Goal: Task Accomplishment & Management: Use online tool/utility

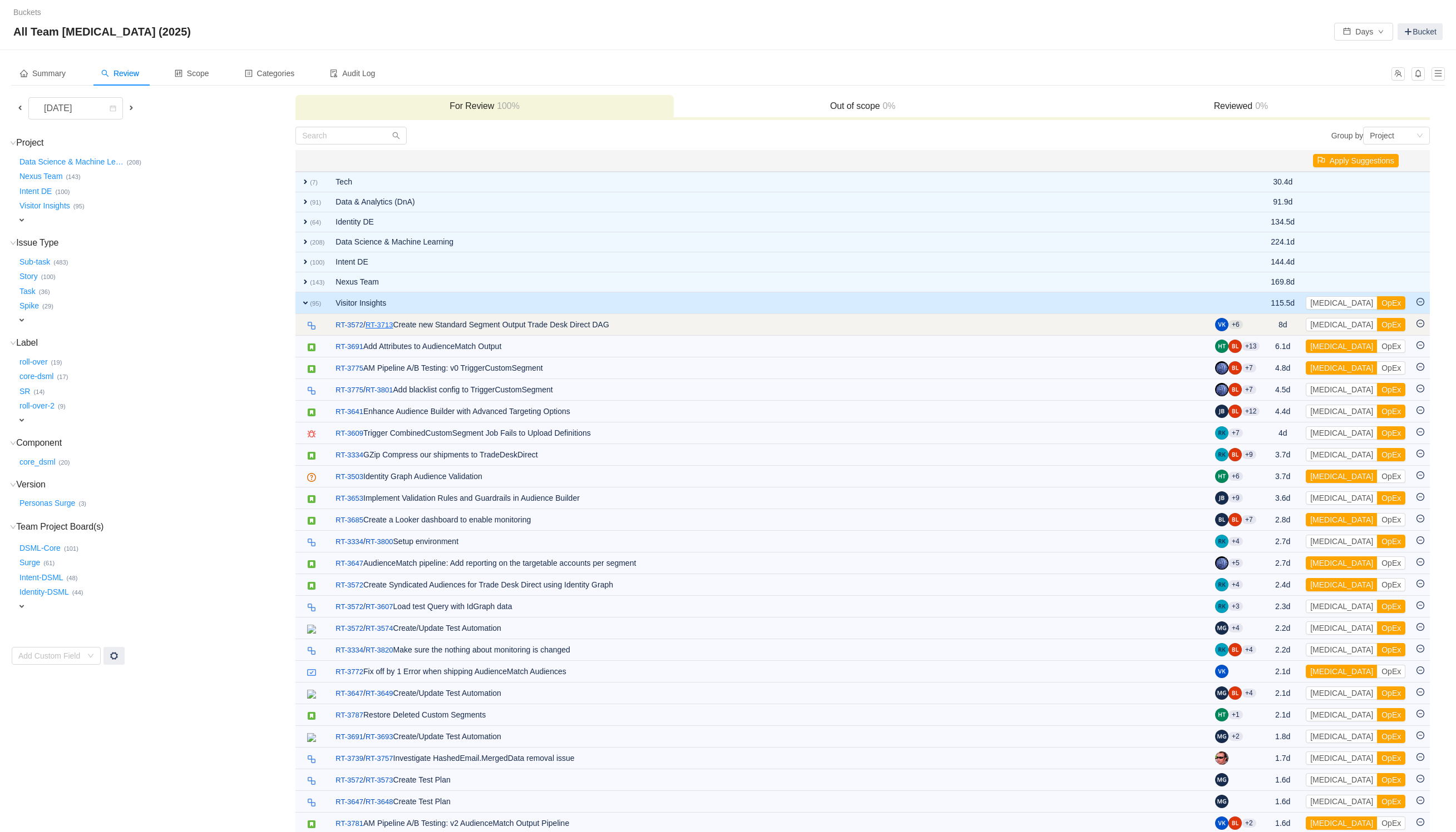
click at [384, 325] on link "RT-3713" at bounding box center [379, 325] width 28 height 11
click at [1332, 326] on button "[MEDICAL_DATA]" at bounding box center [1341, 325] width 72 height 13
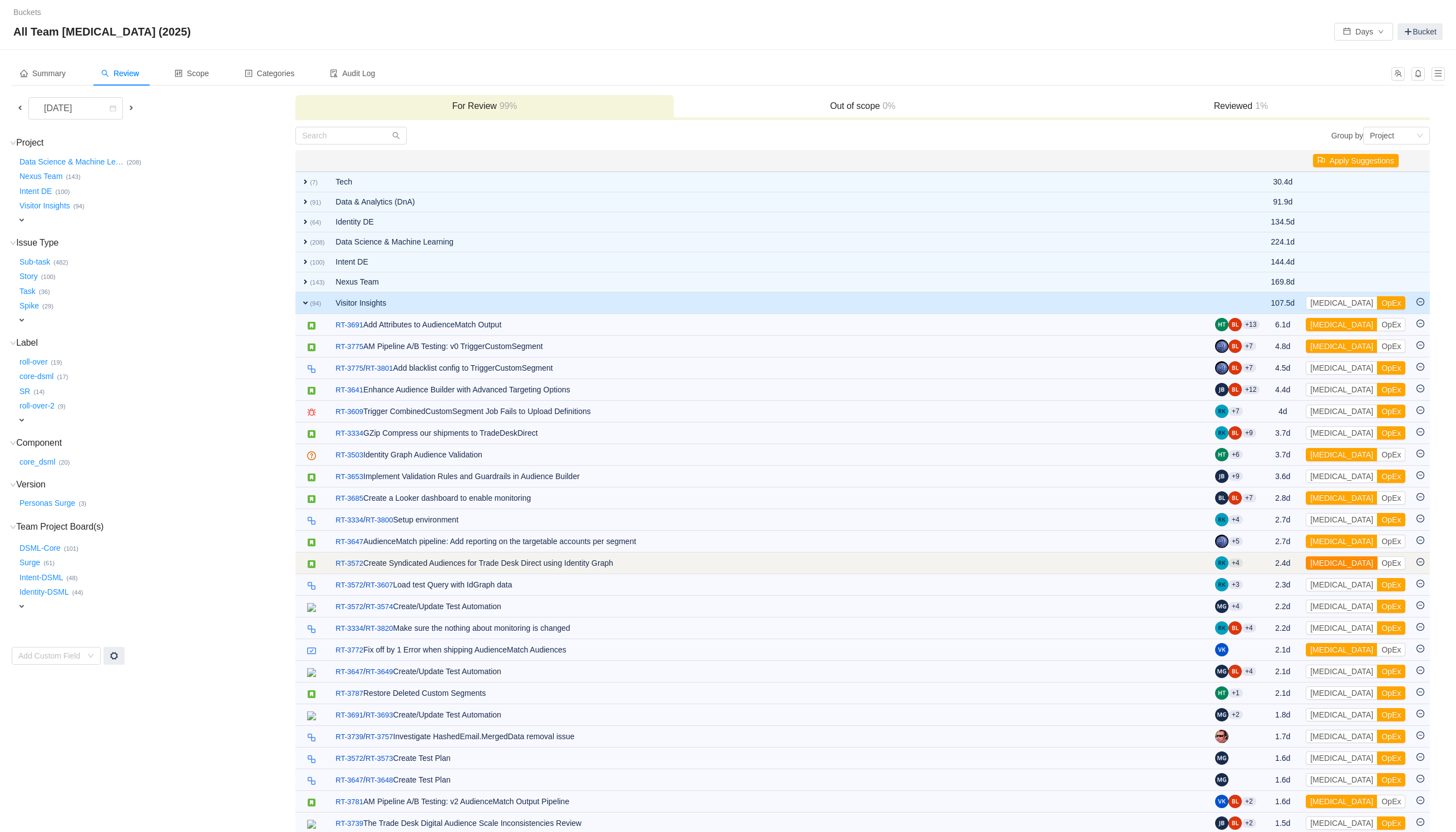
click at [1329, 563] on button "[MEDICAL_DATA]" at bounding box center [1341, 563] width 72 height 13
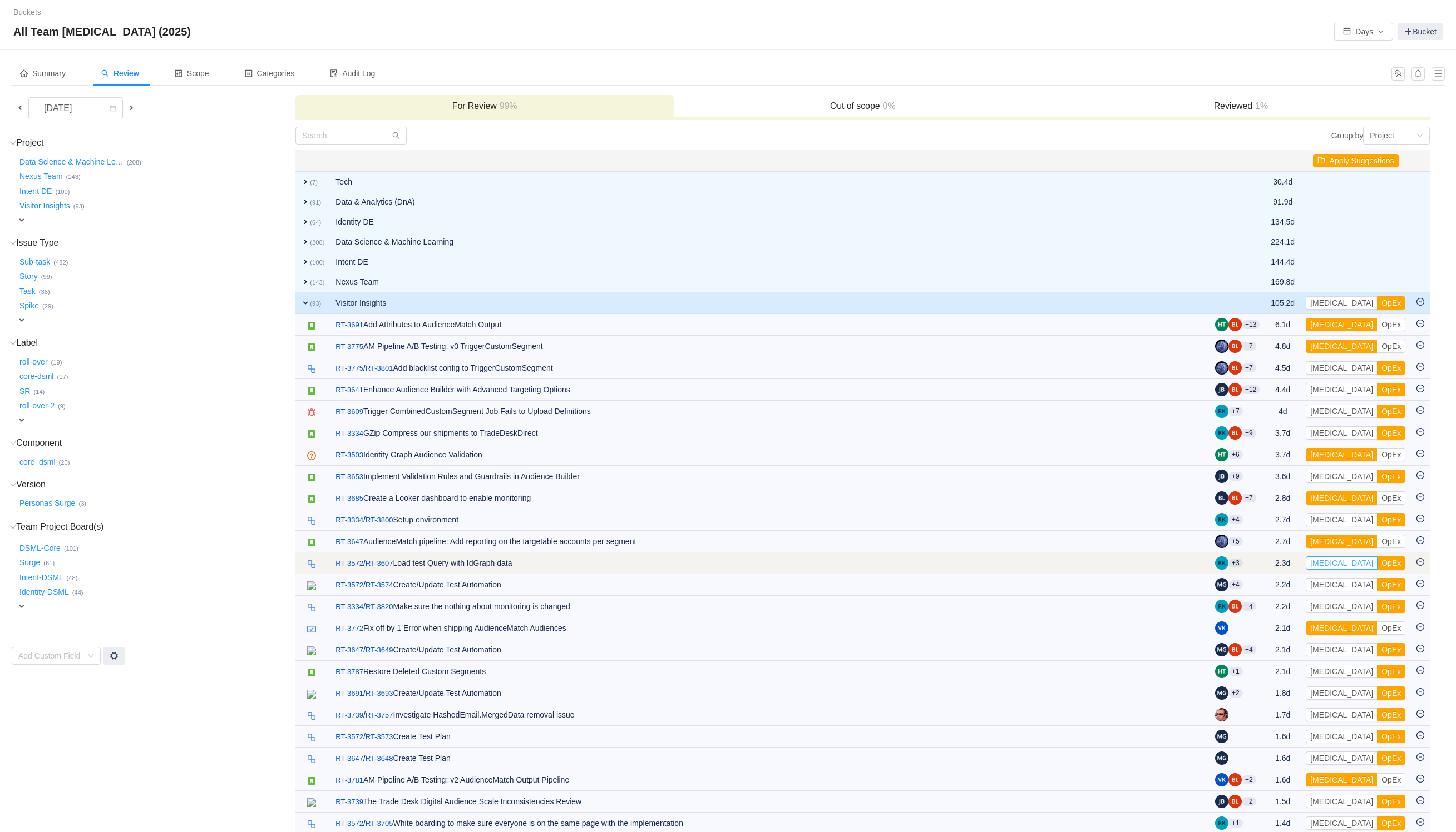
click at [1325, 564] on button "[MEDICAL_DATA]" at bounding box center [1341, 563] width 72 height 13
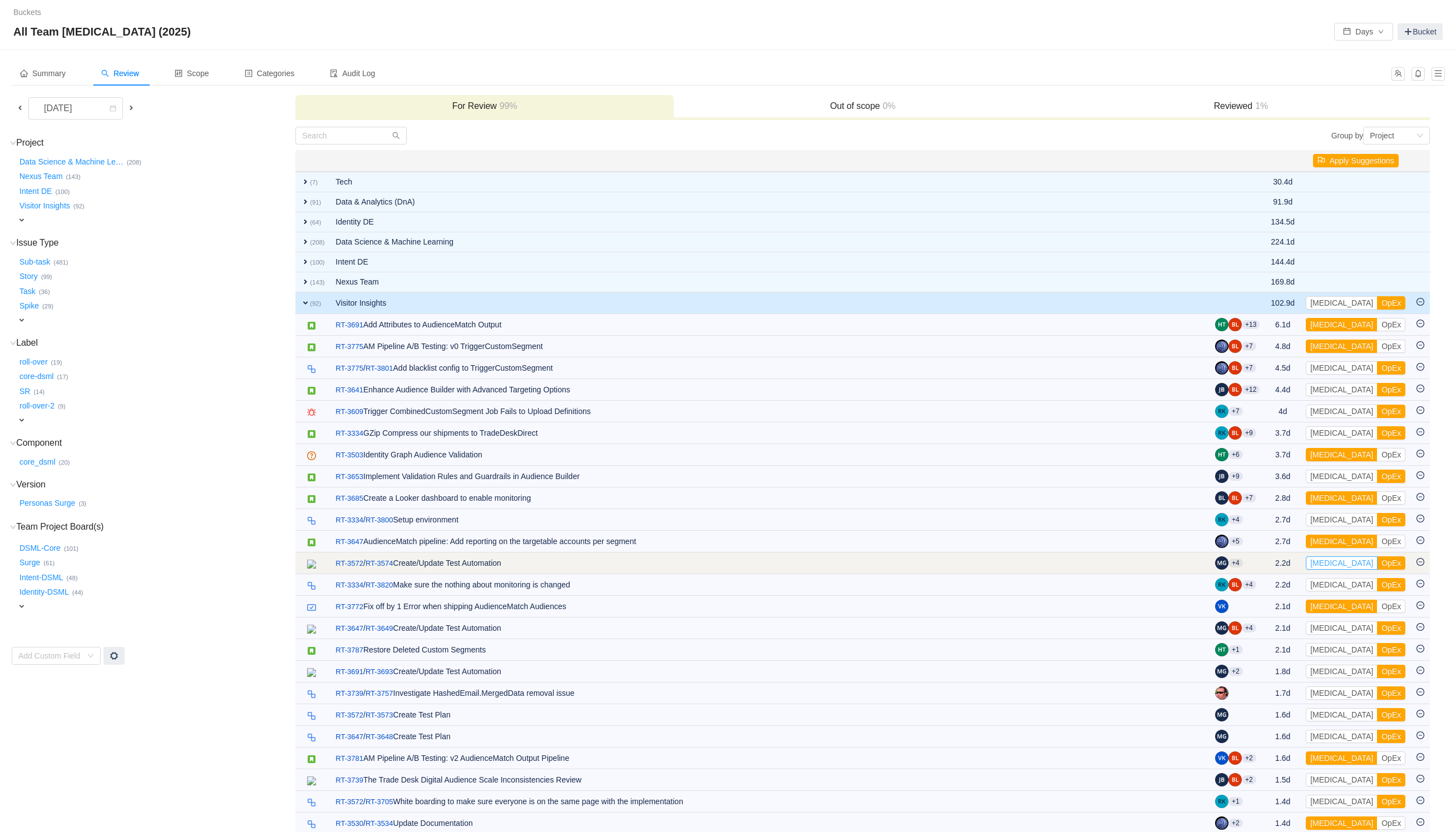
click at [1330, 564] on button "[MEDICAL_DATA]" at bounding box center [1341, 563] width 72 height 13
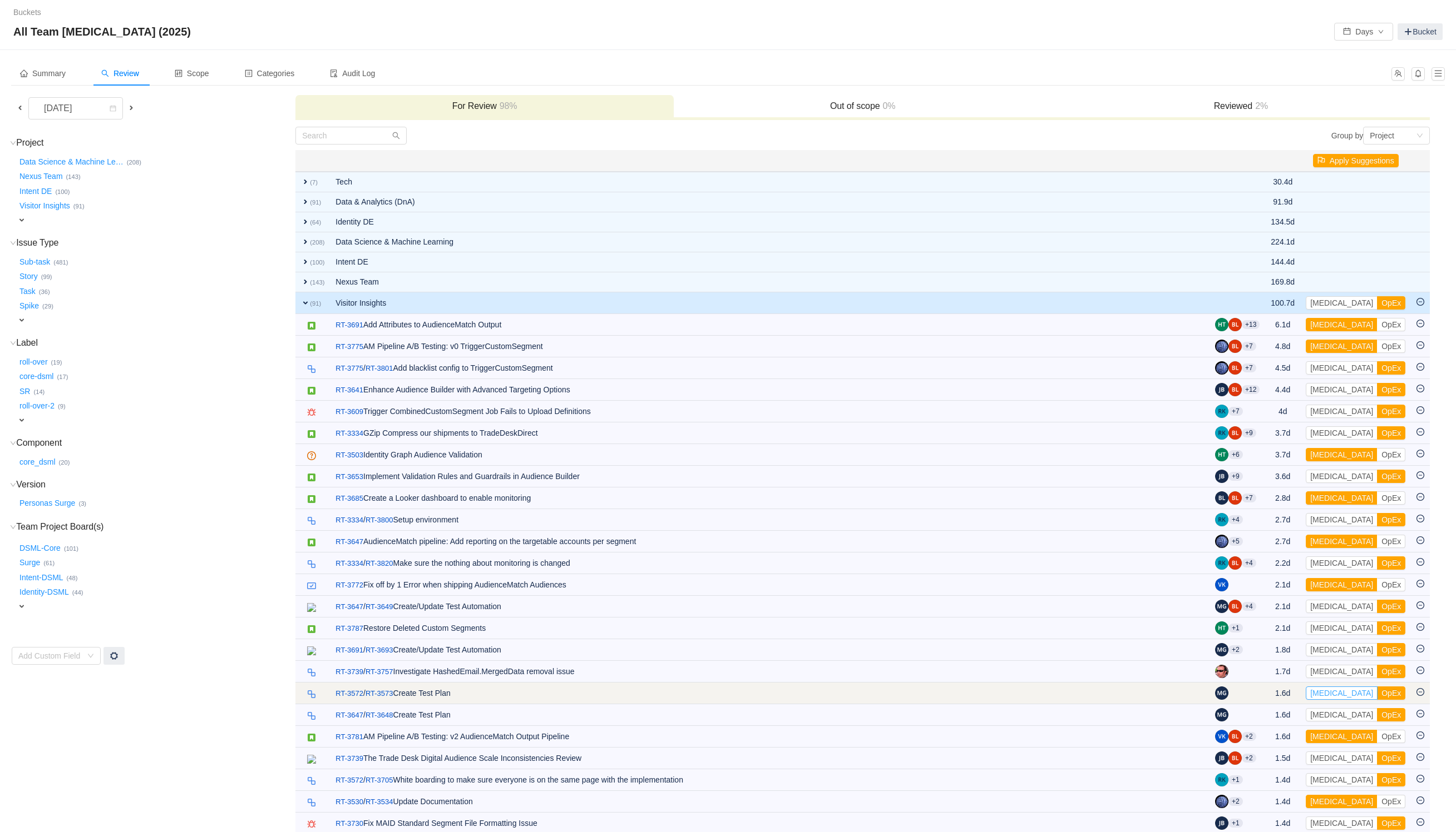
click at [1336, 696] on button "[MEDICAL_DATA]" at bounding box center [1341, 693] width 72 height 13
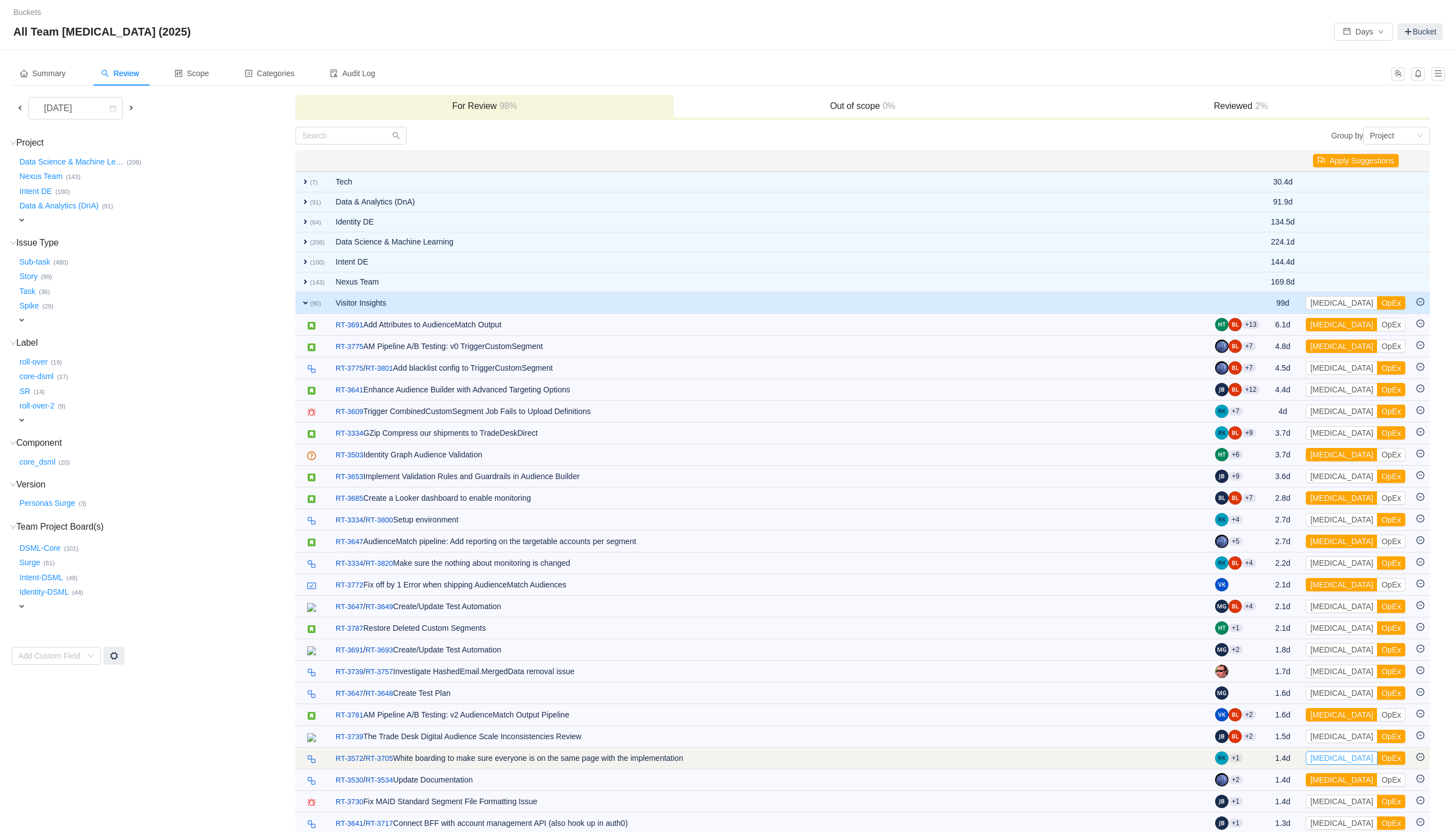
click at [1330, 765] on button "[MEDICAL_DATA]" at bounding box center [1341, 759] width 72 height 13
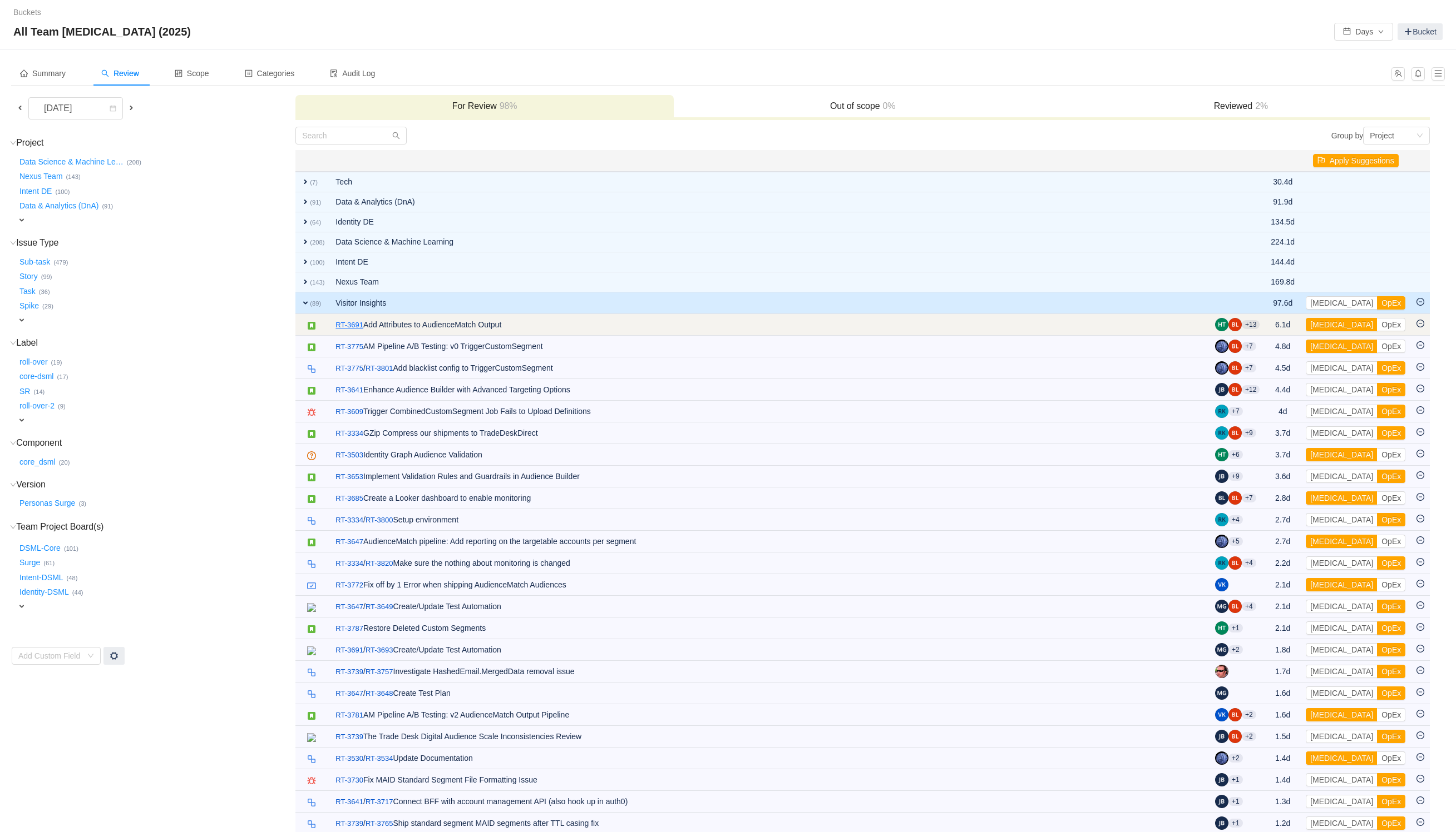
click at [347, 331] on link "RT-3691" at bounding box center [349, 325] width 28 height 11
click at [1334, 324] on button "[MEDICAL_DATA]" at bounding box center [1341, 325] width 72 height 13
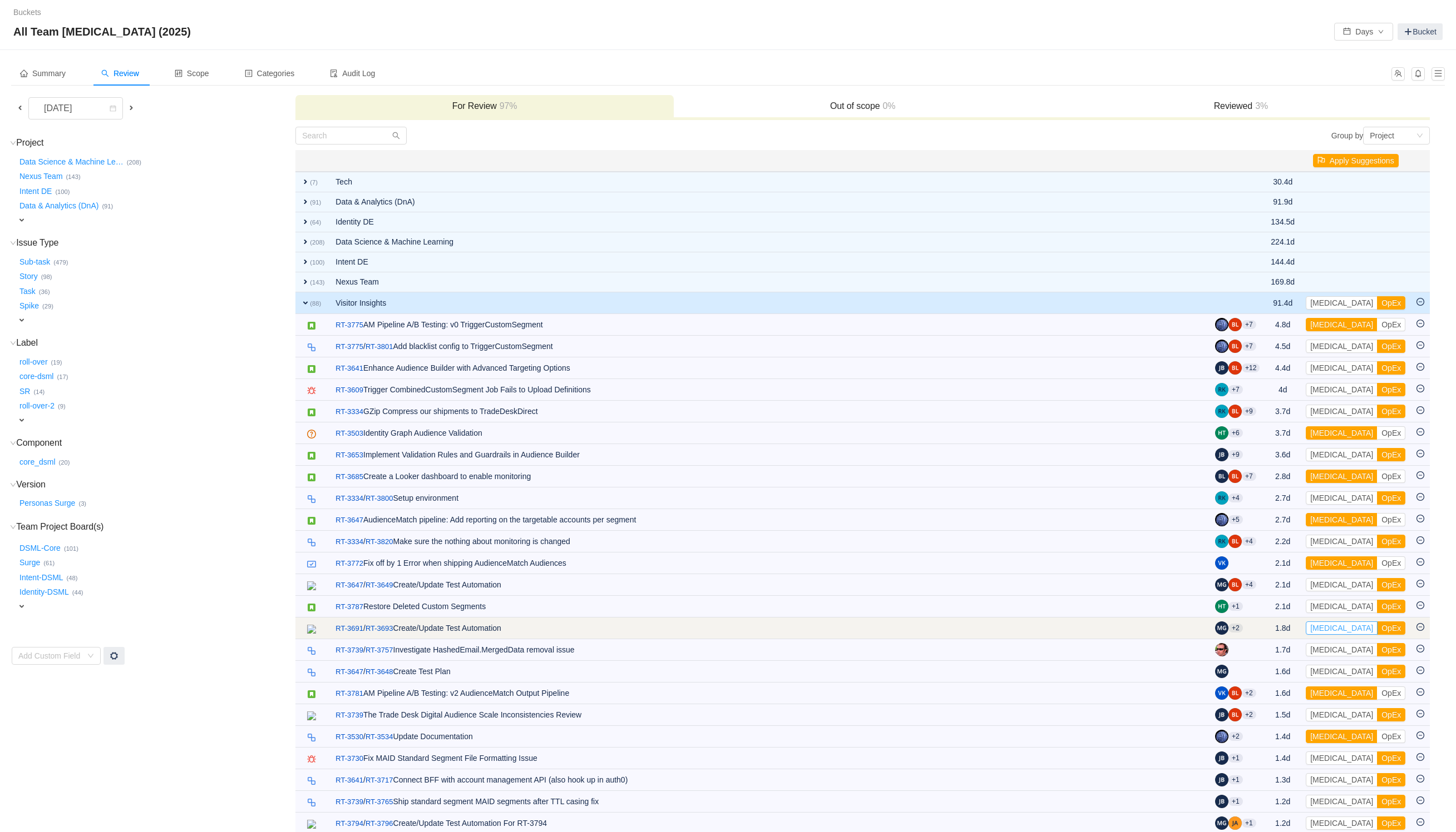
click at [1337, 632] on button "[MEDICAL_DATA]" at bounding box center [1341, 628] width 72 height 13
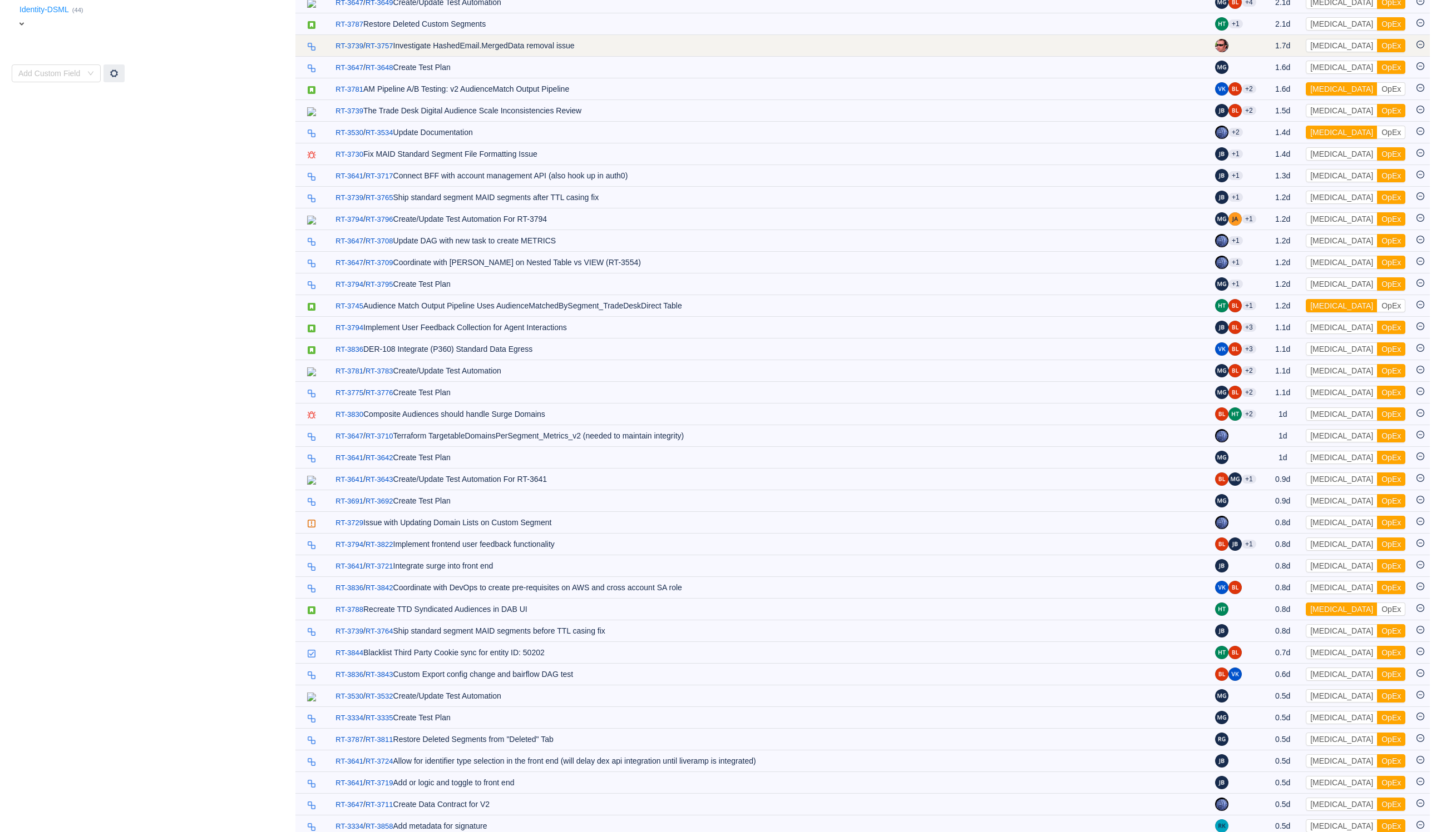
scroll to position [584, 0]
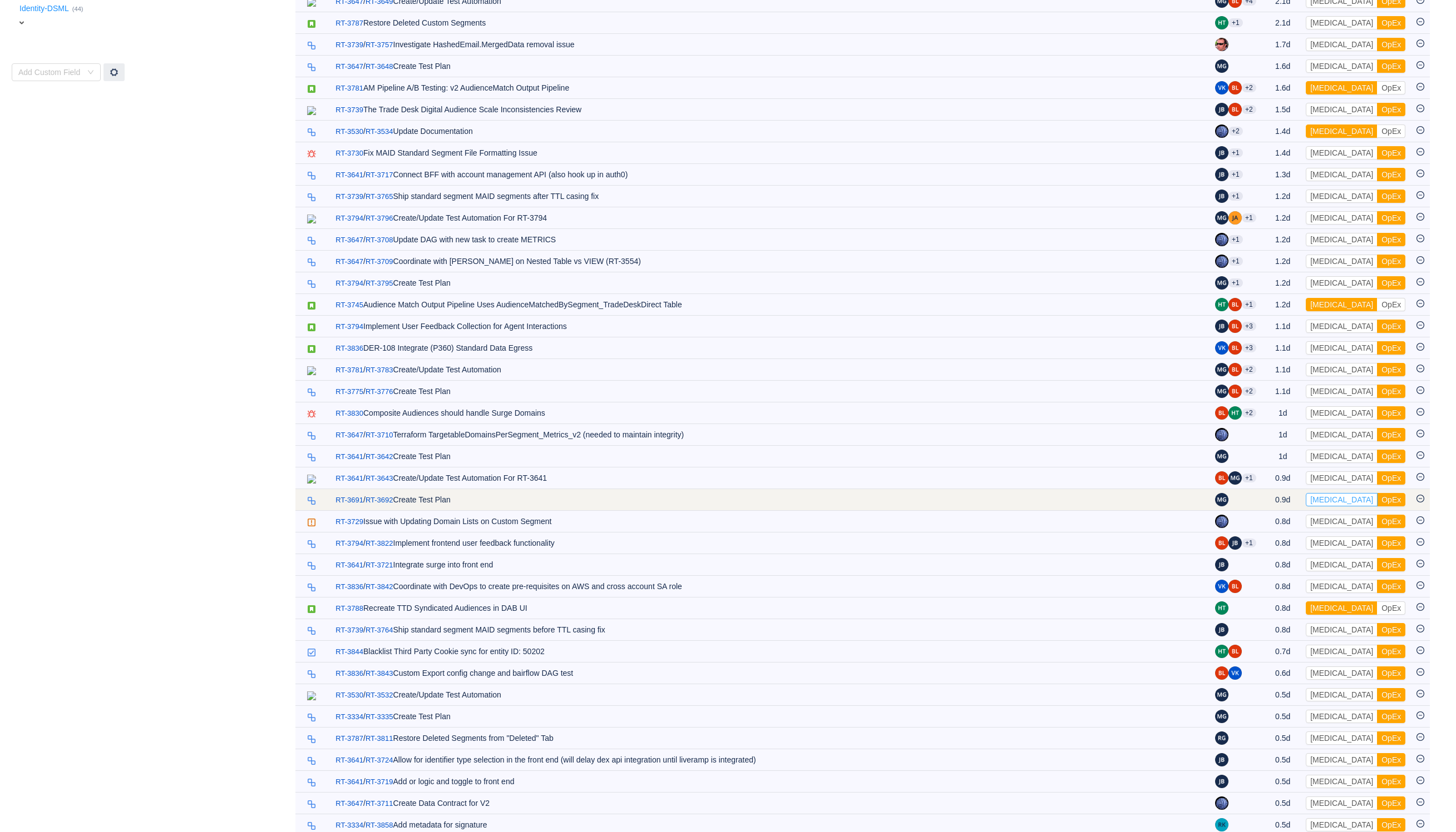
click at [1325, 506] on button "[MEDICAL_DATA]" at bounding box center [1341, 500] width 72 height 13
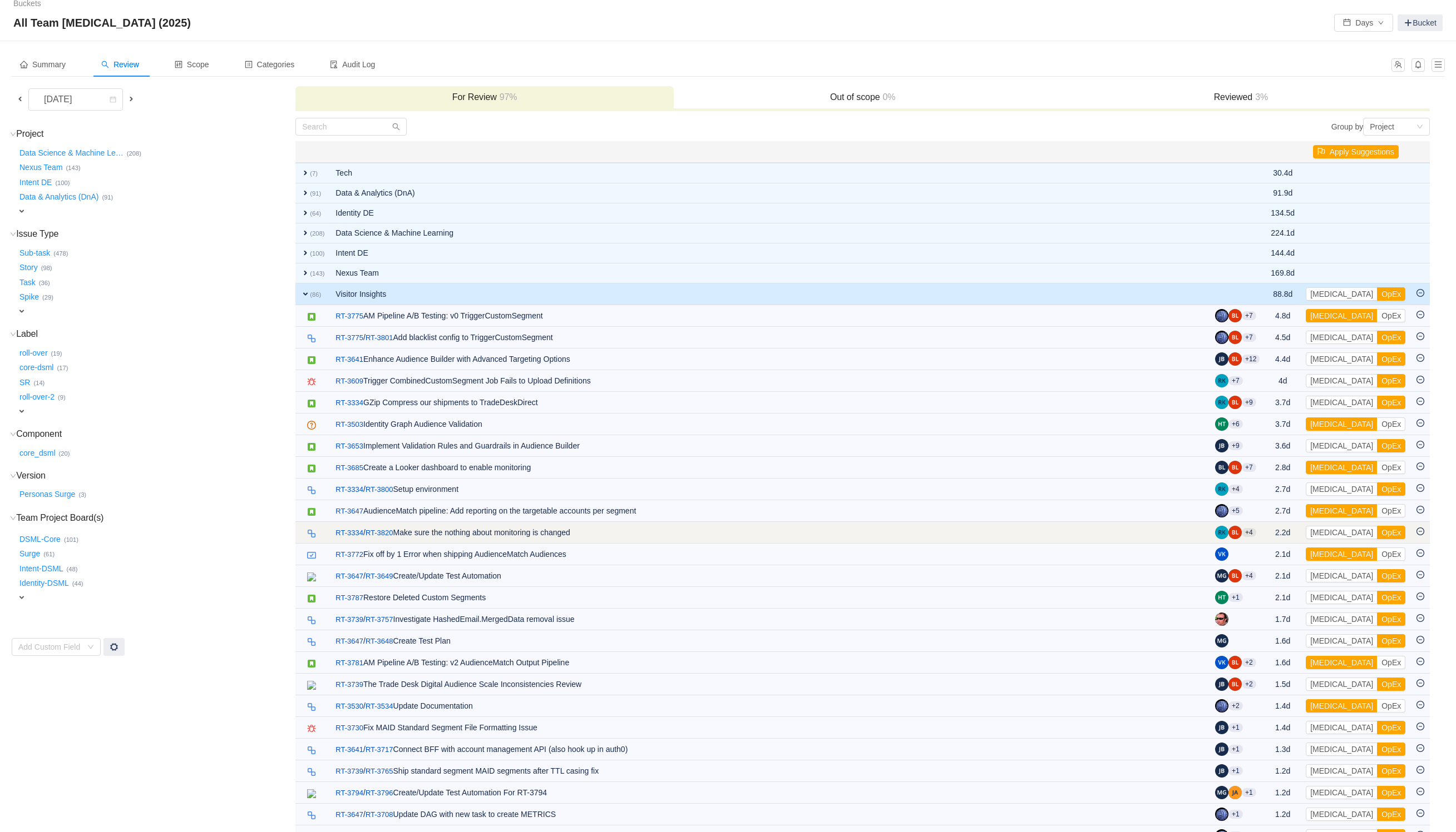
scroll to position [0, 0]
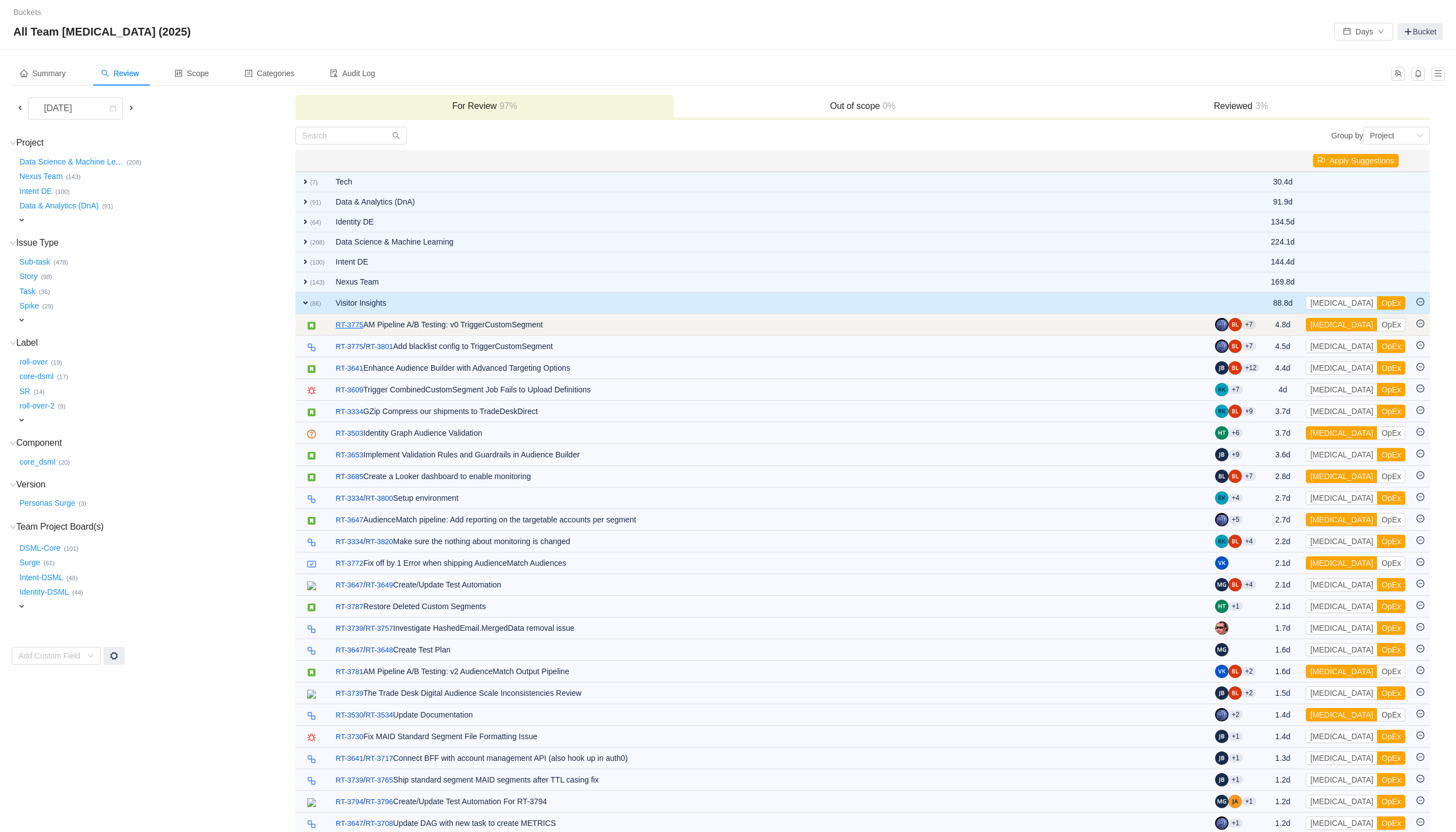
click at [345, 326] on link "RT-3775" at bounding box center [349, 325] width 28 height 11
click at [1334, 324] on button "[MEDICAL_DATA]" at bounding box center [1341, 325] width 72 height 13
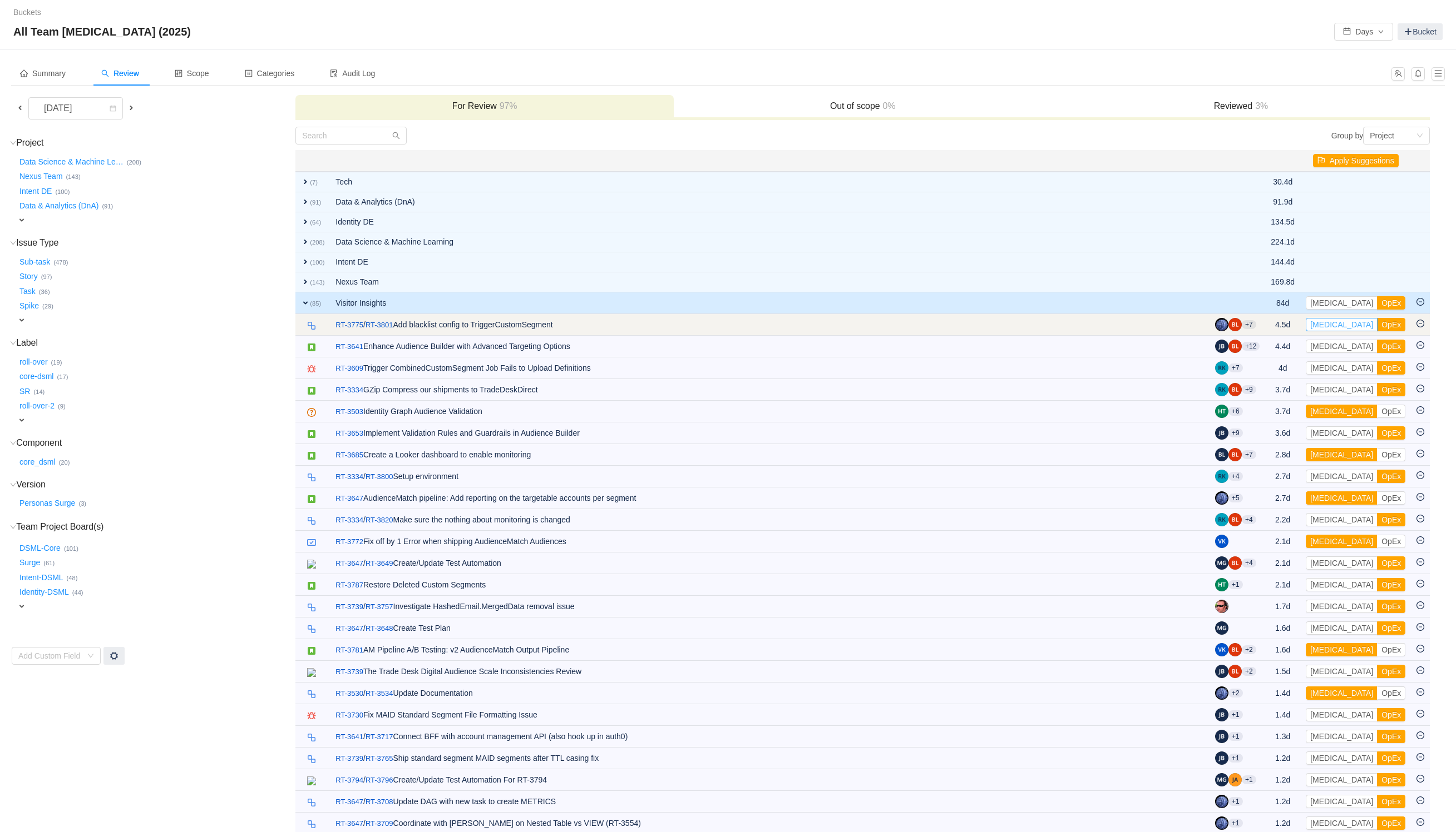
click at [1332, 326] on button "[MEDICAL_DATA]" at bounding box center [1341, 325] width 72 height 13
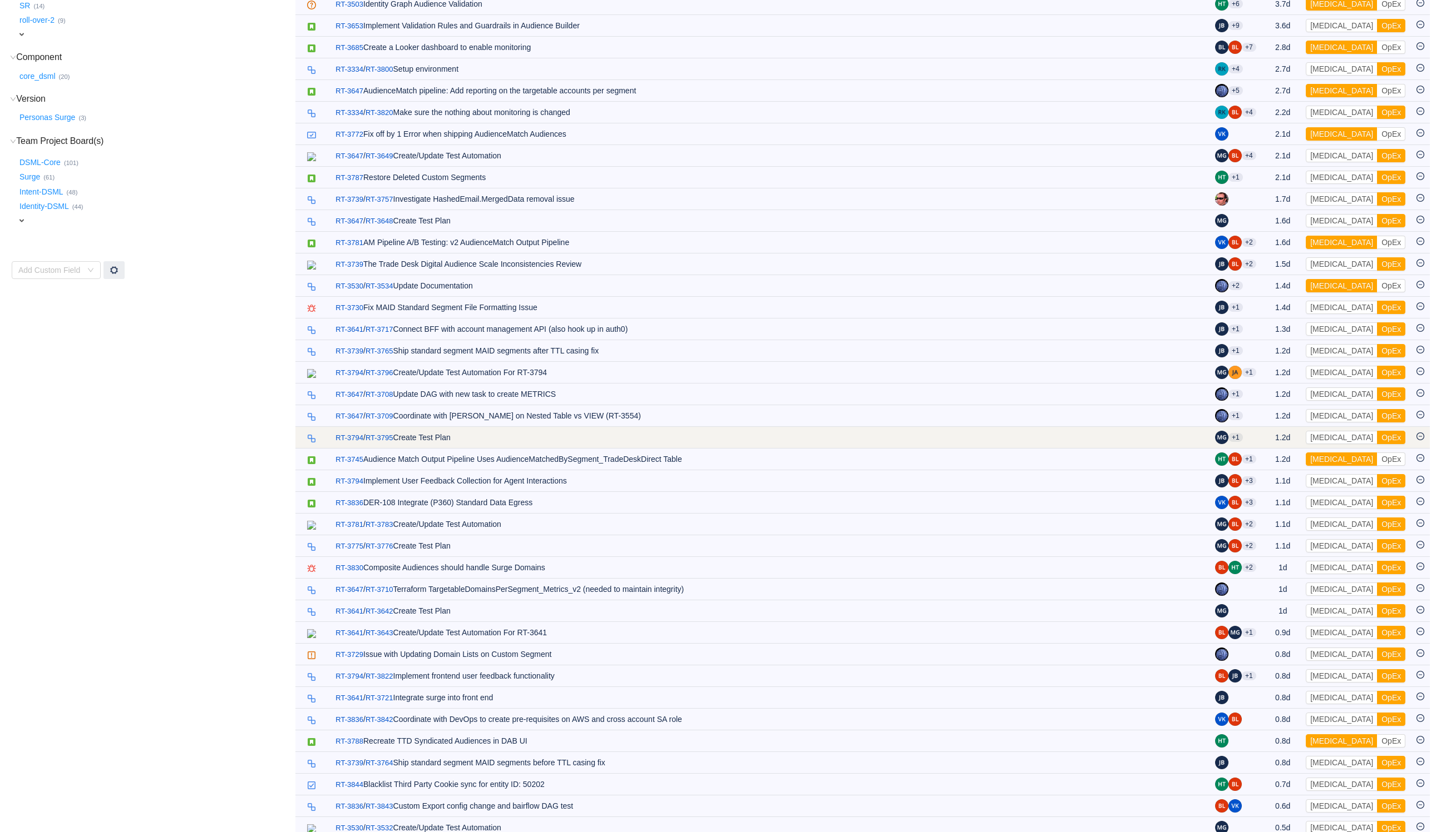
scroll to position [417, 0]
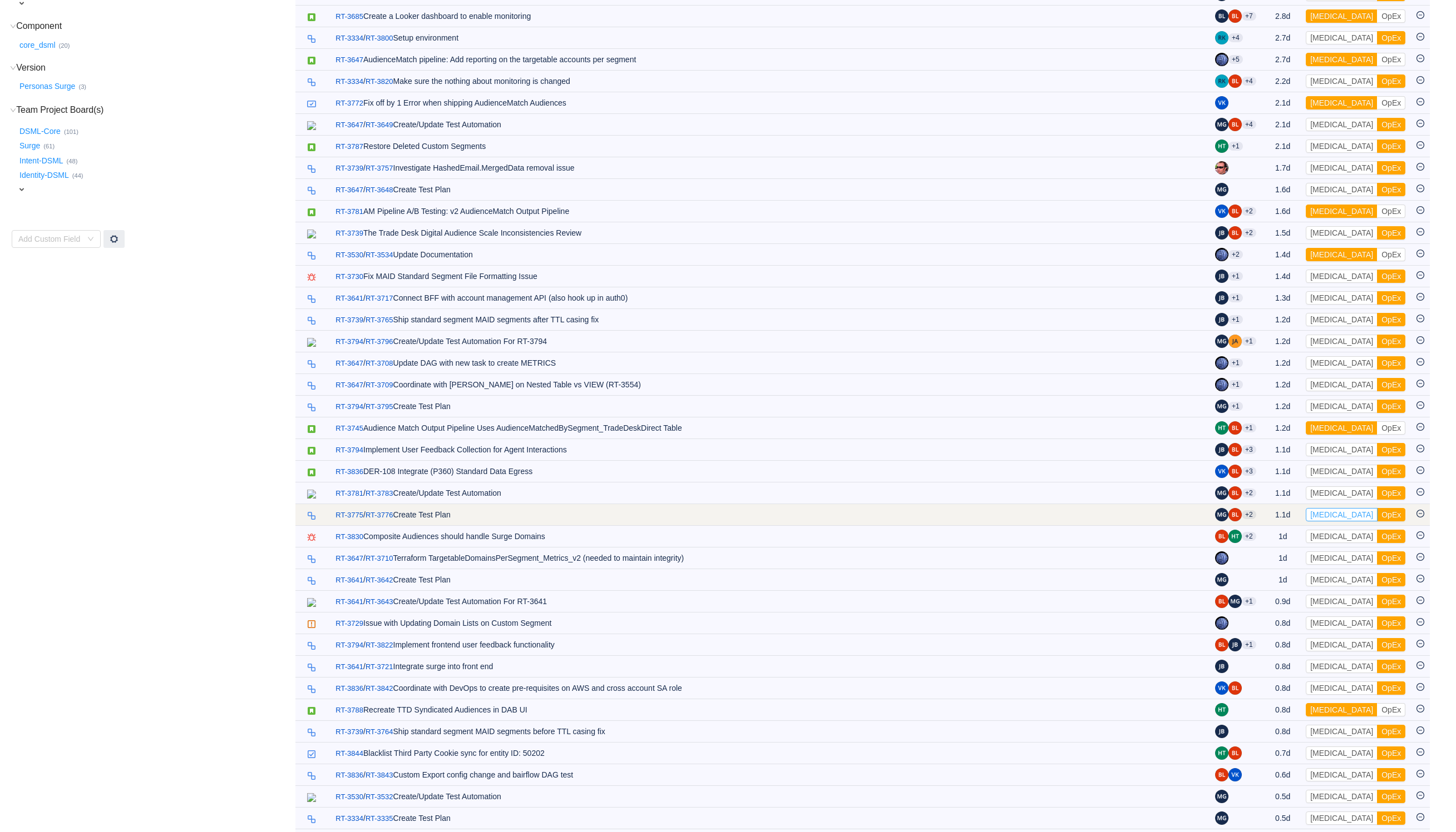
click at [1332, 521] on button "[MEDICAL_DATA]" at bounding box center [1341, 515] width 72 height 13
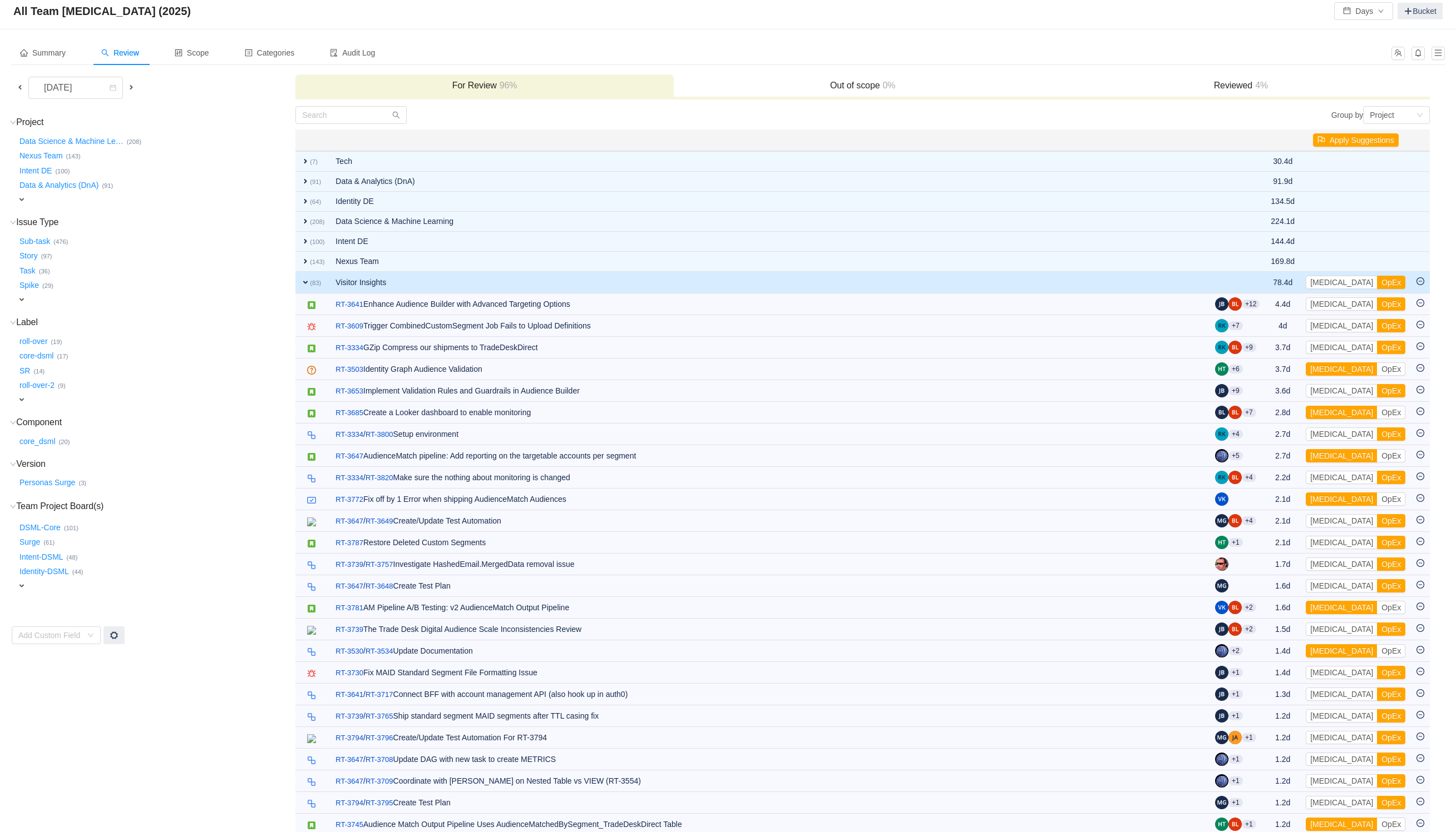
scroll to position [0, 0]
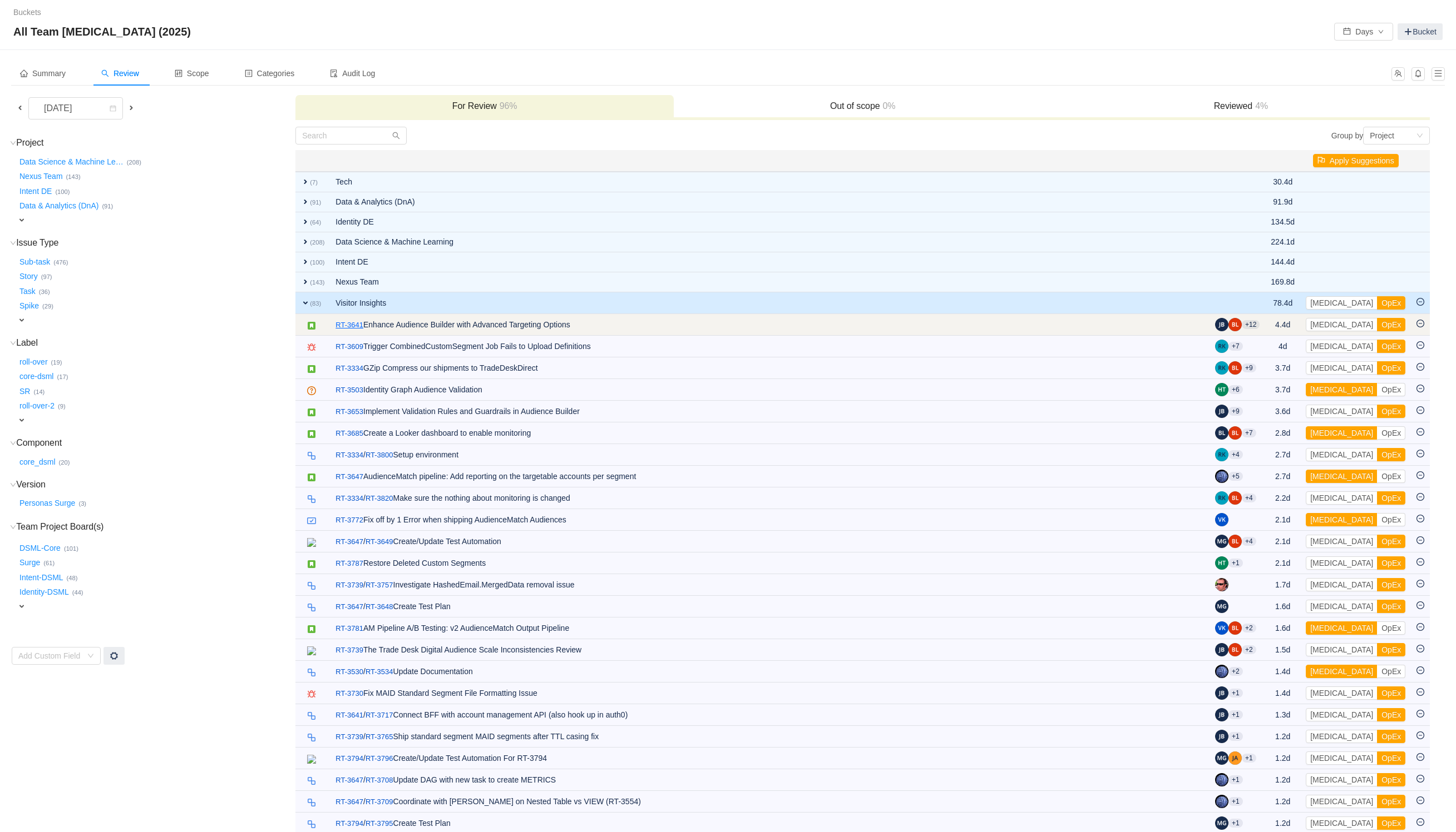
click at [349, 328] on link "RT-3641" at bounding box center [349, 325] width 28 height 11
click at [1339, 326] on button "[MEDICAL_DATA]" at bounding box center [1341, 325] width 72 height 13
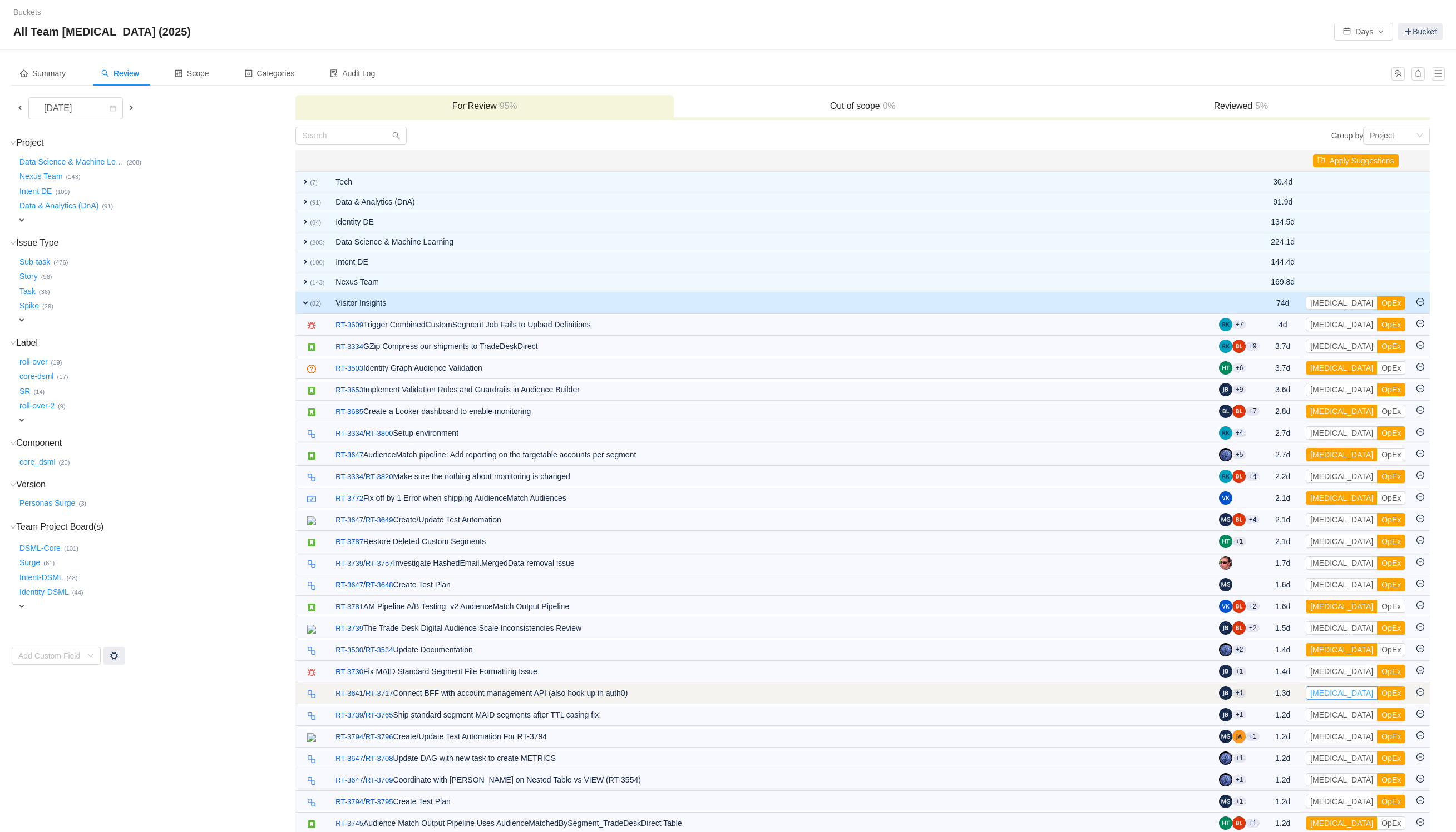
click at [1339, 696] on button "[MEDICAL_DATA]" at bounding box center [1341, 693] width 72 height 13
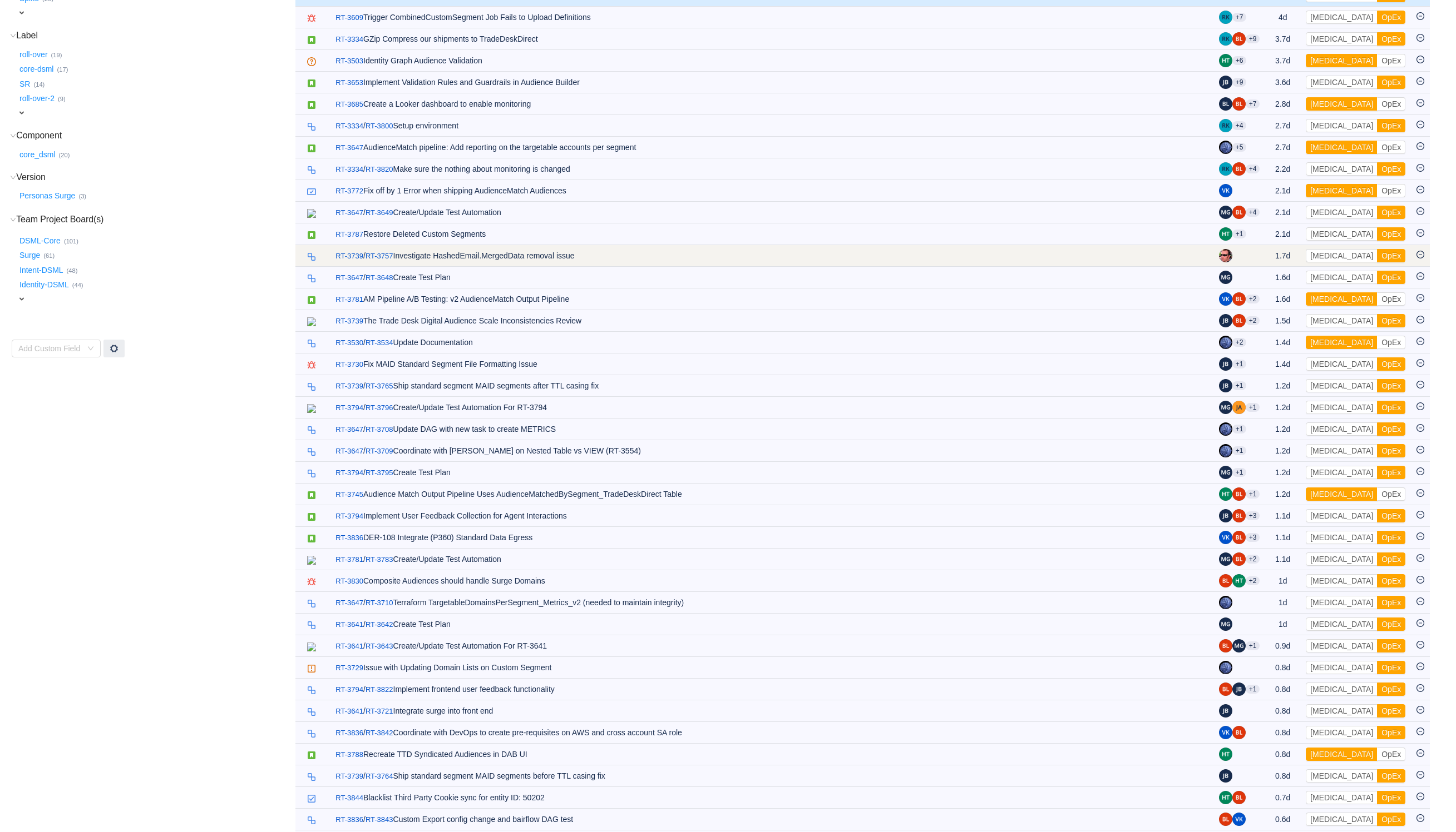
scroll to position [333, 0]
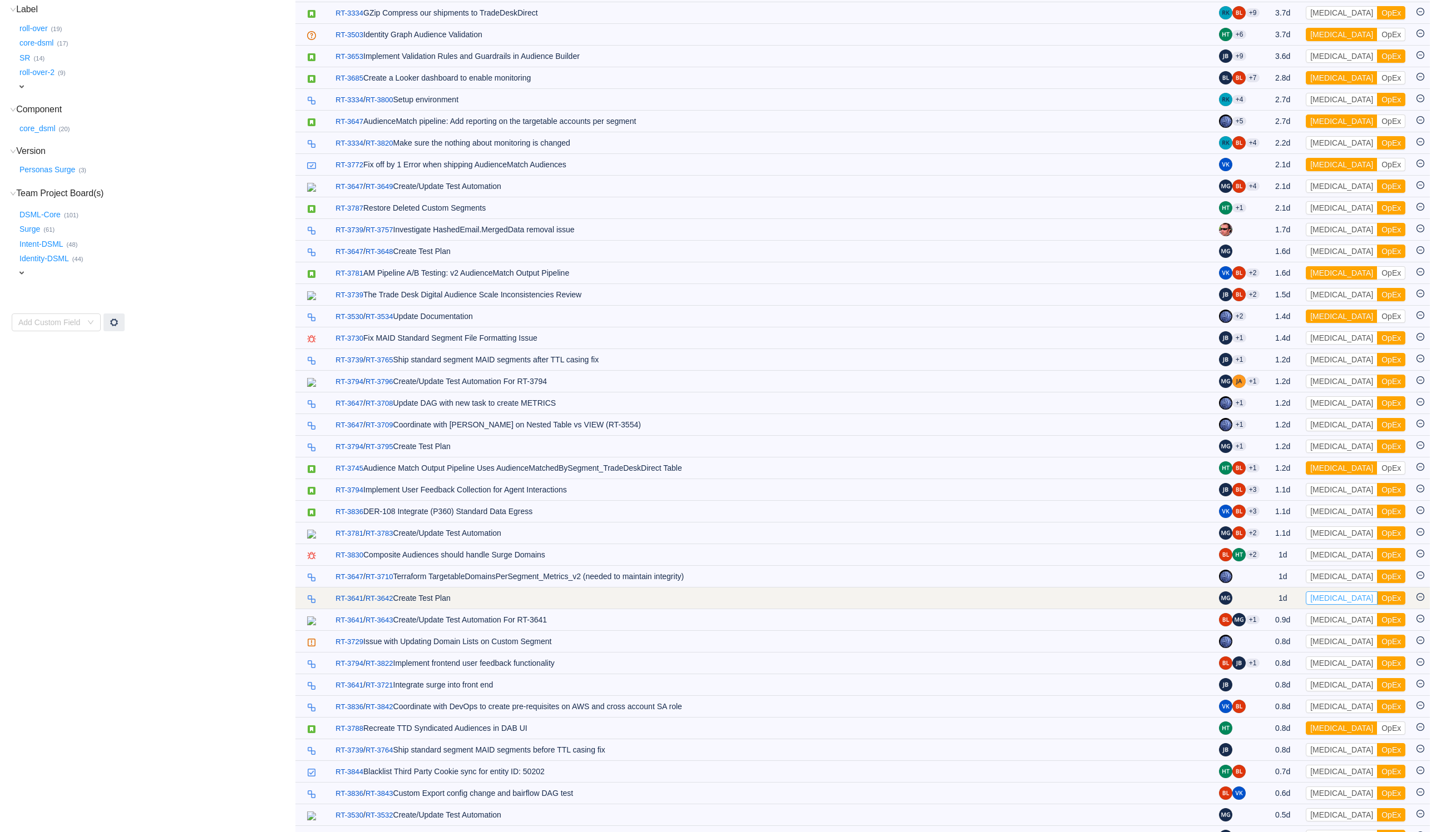
click at [1324, 605] on button "[MEDICAL_DATA]" at bounding box center [1341, 599] width 72 height 13
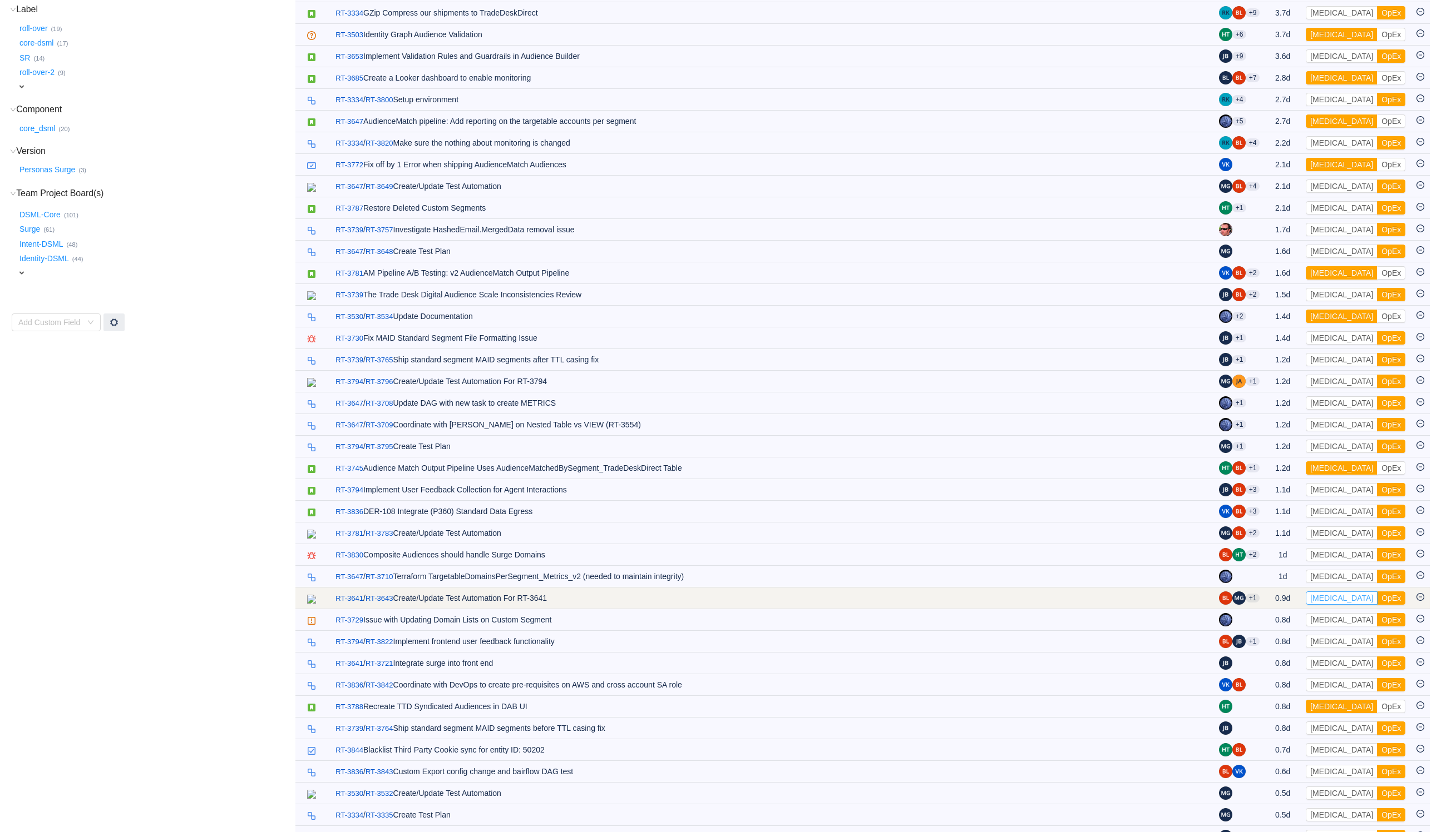
click at [1330, 605] on button "[MEDICAL_DATA]" at bounding box center [1341, 599] width 72 height 13
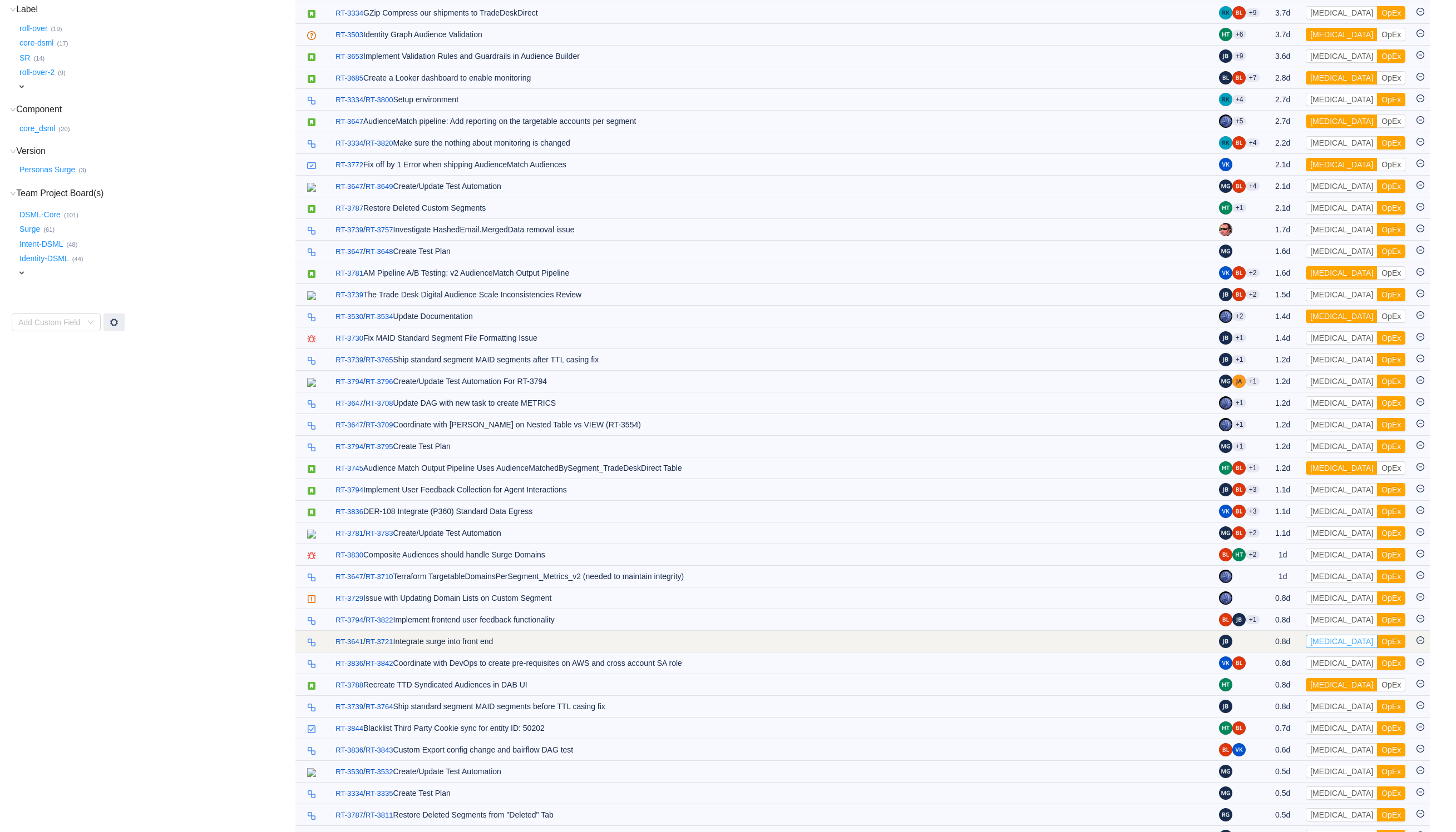
click at [1336, 648] on button "[MEDICAL_DATA]" at bounding box center [1341, 642] width 72 height 13
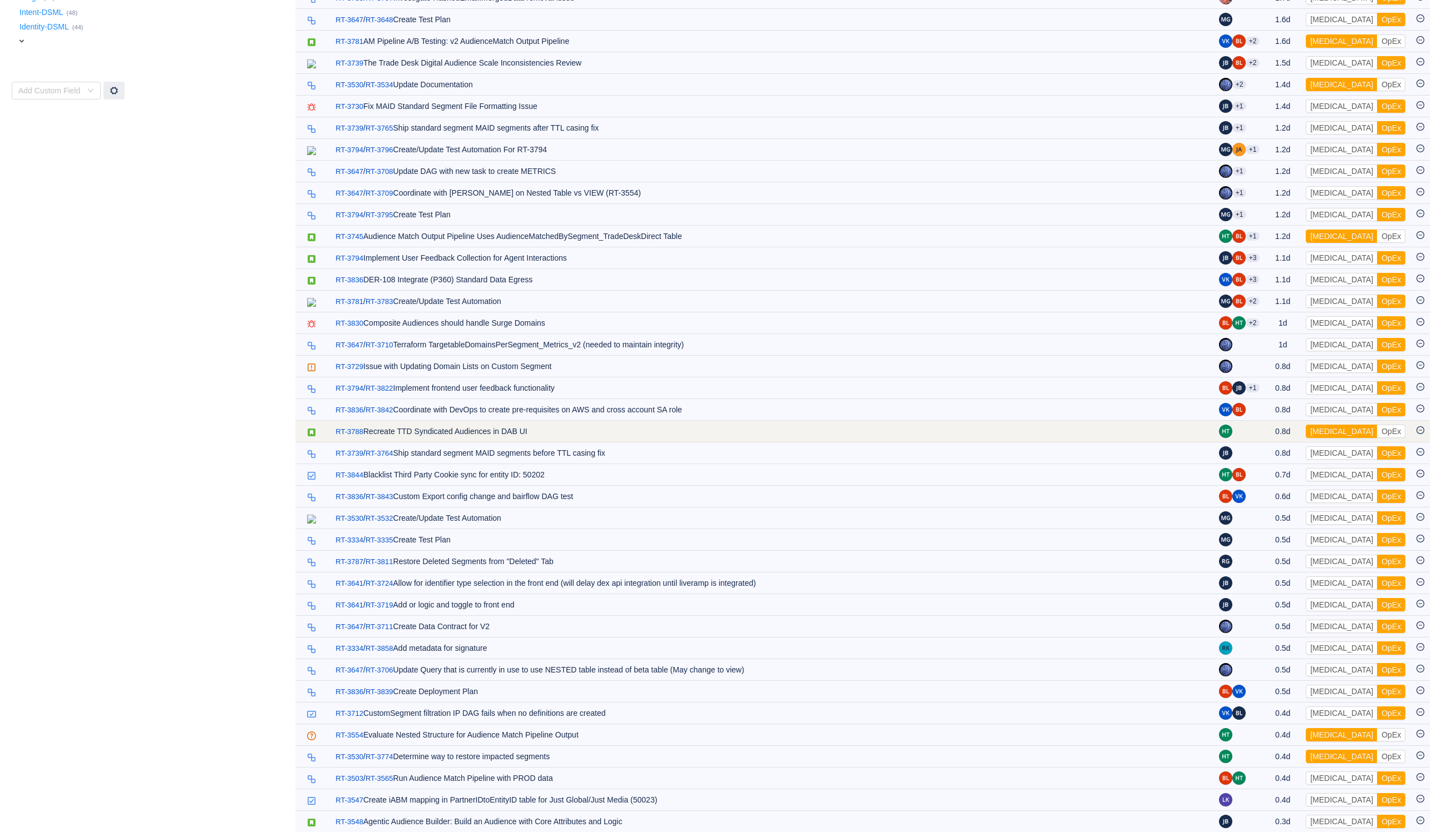
scroll to position [584, 0]
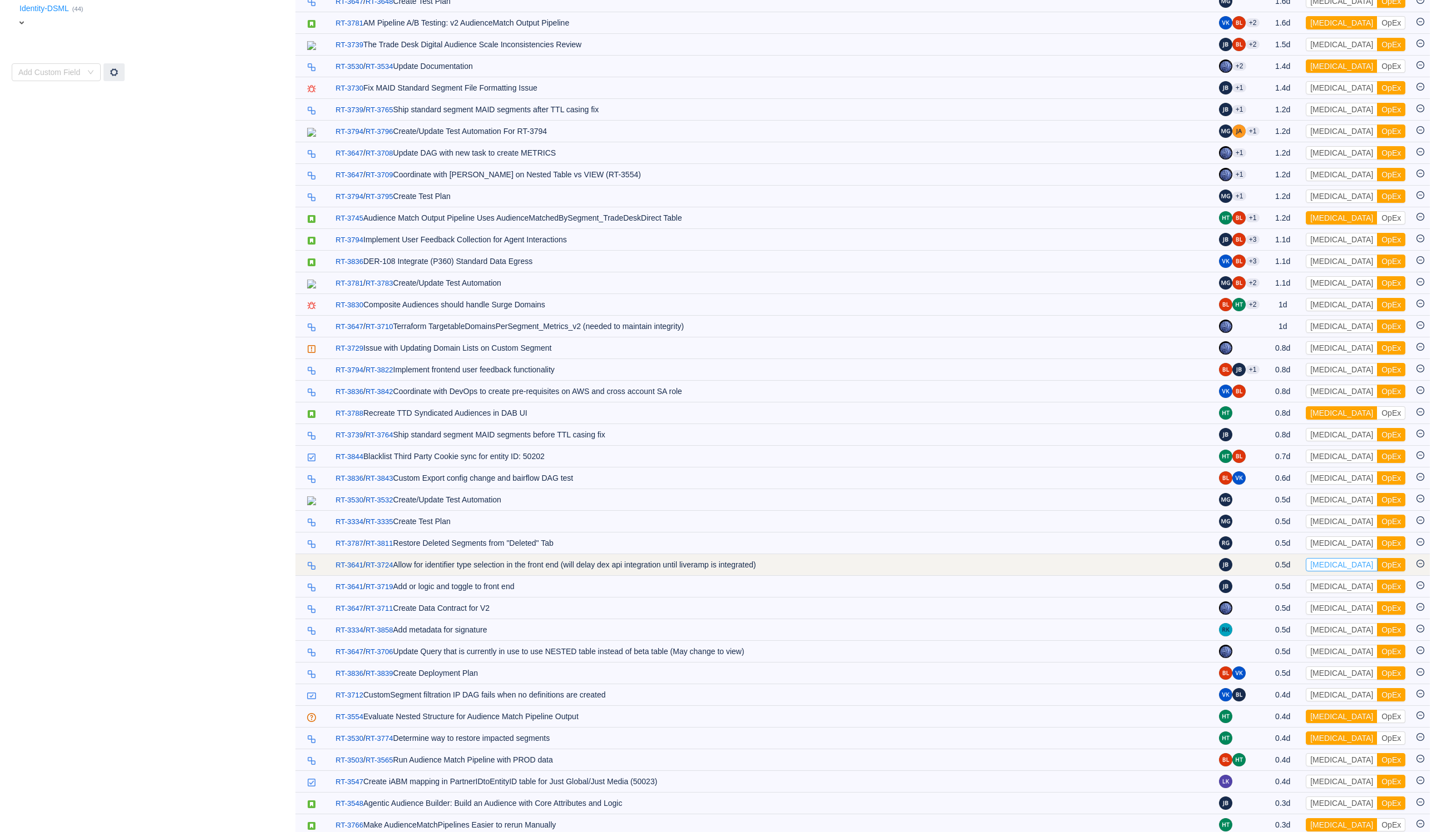
click at [1329, 572] on button "[MEDICAL_DATA]" at bounding box center [1341, 565] width 72 height 13
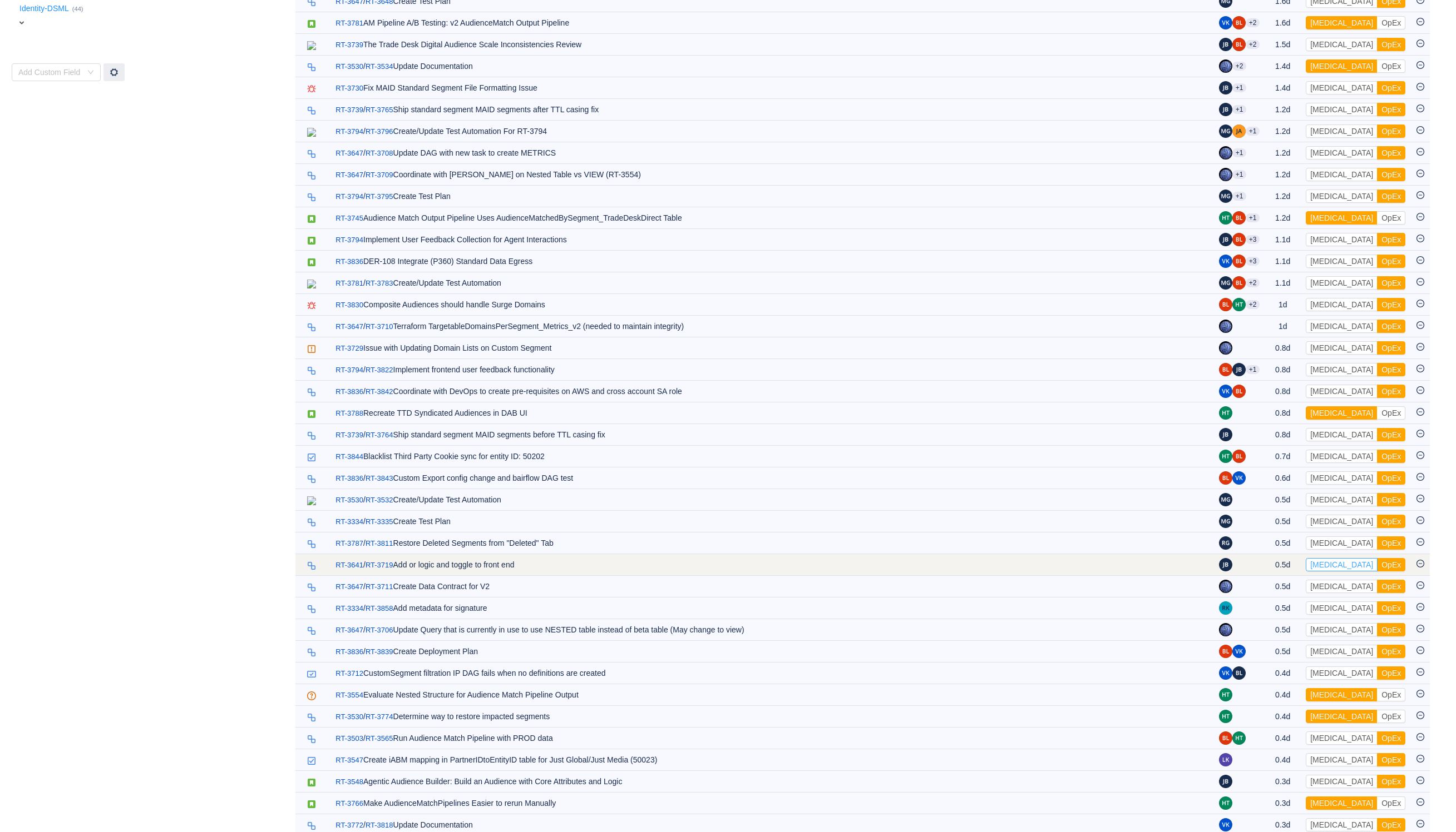
click at [1329, 572] on button "[MEDICAL_DATA]" at bounding box center [1341, 565] width 72 height 13
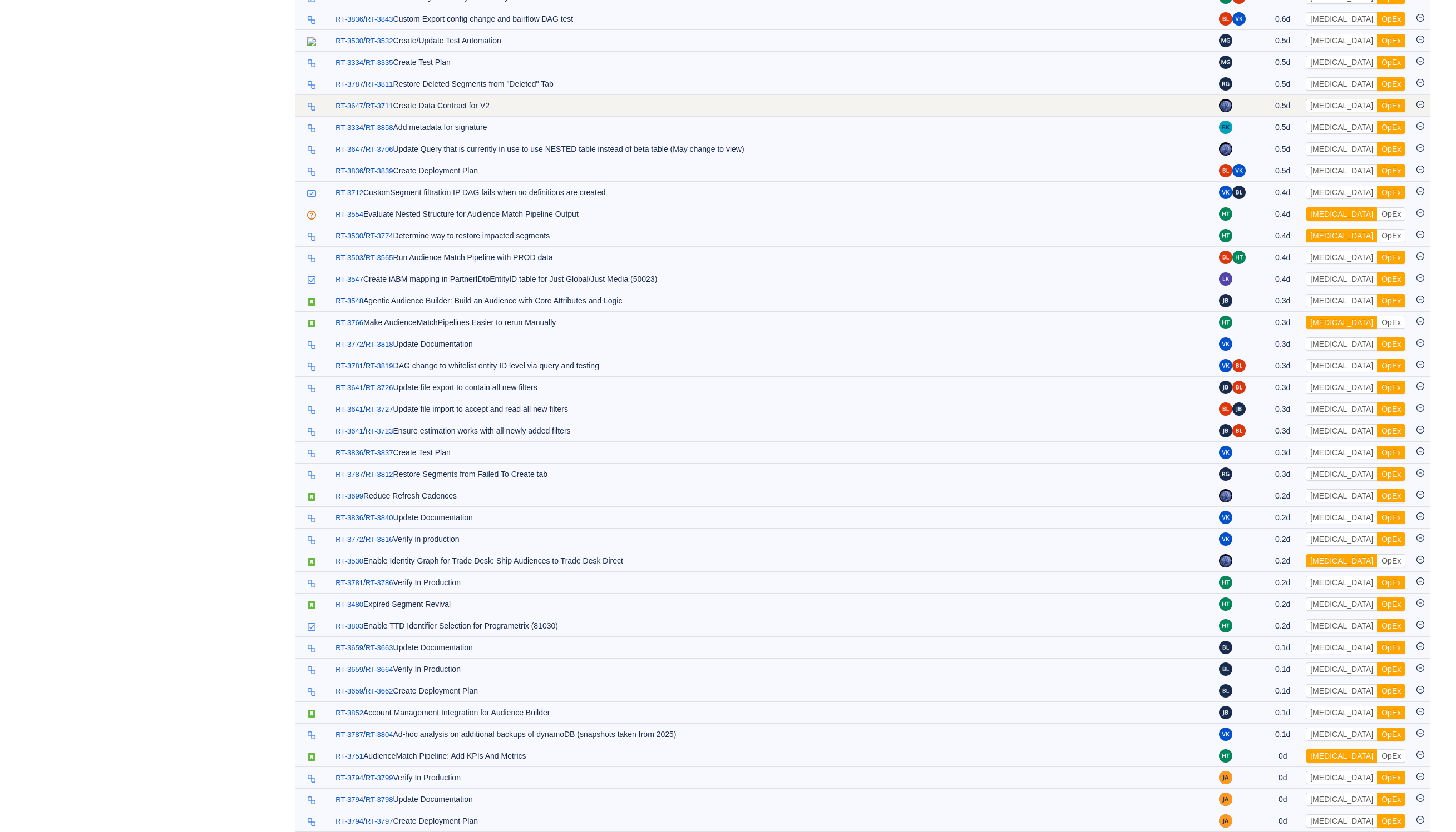
scroll to position [1084, 0]
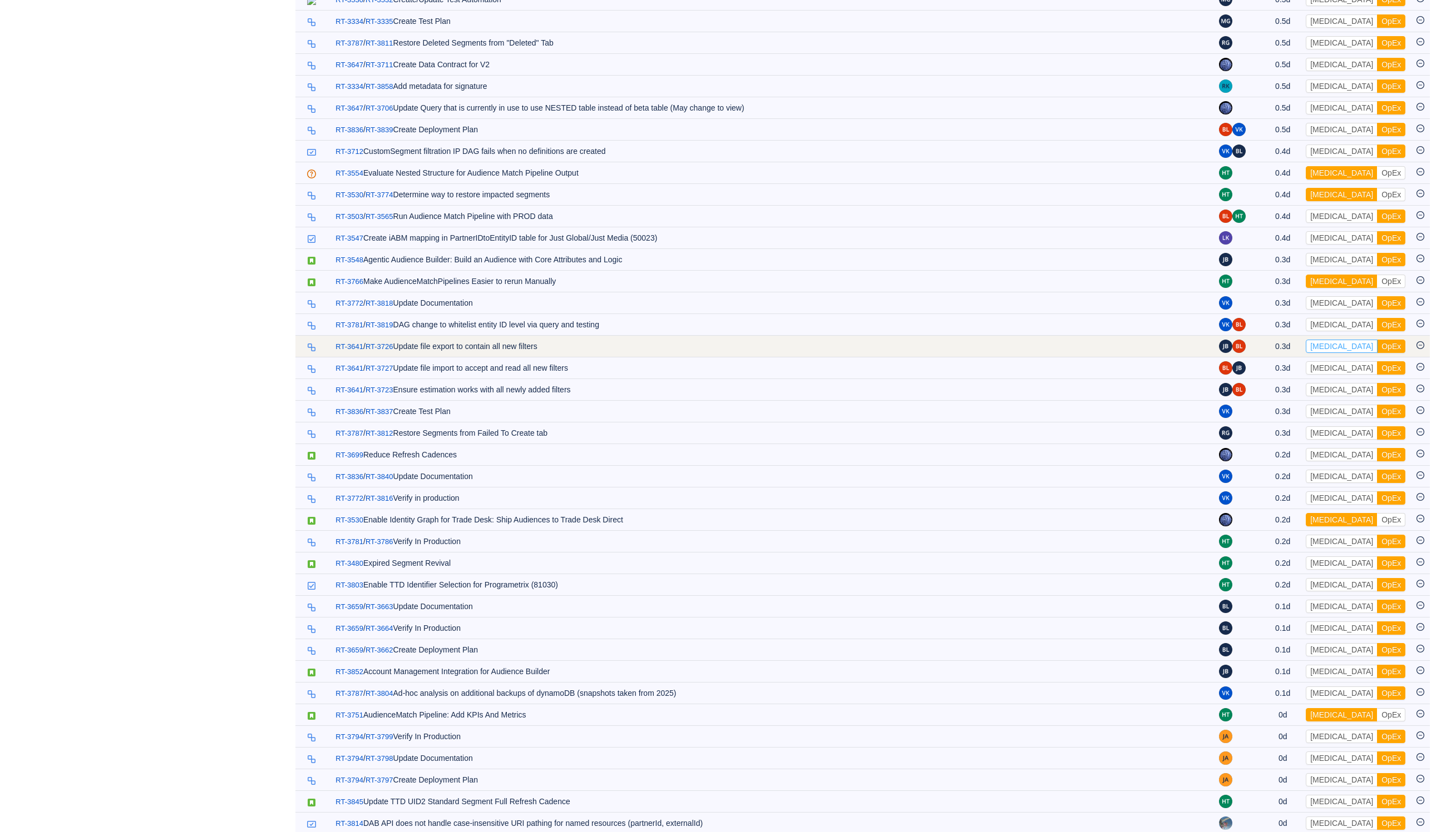
click at [1334, 353] on button "[MEDICAL_DATA]" at bounding box center [1341, 346] width 72 height 13
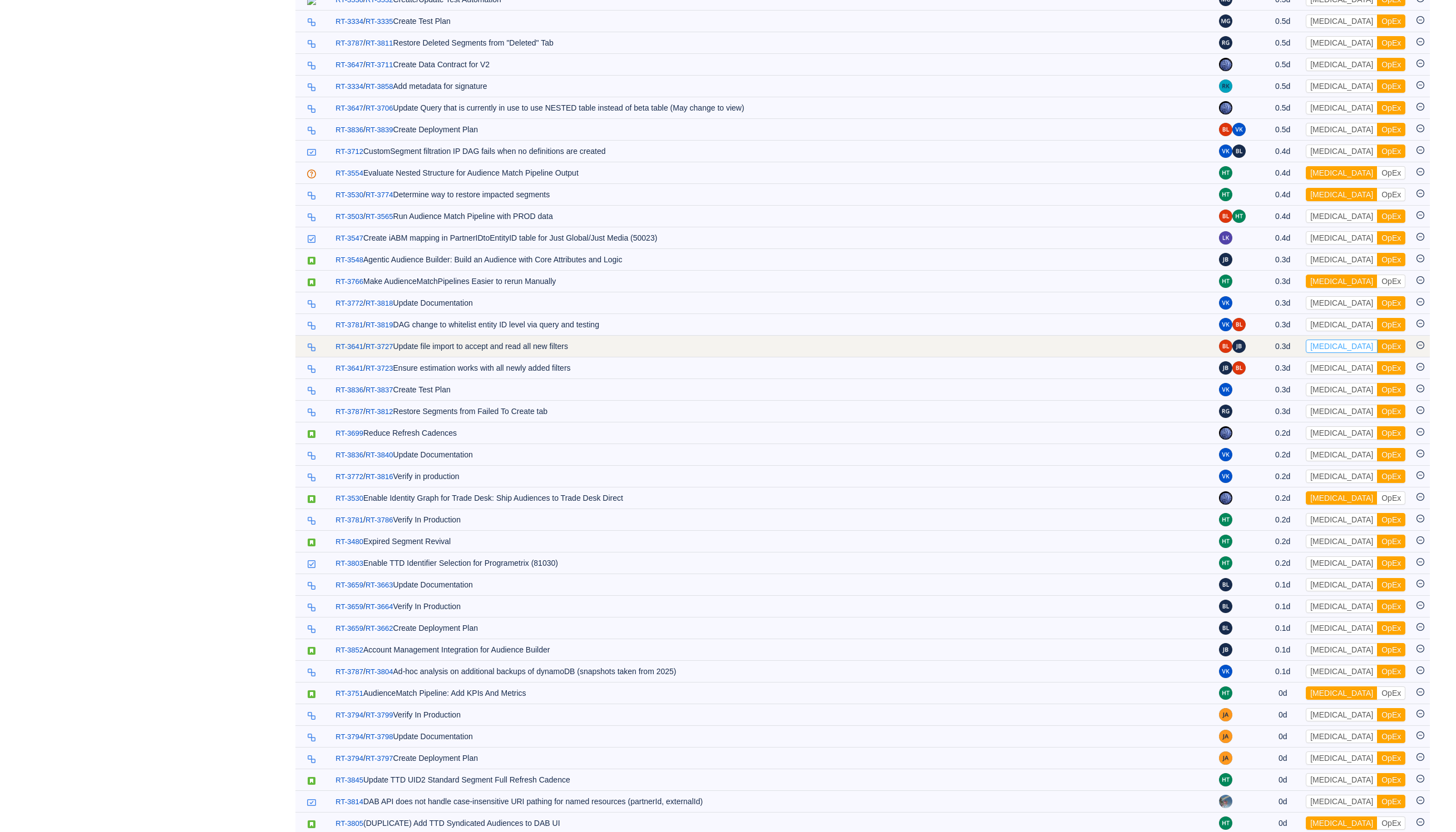
click at [1329, 353] on button "[MEDICAL_DATA]" at bounding box center [1341, 346] width 72 height 13
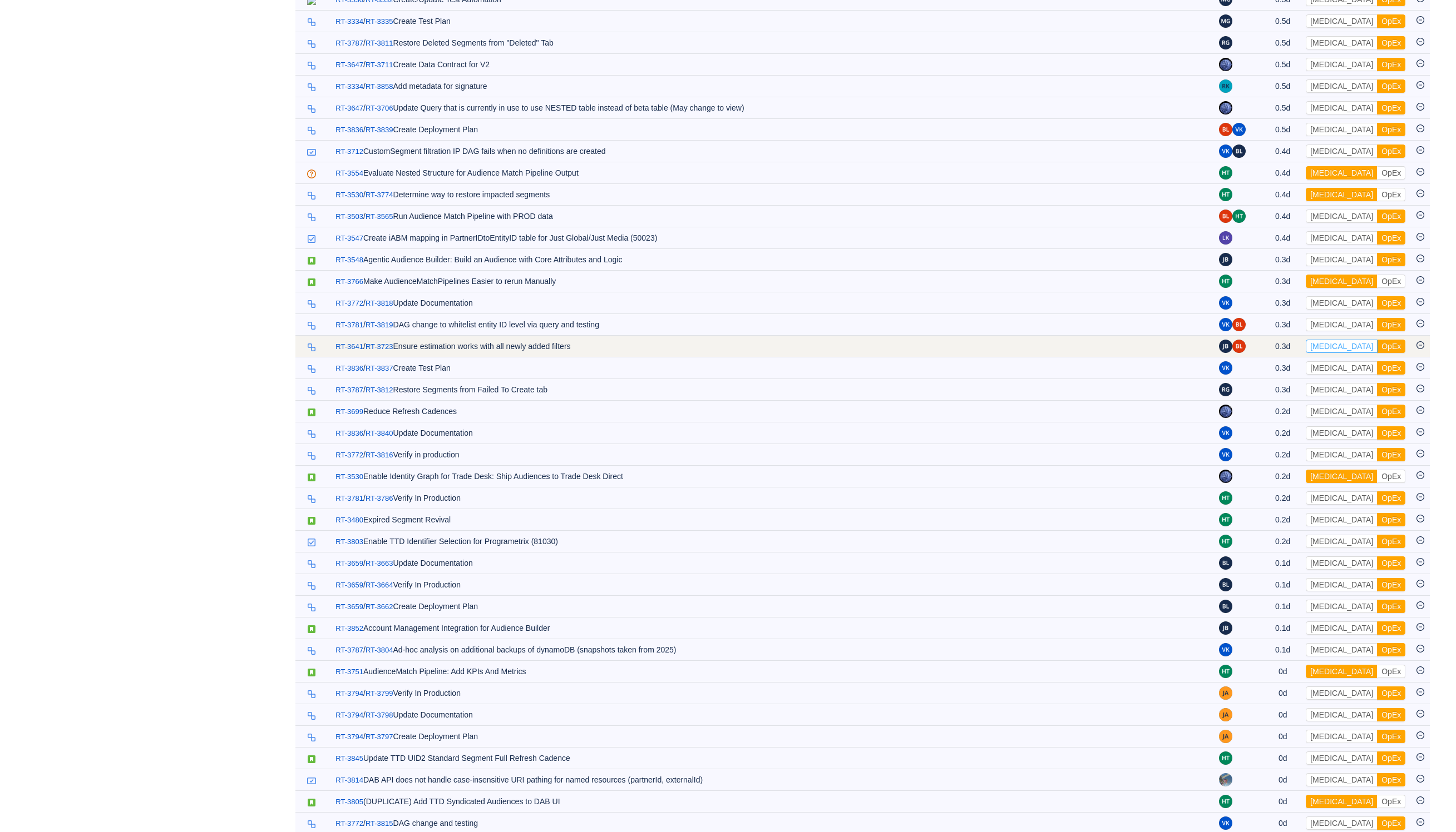
click at [1330, 353] on button "[MEDICAL_DATA]" at bounding box center [1341, 346] width 72 height 13
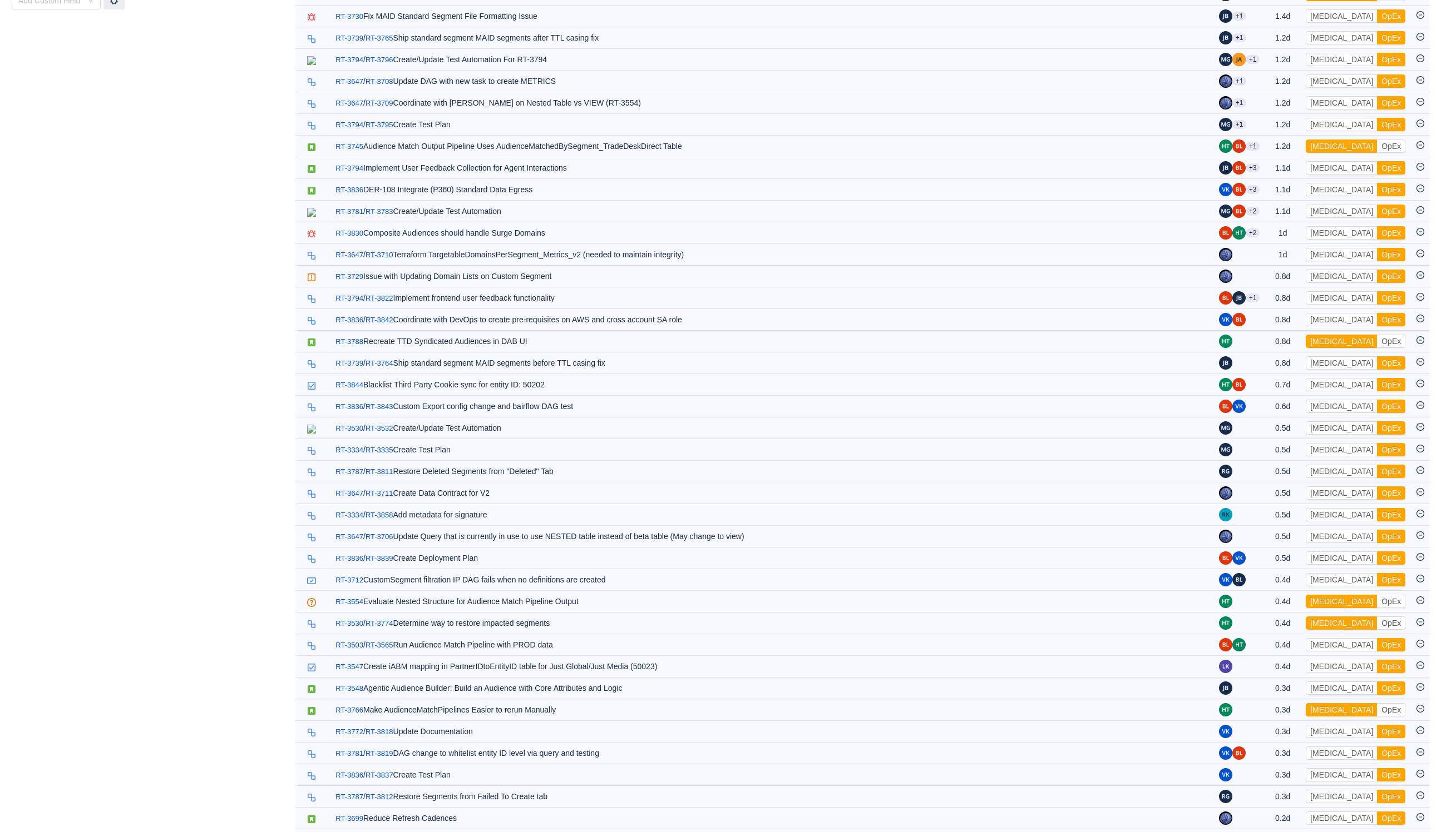
scroll to position [96, 0]
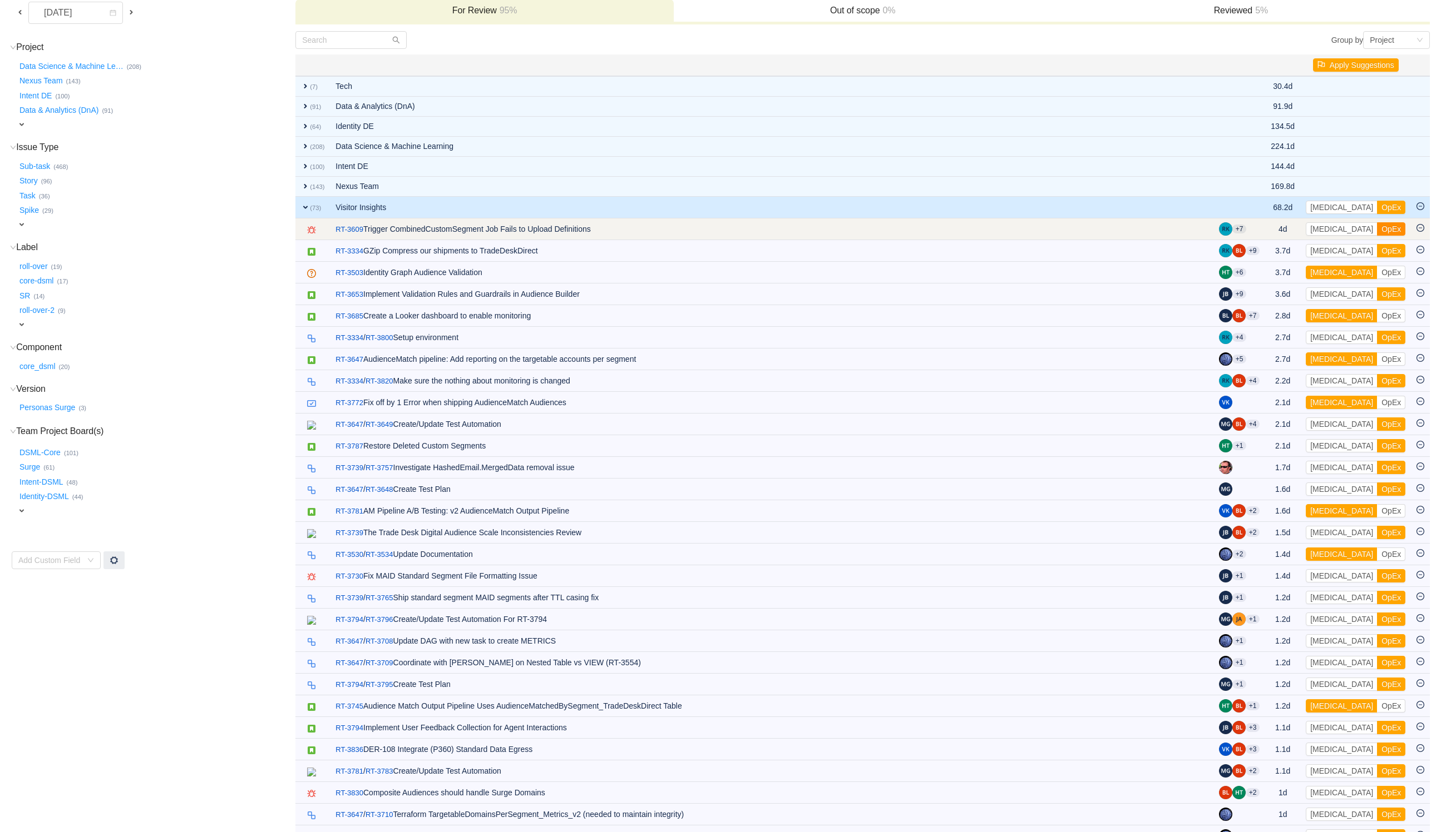
click at [1377, 231] on button "OpEx" at bounding box center [1391, 229] width 29 height 13
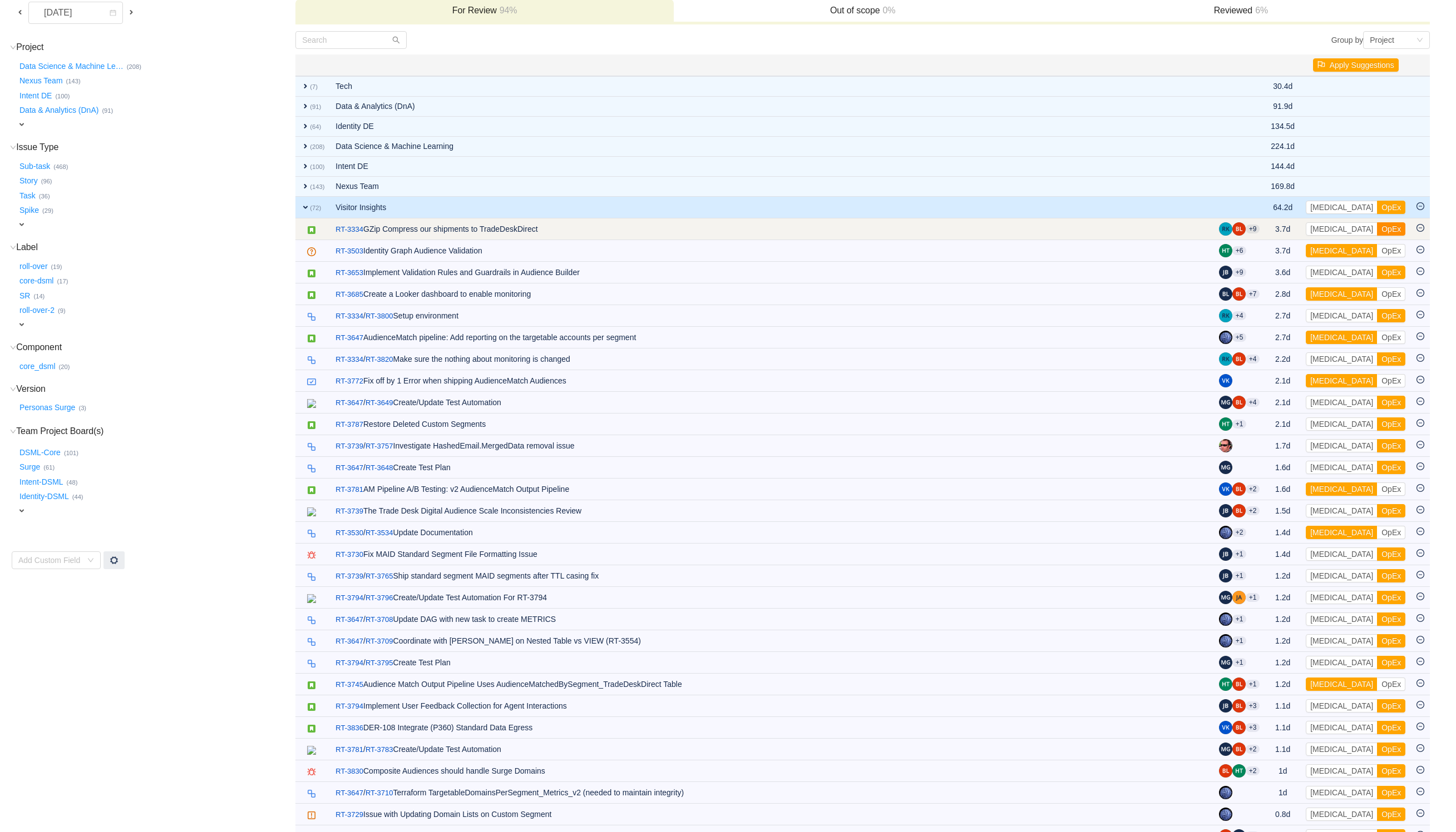
click at [1377, 233] on button "OpEx" at bounding box center [1391, 229] width 29 height 13
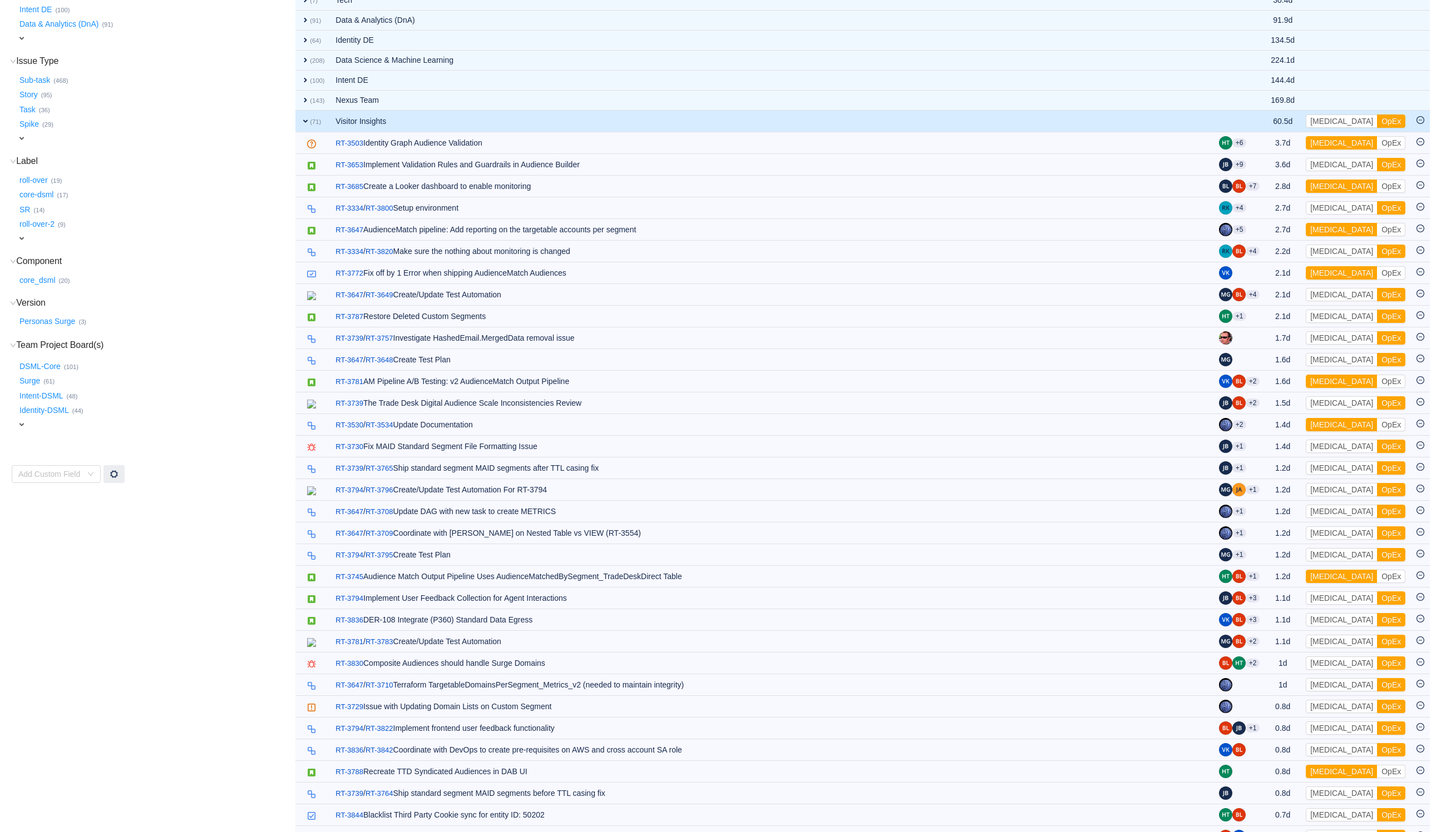
scroll to position [19, 0]
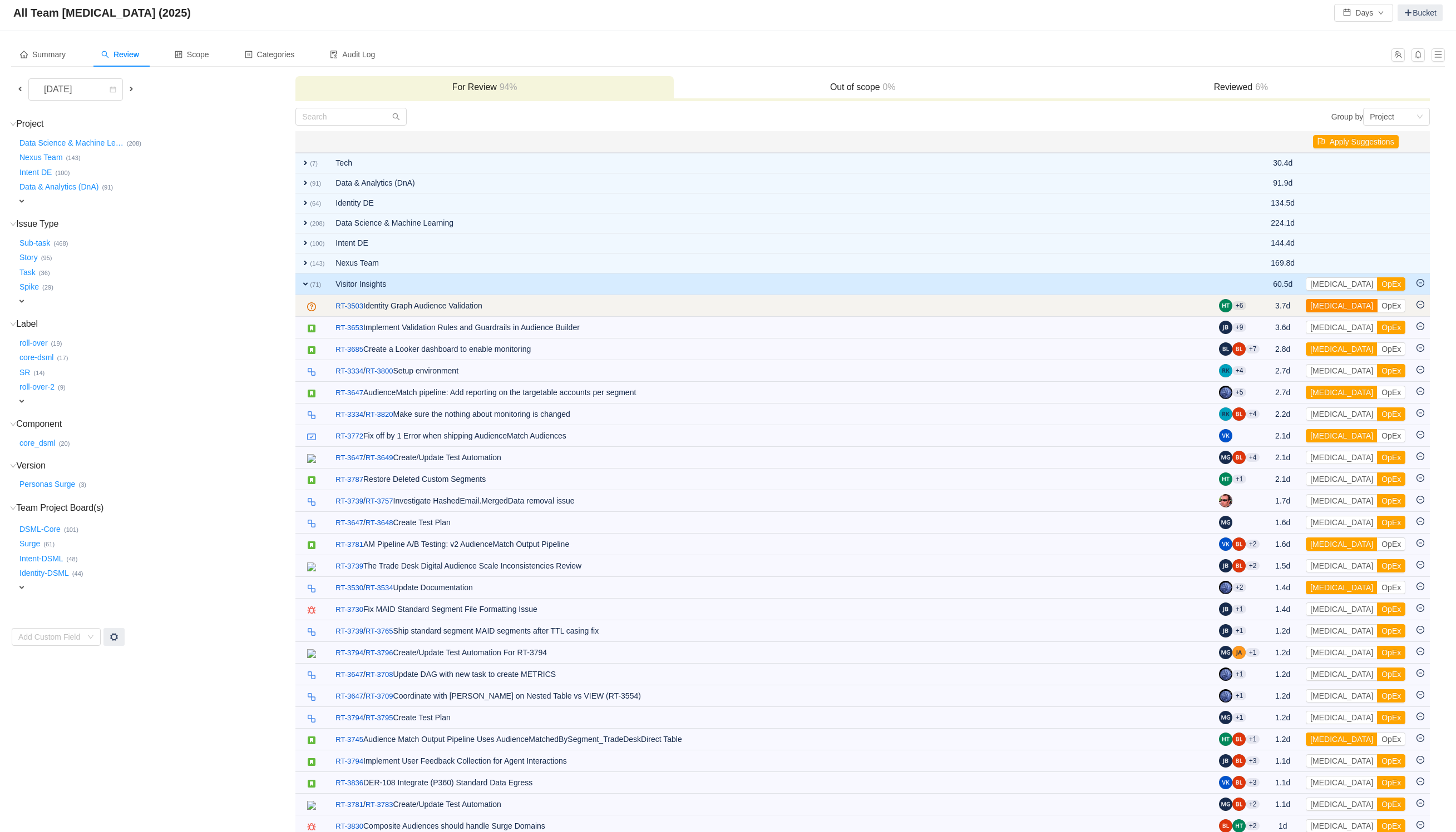
click at [1336, 306] on button "[MEDICAL_DATA]" at bounding box center [1341, 306] width 72 height 13
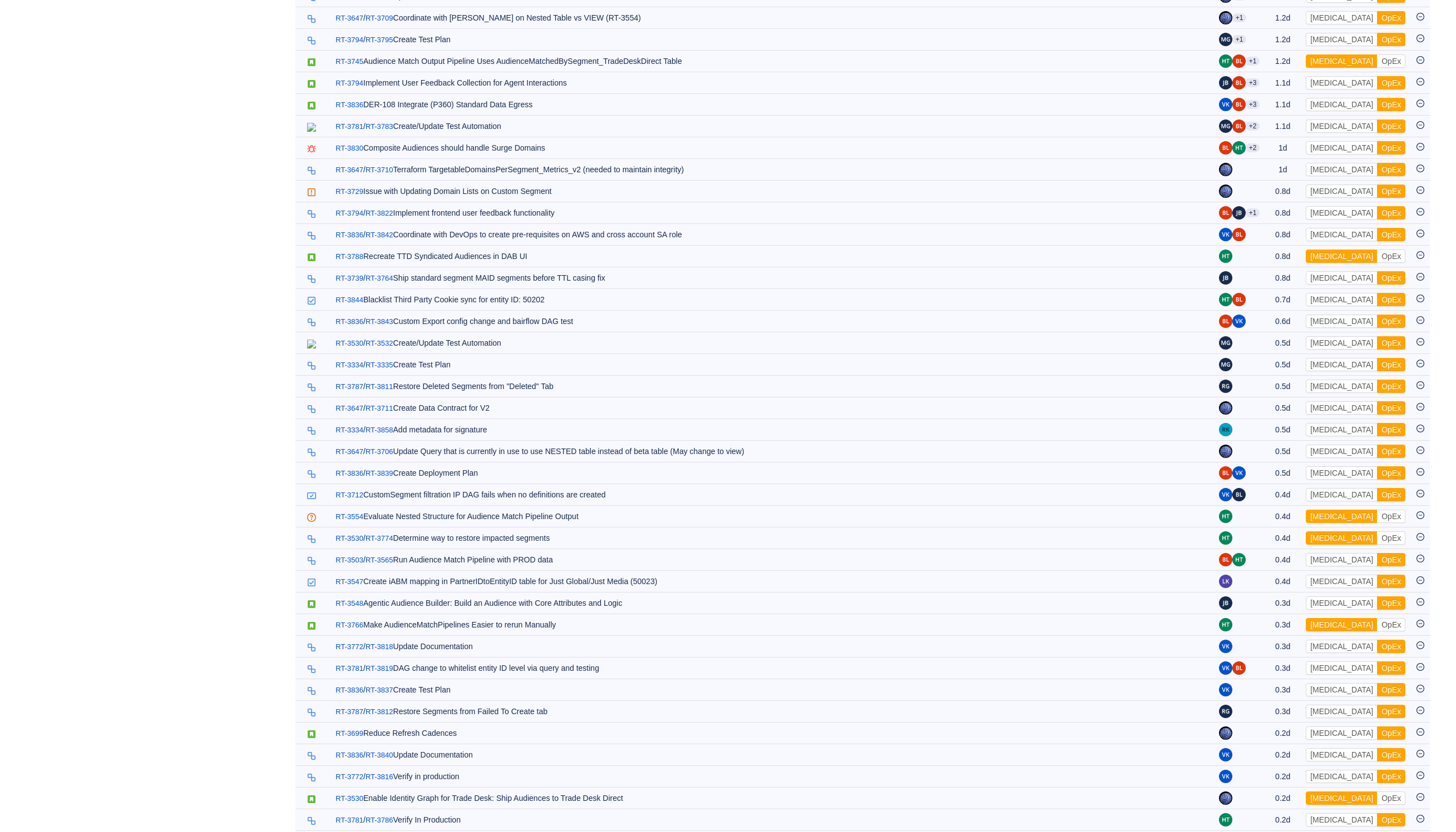
scroll to position [686, 0]
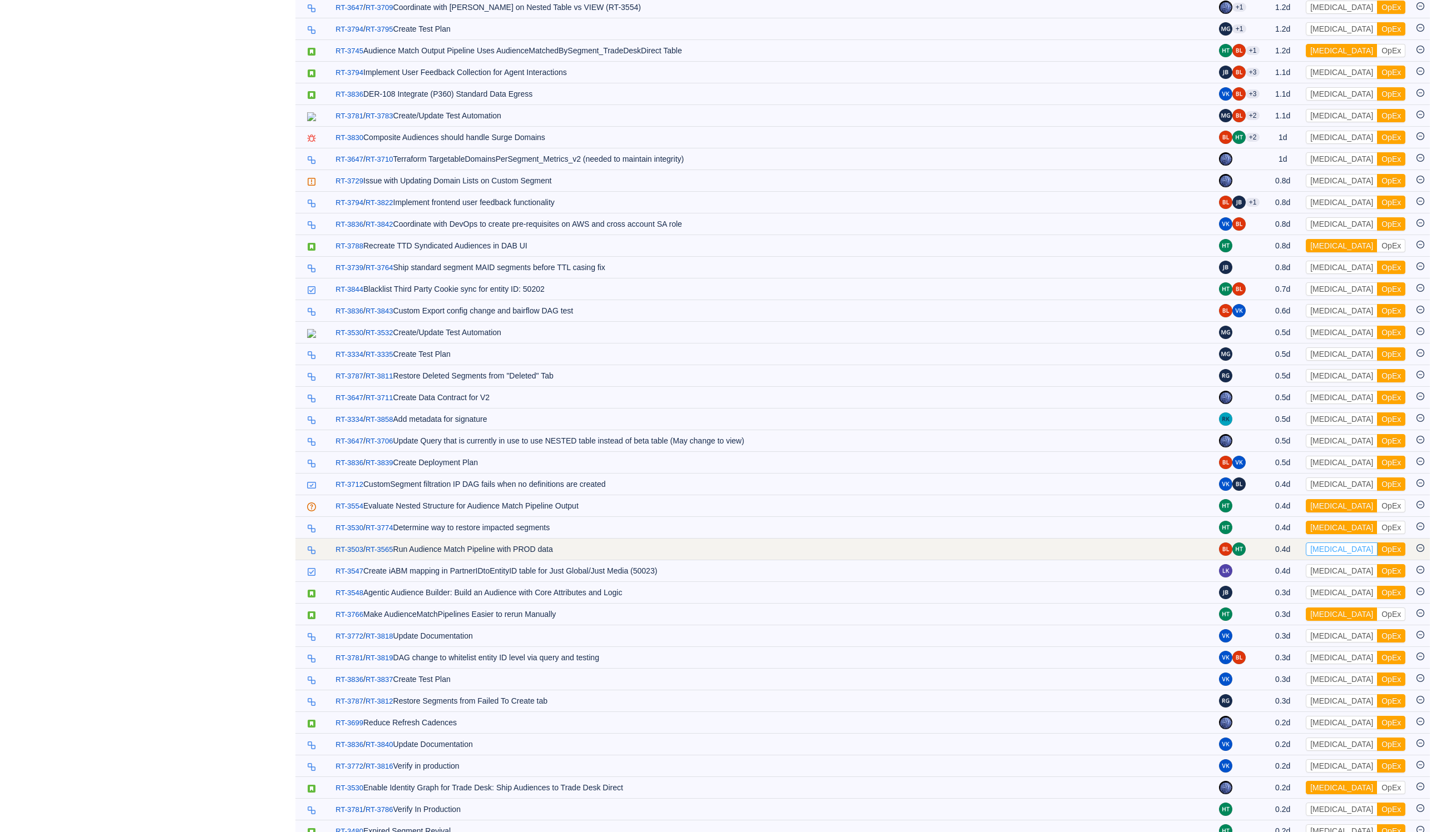
click at [1339, 556] on button "[MEDICAL_DATA]" at bounding box center [1341, 549] width 72 height 13
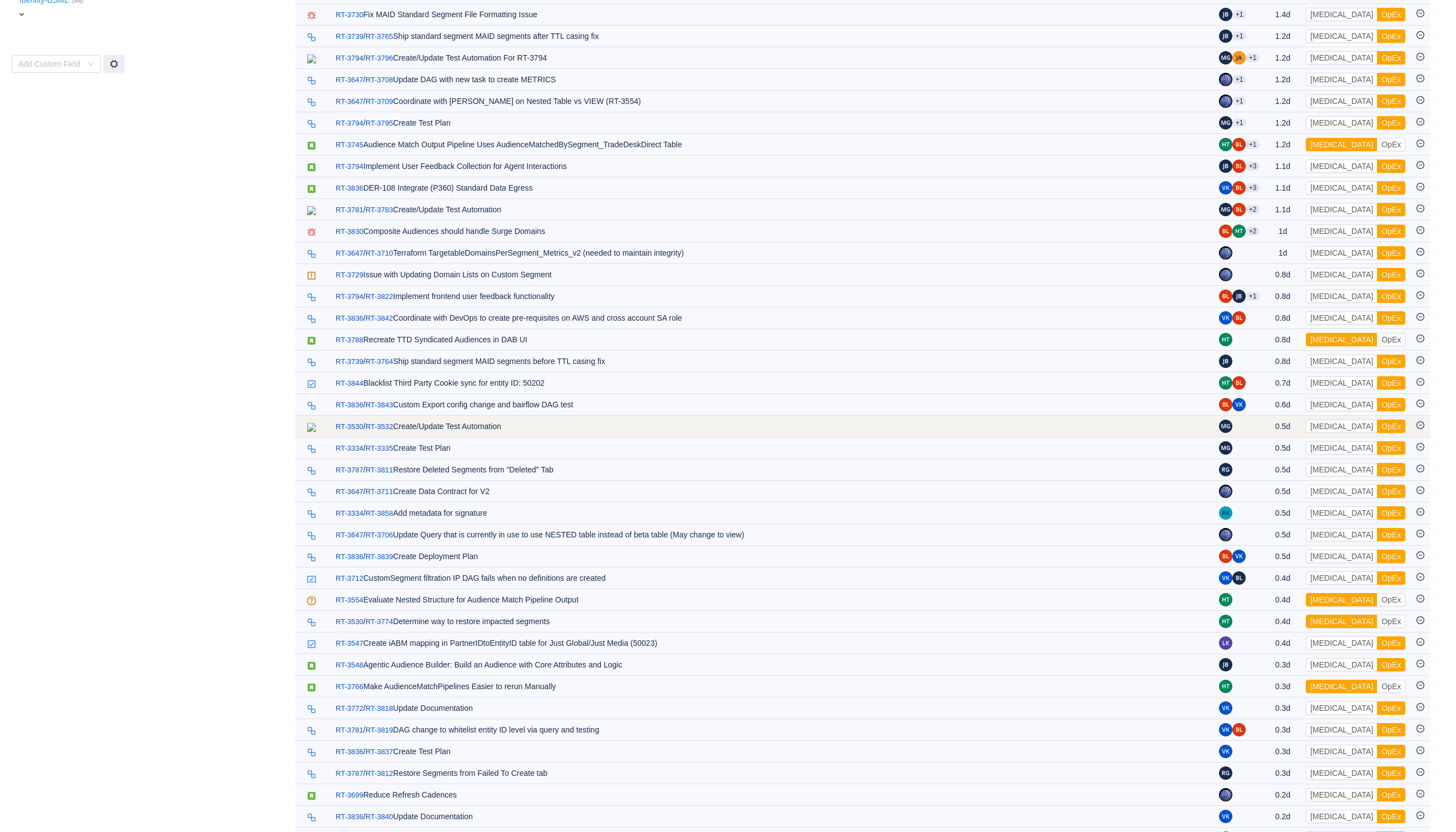
scroll to position [0, 0]
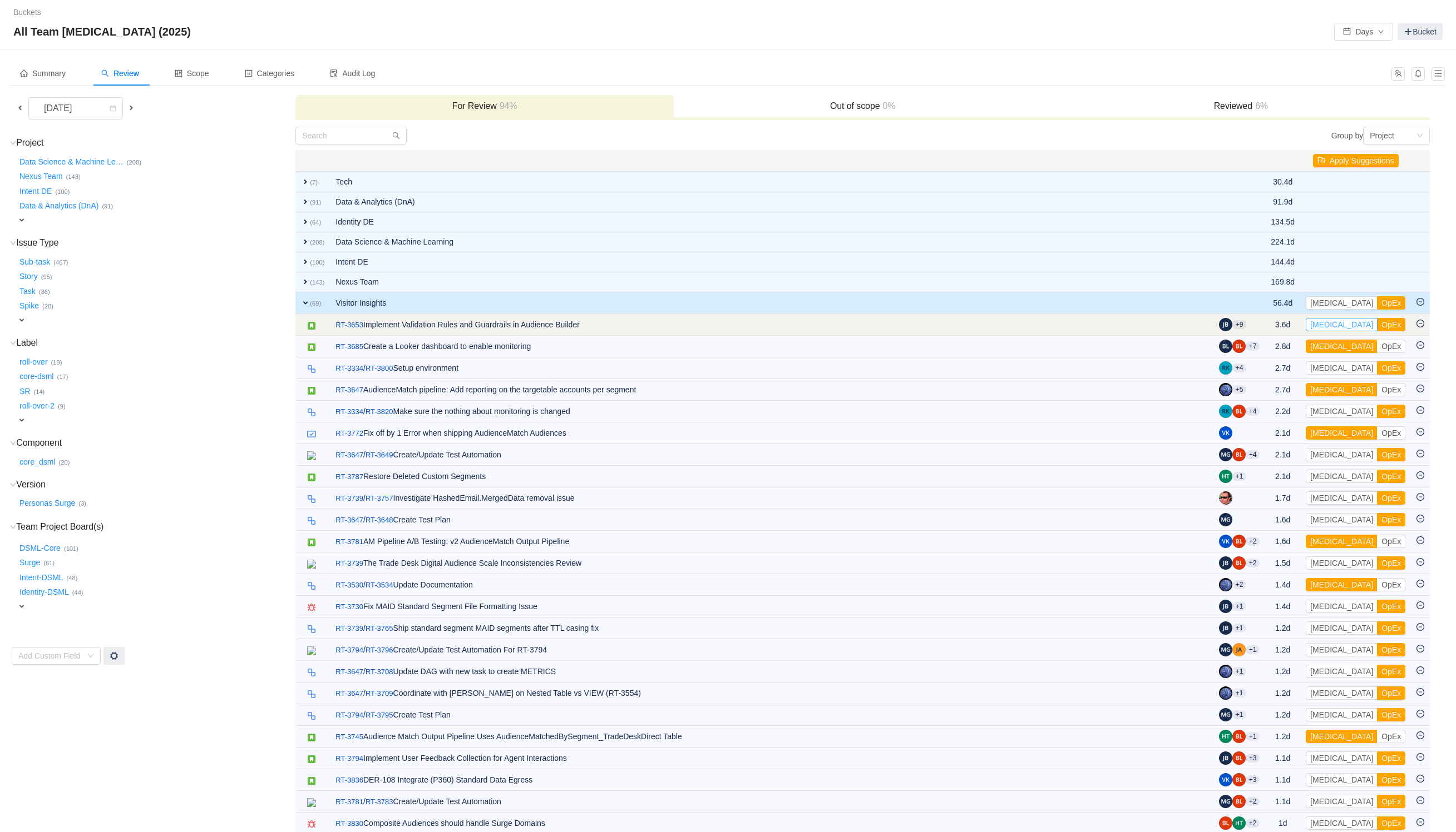
click at [1334, 323] on button "[MEDICAL_DATA]" at bounding box center [1341, 325] width 72 height 13
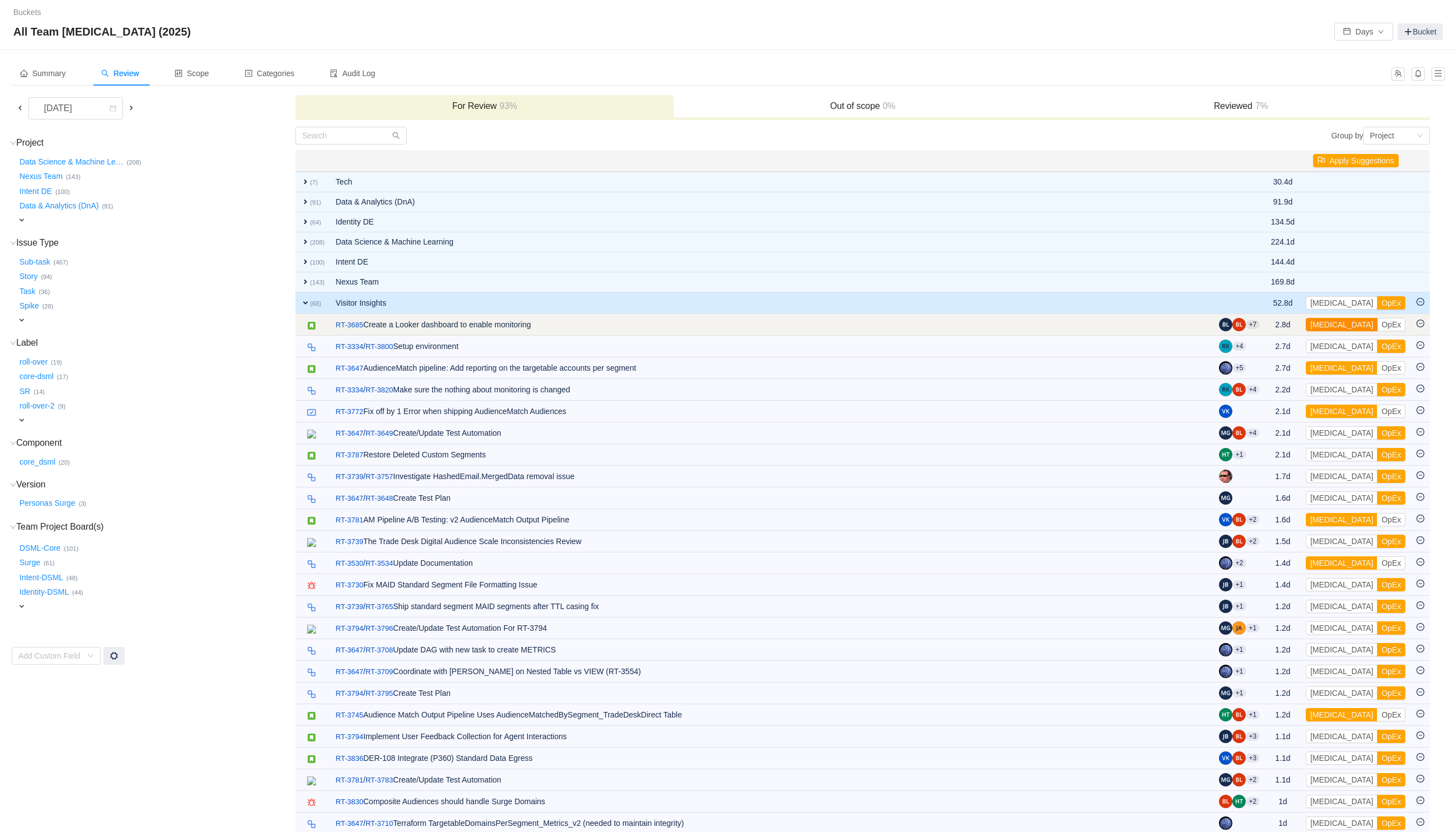
click at [1341, 326] on button "[MEDICAL_DATA]" at bounding box center [1341, 325] width 72 height 13
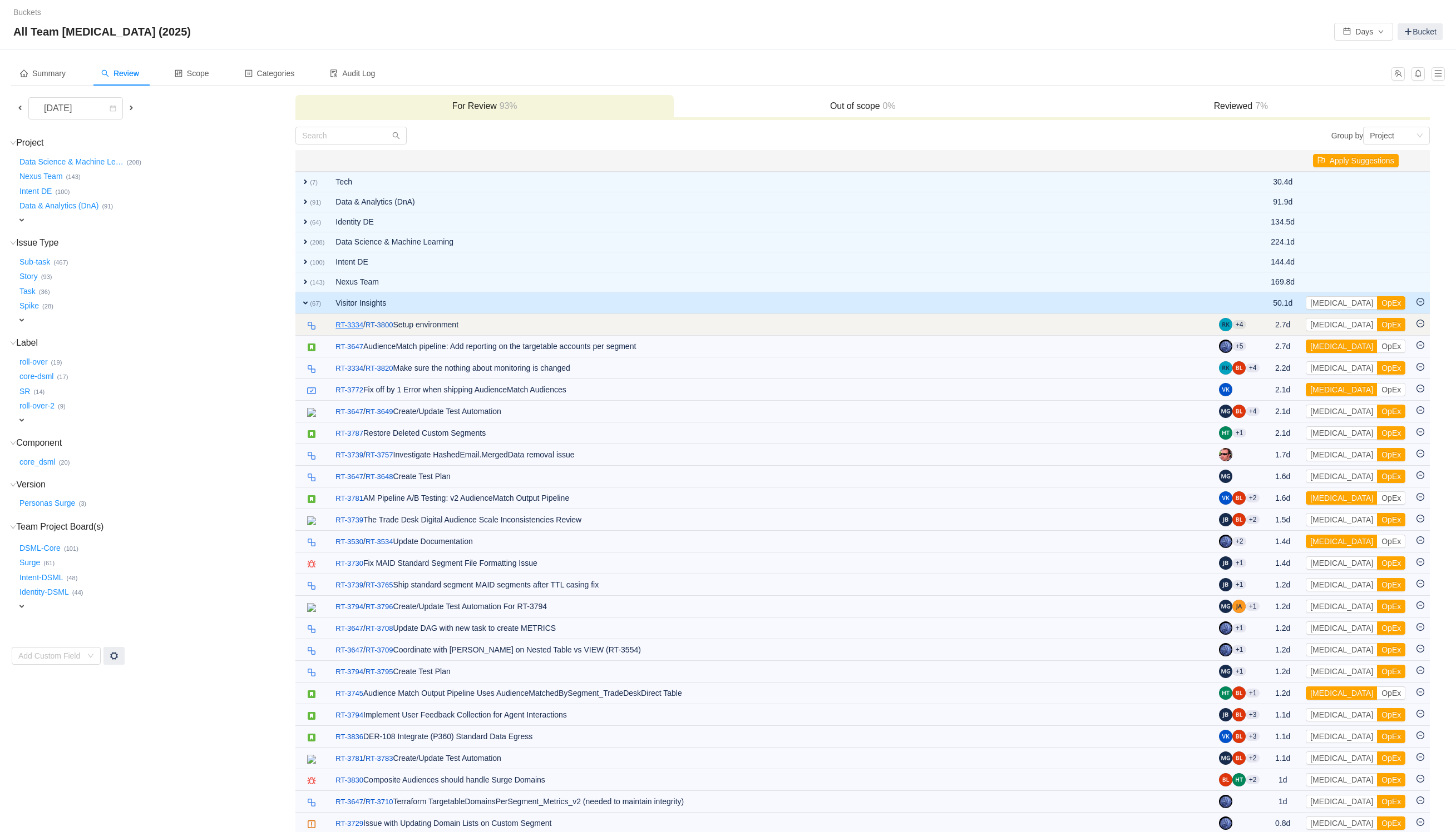
click at [346, 324] on link "RT-3334" at bounding box center [349, 325] width 28 height 11
click at [1377, 321] on button "OpEx" at bounding box center [1391, 325] width 29 height 13
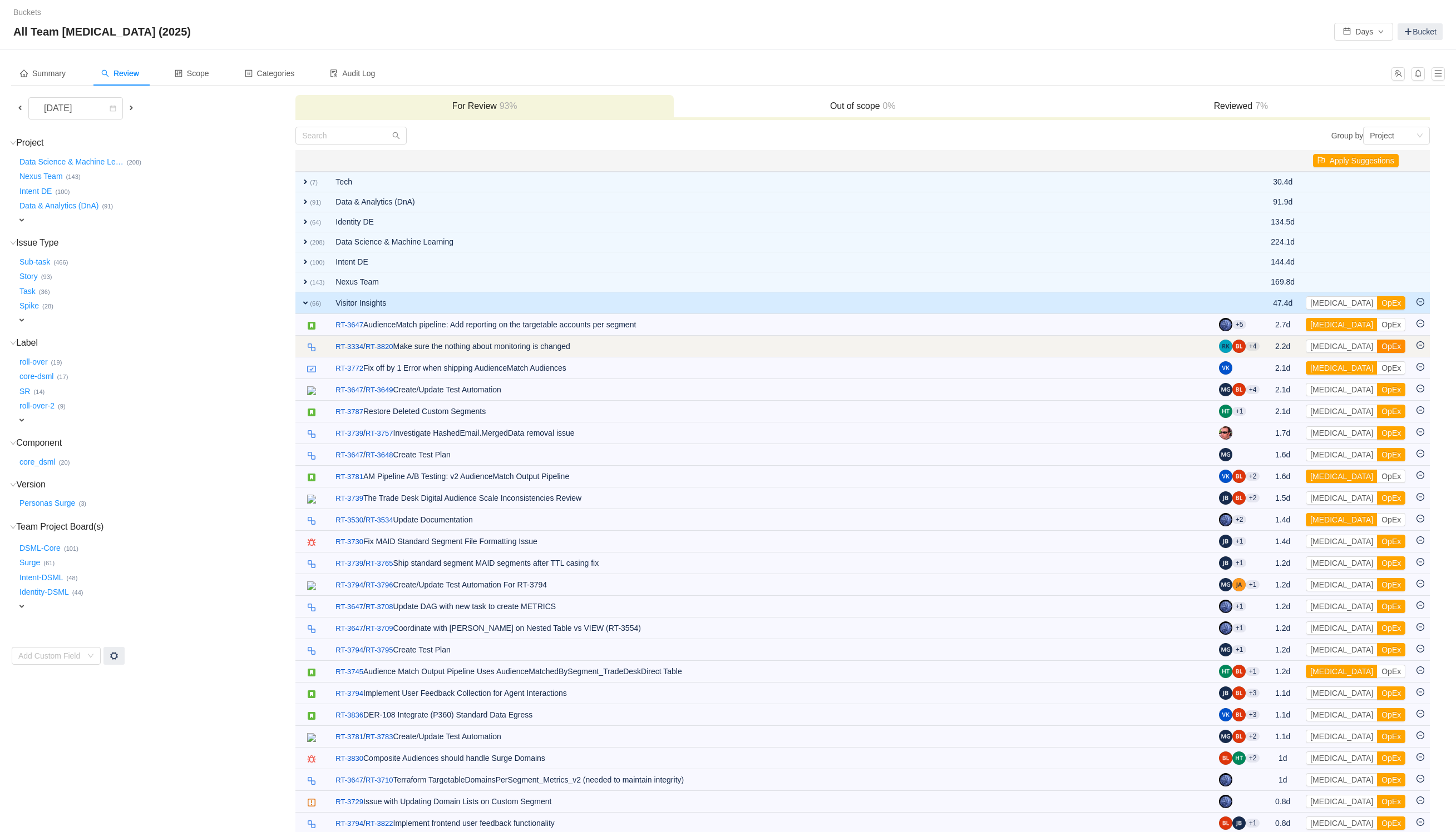
click at [1377, 344] on button "OpEx" at bounding box center [1391, 346] width 29 height 13
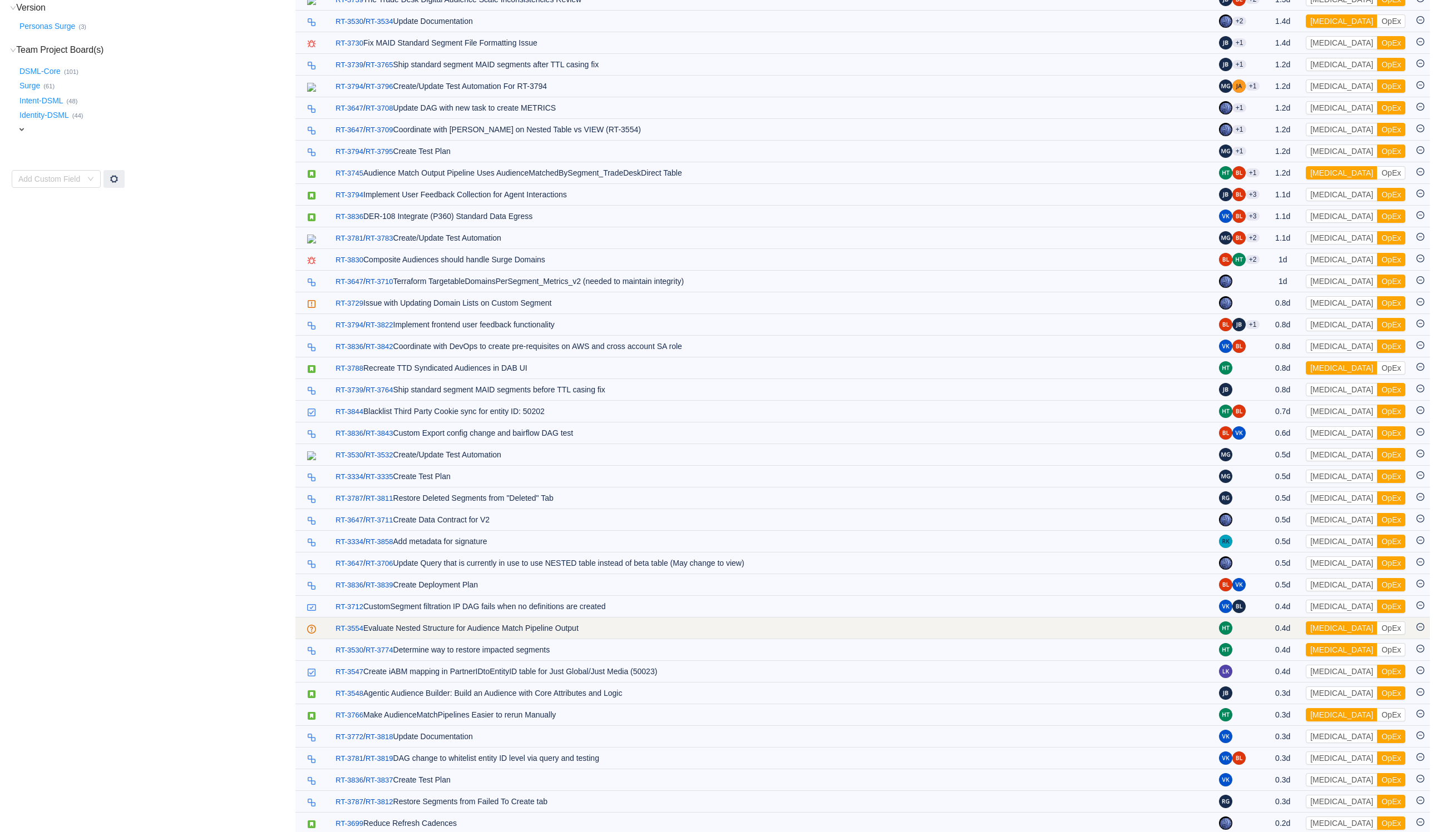
scroll to position [500, 0]
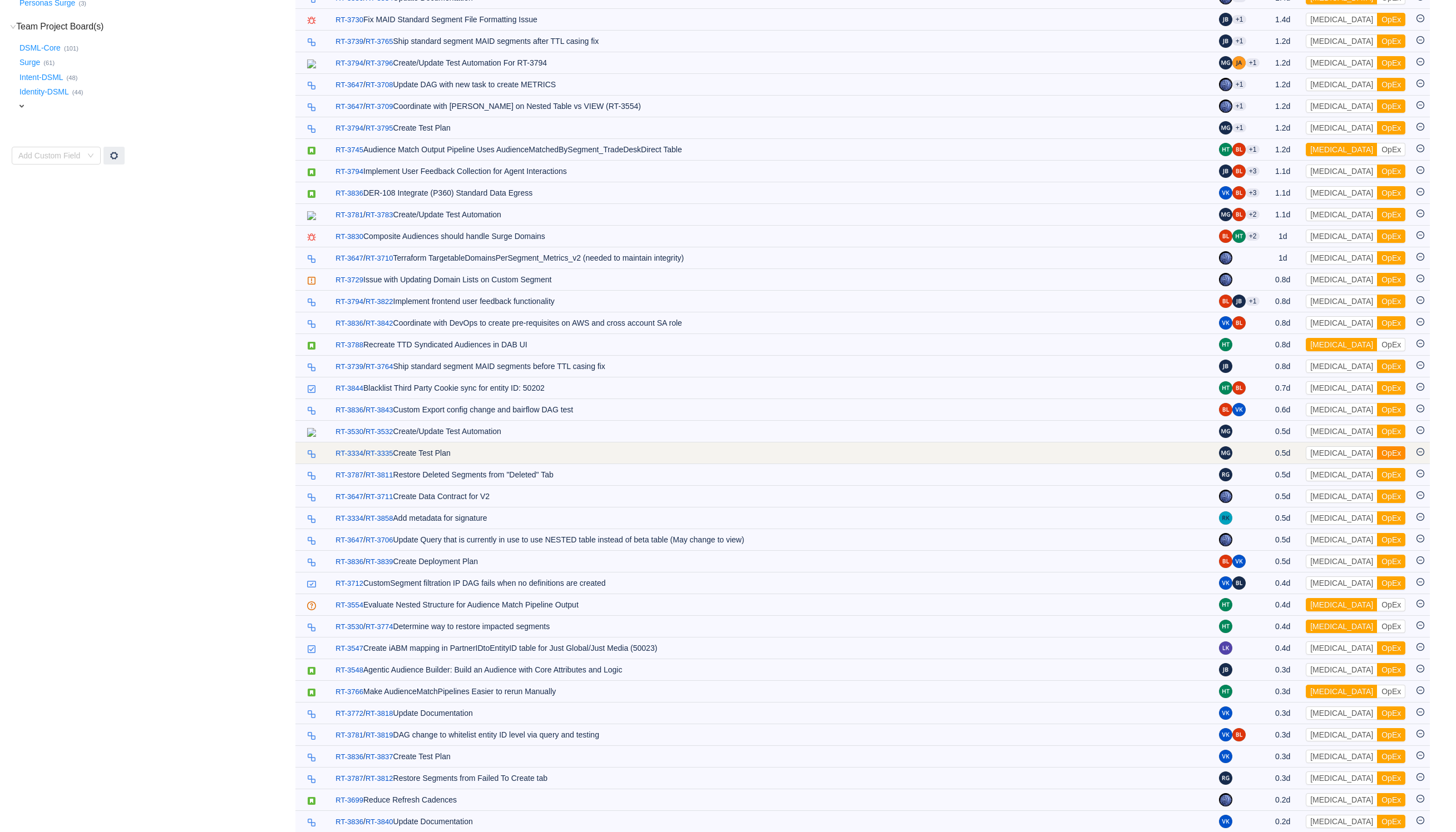
click at [1377, 460] on button "OpEx" at bounding box center [1391, 453] width 29 height 13
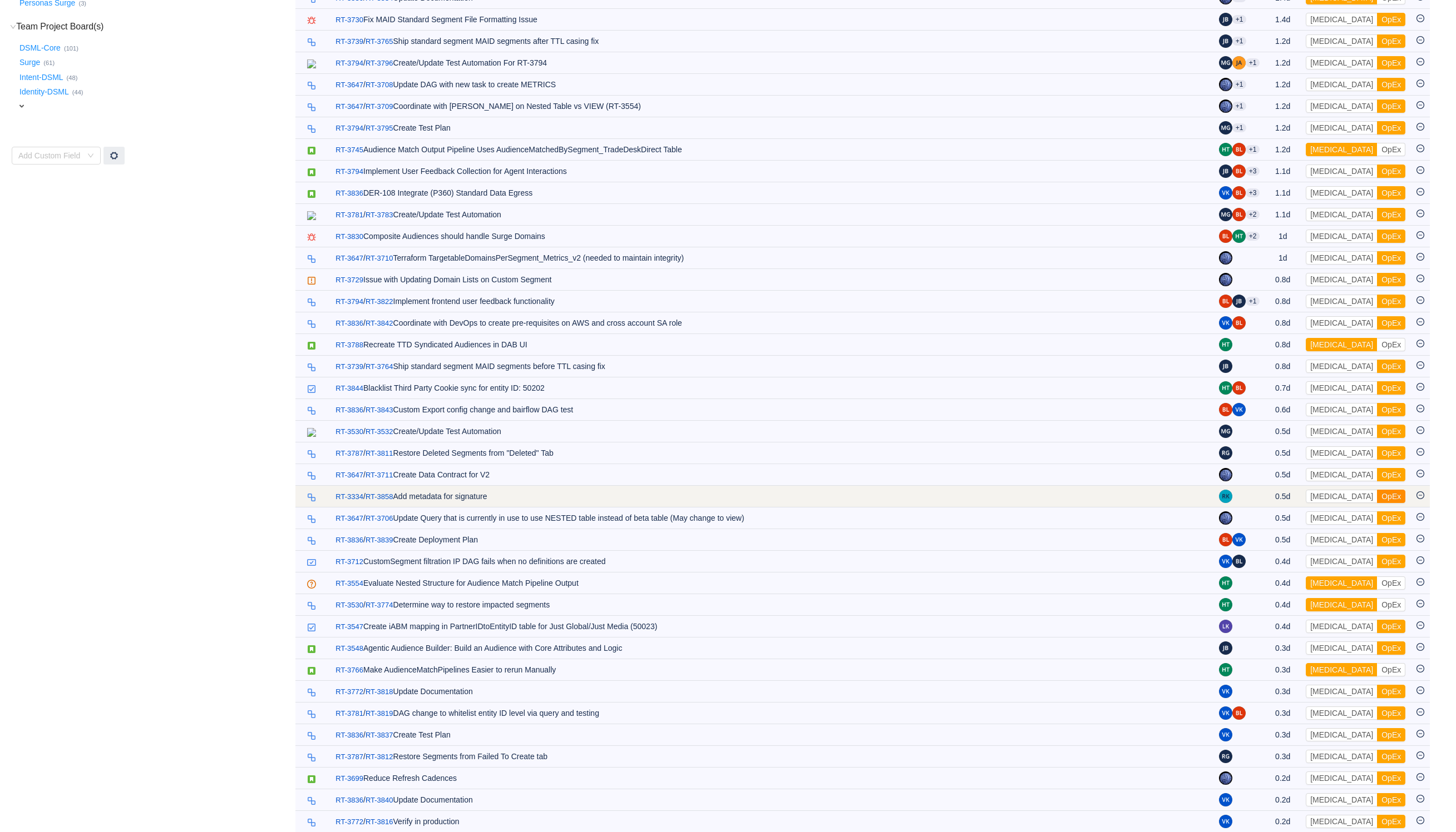
click at [1377, 504] on button "OpEx" at bounding box center [1391, 497] width 29 height 13
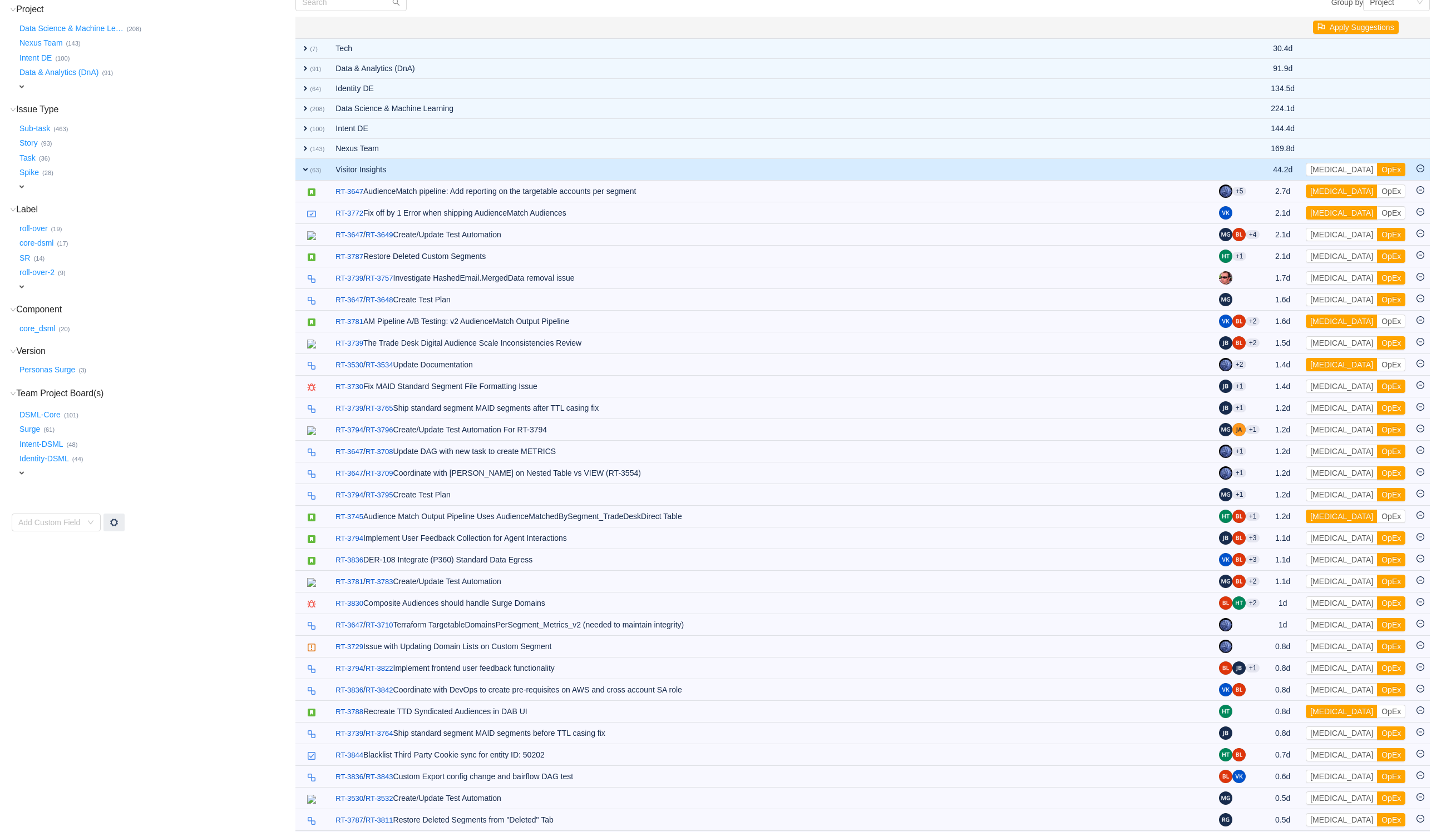
scroll to position [0, 0]
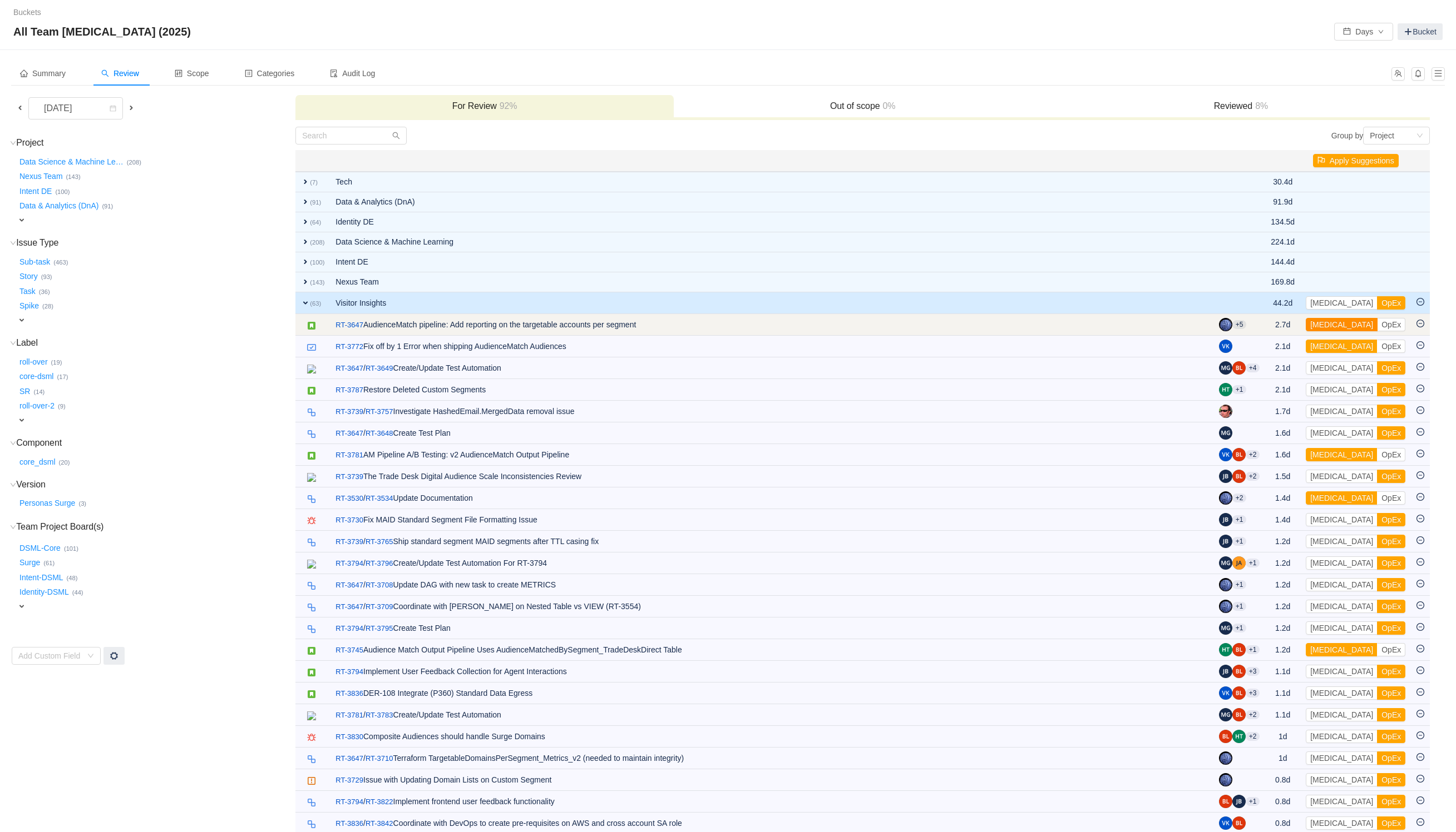
click at [1337, 326] on button "[MEDICAL_DATA]" at bounding box center [1341, 325] width 72 height 13
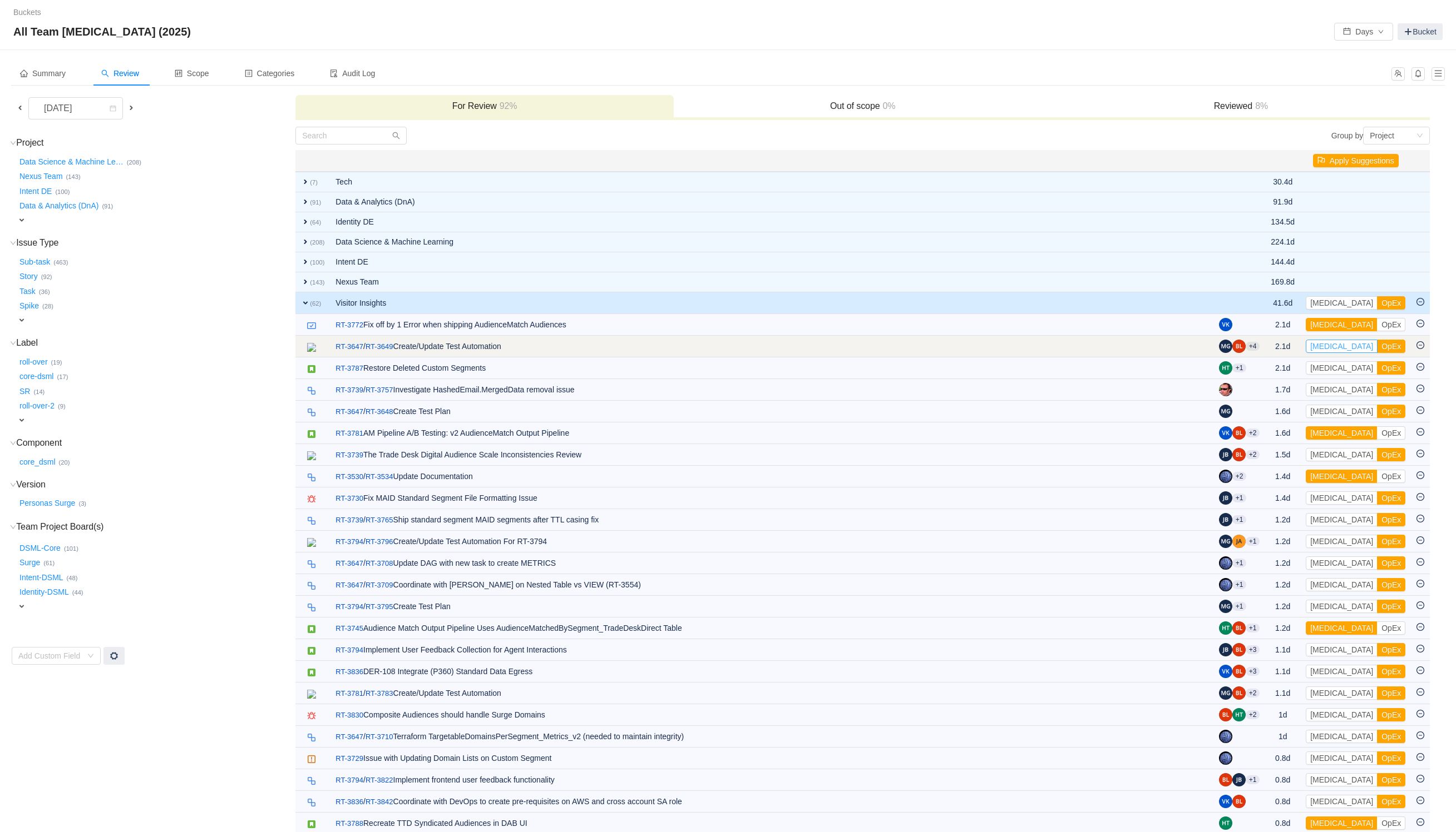
click at [1339, 349] on button "[MEDICAL_DATA]" at bounding box center [1341, 346] width 72 height 13
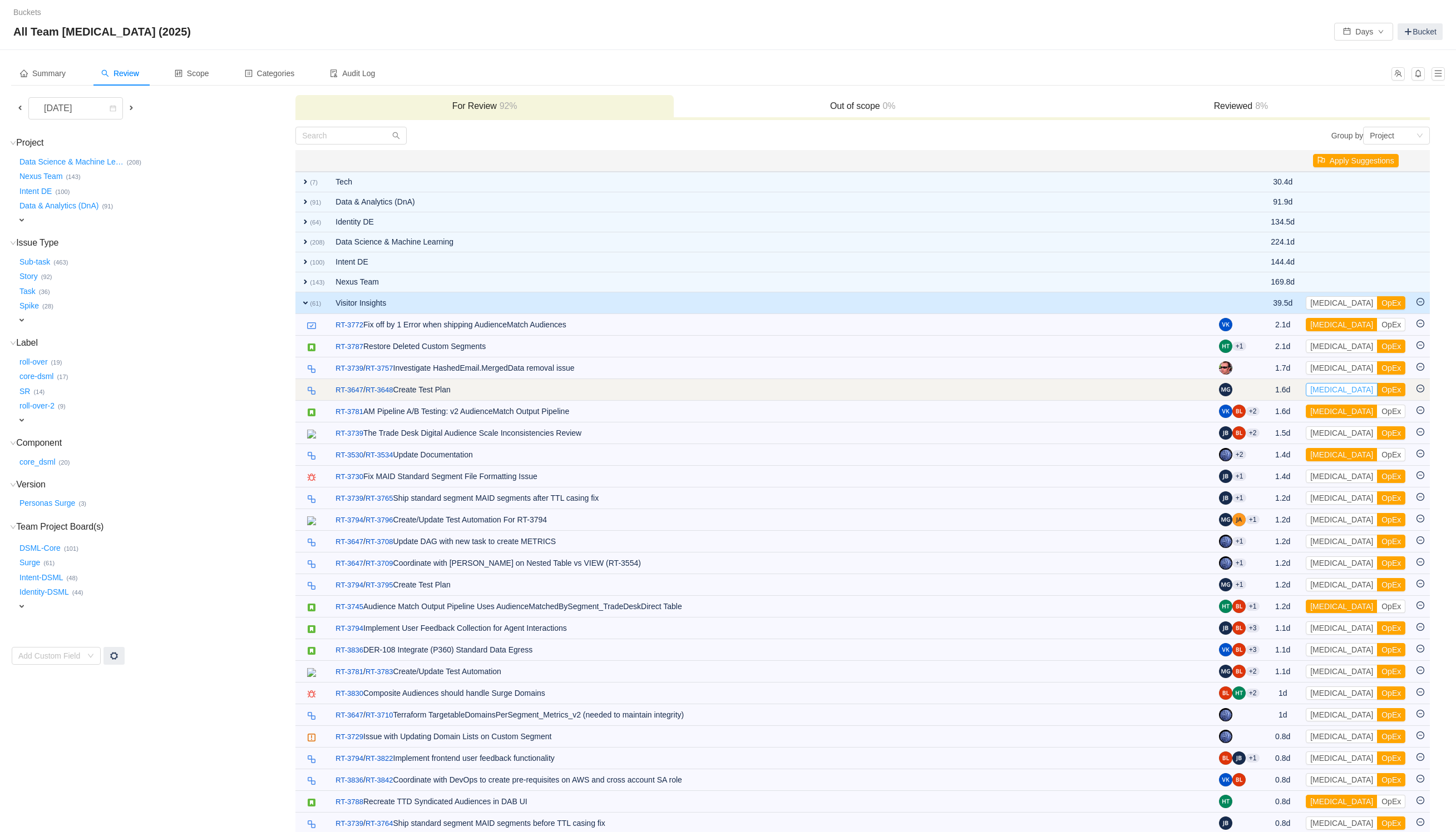
click at [1329, 395] on button "[MEDICAL_DATA]" at bounding box center [1341, 390] width 72 height 13
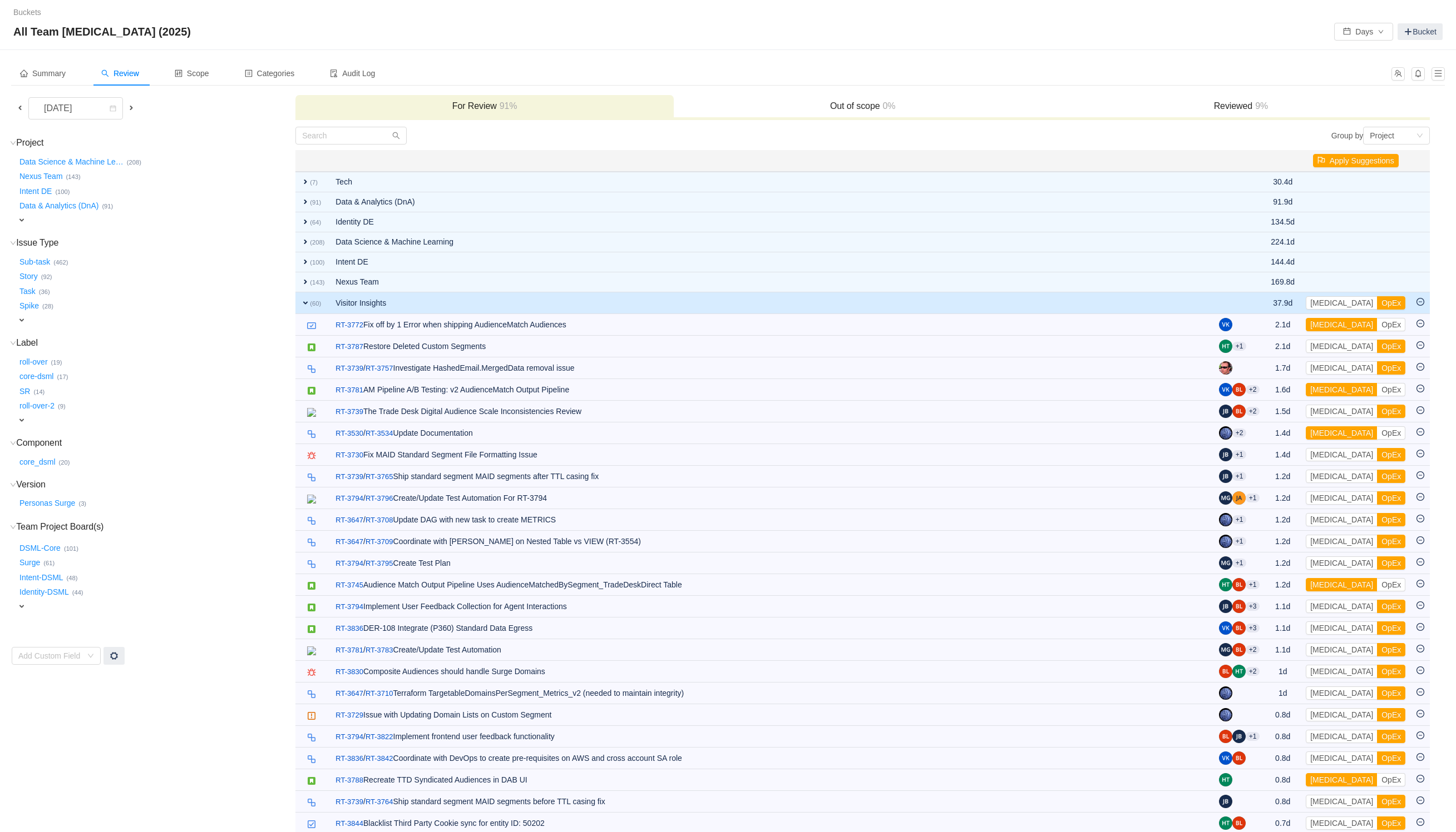
click at [22, 105] on span at bounding box center [19, 108] width 9 height 9
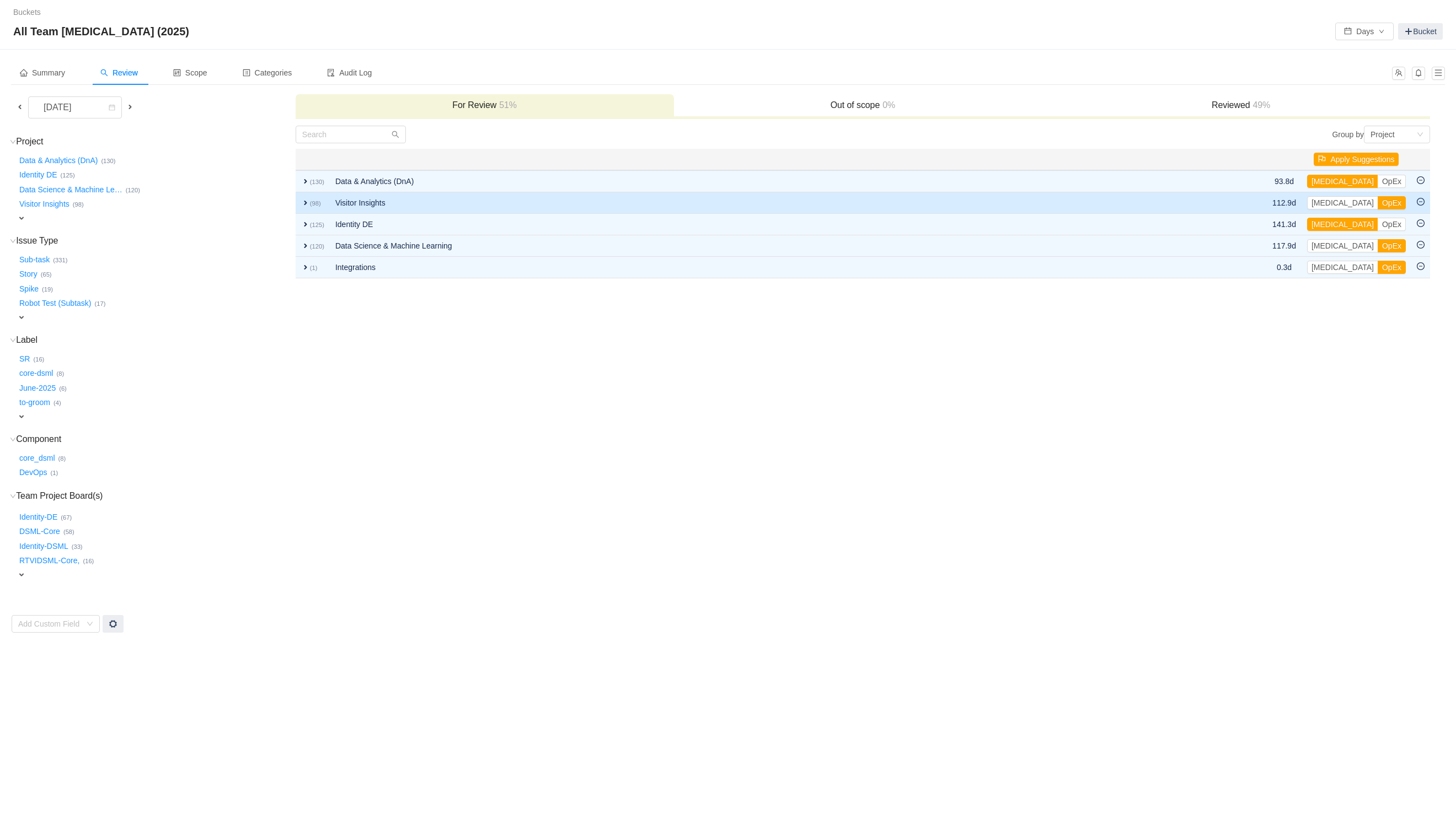
click at [303, 199] on span "expand" at bounding box center [305, 203] width 9 height 9
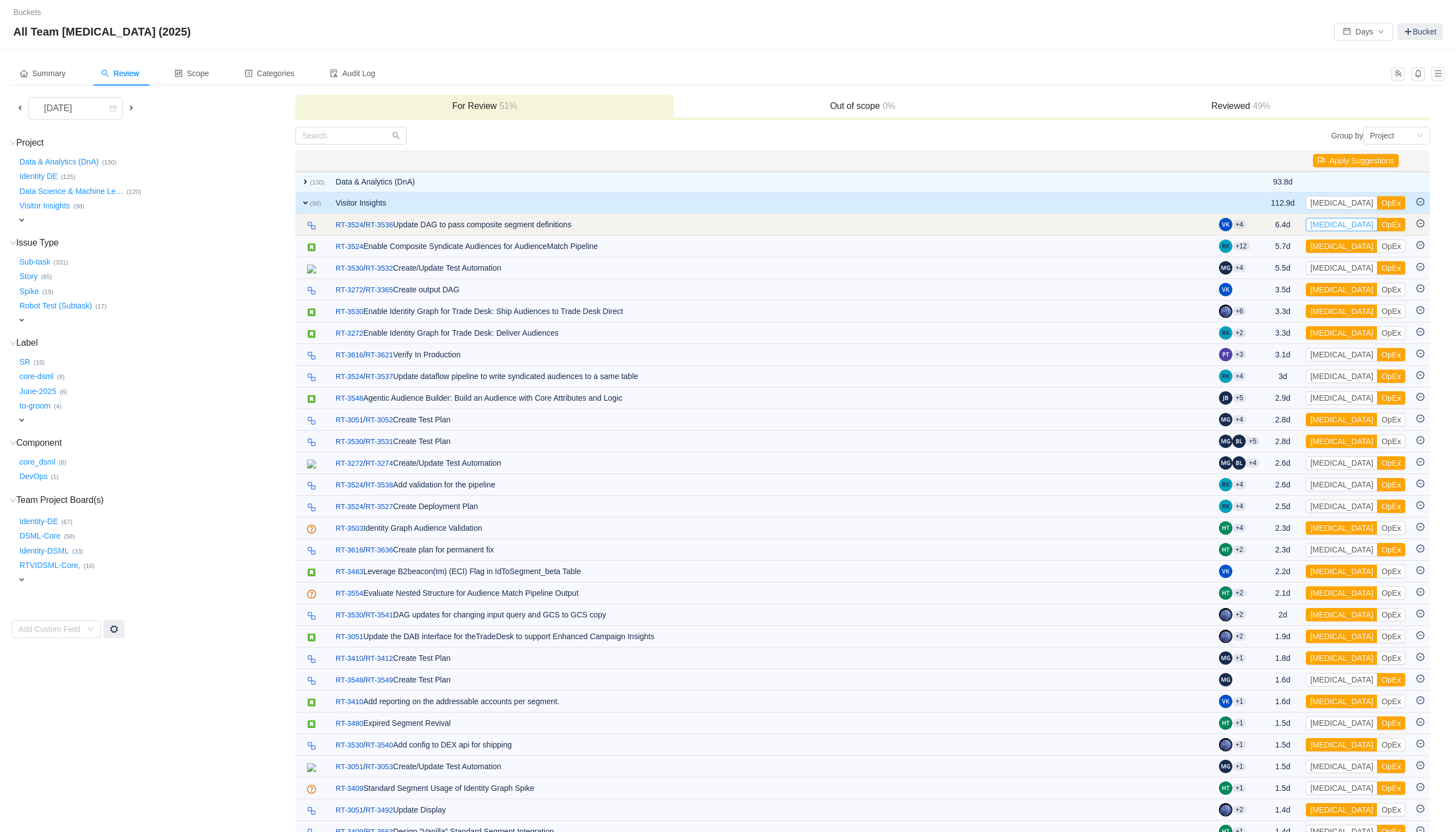
click at [1337, 222] on button "[MEDICAL_DATA]" at bounding box center [1341, 225] width 72 height 13
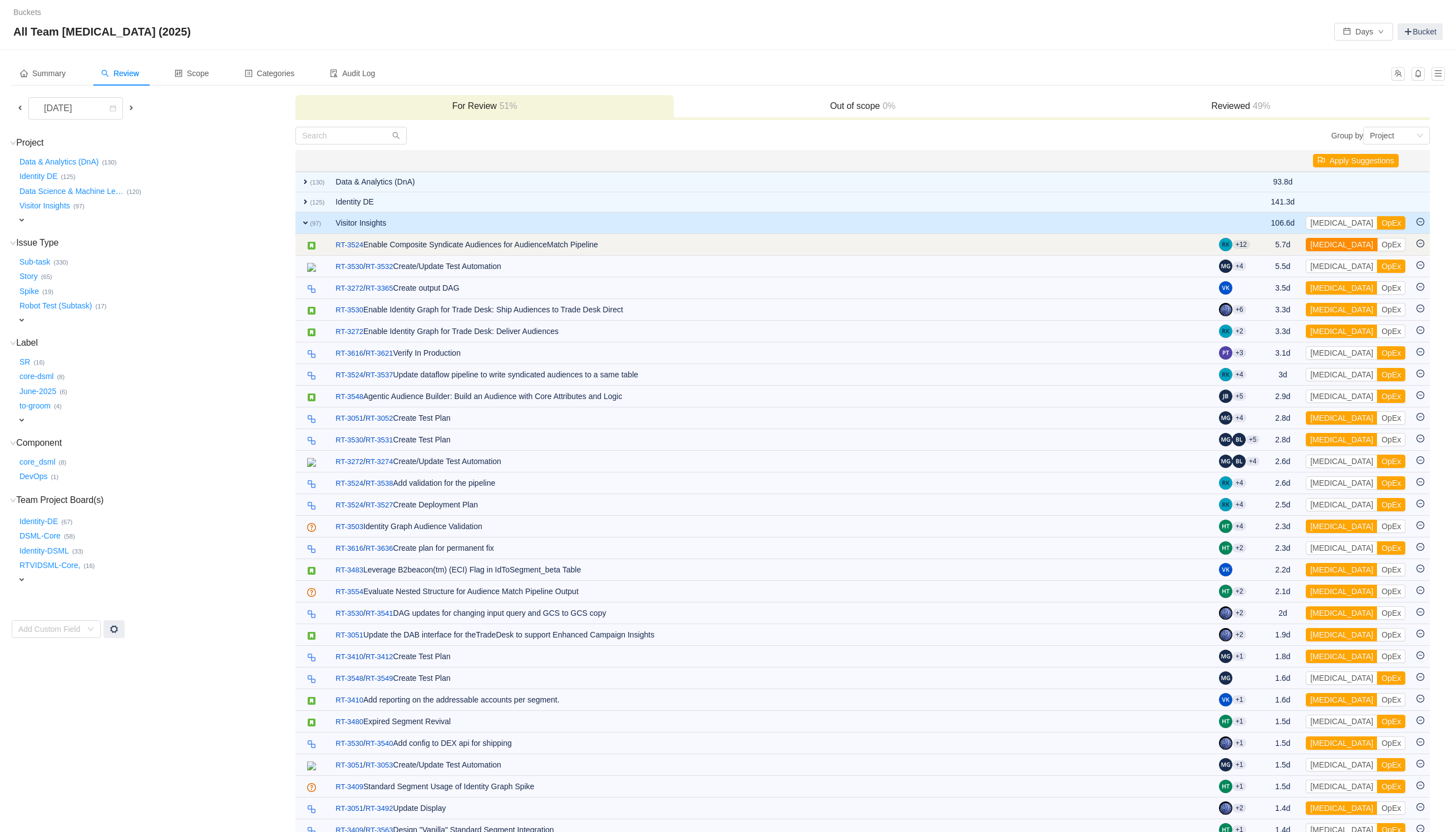
click at [1334, 240] on button "[MEDICAL_DATA]" at bounding box center [1341, 245] width 72 height 13
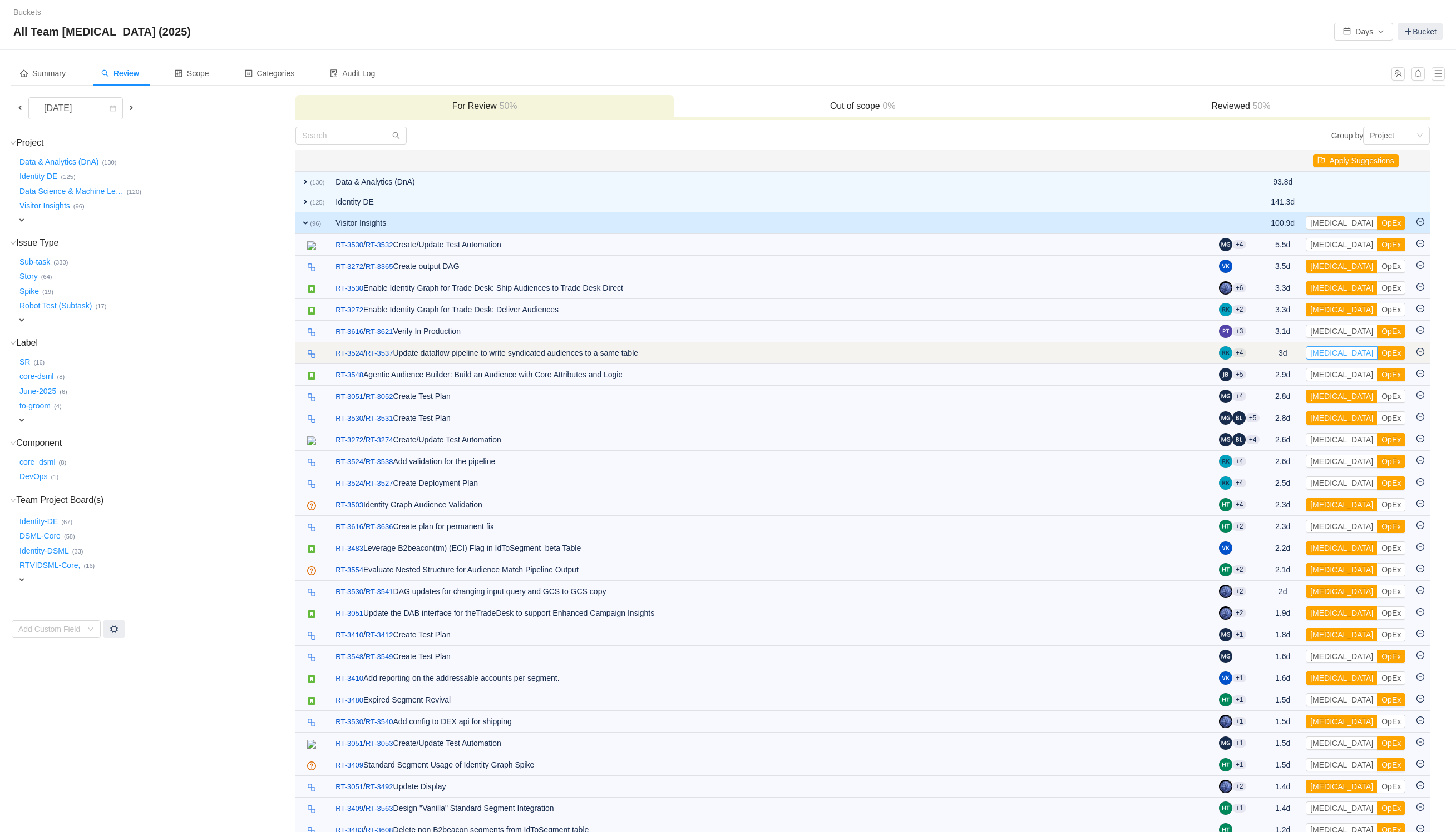
click at [1329, 360] on button "[MEDICAL_DATA]" at bounding box center [1341, 353] width 72 height 13
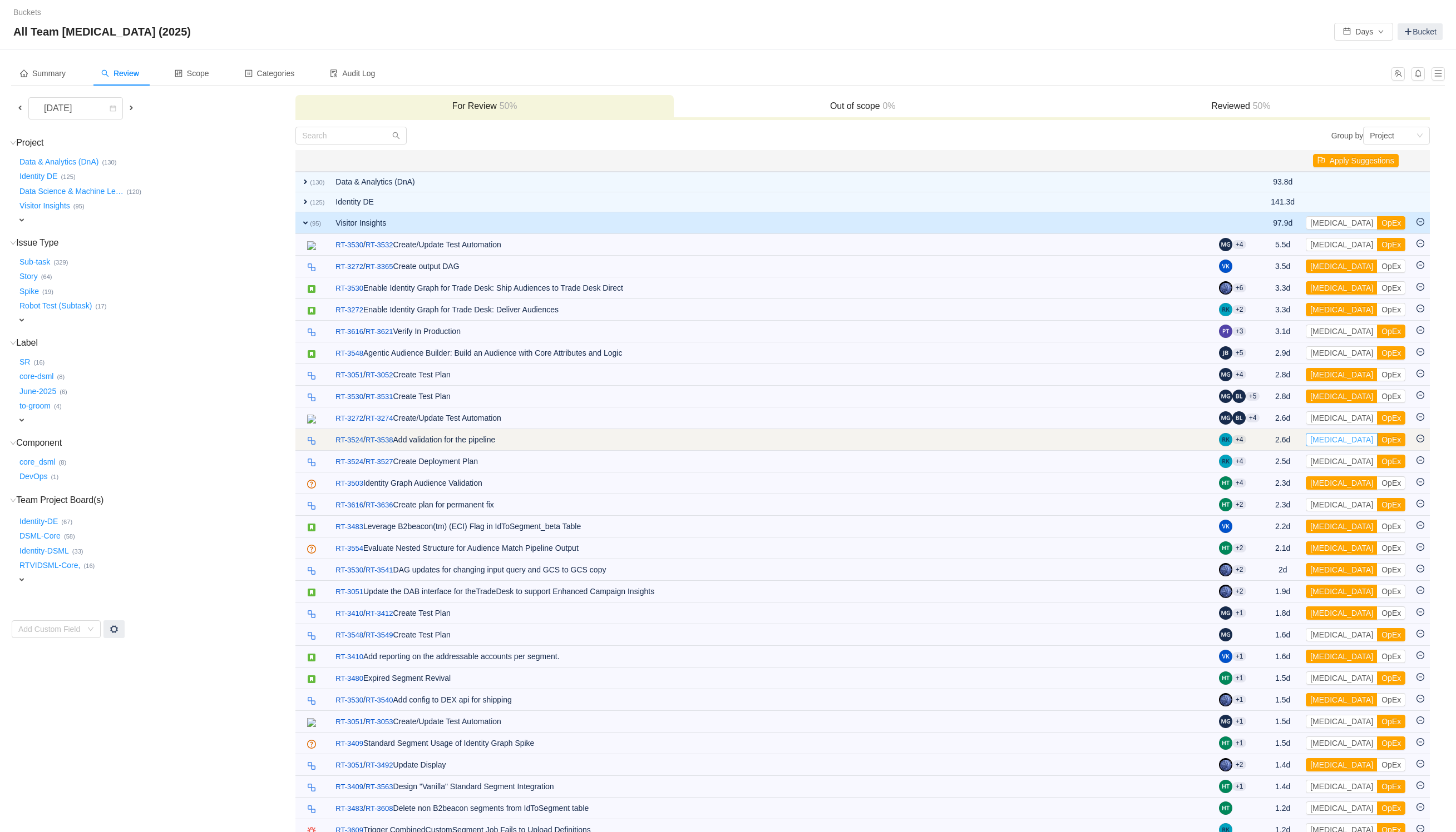
click at [1332, 445] on button "[MEDICAL_DATA]" at bounding box center [1341, 440] width 72 height 13
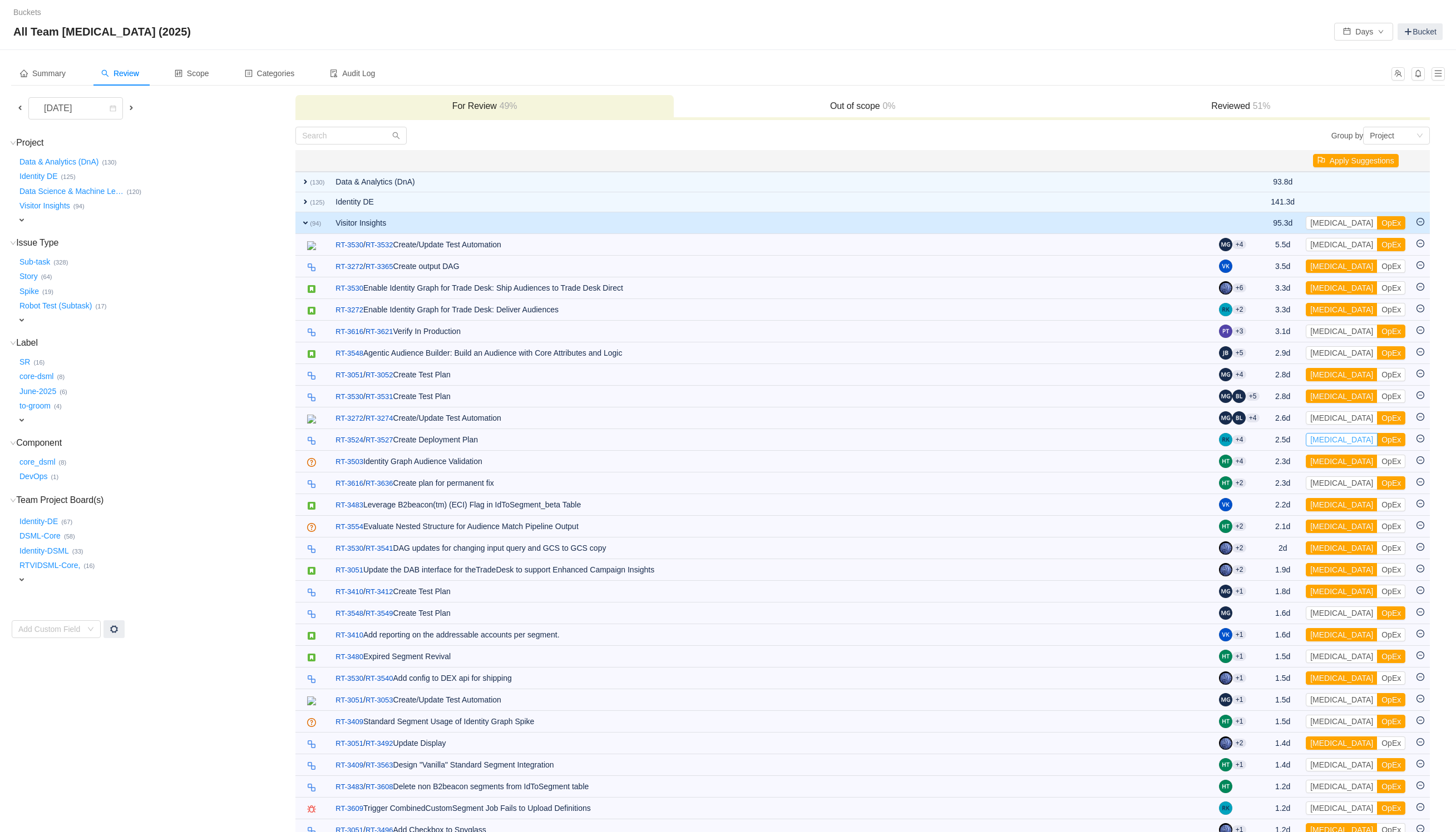
click at [1332, 445] on button "[MEDICAL_DATA]" at bounding box center [1341, 440] width 72 height 13
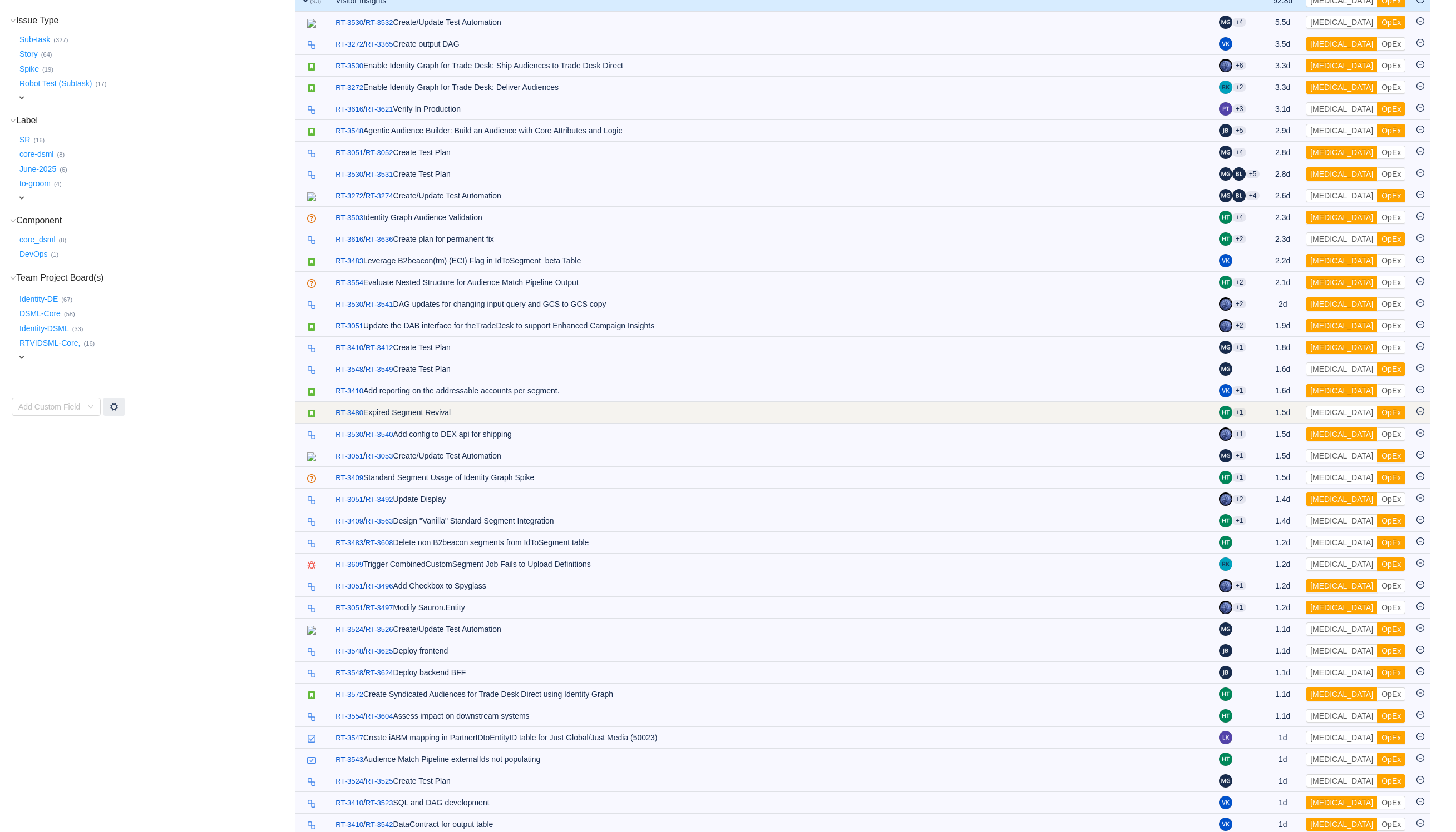
scroll to position [250, 0]
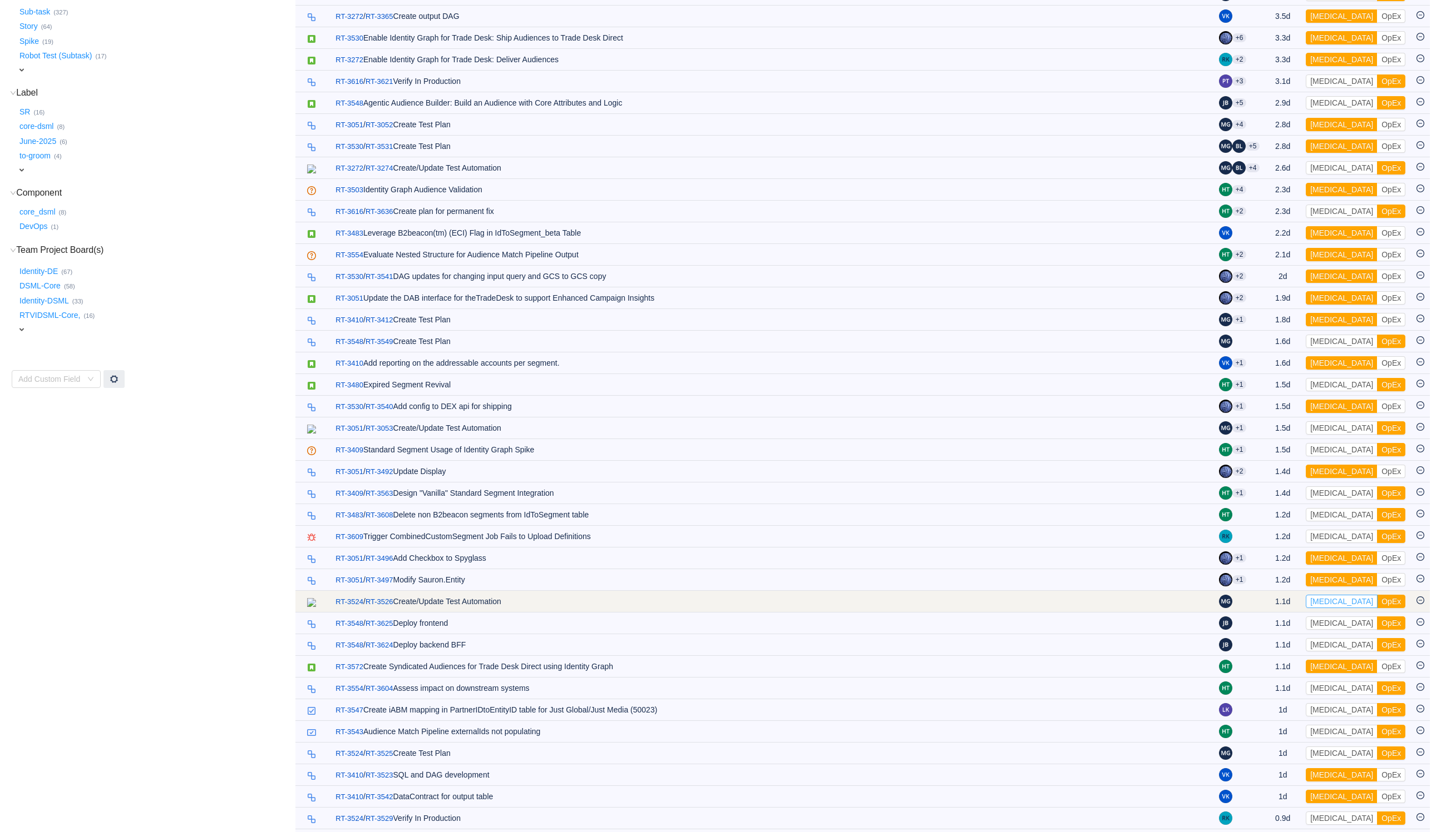
click at [1324, 608] on button "[MEDICAL_DATA]" at bounding box center [1341, 601] width 72 height 13
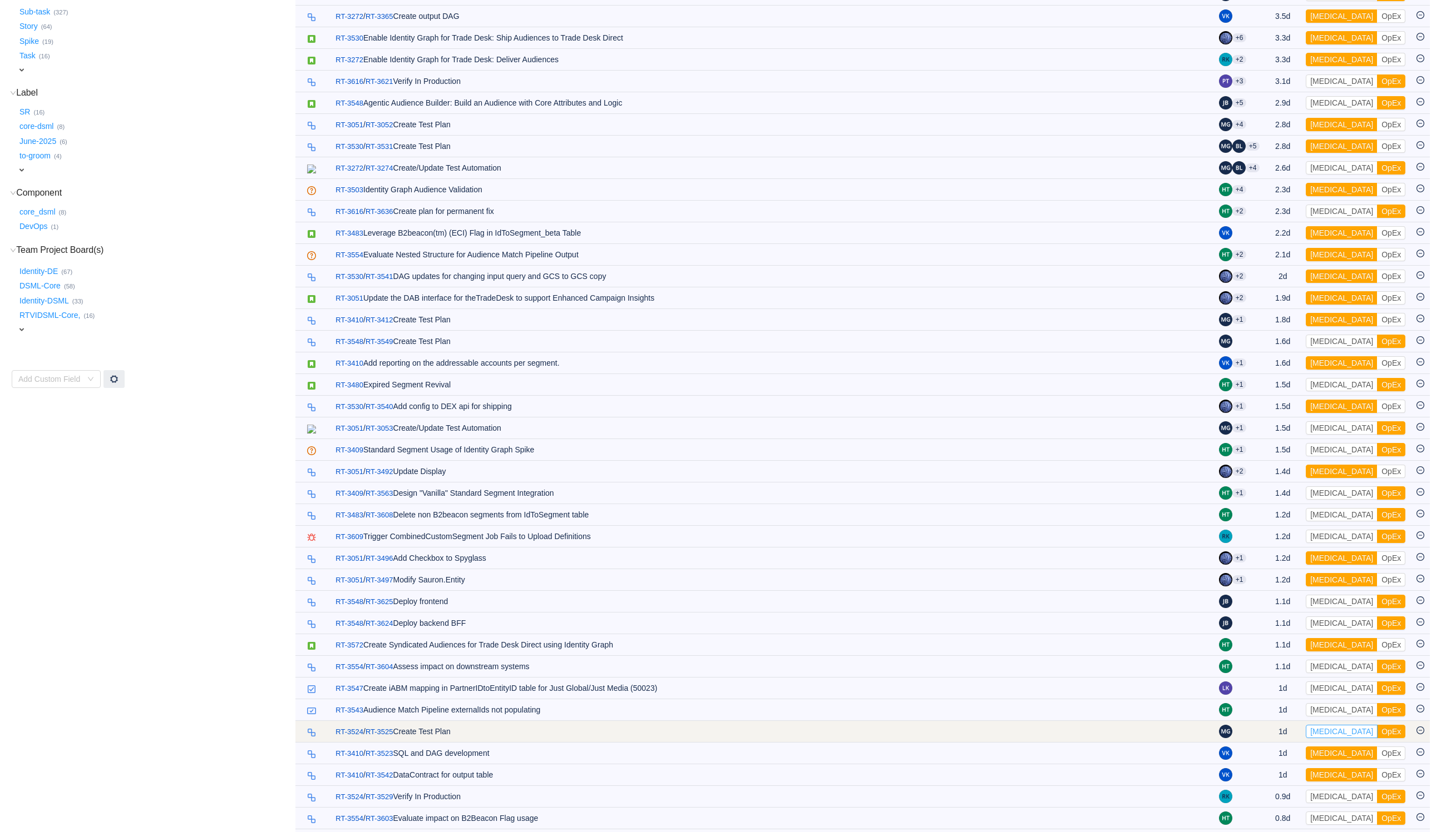
click at [1342, 739] on button "[MEDICAL_DATA]" at bounding box center [1341, 732] width 72 height 13
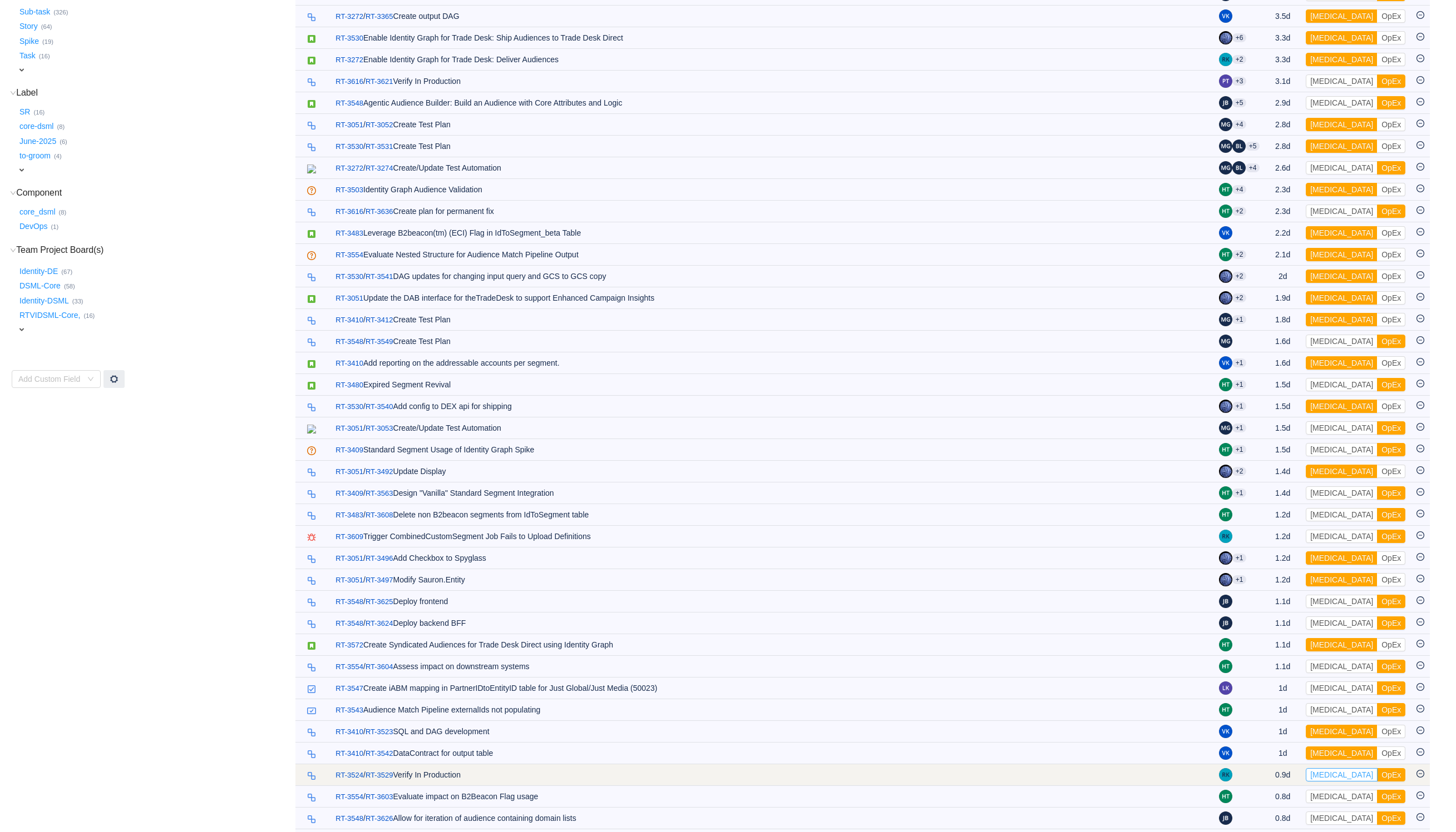
click at [1327, 780] on button "[MEDICAL_DATA]" at bounding box center [1341, 775] width 72 height 13
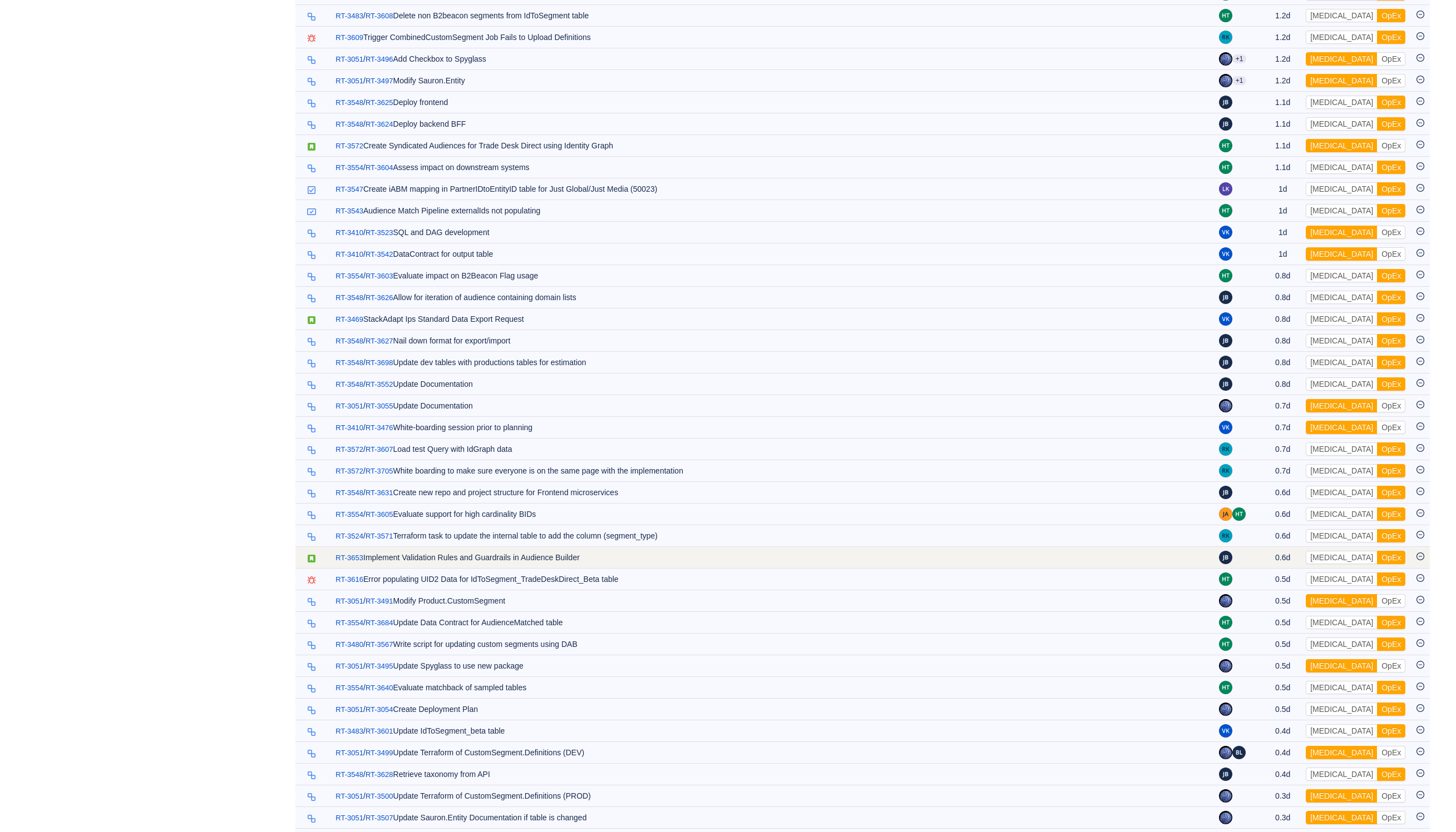
scroll to position [750, 0]
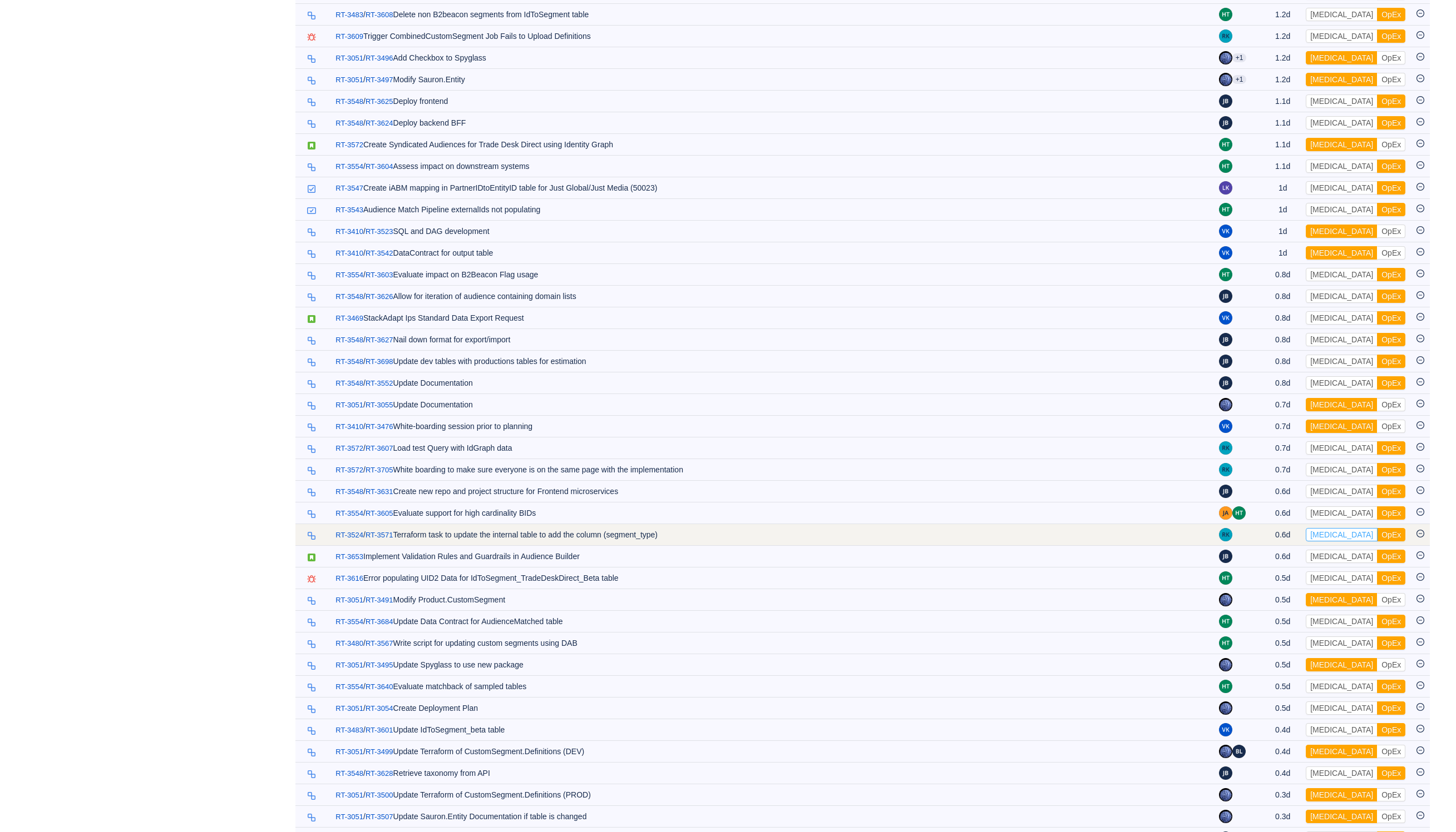
click at [1330, 541] on button "[MEDICAL_DATA]" at bounding box center [1341, 535] width 72 height 13
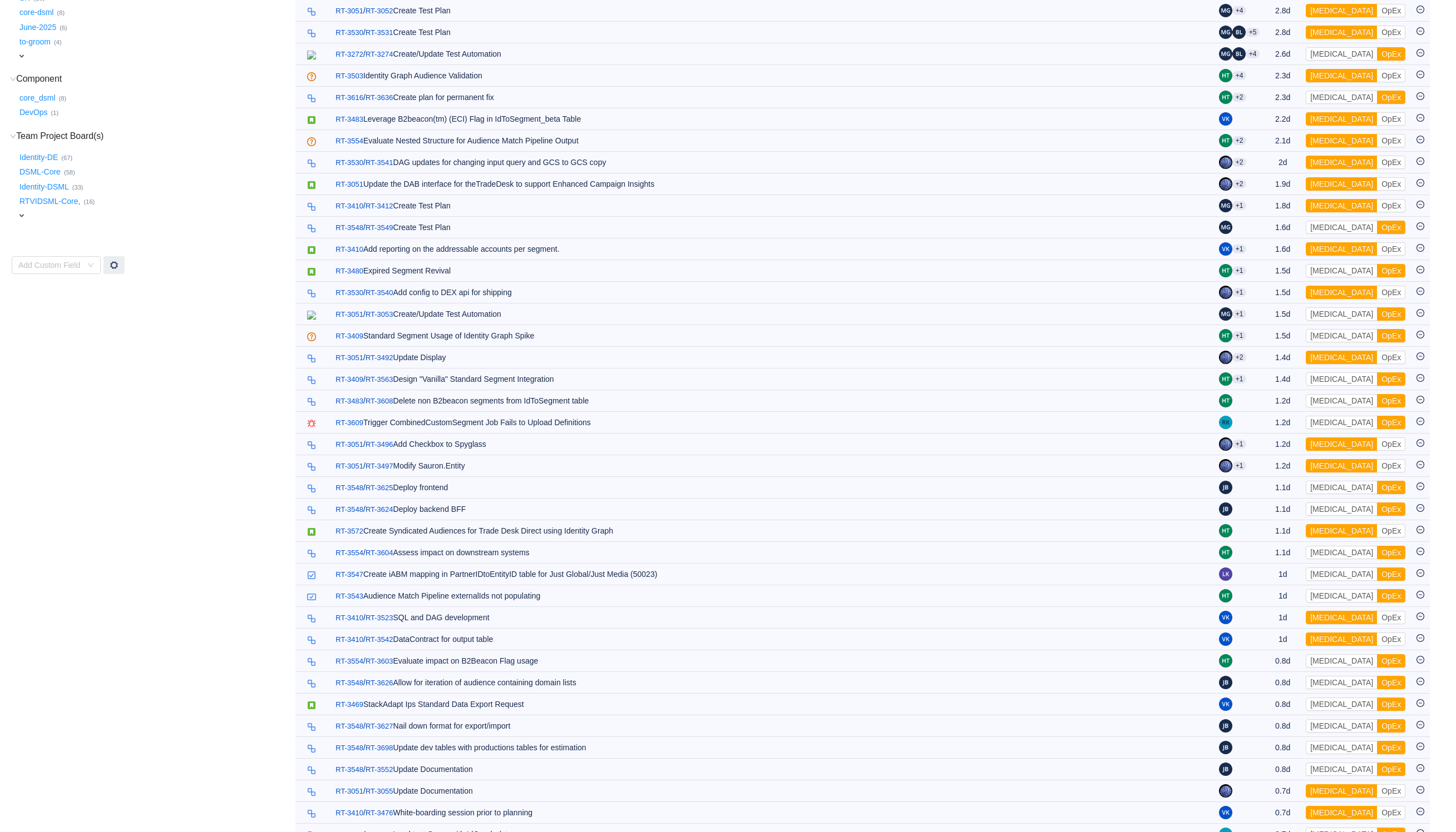
scroll to position [0, 0]
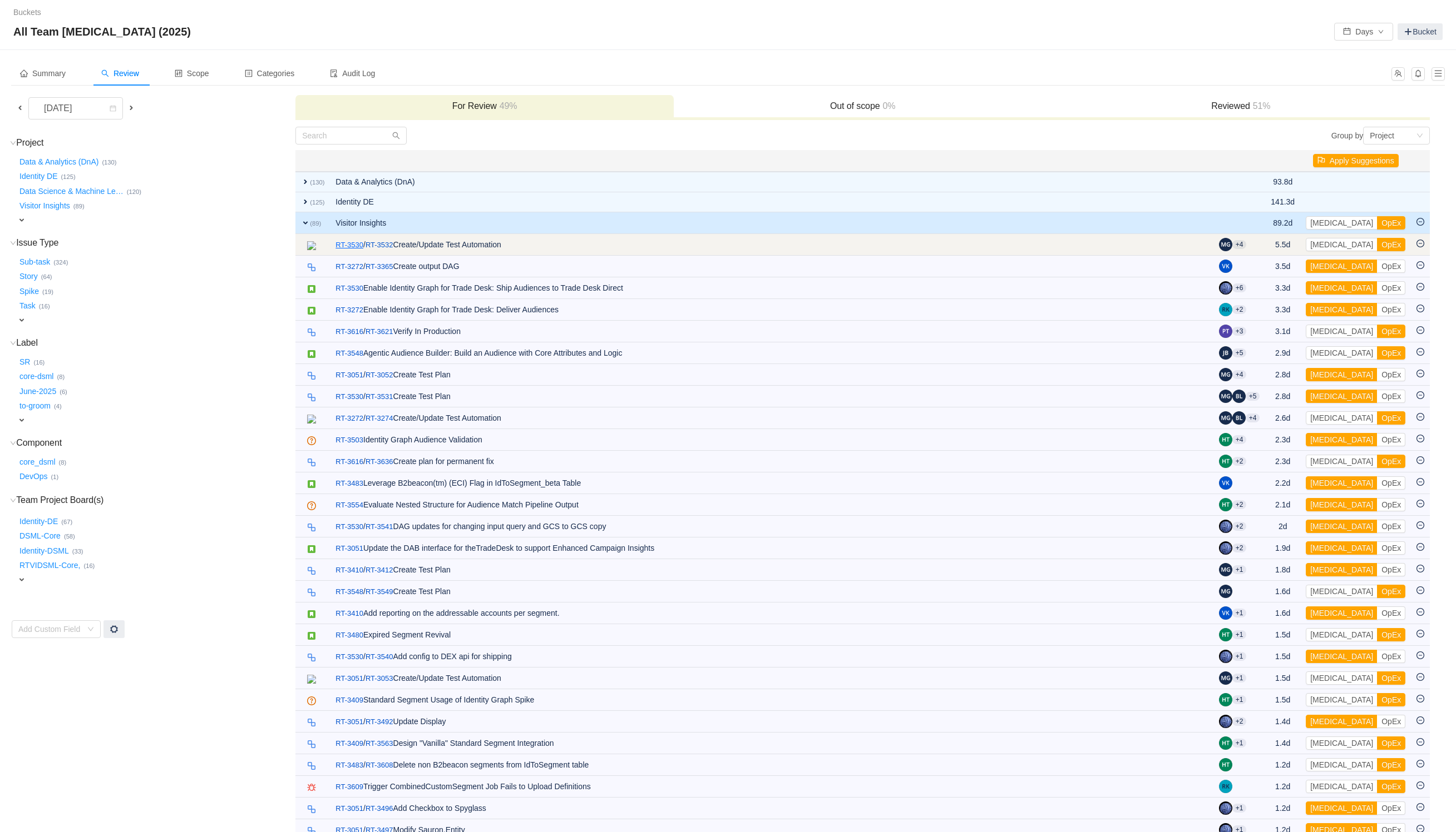
click at [345, 241] on link "RT-3530" at bounding box center [349, 245] width 28 height 11
click at [1334, 243] on button "[MEDICAL_DATA]" at bounding box center [1341, 245] width 72 height 13
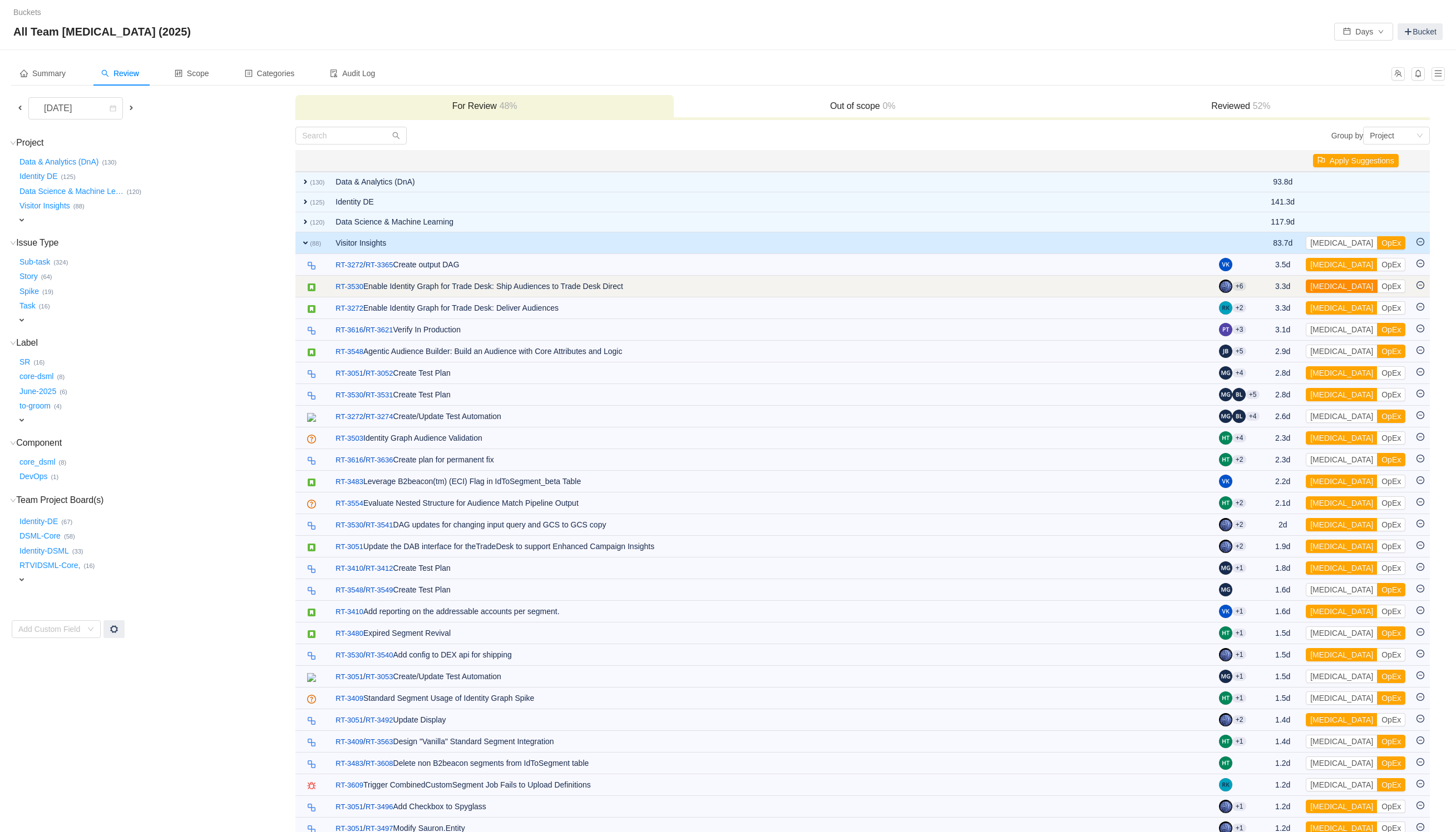
click at [1329, 285] on button "[MEDICAL_DATA]" at bounding box center [1341, 286] width 72 height 13
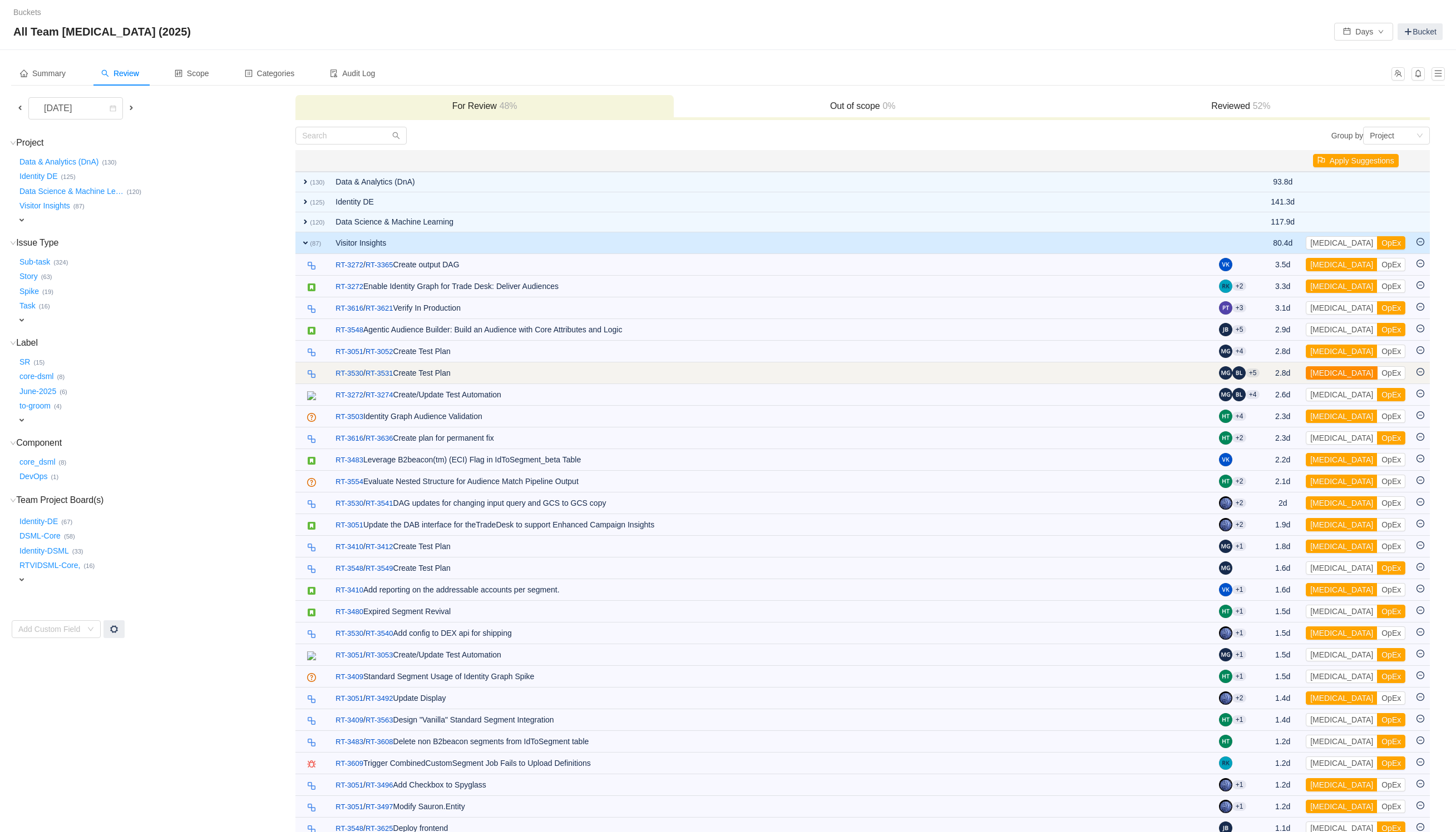
click at [1337, 372] on button "[MEDICAL_DATA]" at bounding box center [1341, 373] width 72 height 13
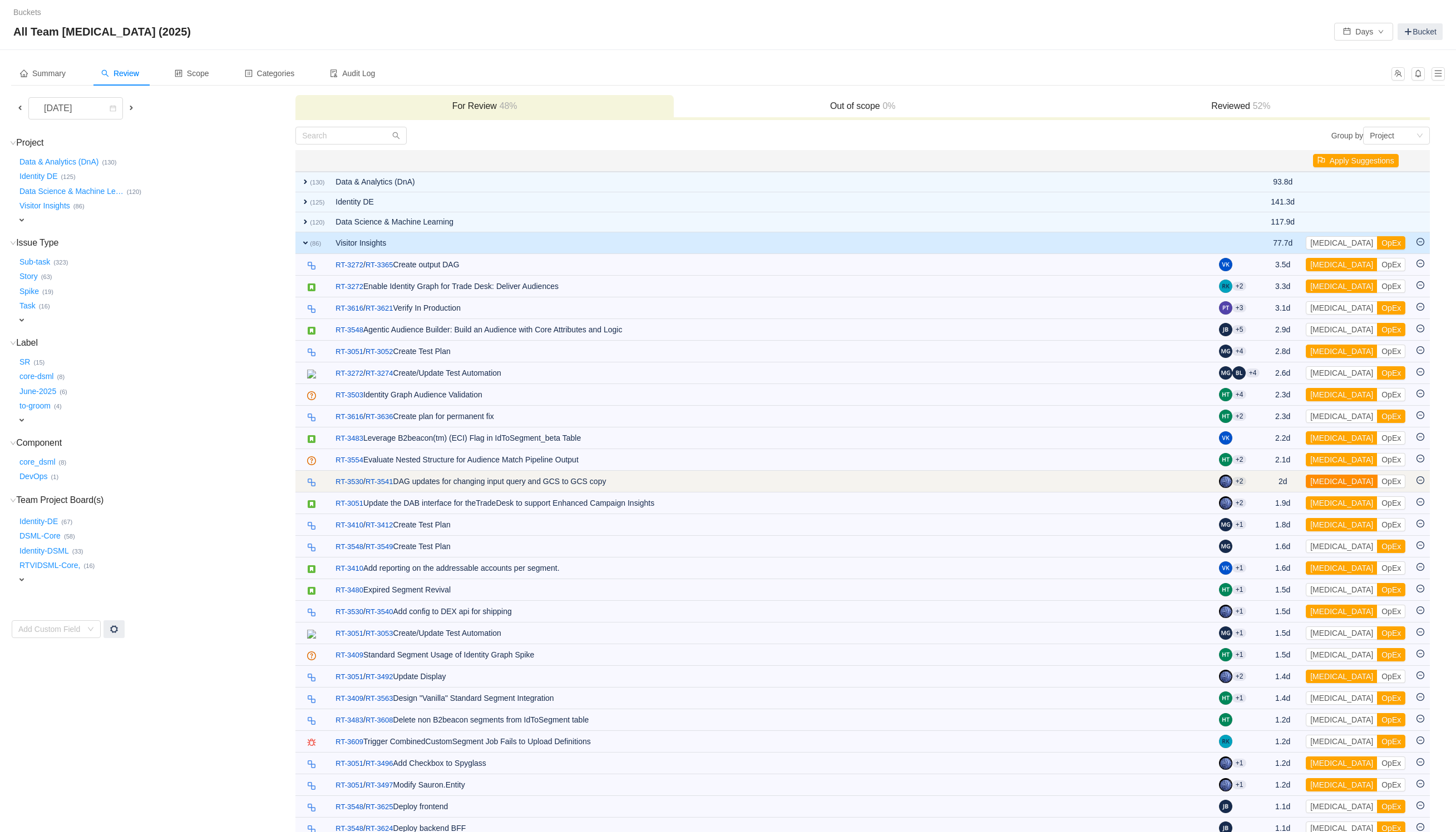
click at [1325, 482] on button "[MEDICAL_DATA]" at bounding box center [1341, 482] width 72 height 13
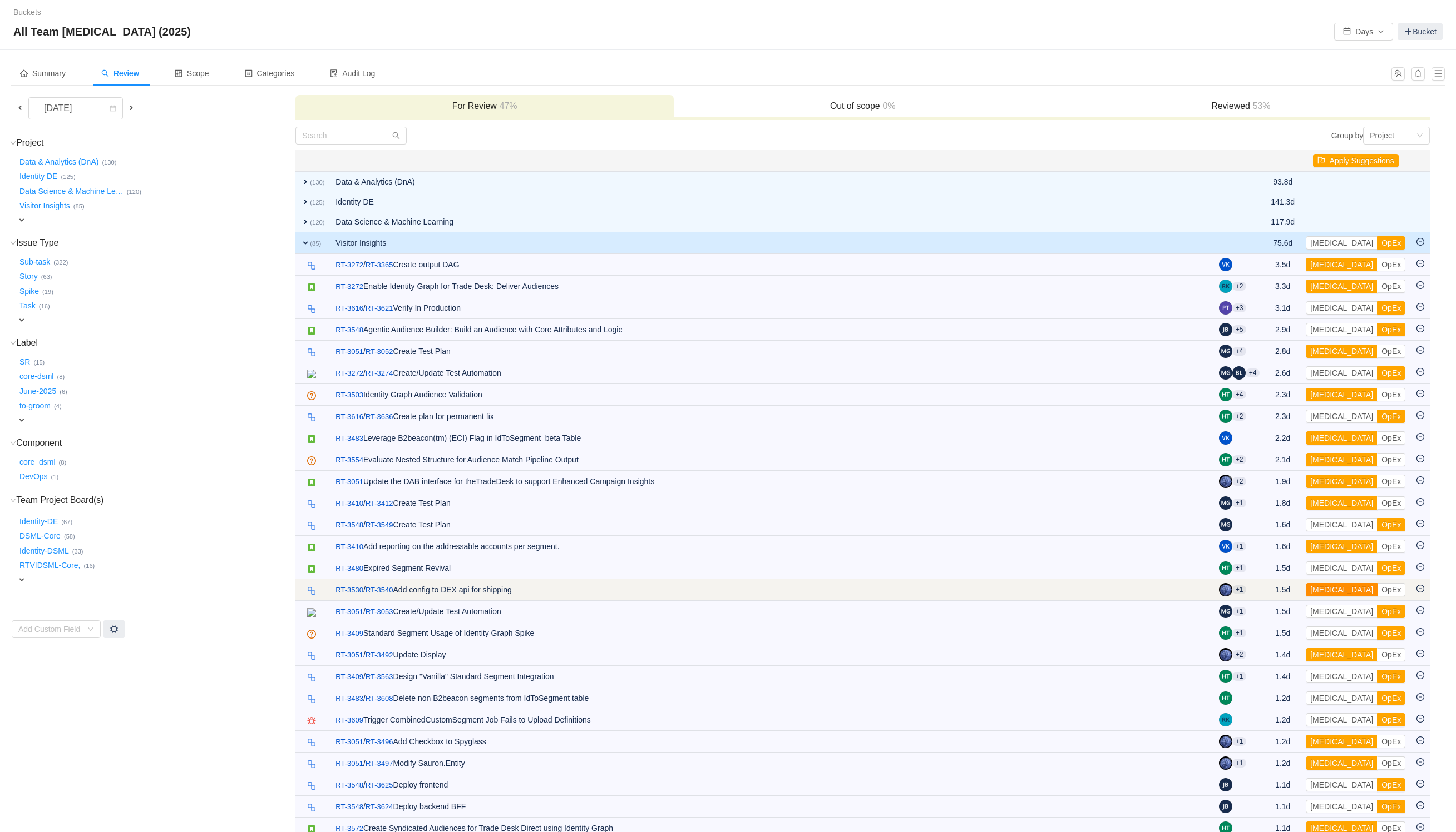
click at [1322, 592] on button "[MEDICAL_DATA]" at bounding box center [1341, 590] width 72 height 13
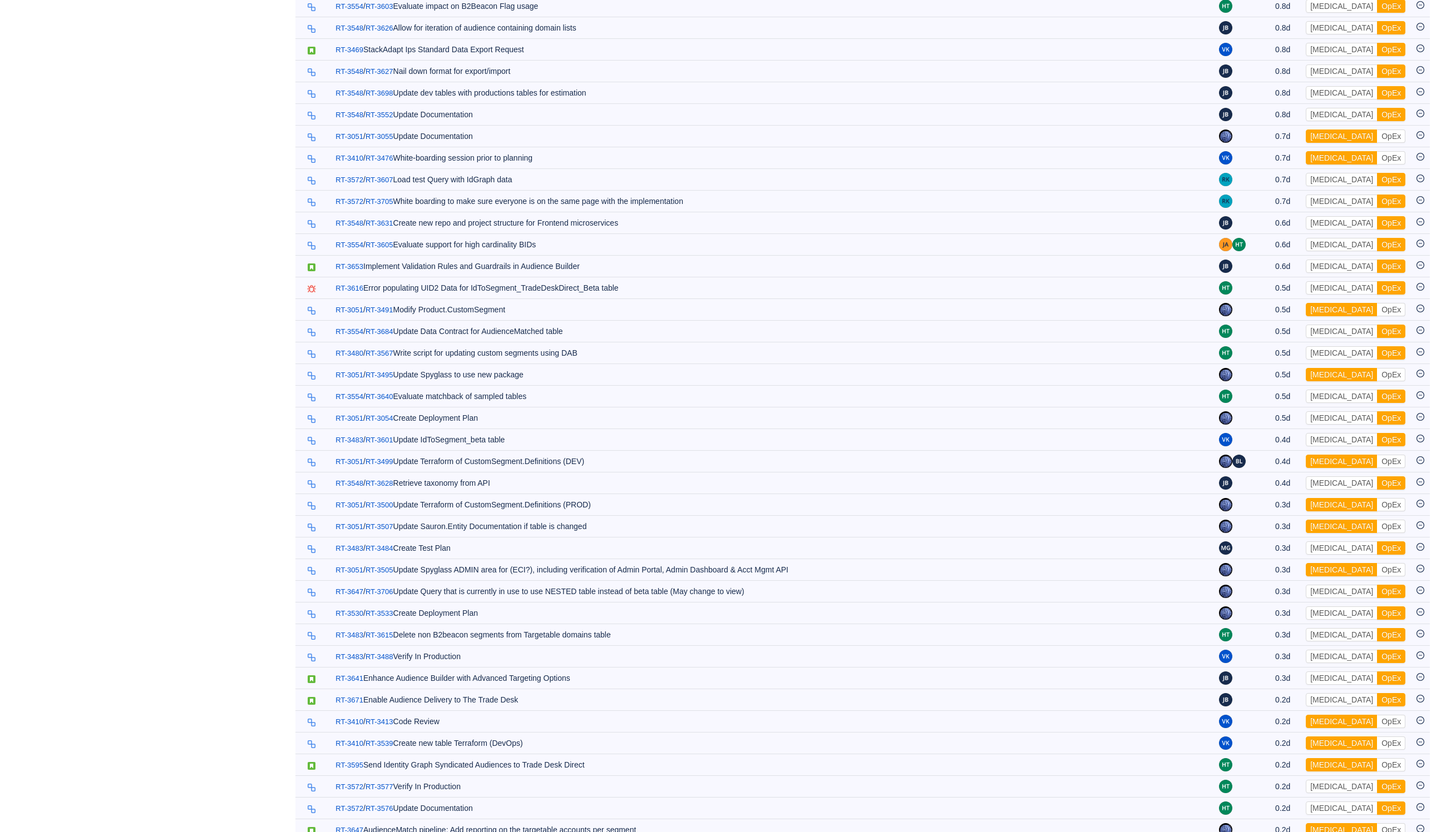
scroll to position [1298, 0]
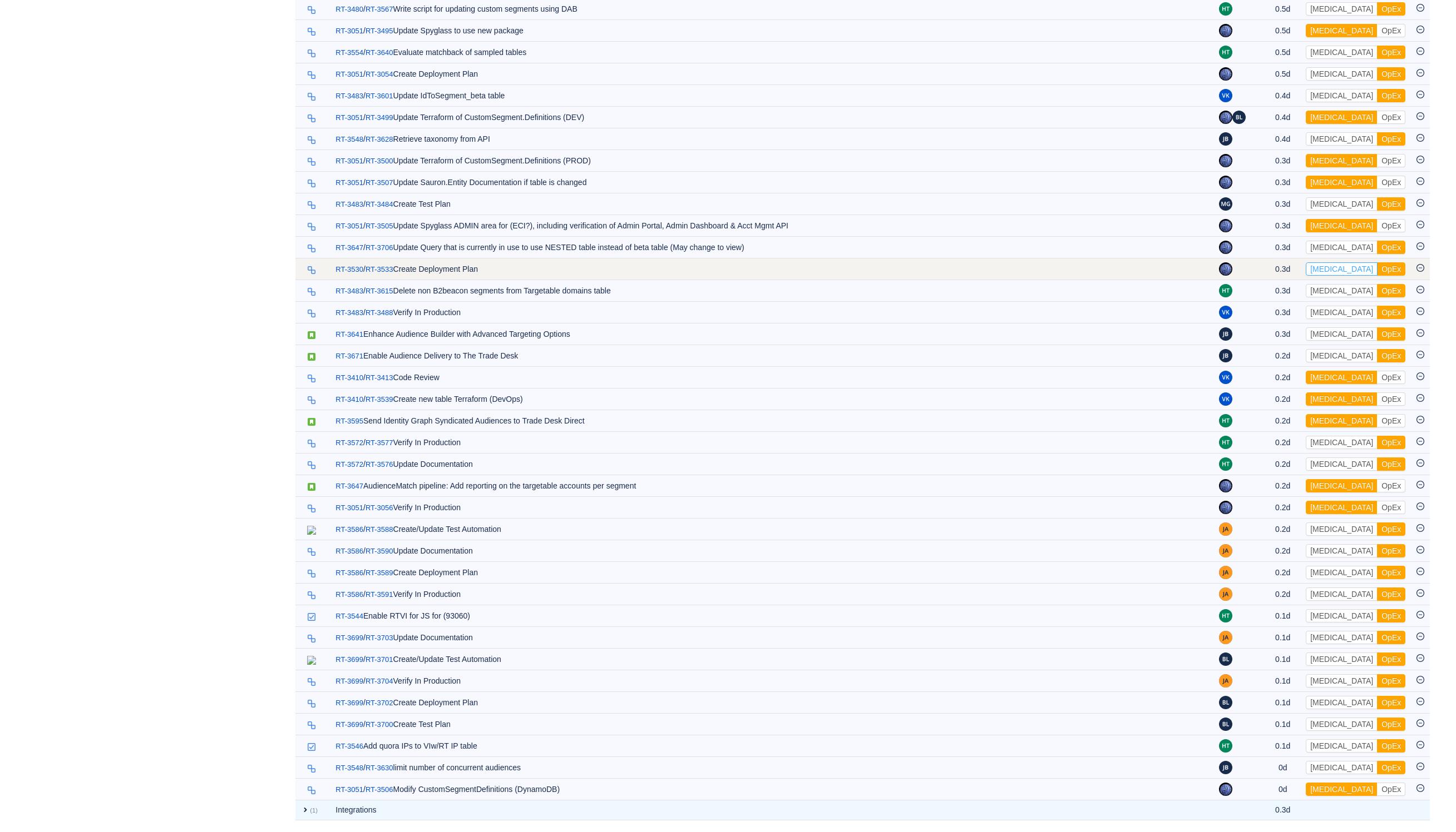
click at [1330, 264] on button "[MEDICAL_DATA]" at bounding box center [1341, 269] width 72 height 13
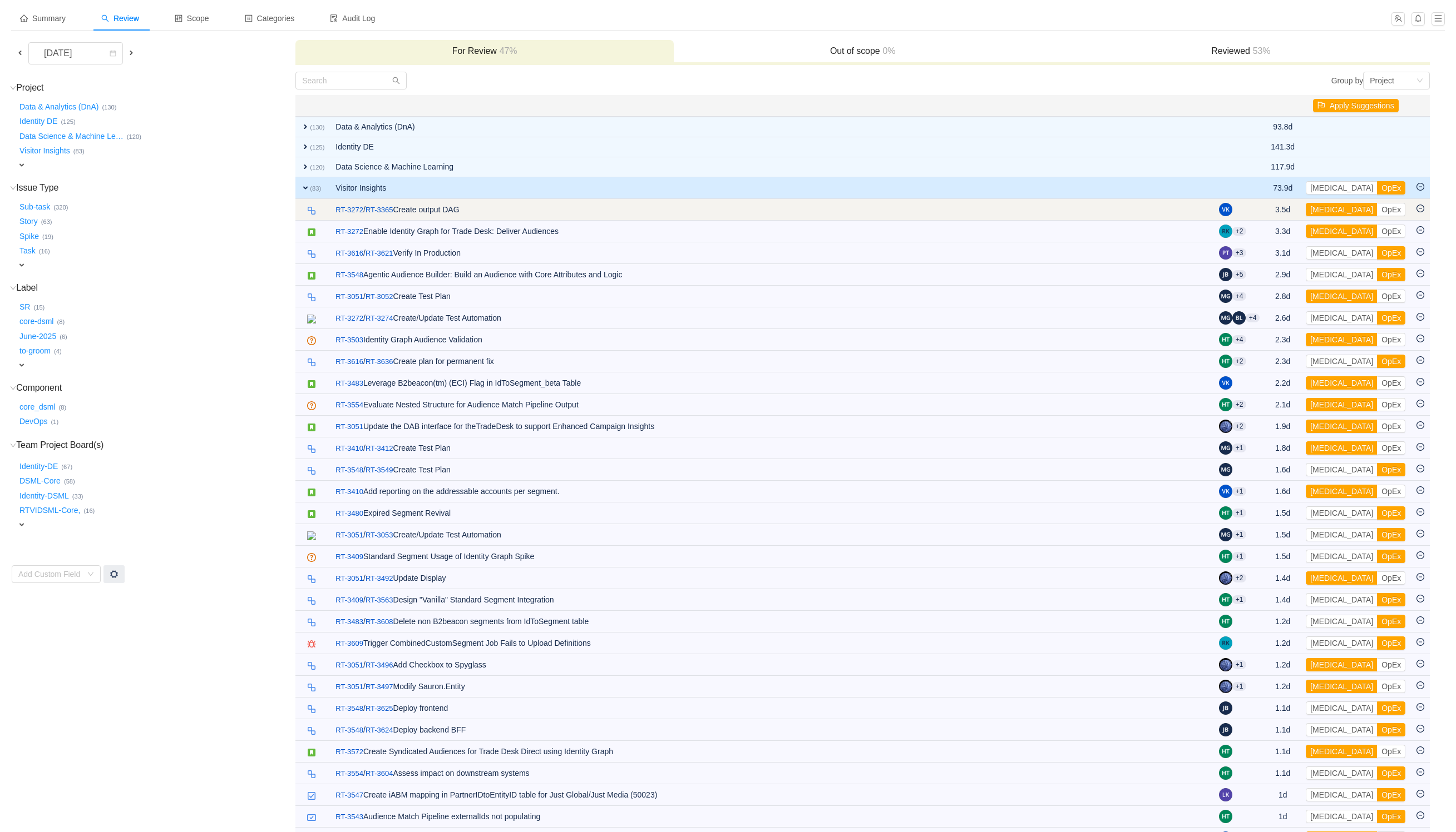
scroll to position [0, 0]
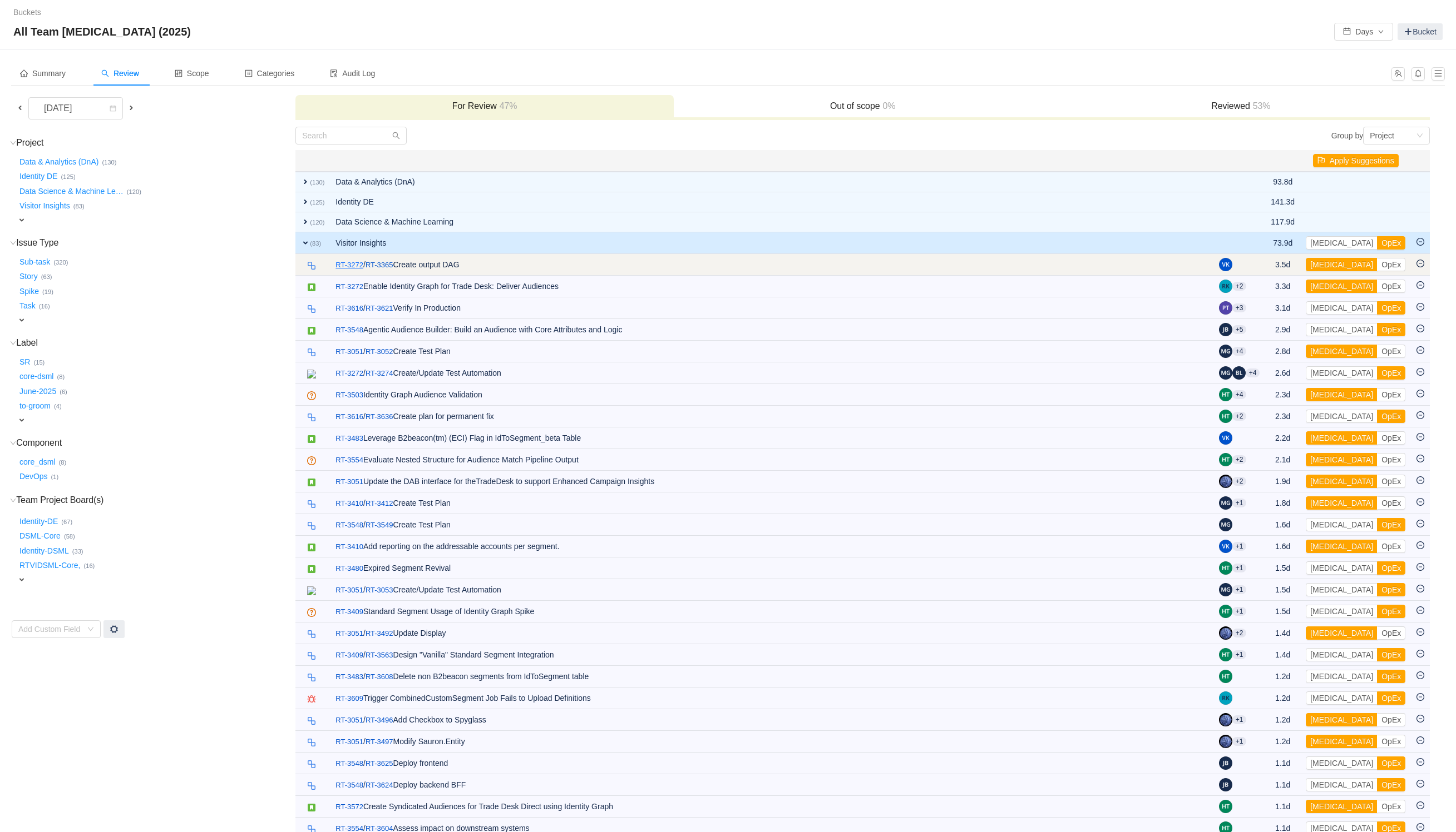
click at [347, 265] on link "RT-3272" at bounding box center [349, 264] width 28 height 11
click at [1342, 266] on button "[MEDICAL_DATA]" at bounding box center [1341, 264] width 72 height 13
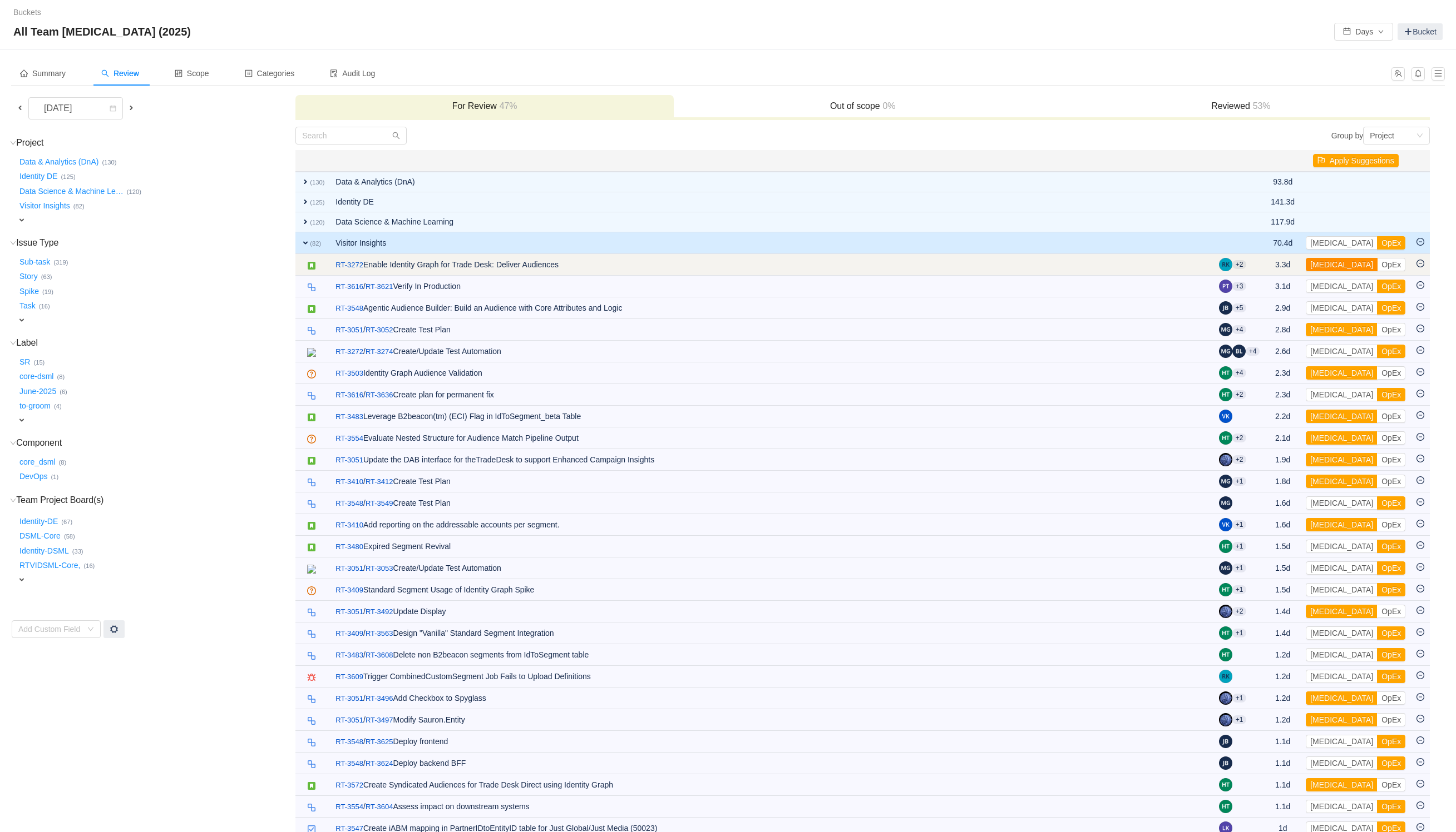
click at [1330, 268] on button "[MEDICAL_DATA]" at bounding box center [1341, 264] width 72 height 13
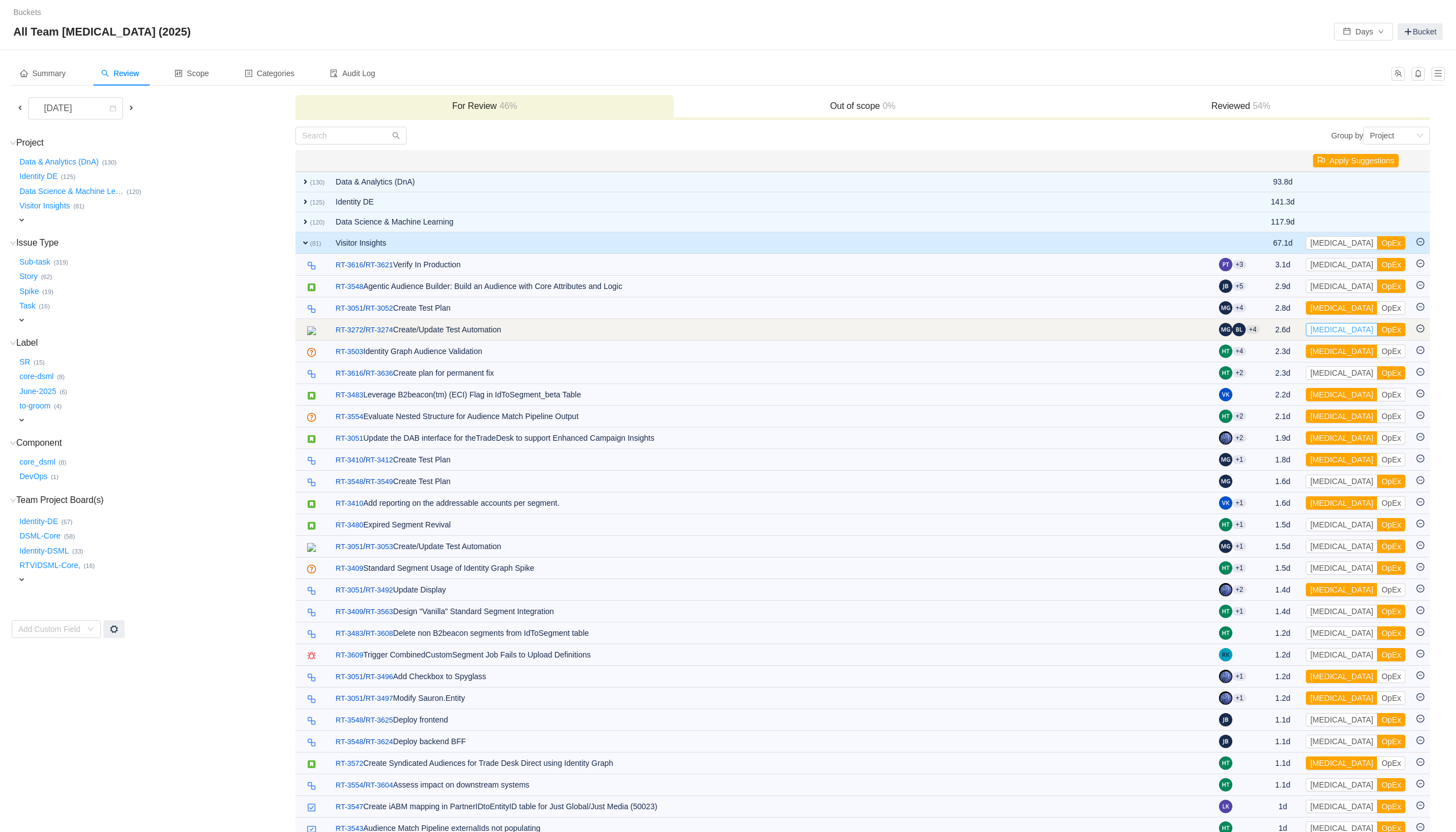
click at [1337, 329] on button "[MEDICAL_DATA]" at bounding box center [1341, 330] width 72 height 13
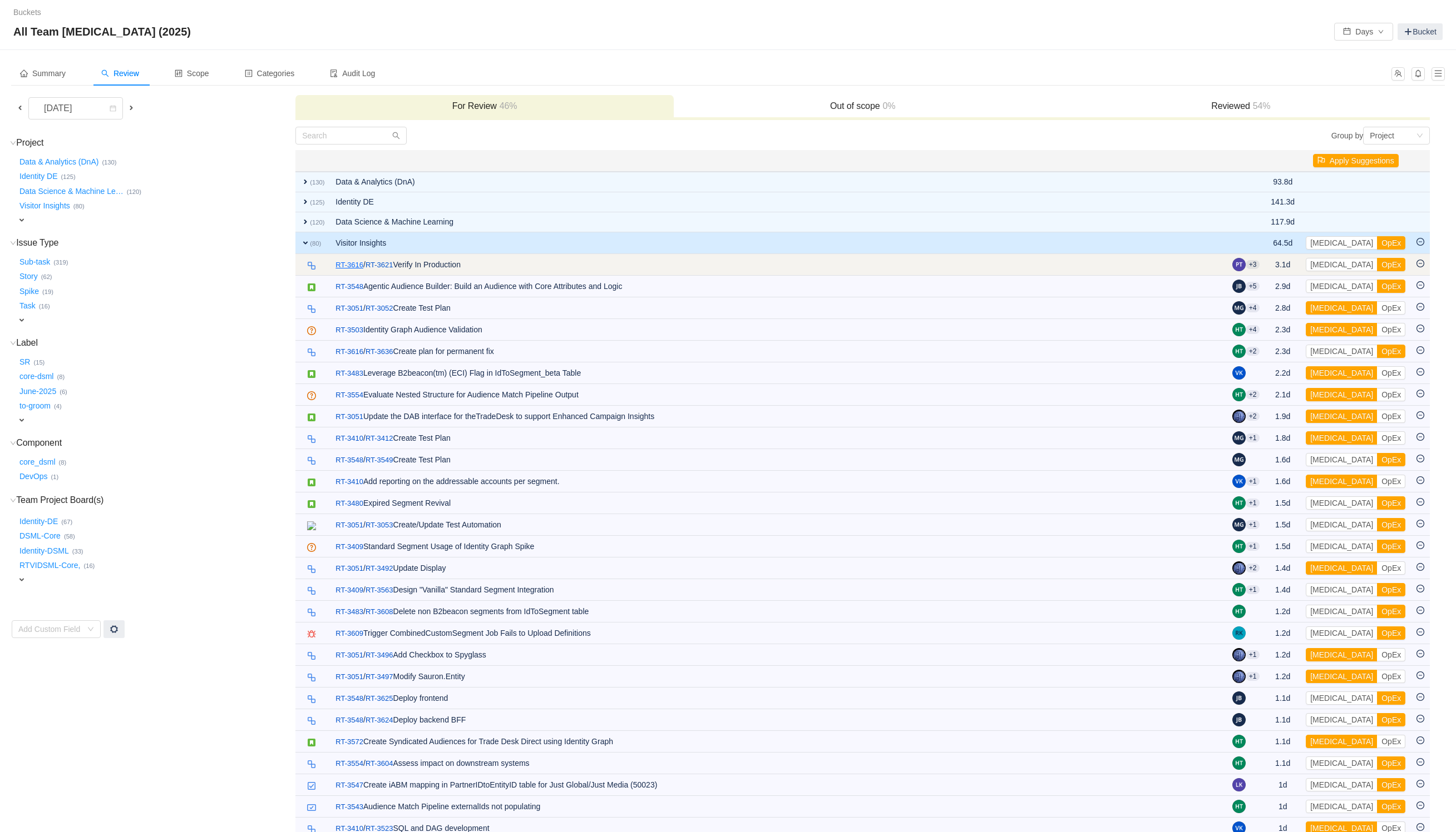
click at [351, 263] on link "RT-3616" at bounding box center [349, 264] width 28 height 11
click at [1377, 265] on button "OpEx" at bounding box center [1391, 264] width 29 height 13
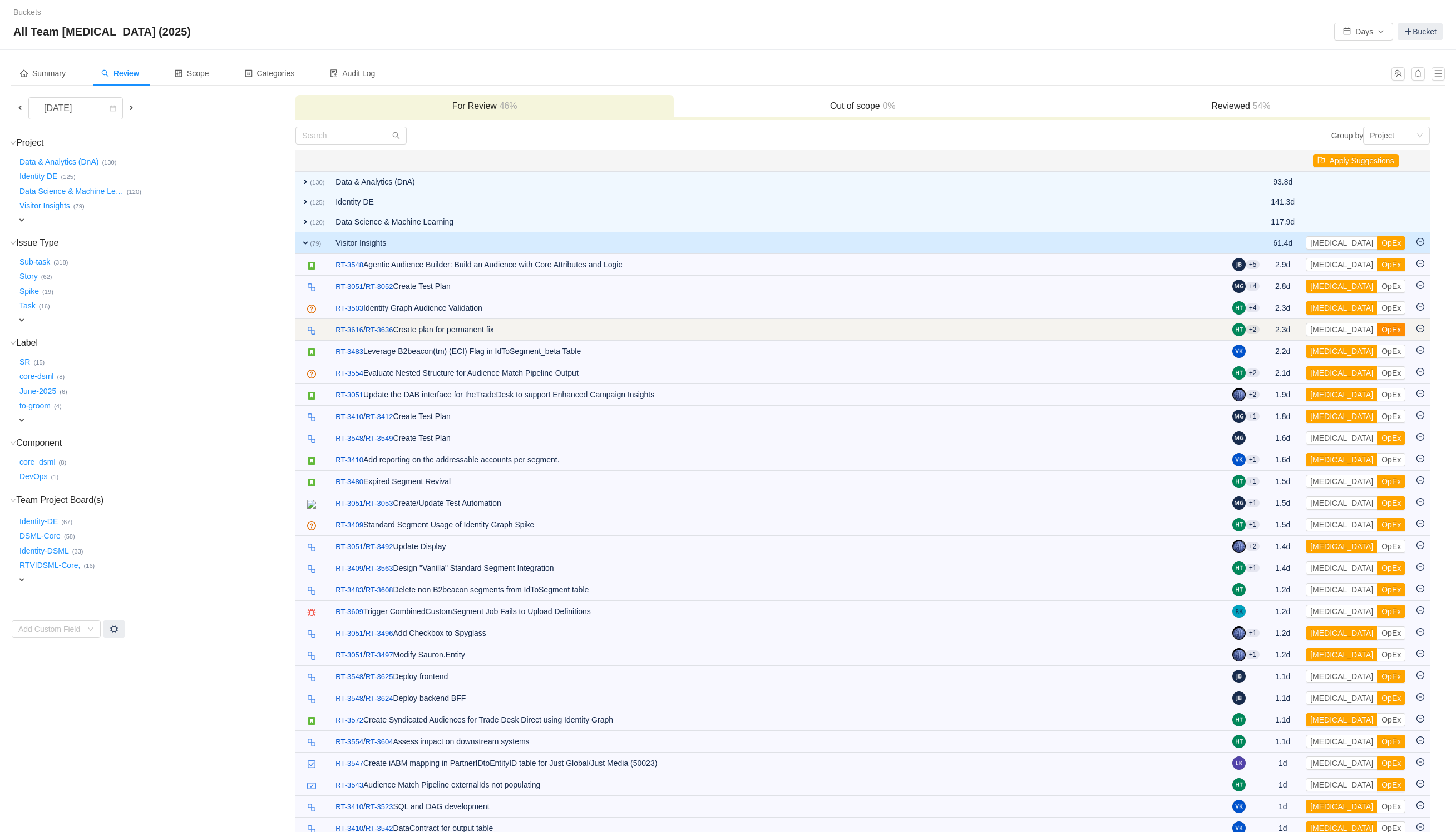
click at [1377, 334] on button "OpEx" at bounding box center [1391, 330] width 29 height 13
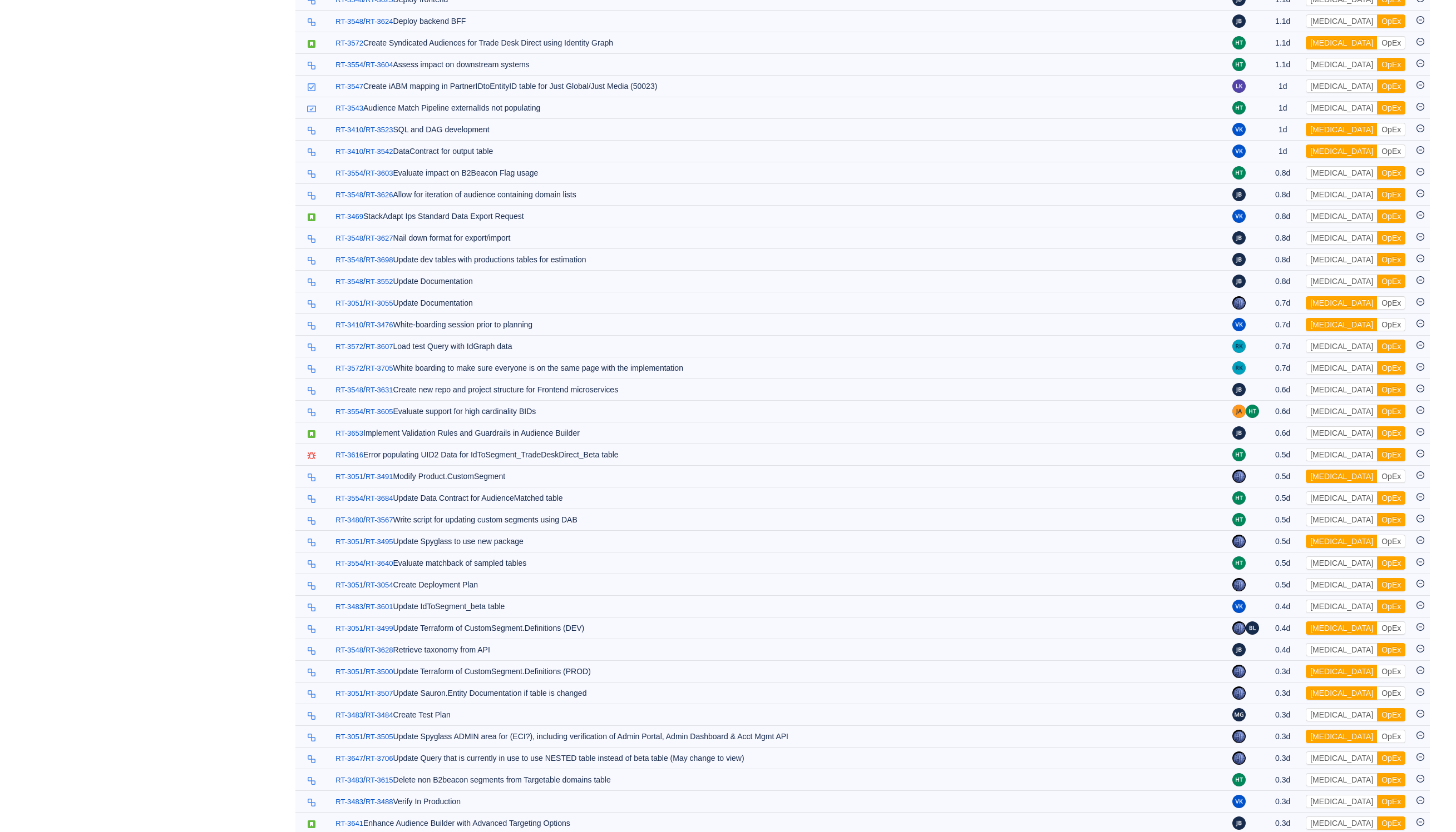
scroll to position [667, 0]
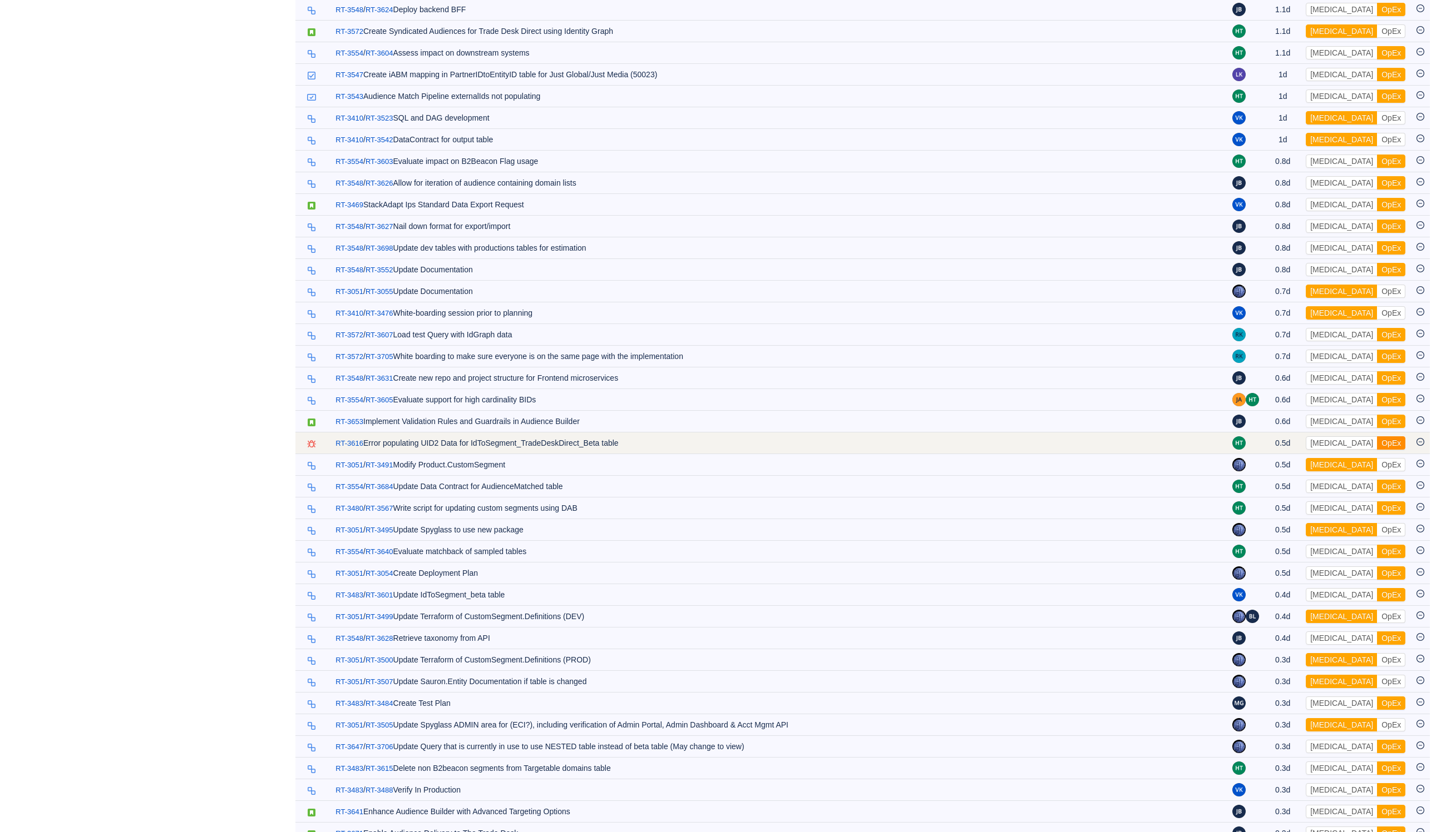
click at [1377, 450] on button "OpEx" at bounding box center [1391, 443] width 29 height 13
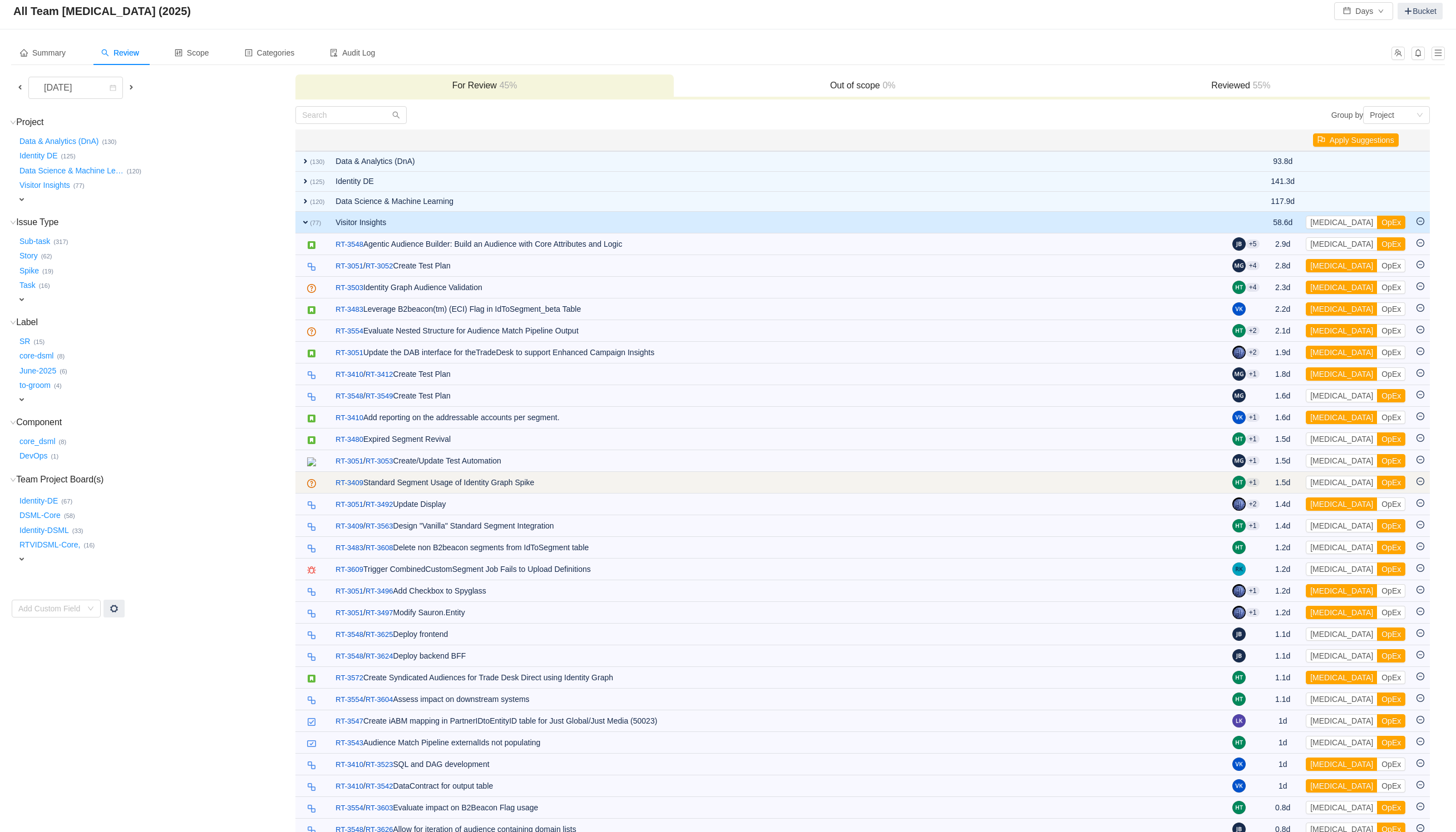
scroll to position [0, 0]
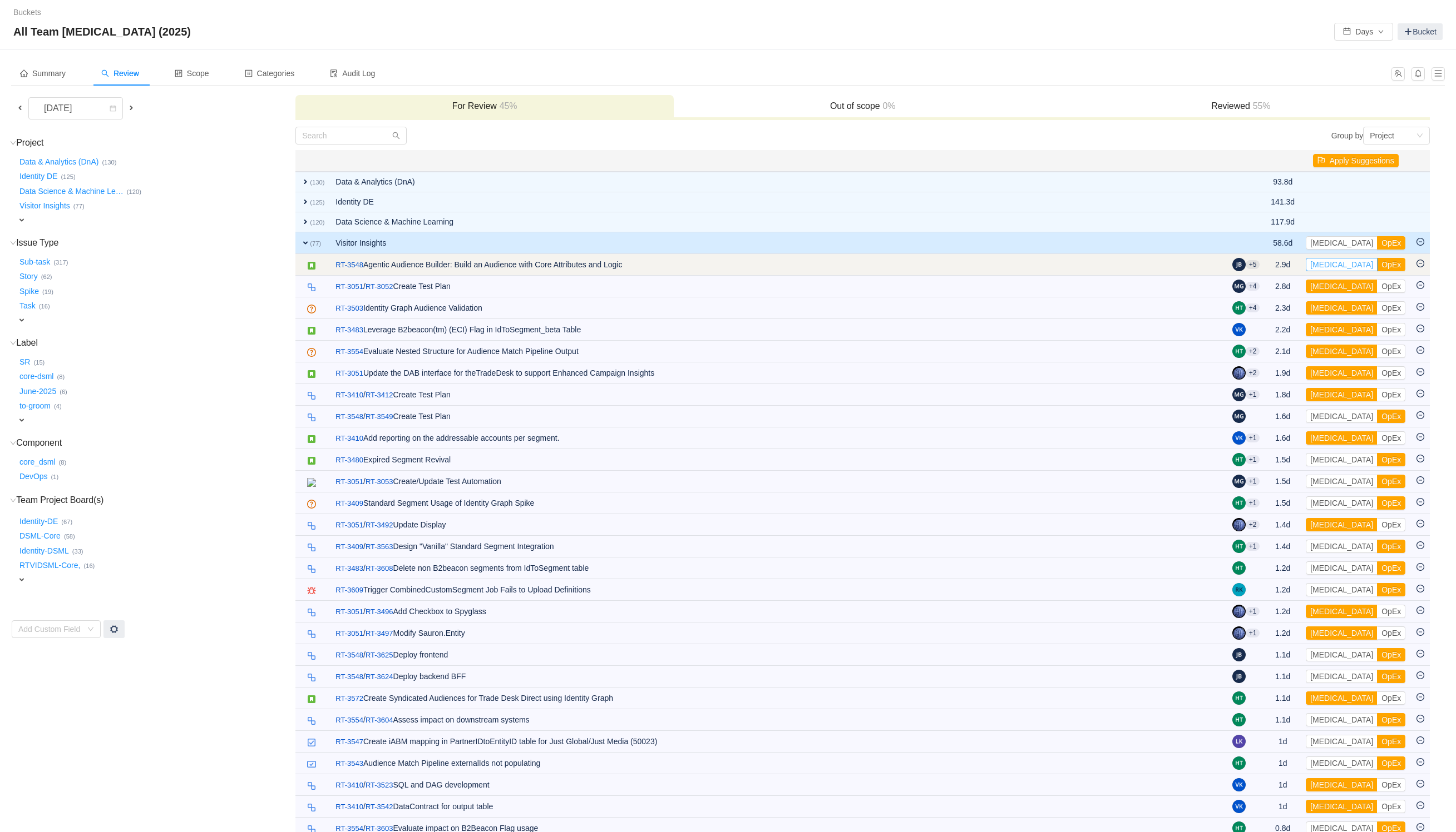
click at [1337, 265] on button "[MEDICAL_DATA]" at bounding box center [1341, 264] width 72 height 13
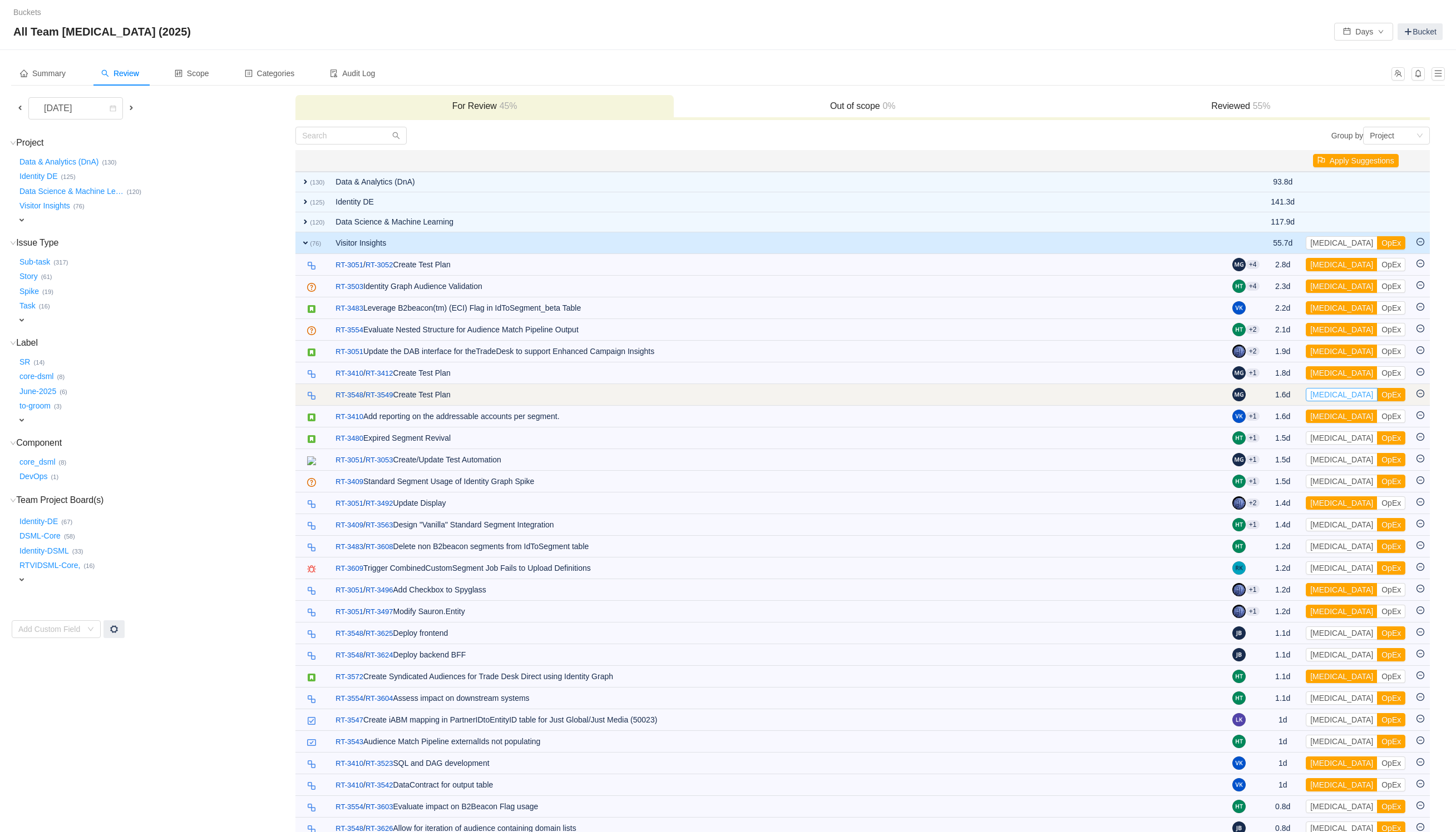
click at [1341, 398] on button "[MEDICAL_DATA]" at bounding box center [1341, 395] width 72 height 13
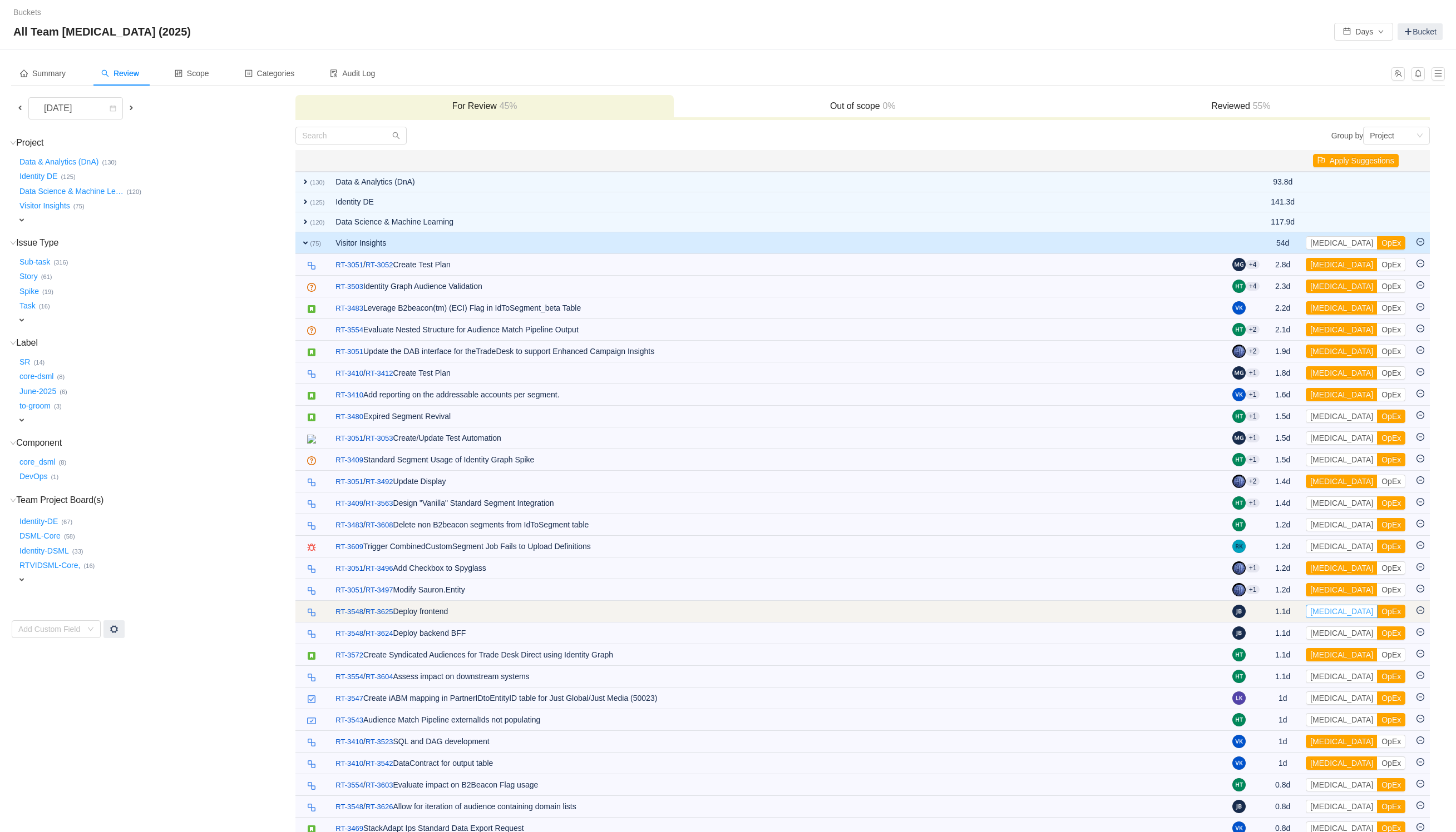
click at [1334, 615] on button "[MEDICAL_DATA]" at bounding box center [1341, 611] width 72 height 13
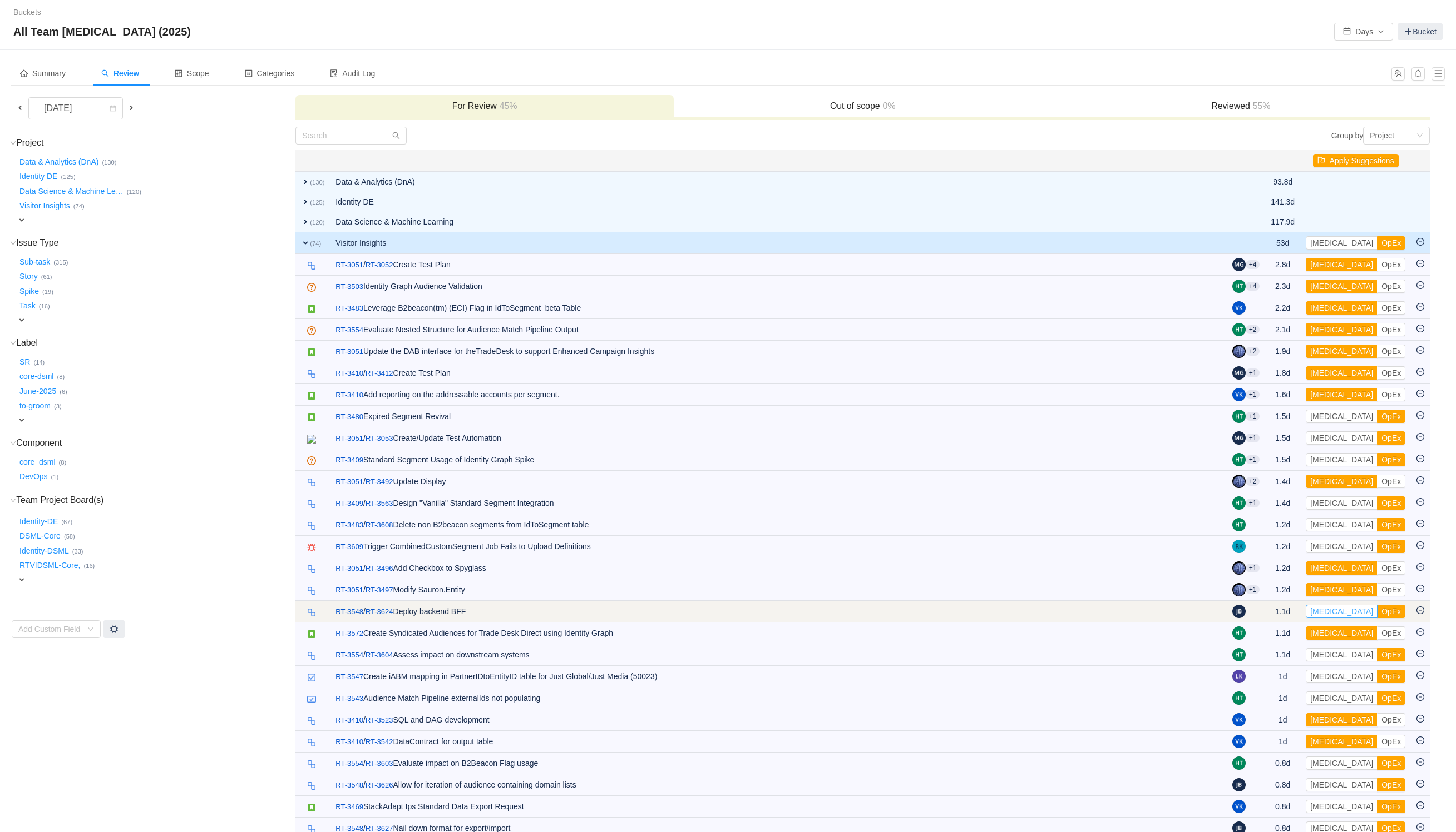
click at [1329, 616] on button "[MEDICAL_DATA]" at bounding box center [1341, 611] width 72 height 13
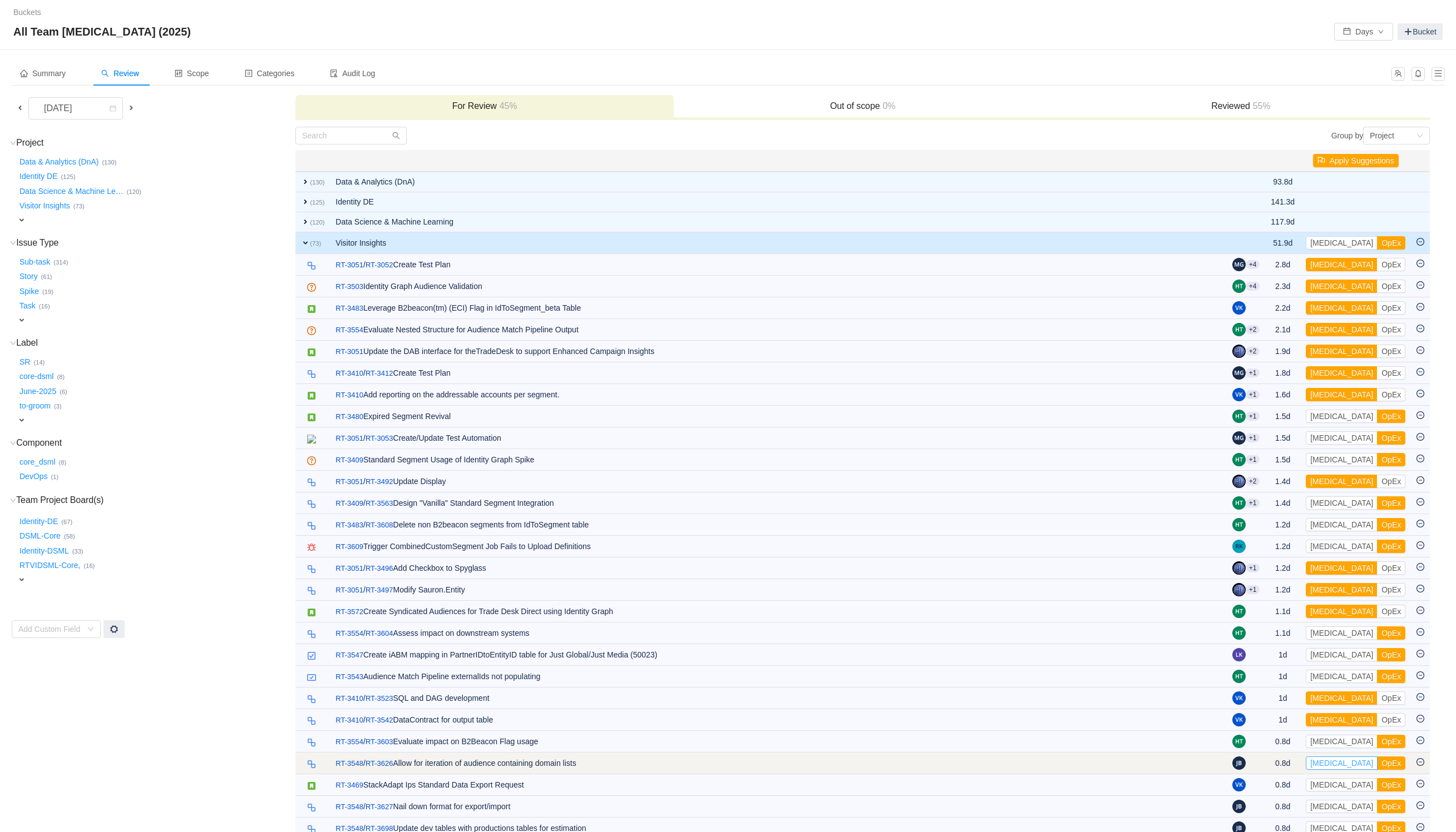
click at [1332, 770] on button "[MEDICAL_DATA]" at bounding box center [1341, 764] width 72 height 13
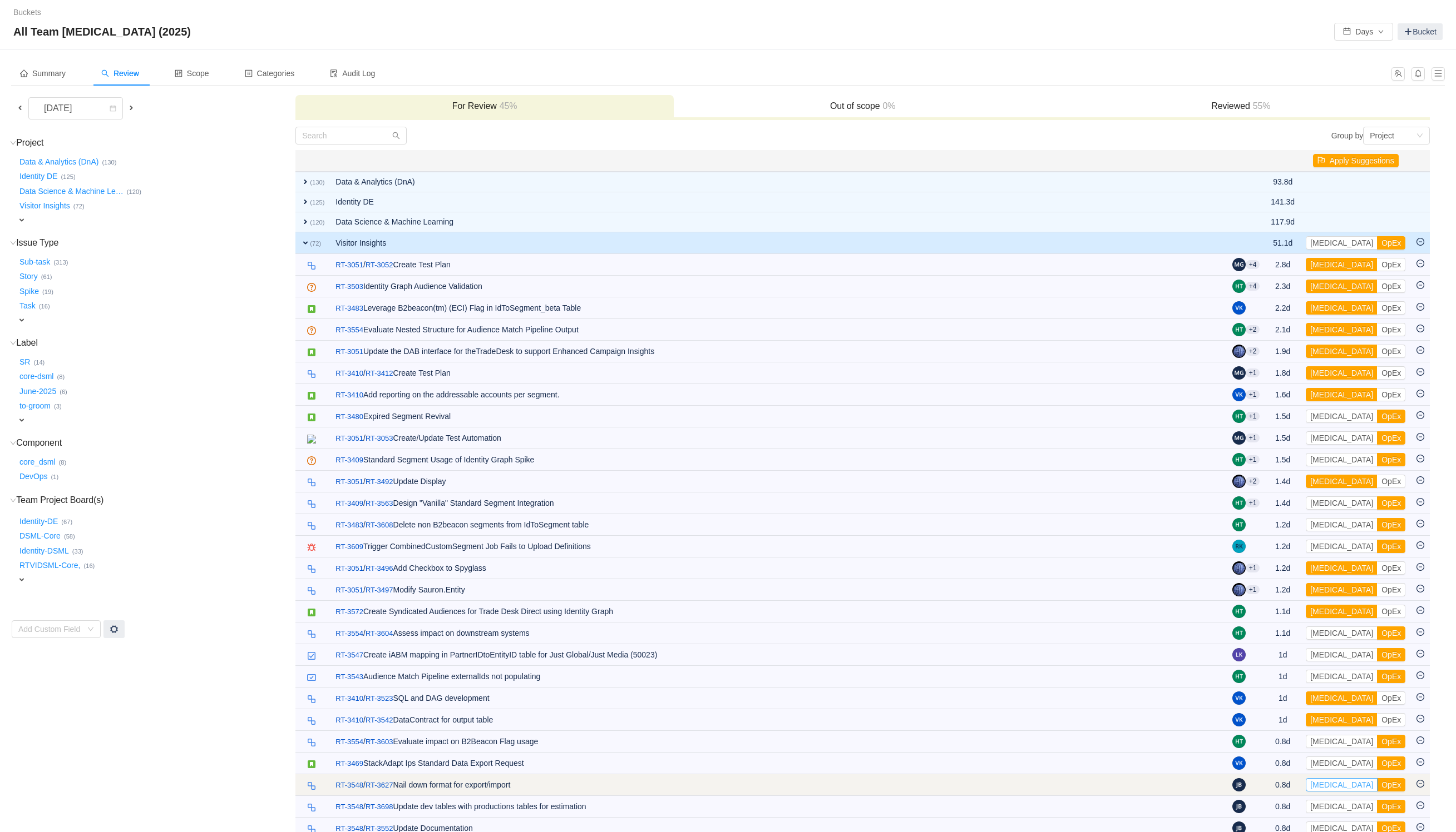
click at [1334, 790] on button "[MEDICAL_DATA]" at bounding box center [1341, 785] width 72 height 13
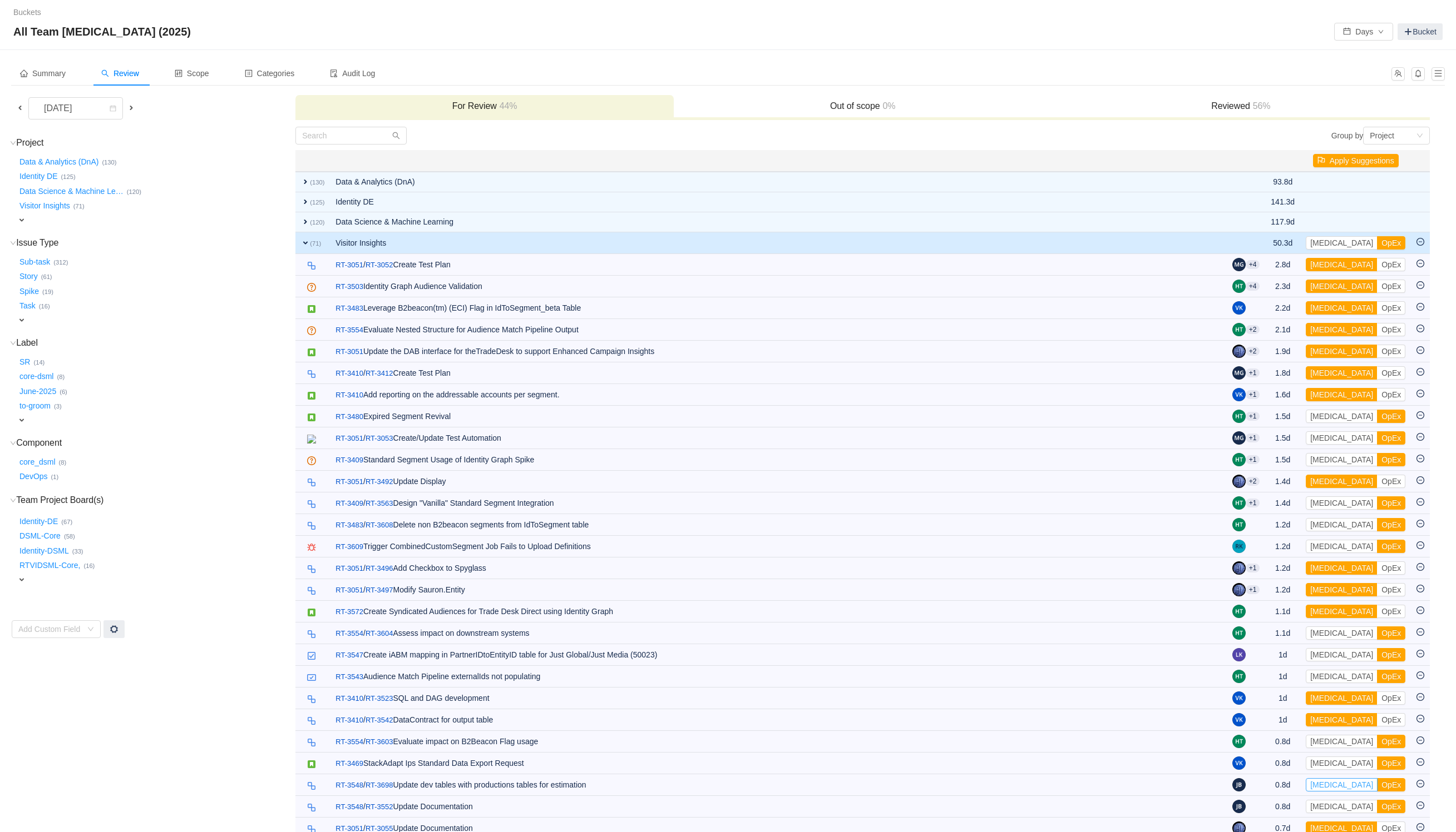
click at [1334, 790] on button "[MEDICAL_DATA]" at bounding box center [1341, 785] width 72 height 13
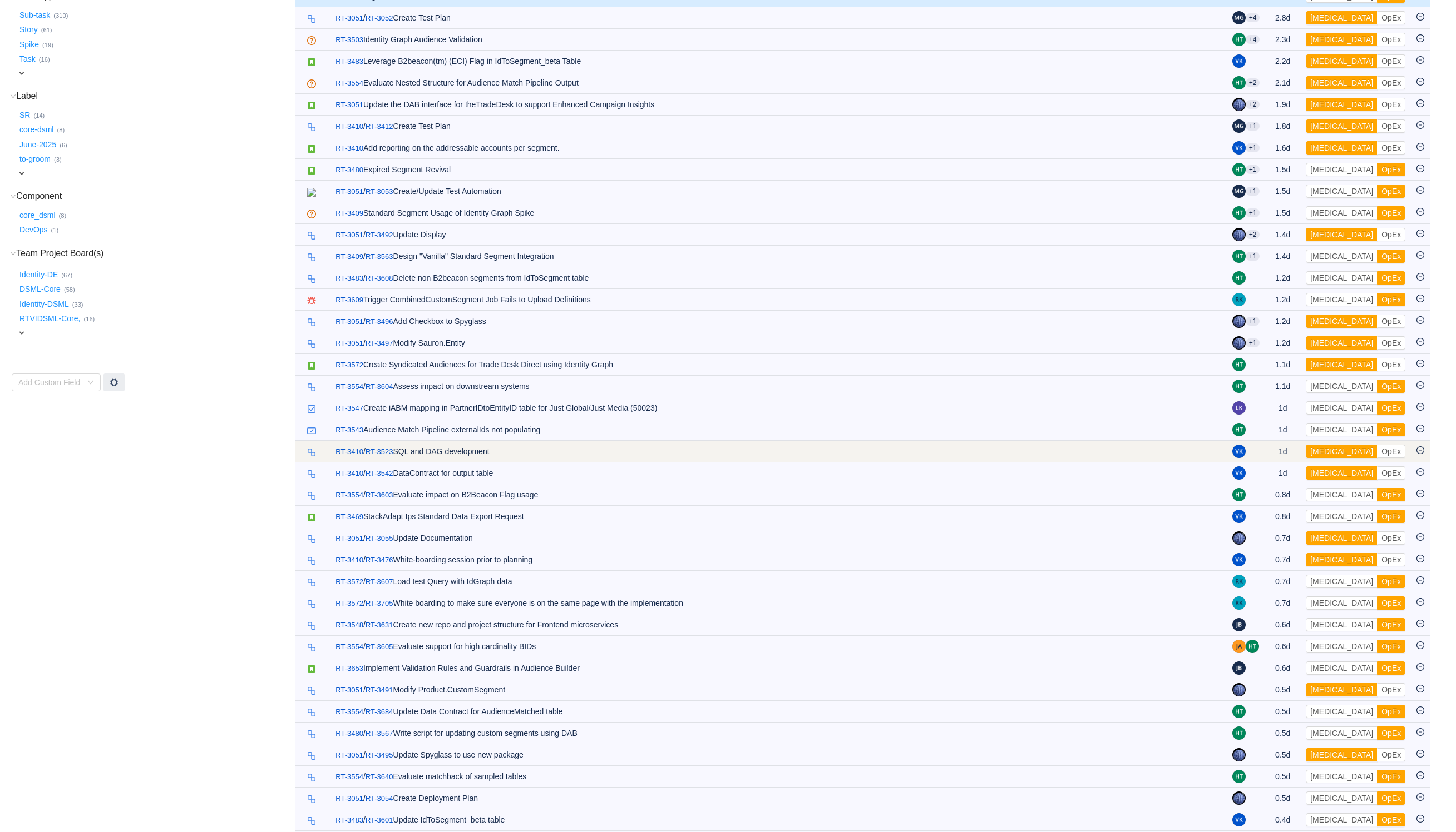
scroll to position [250, 0]
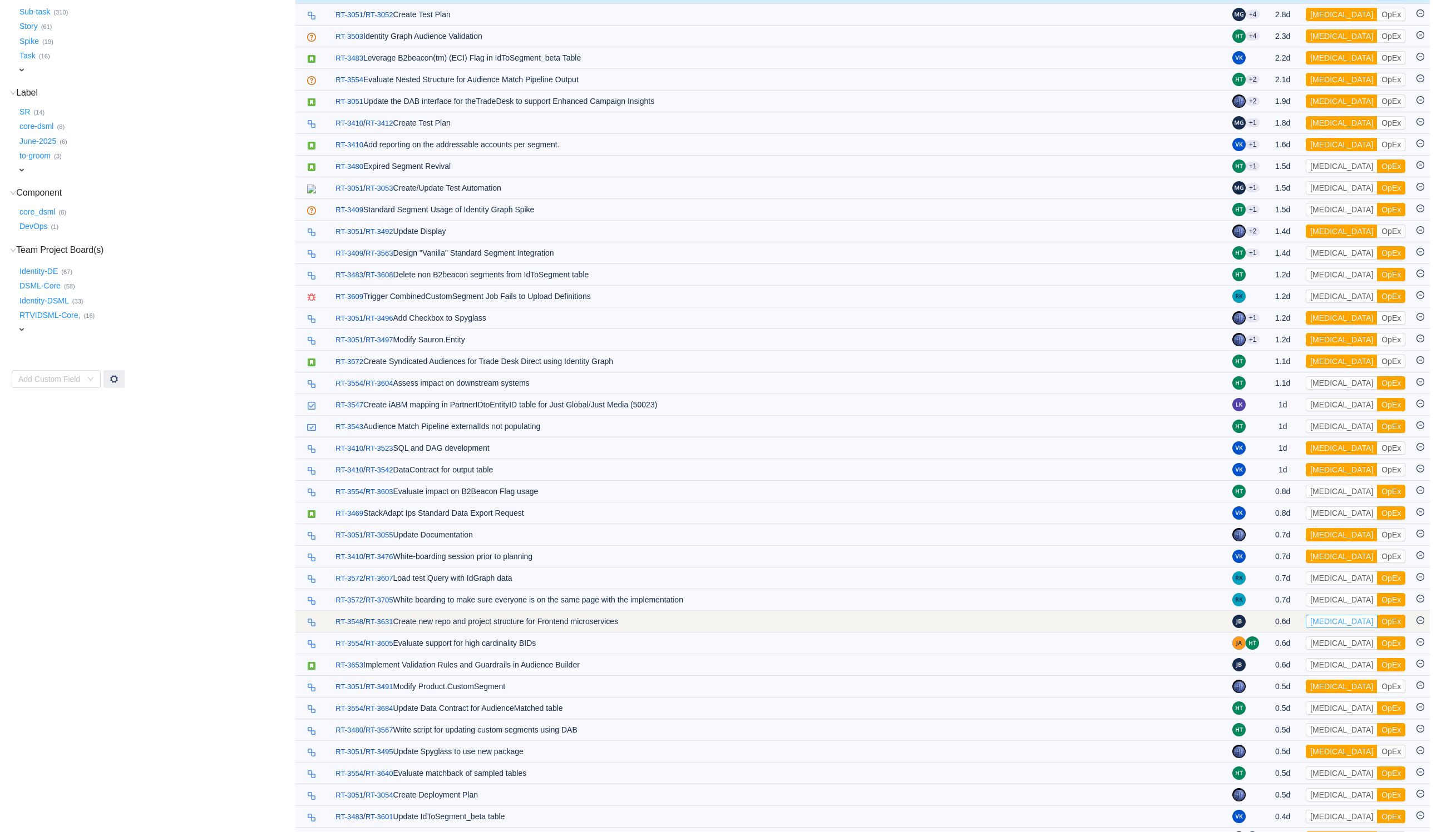
click at [1332, 628] on button "[MEDICAL_DATA]" at bounding box center [1341, 621] width 72 height 13
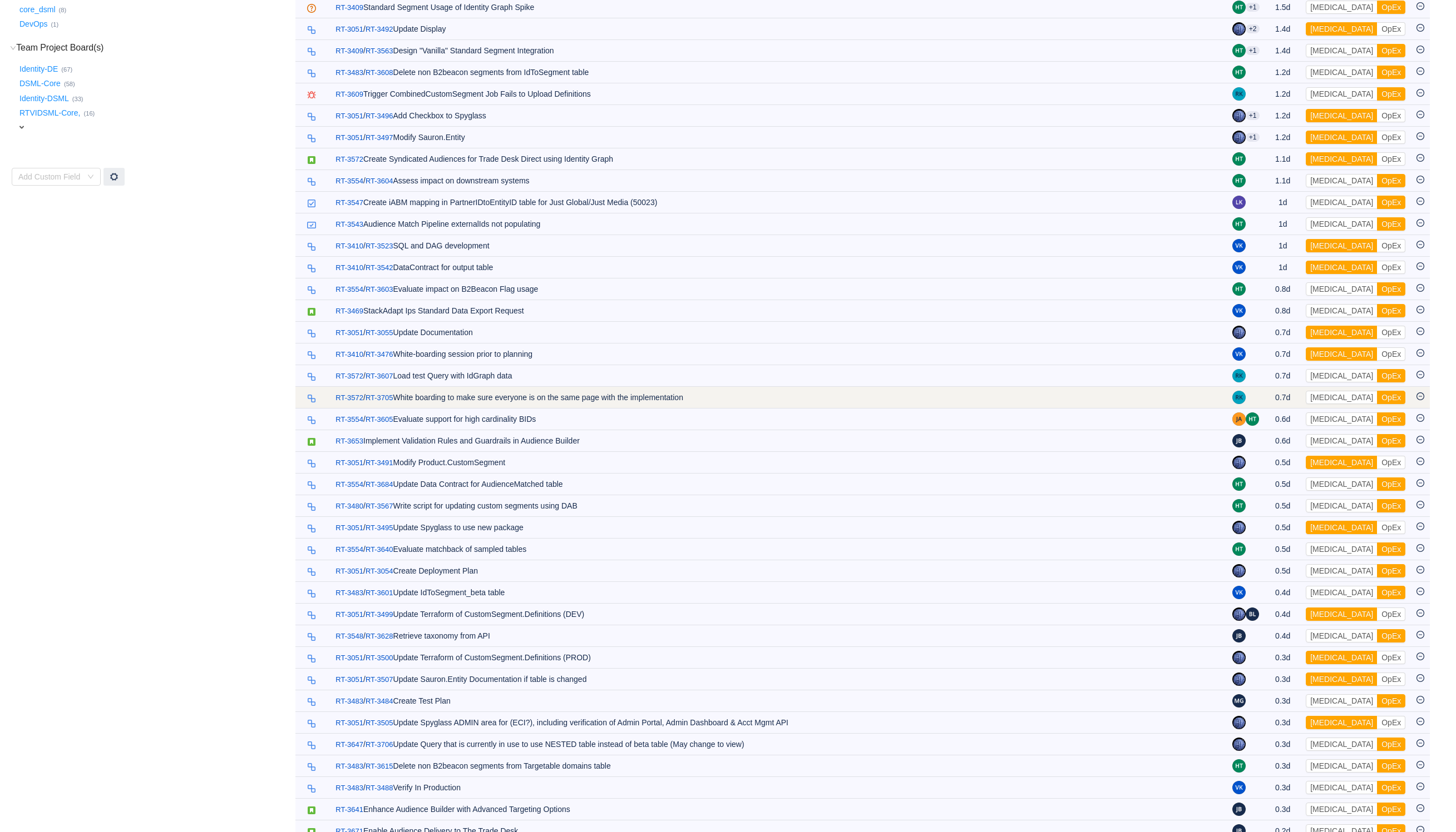
scroll to position [500, 0]
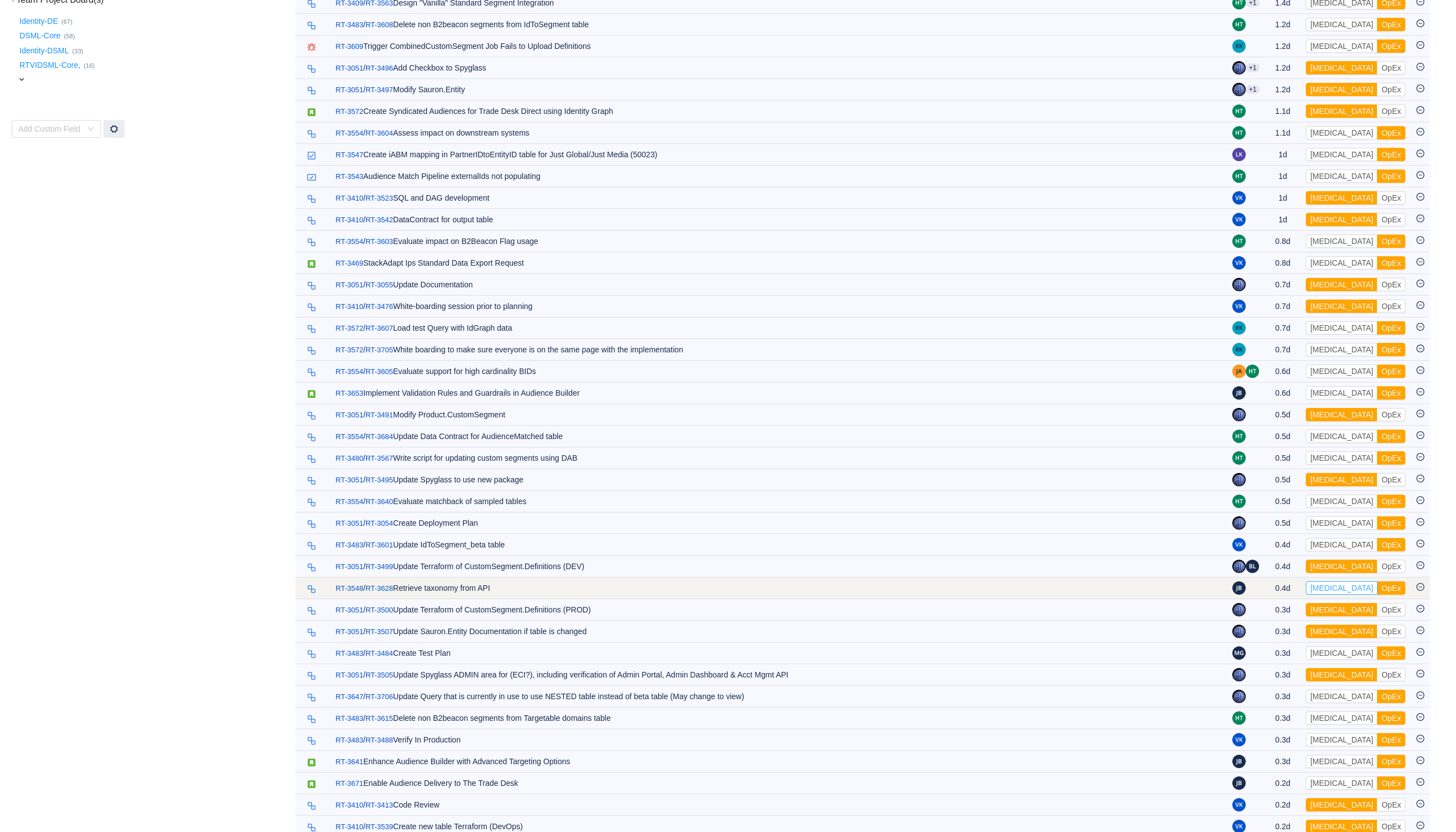
click at [1337, 595] on button "[MEDICAL_DATA]" at bounding box center [1341, 589] width 72 height 13
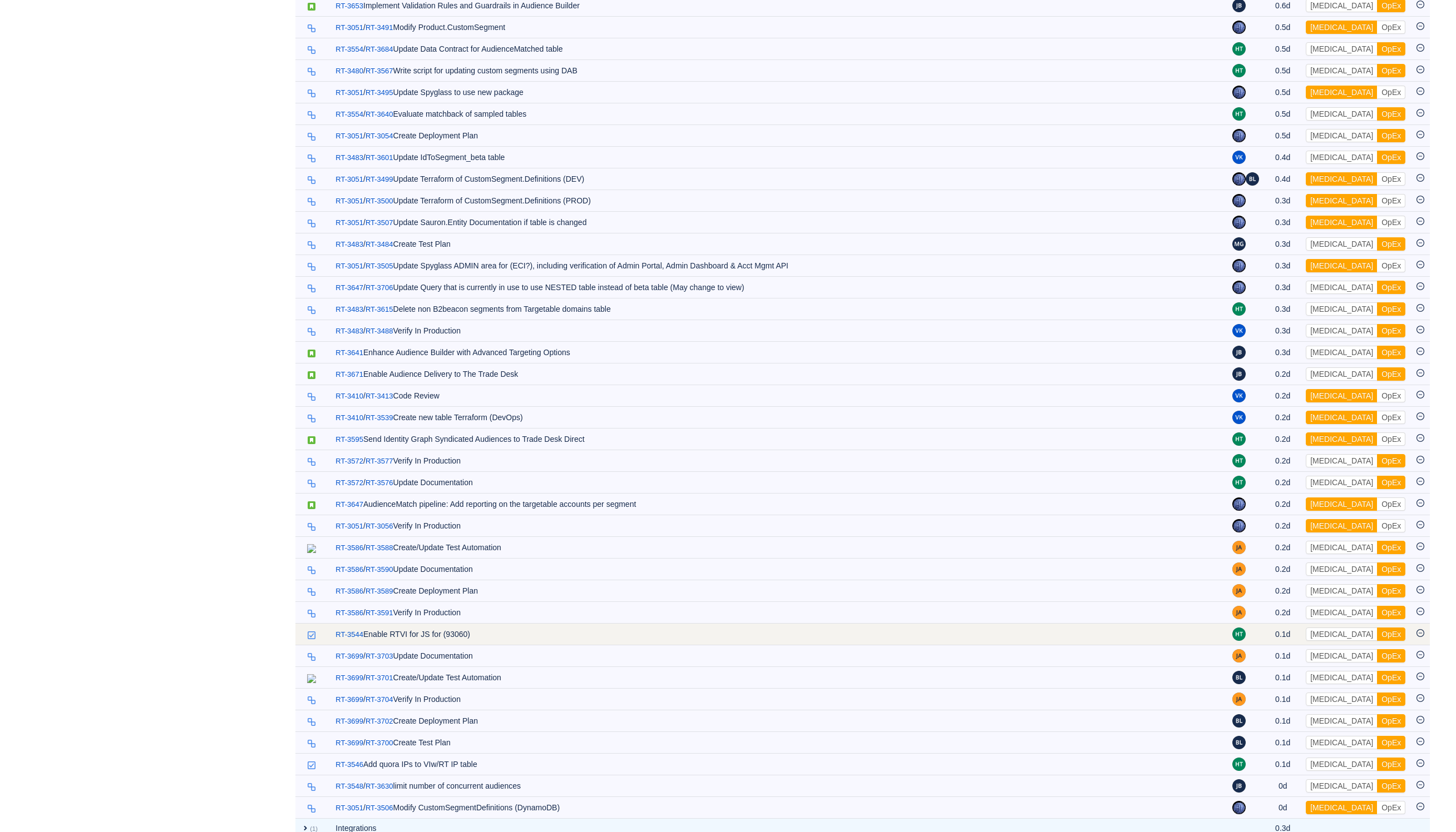
scroll to position [924, 0]
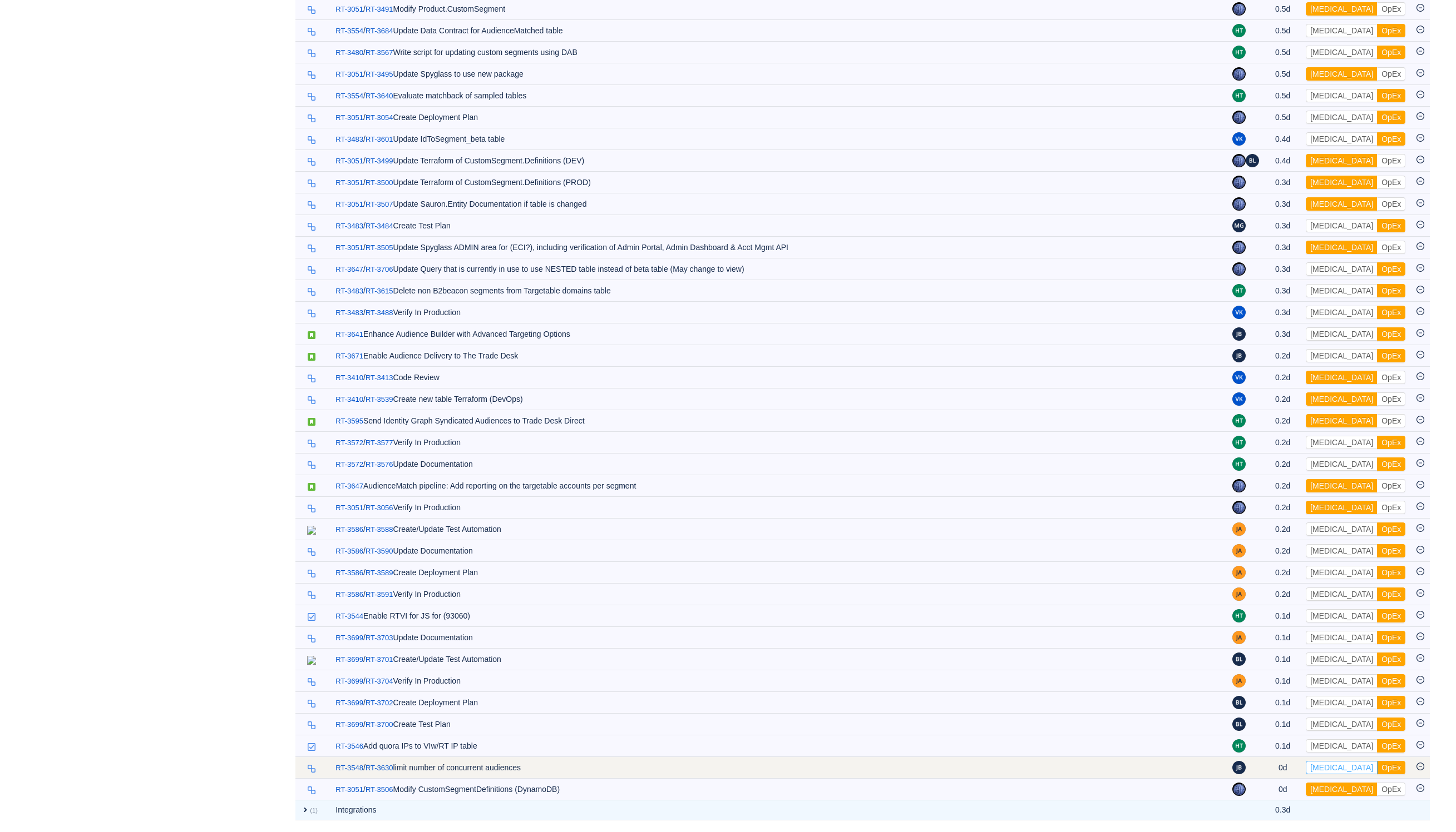
click at [1329, 767] on button "[MEDICAL_DATA]" at bounding box center [1341, 768] width 72 height 13
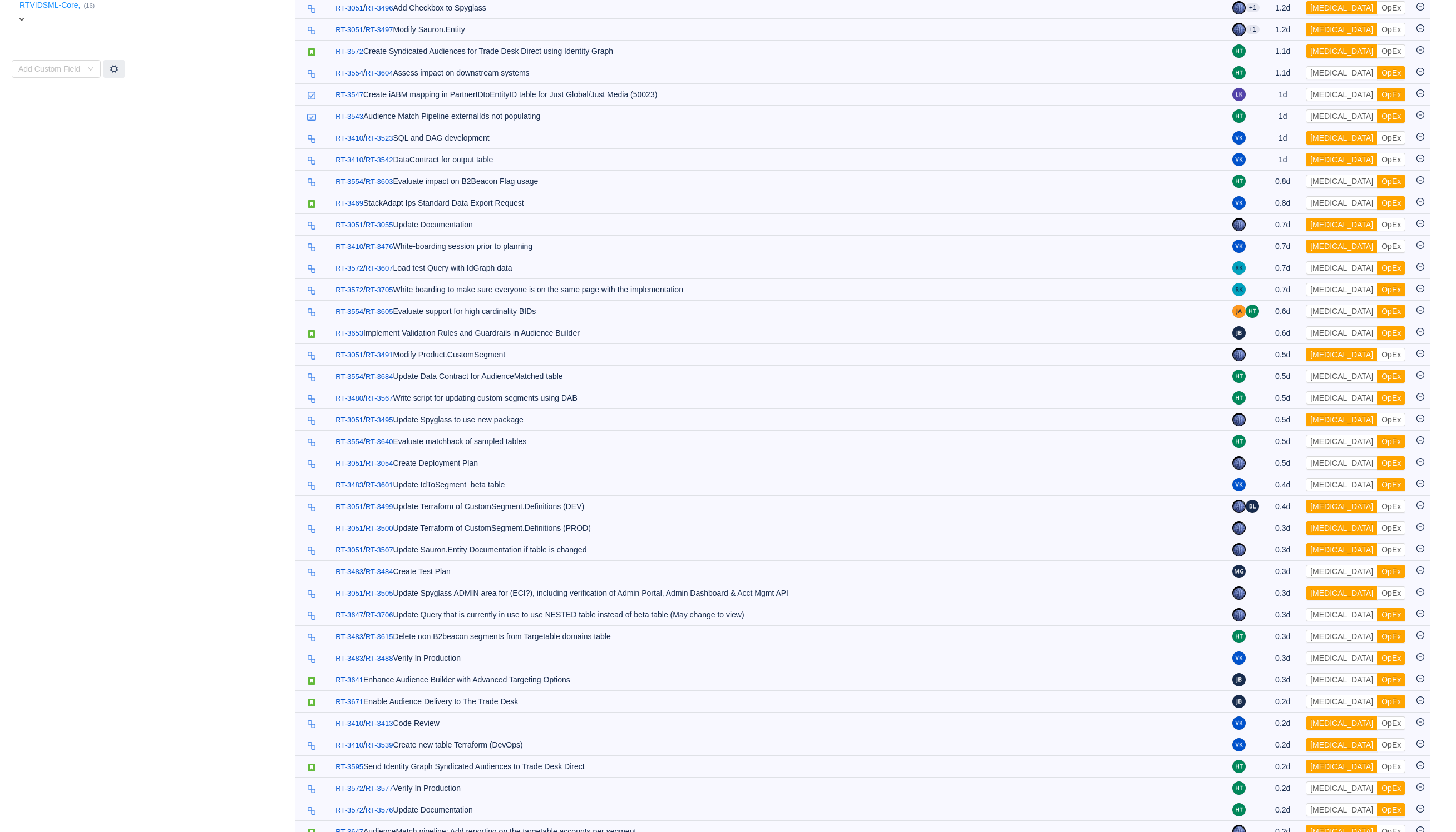
scroll to position [68, 0]
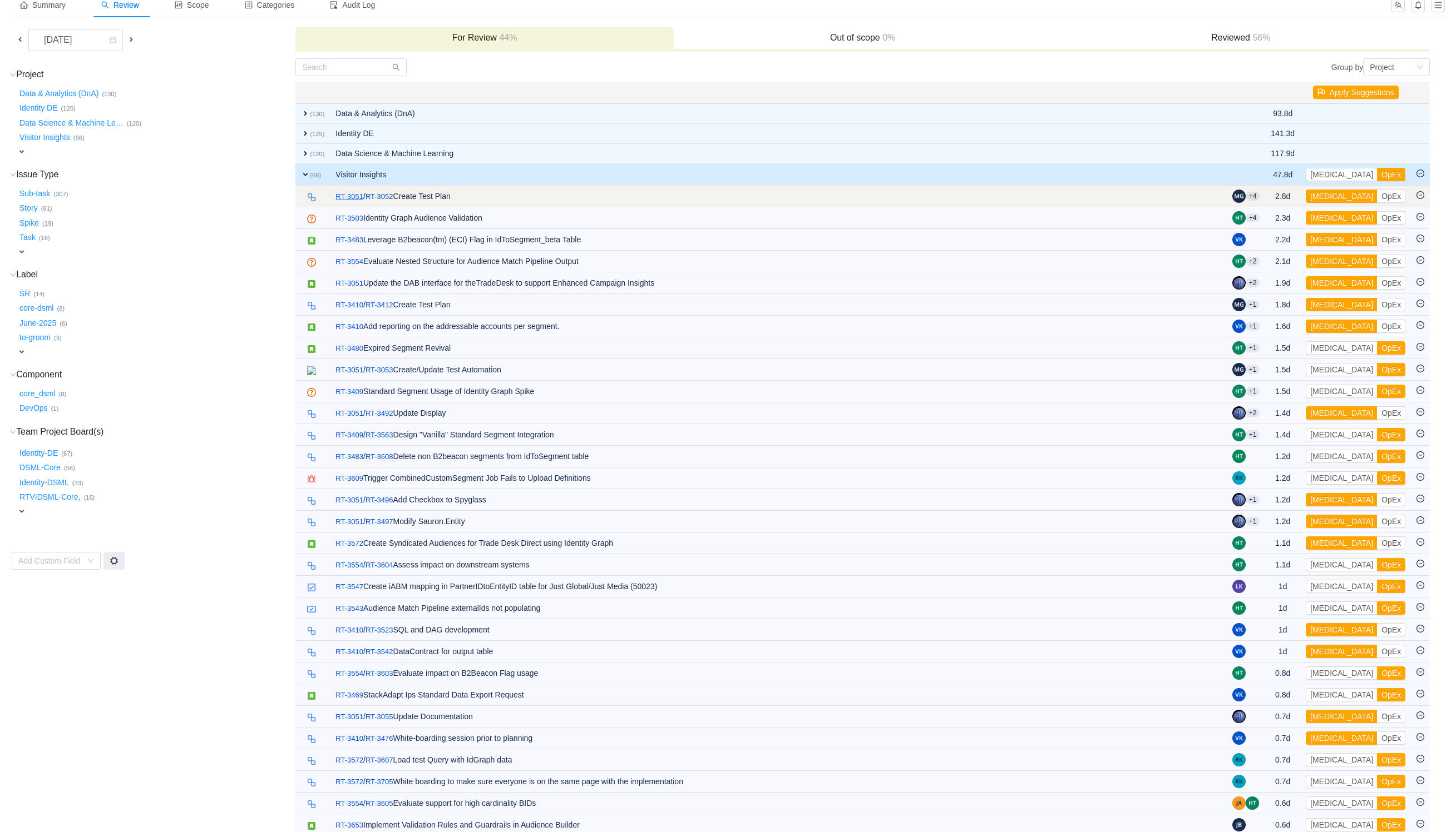
click at [349, 200] on link "RT-3051" at bounding box center [349, 196] width 28 height 11
click at [1334, 203] on button "[MEDICAL_DATA]" at bounding box center [1341, 196] width 72 height 13
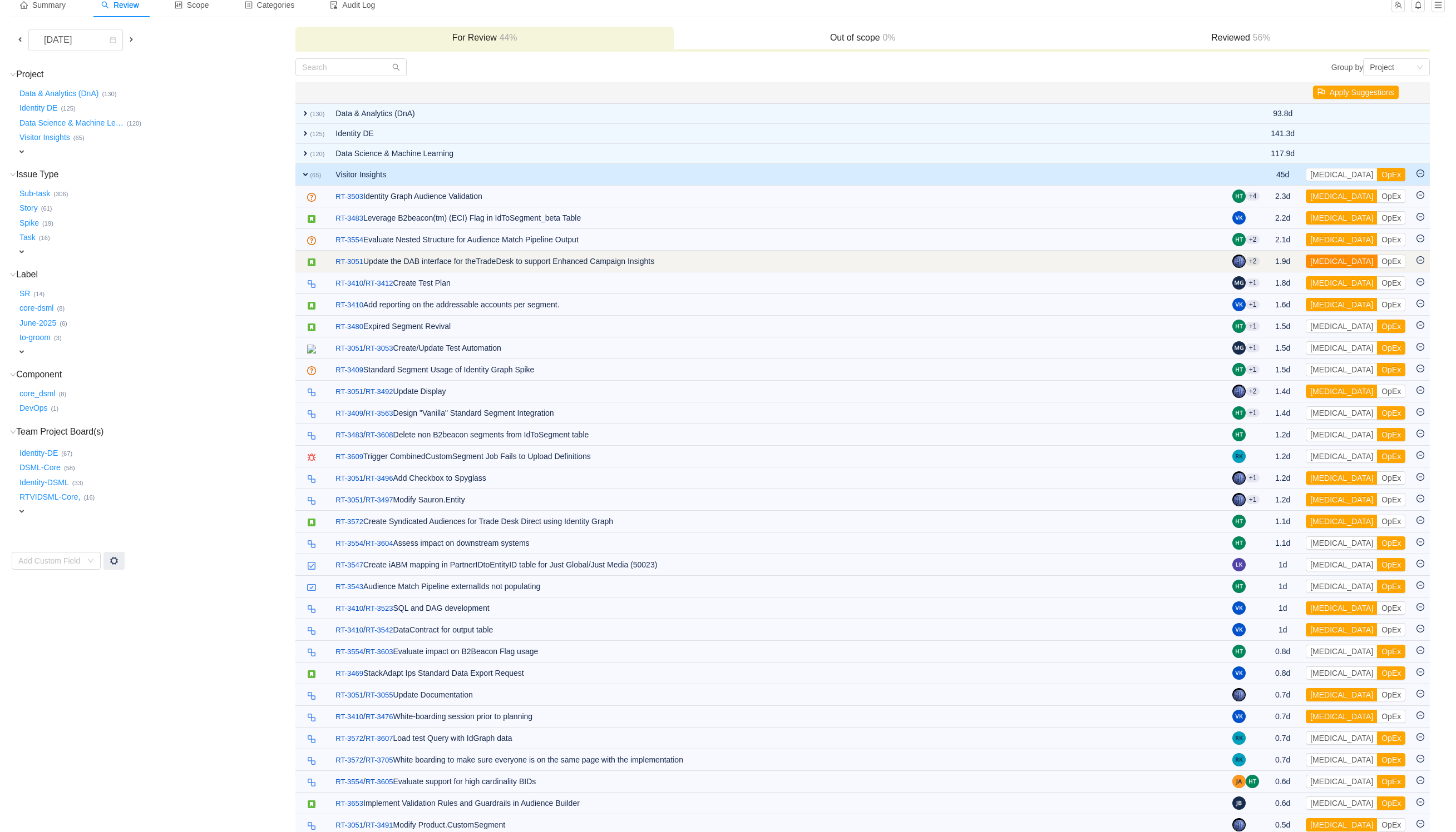
click at [1332, 260] on button "[MEDICAL_DATA]" at bounding box center [1341, 261] width 72 height 13
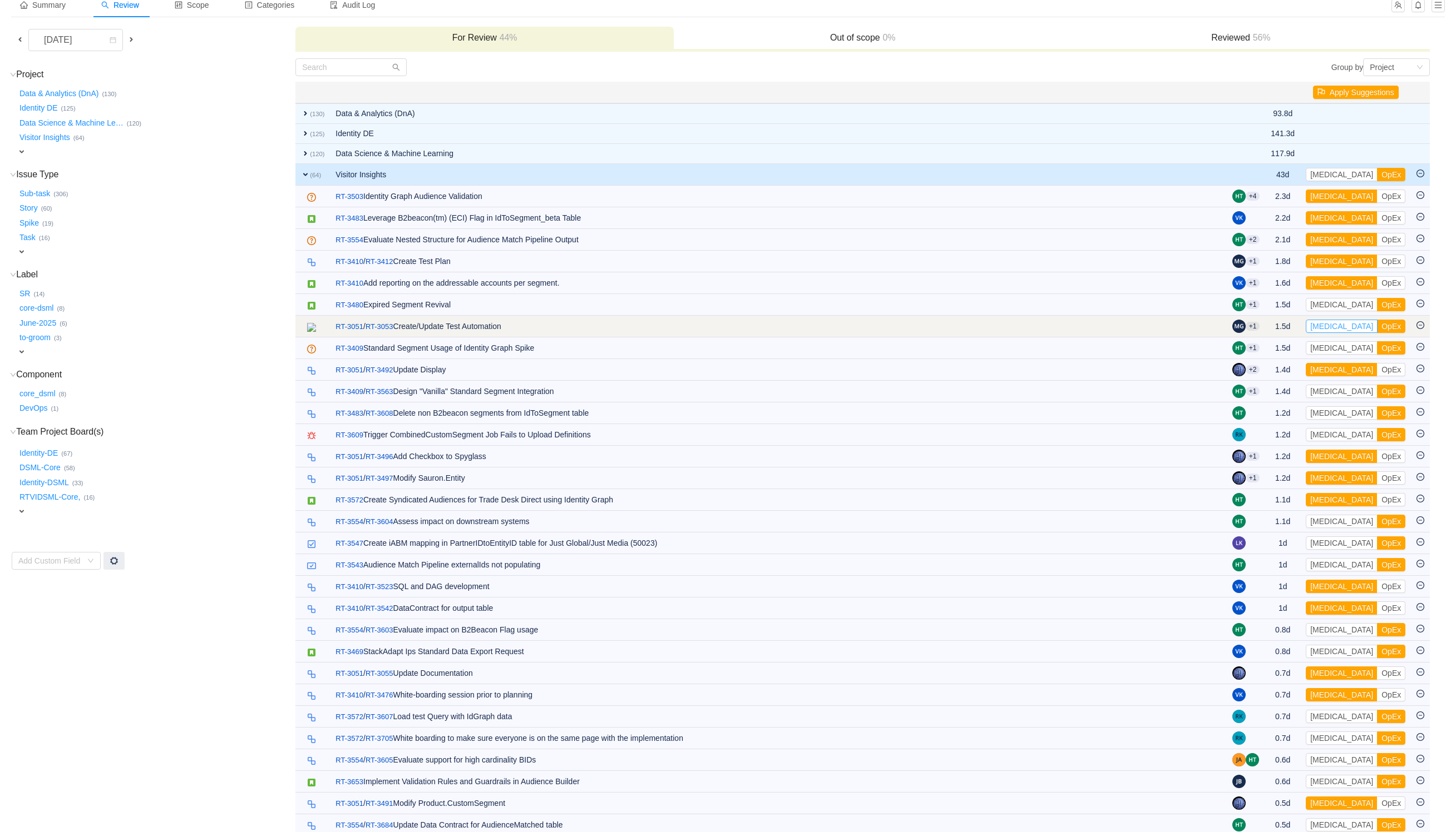
click at [1334, 325] on button "[MEDICAL_DATA]" at bounding box center [1341, 327] width 72 height 13
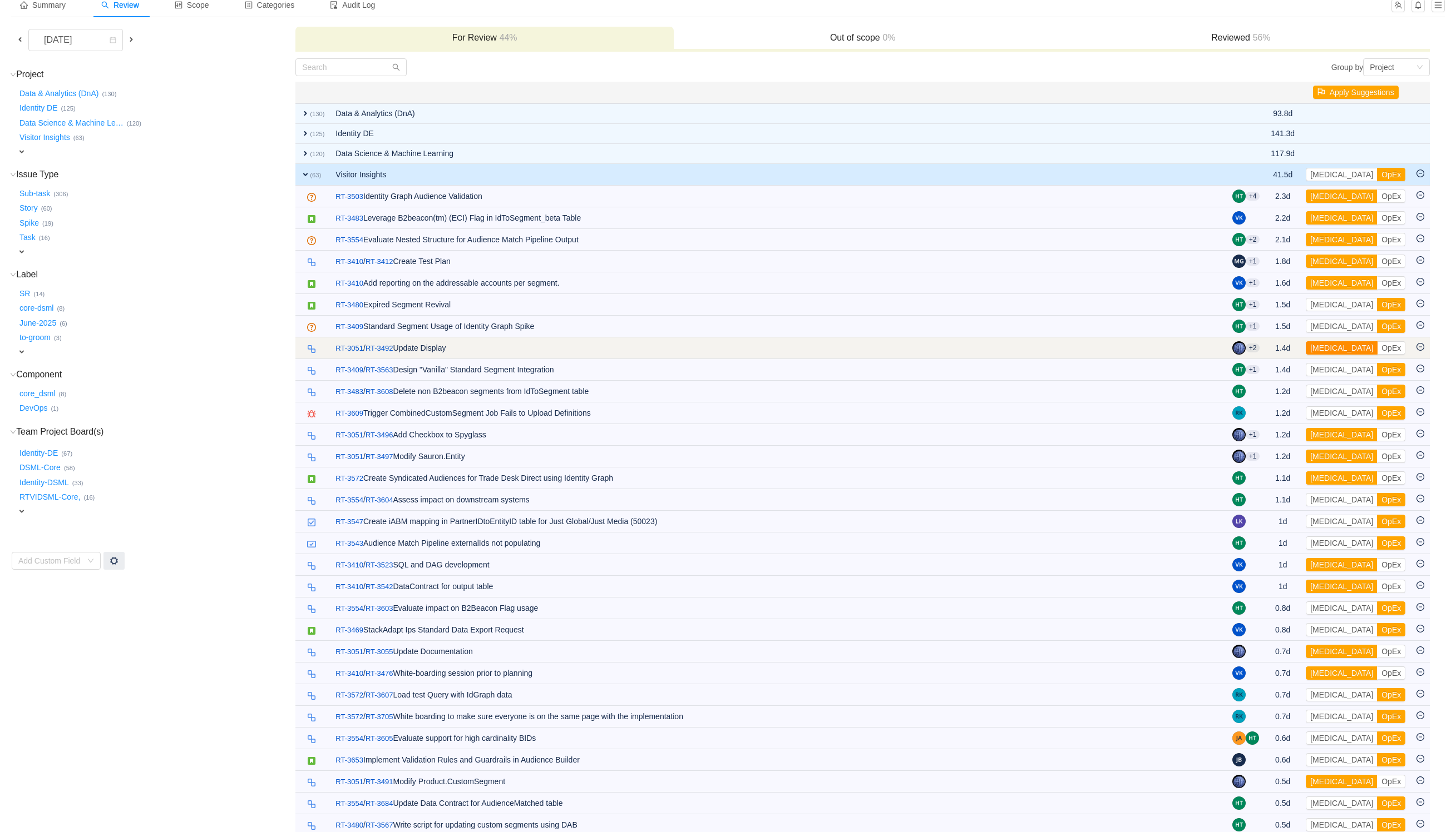
click at [1336, 346] on button "[MEDICAL_DATA]" at bounding box center [1341, 348] width 72 height 13
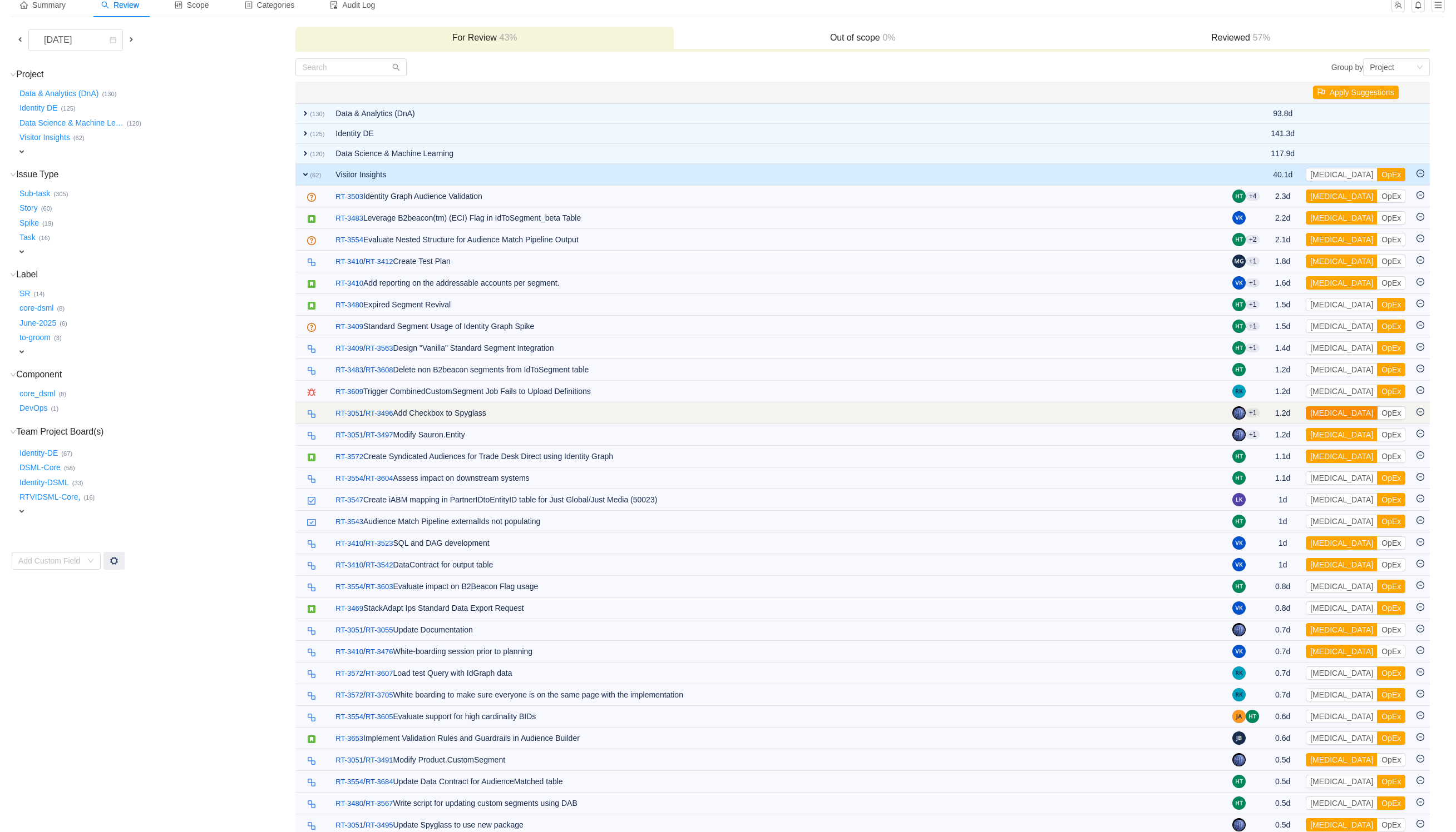
click at [1320, 419] on button "[MEDICAL_DATA]" at bounding box center [1341, 413] width 72 height 13
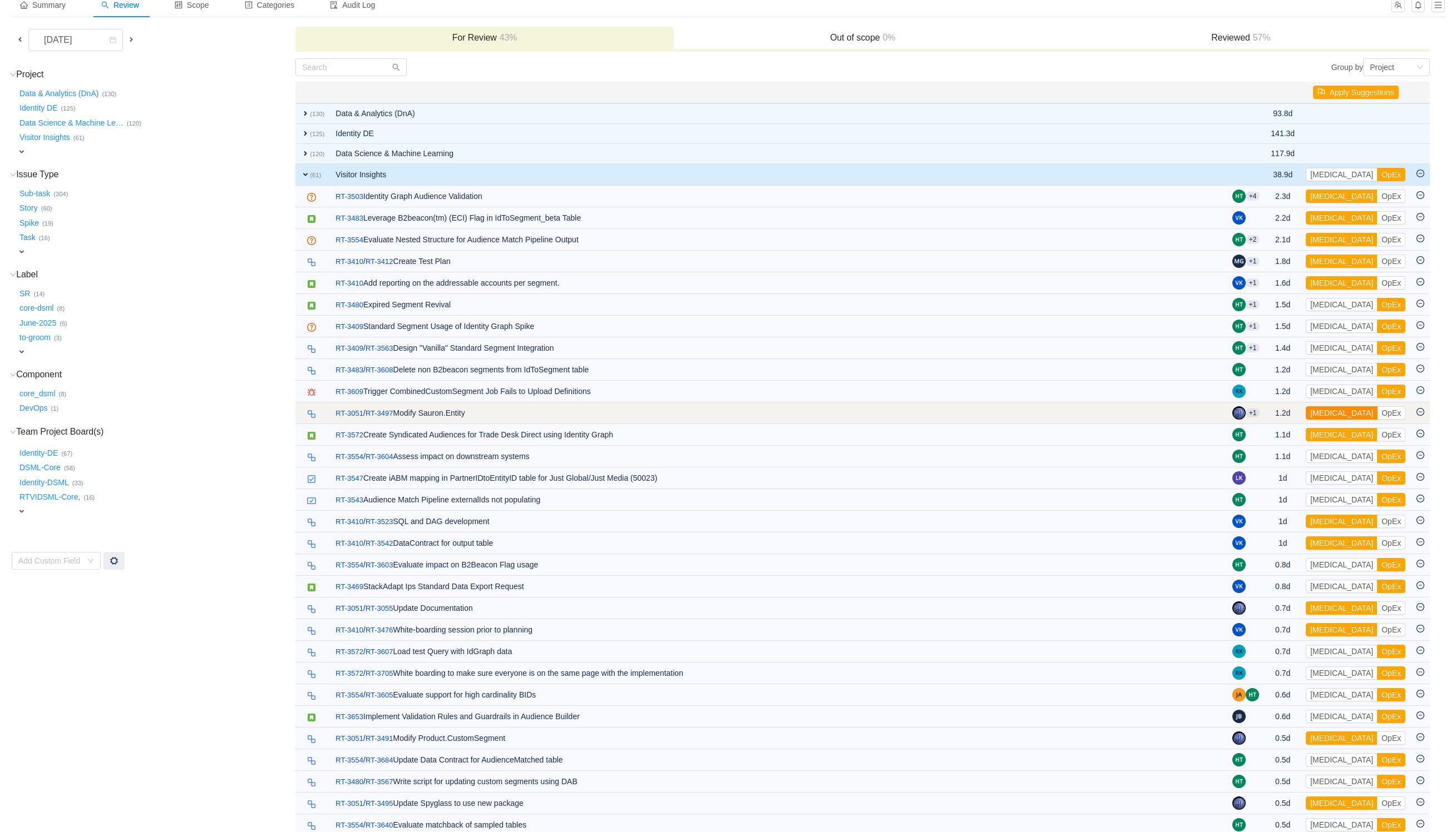
click at [1325, 419] on button "[MEDICAL_DATA]" at bounding box center [1341, 413] width 72 height 13
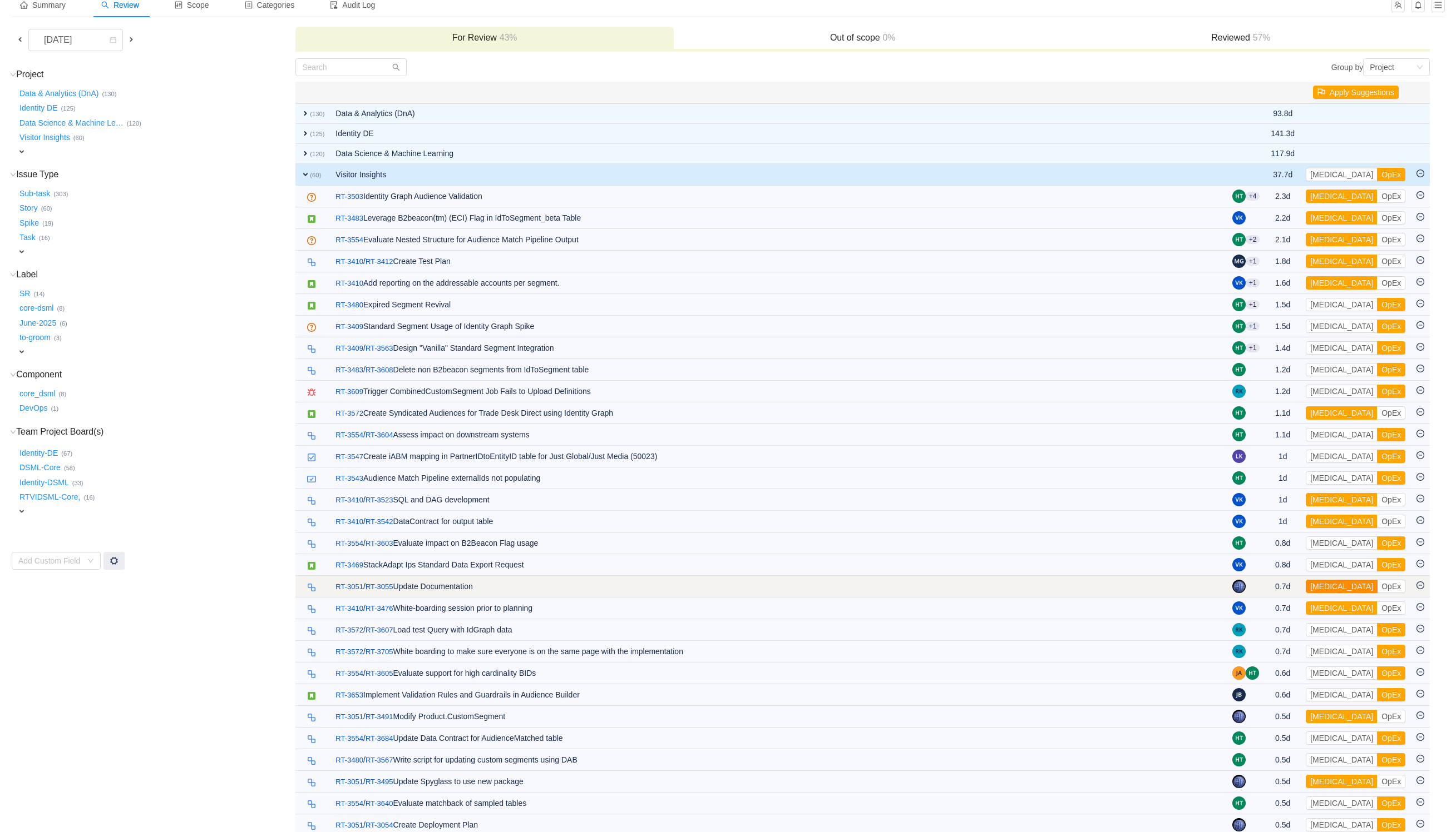
click at [1337, 590] on button "[MEDICAL_DATA]" at bounding box center [1341, 587] width 72 height 13
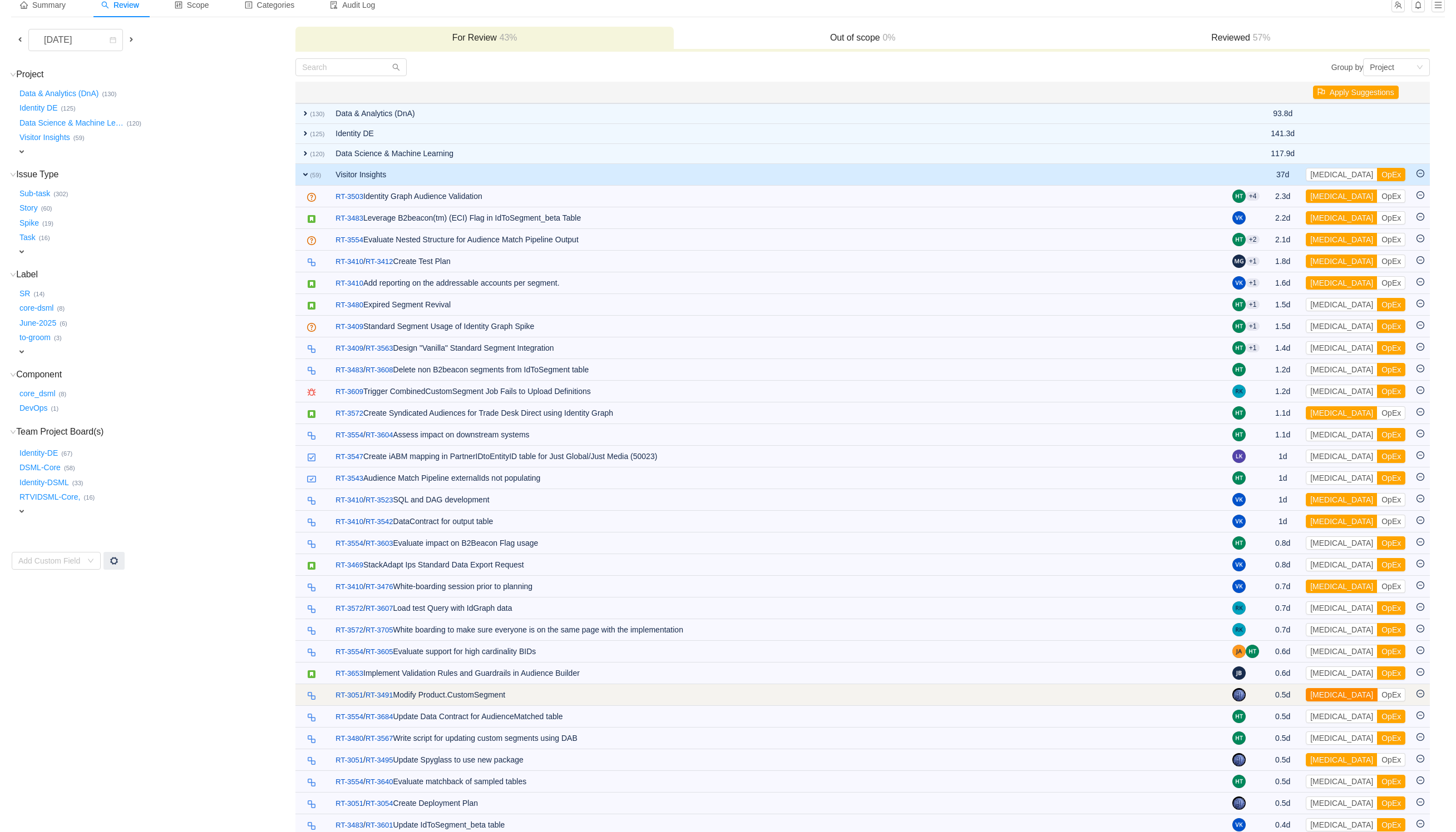
click at [1327, 698] on button "[MEDICAL_DATA]" at bounding box center [1341, 695] width 72 height 13
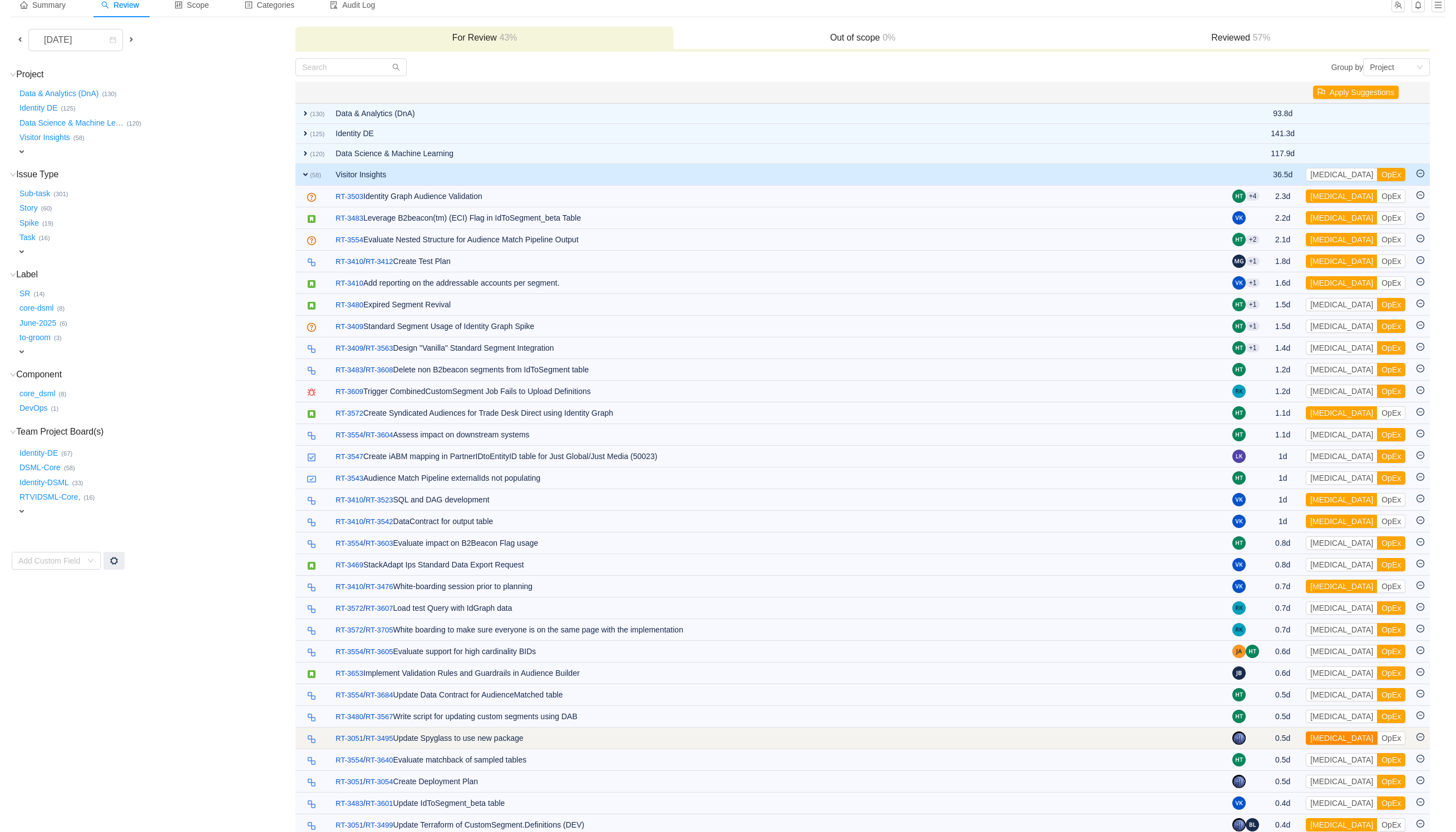
click at [1334, 743] on button "[MEDICAL_DATA]" at bounding box center [1341, 739] width 72 height 13
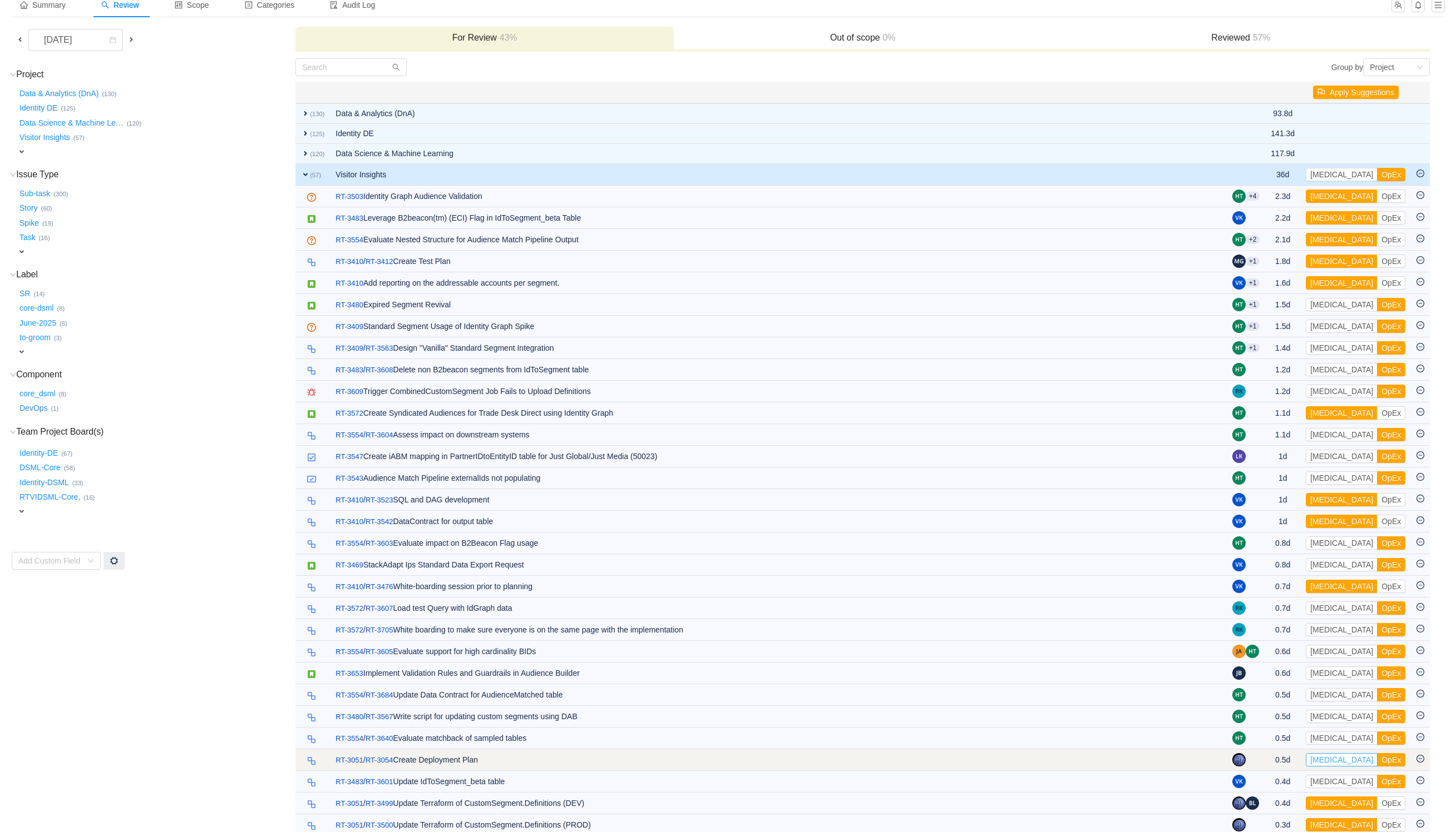
click at [1337, 766] on button "[MEDICAL_DATA]" at bounding box center [1341, 760] width 72 height 13
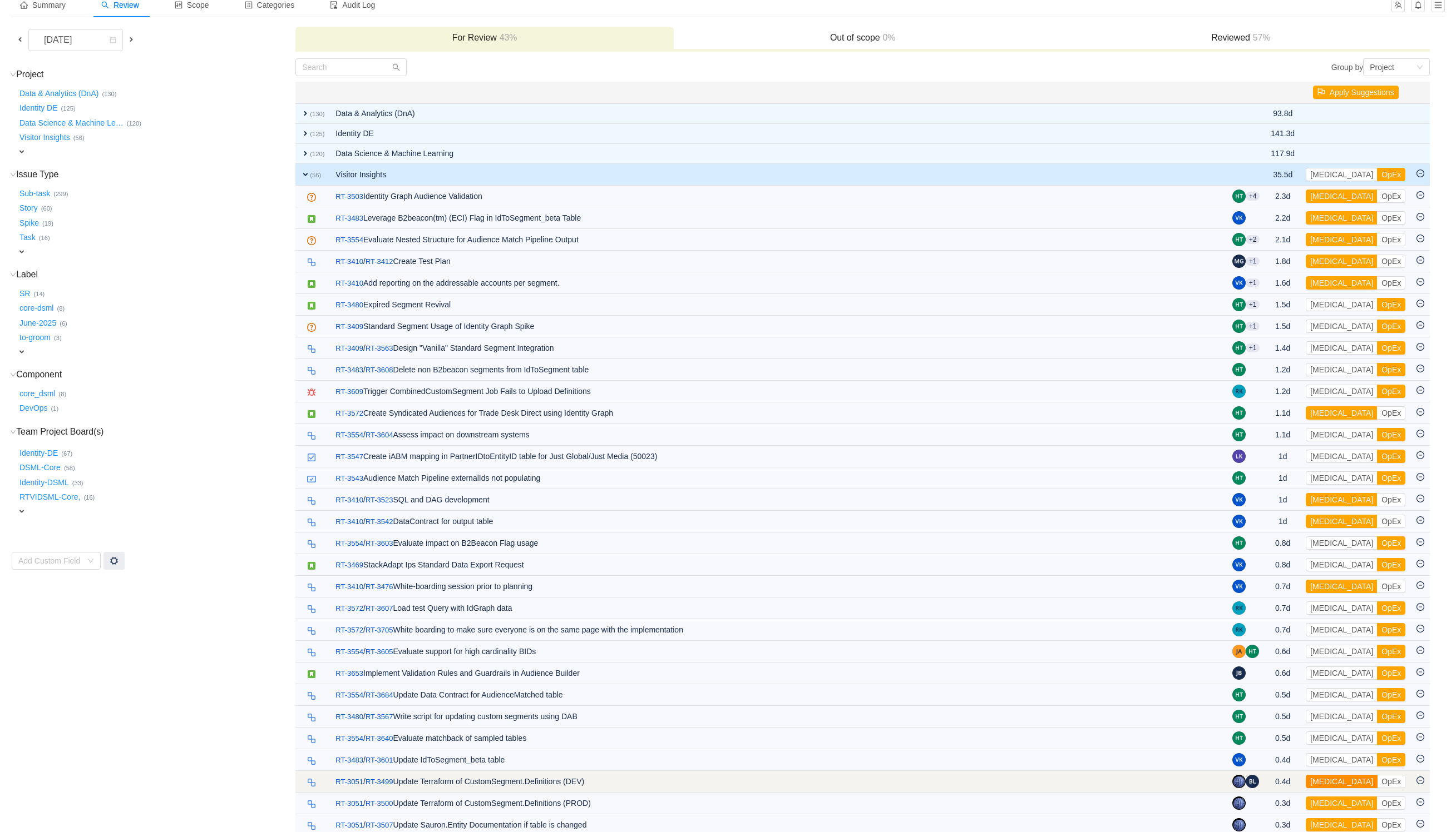
click at [1329, 787] on button "[MEDICAL_DATA]" at bounding box center [1341, 781] width 72 height 13
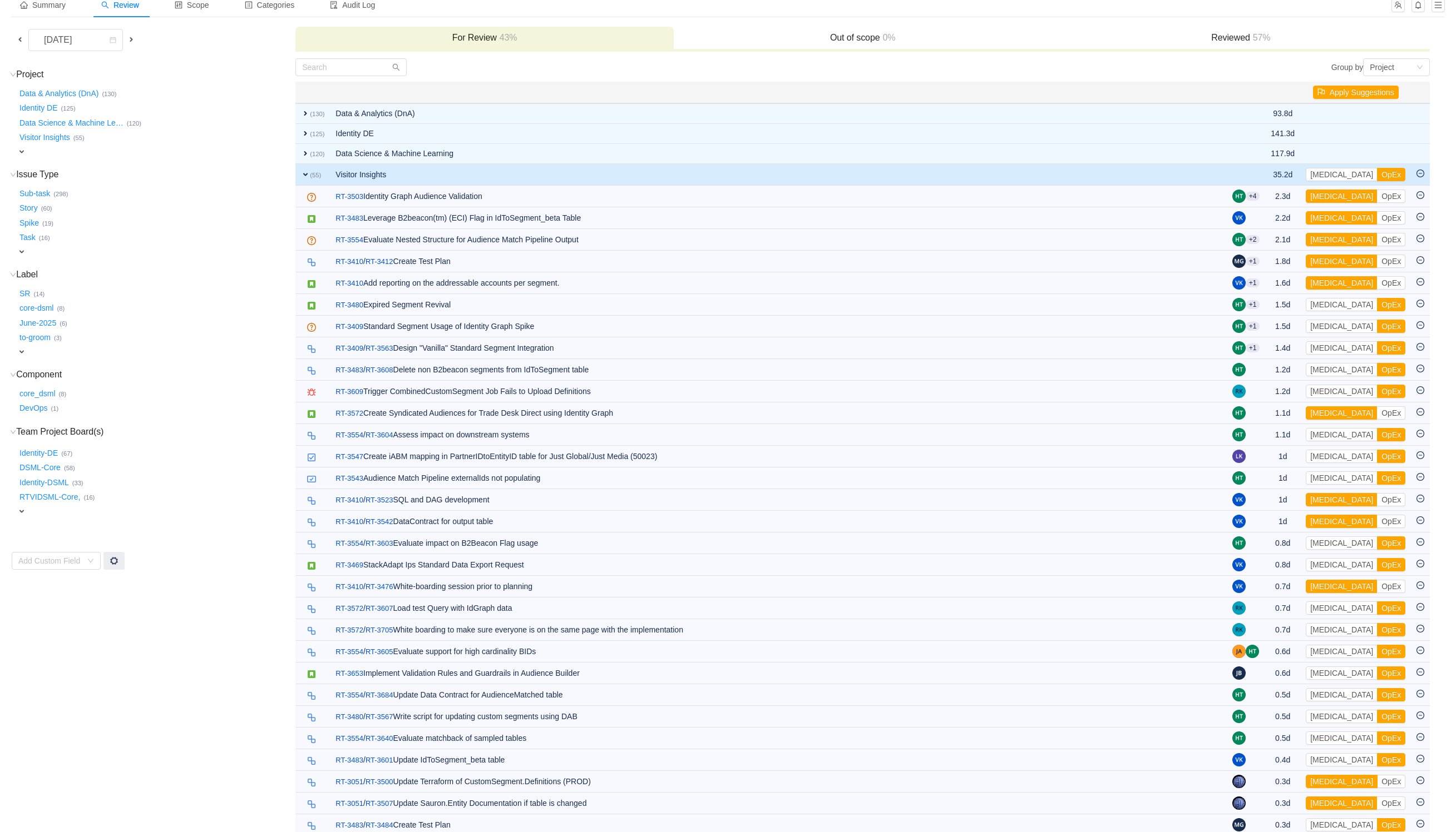
click at [1329, 787] on button "[MEDICAL_DATA]" at bounding box center [1341, 781] width 72 height 13
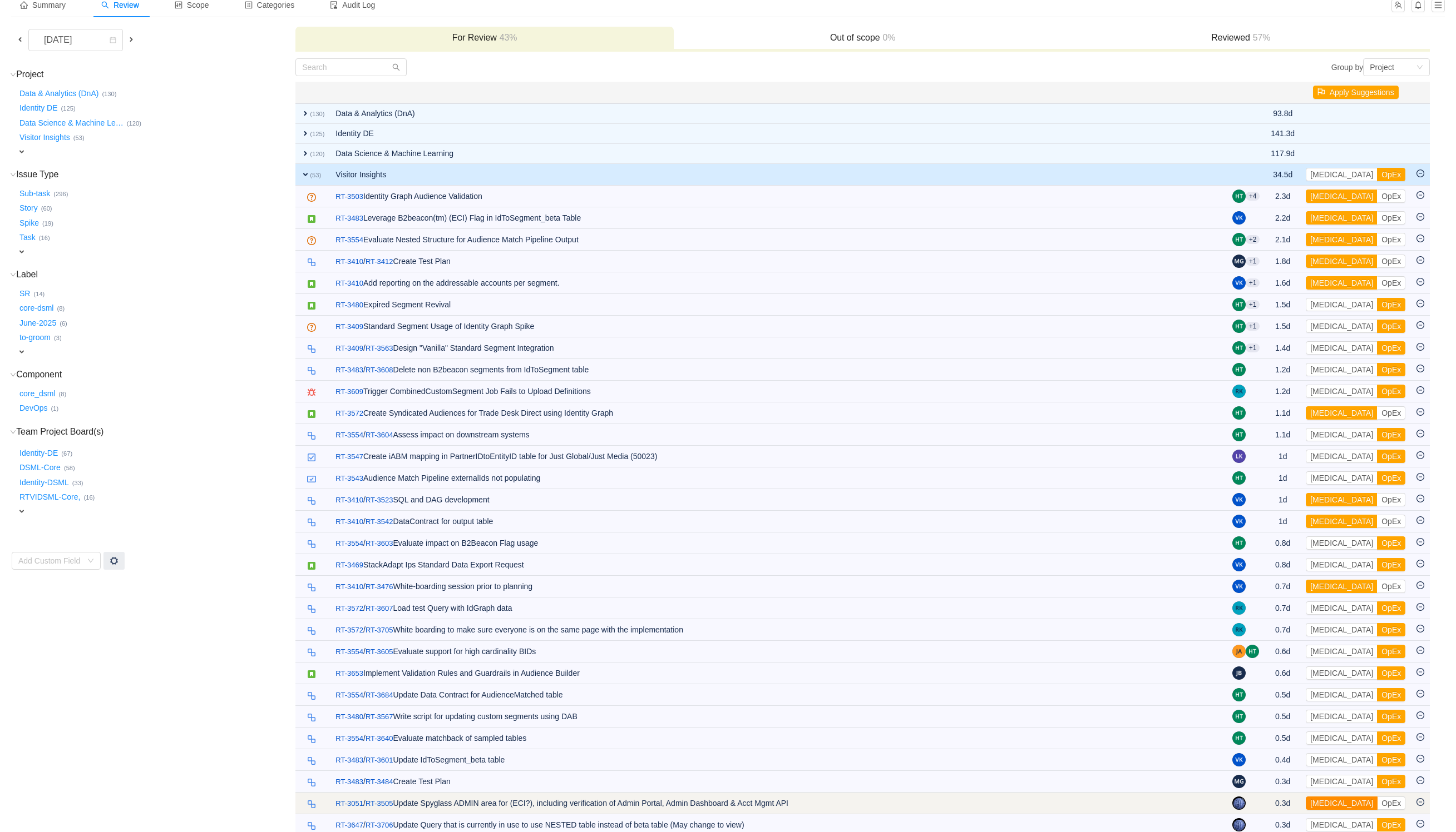
click at [1329, 806] on button "[MEDICAL_DATA]" at bounding box center [1341, 803] width 72 height 13
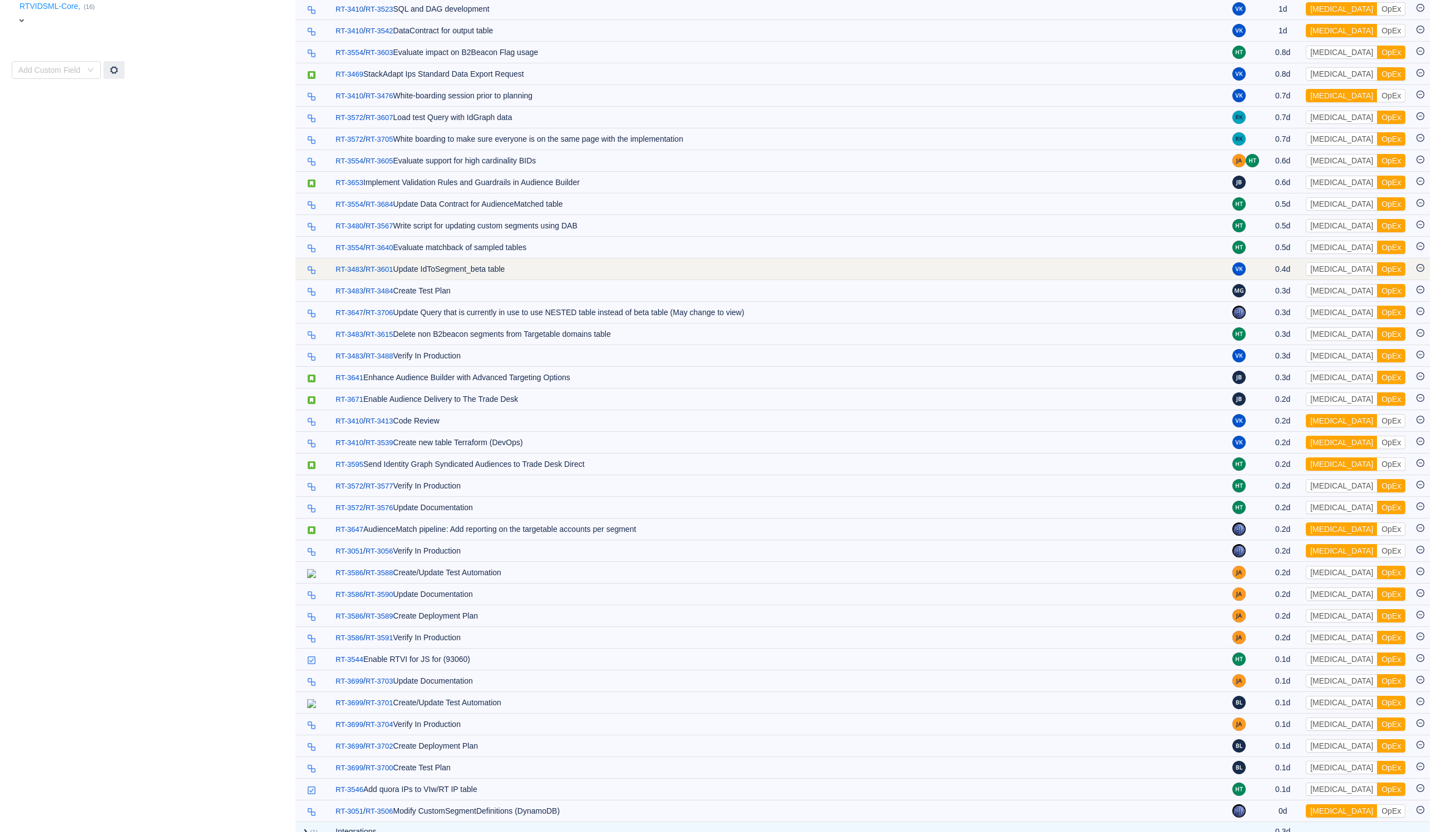
scroll to position [568, 0]
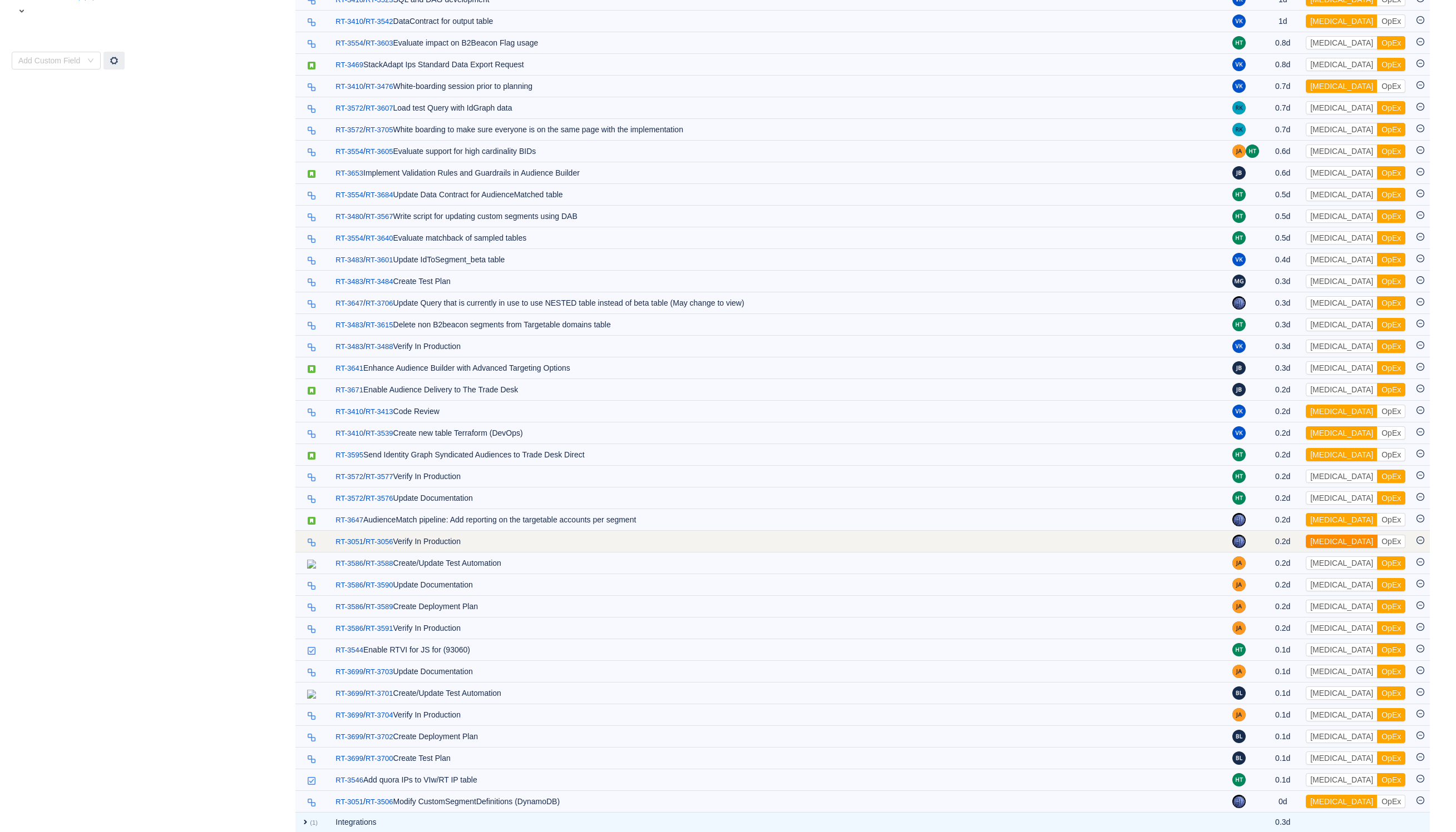
click at [1327, 548] on button "[MEDICAL_DATA]" at bounding box center [1341, 541] width 72 height 13
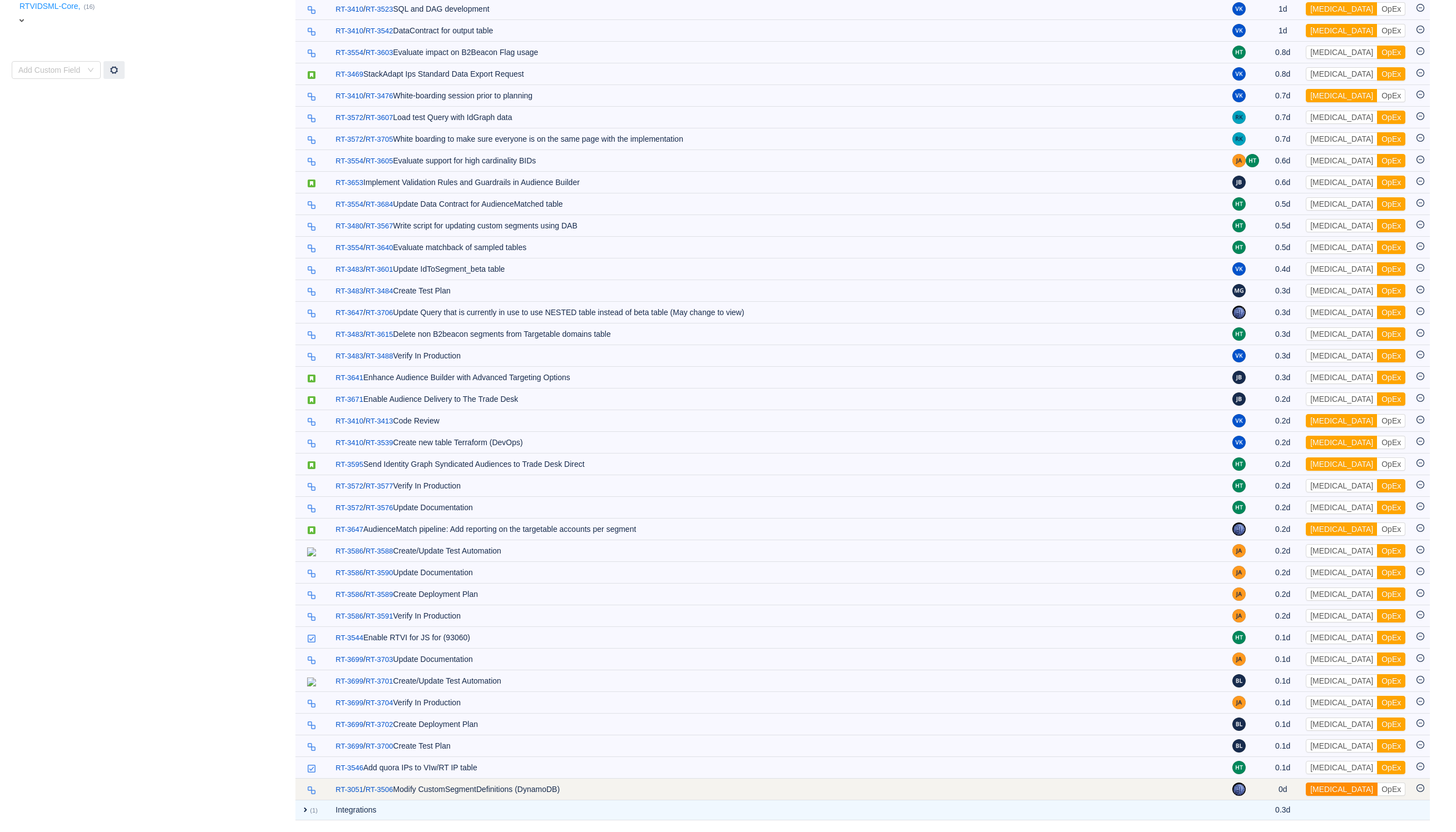
click at [1330, 796] on button "[MEDICAL_DATA]" at bounding box center [1341, 790] width 72 height 13
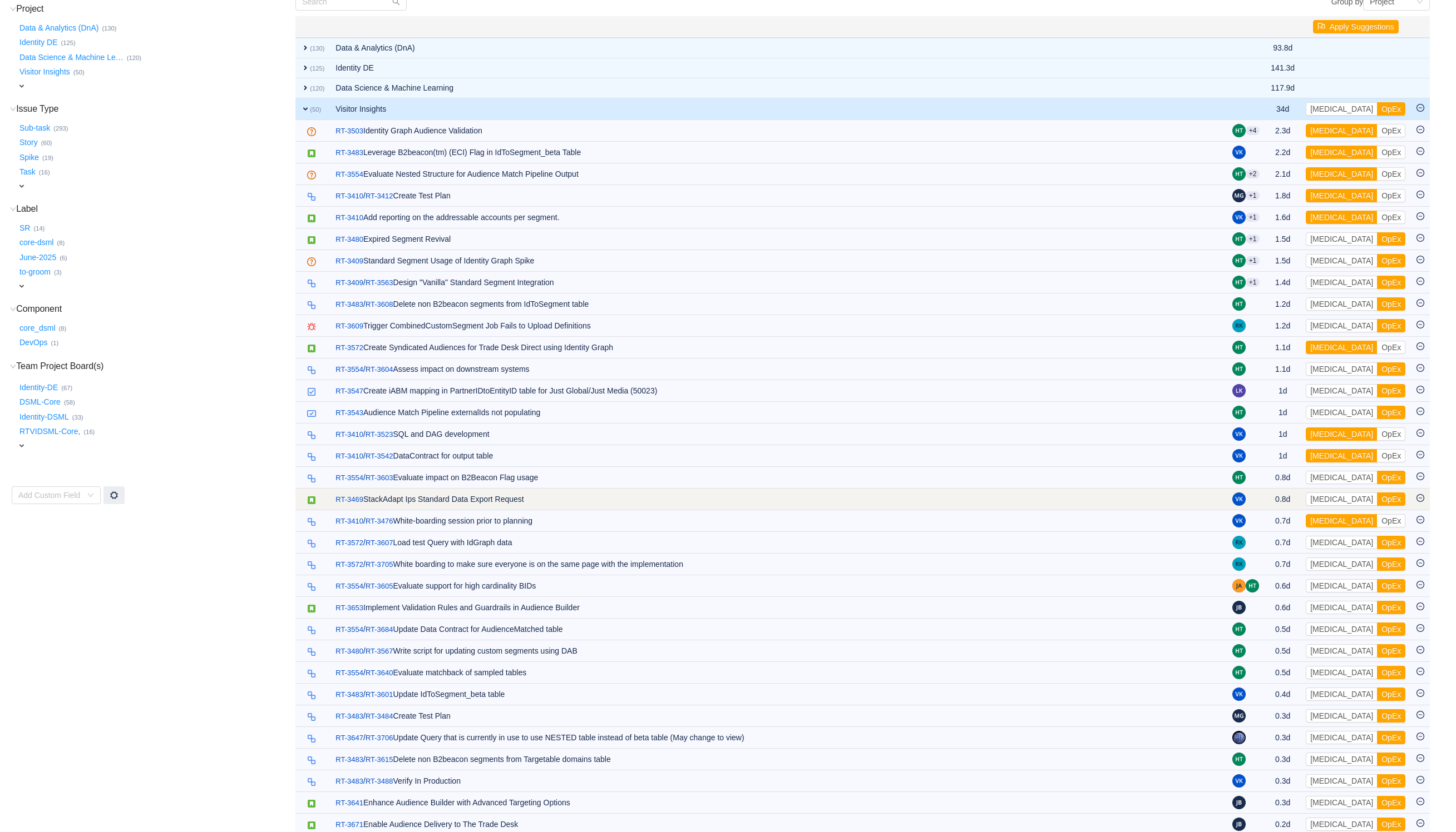
scroll to position [0, 0]
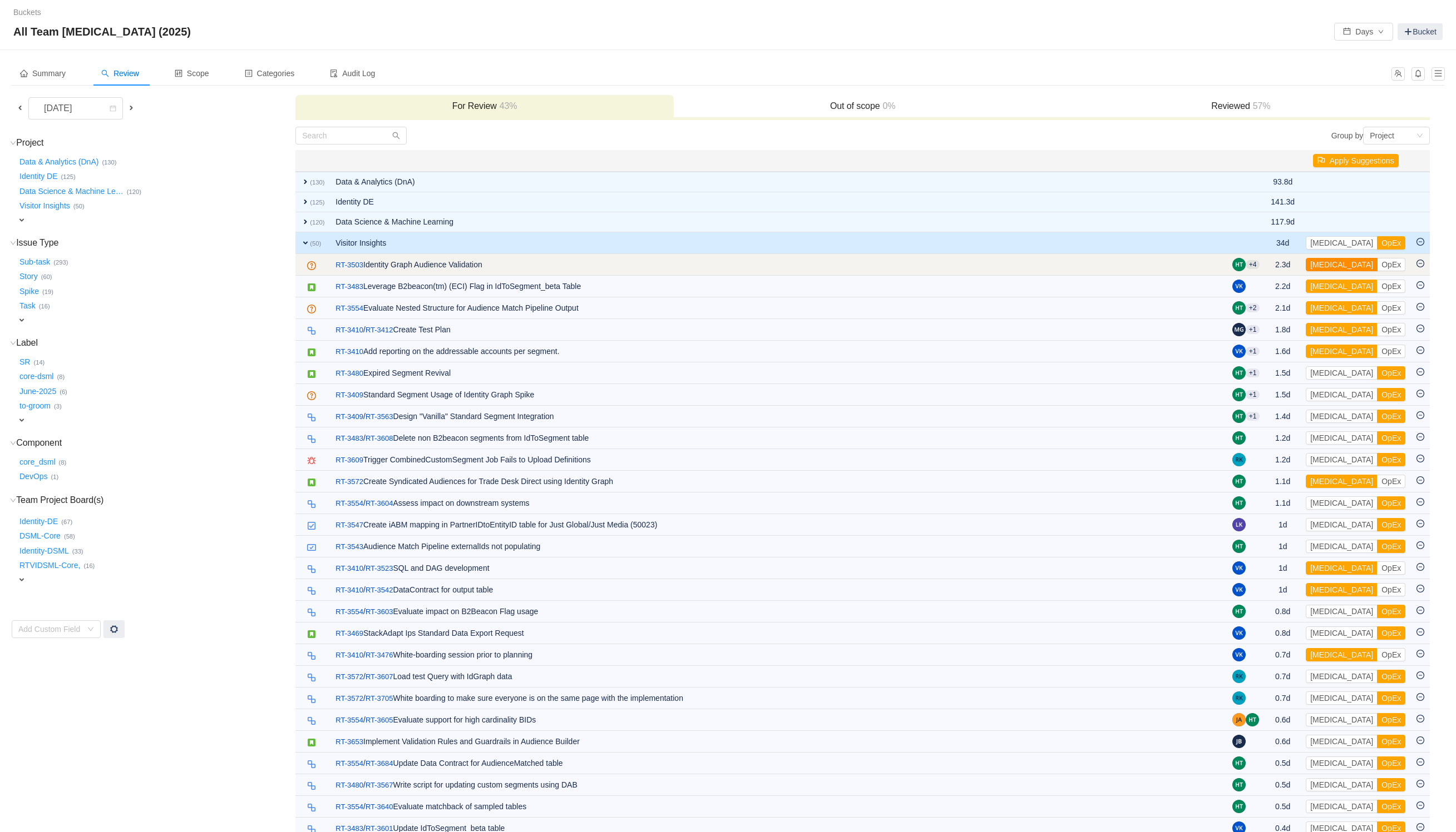
click at [1330, 268] on button "[MEDICAL_DATA]" at bounding box center [1341, 264] width 72 height 13
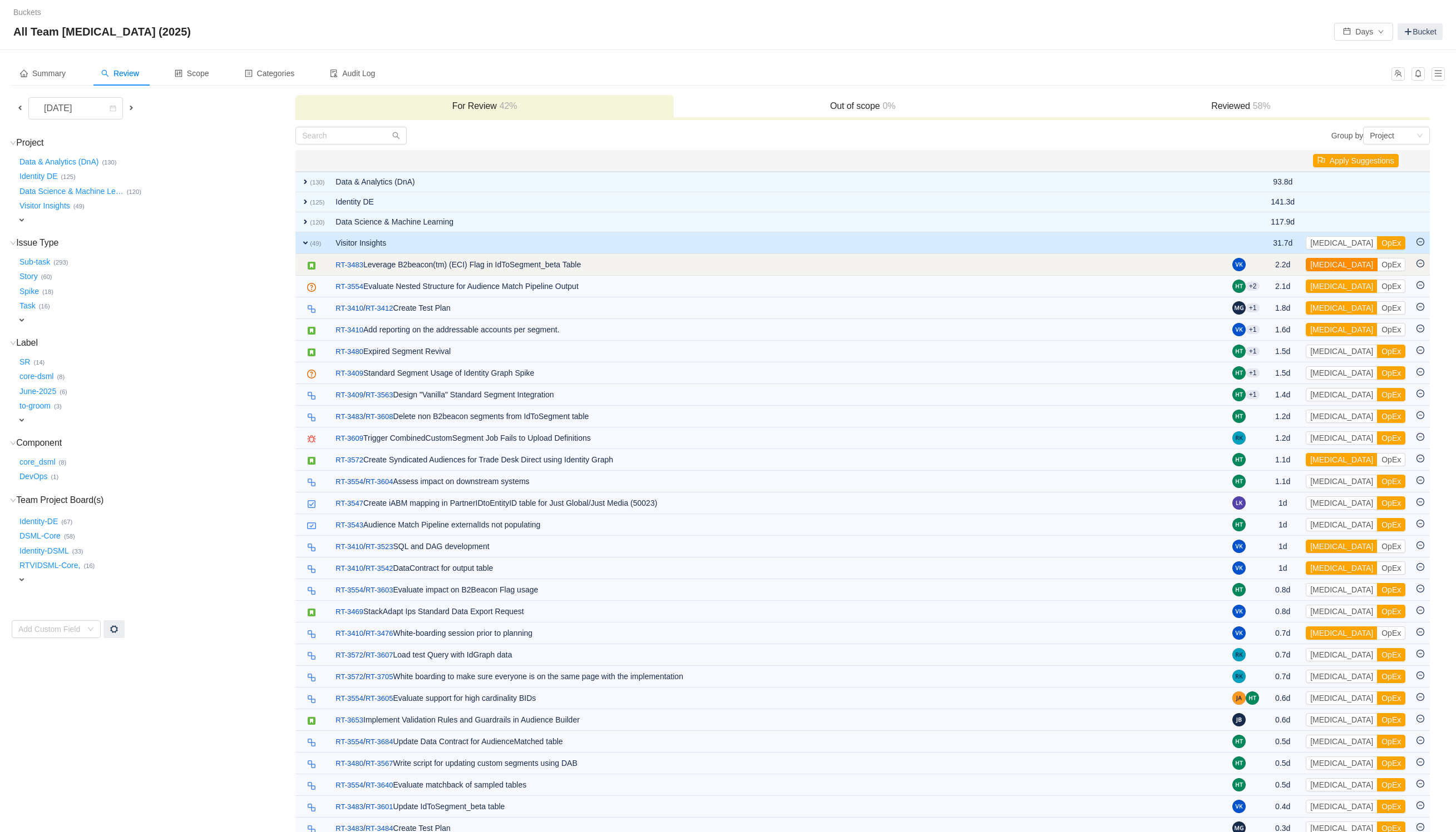
click at [1337, 262] on button "[MEDICAL_DATA]" at bounding box center [1341, 264] width 72 height 13
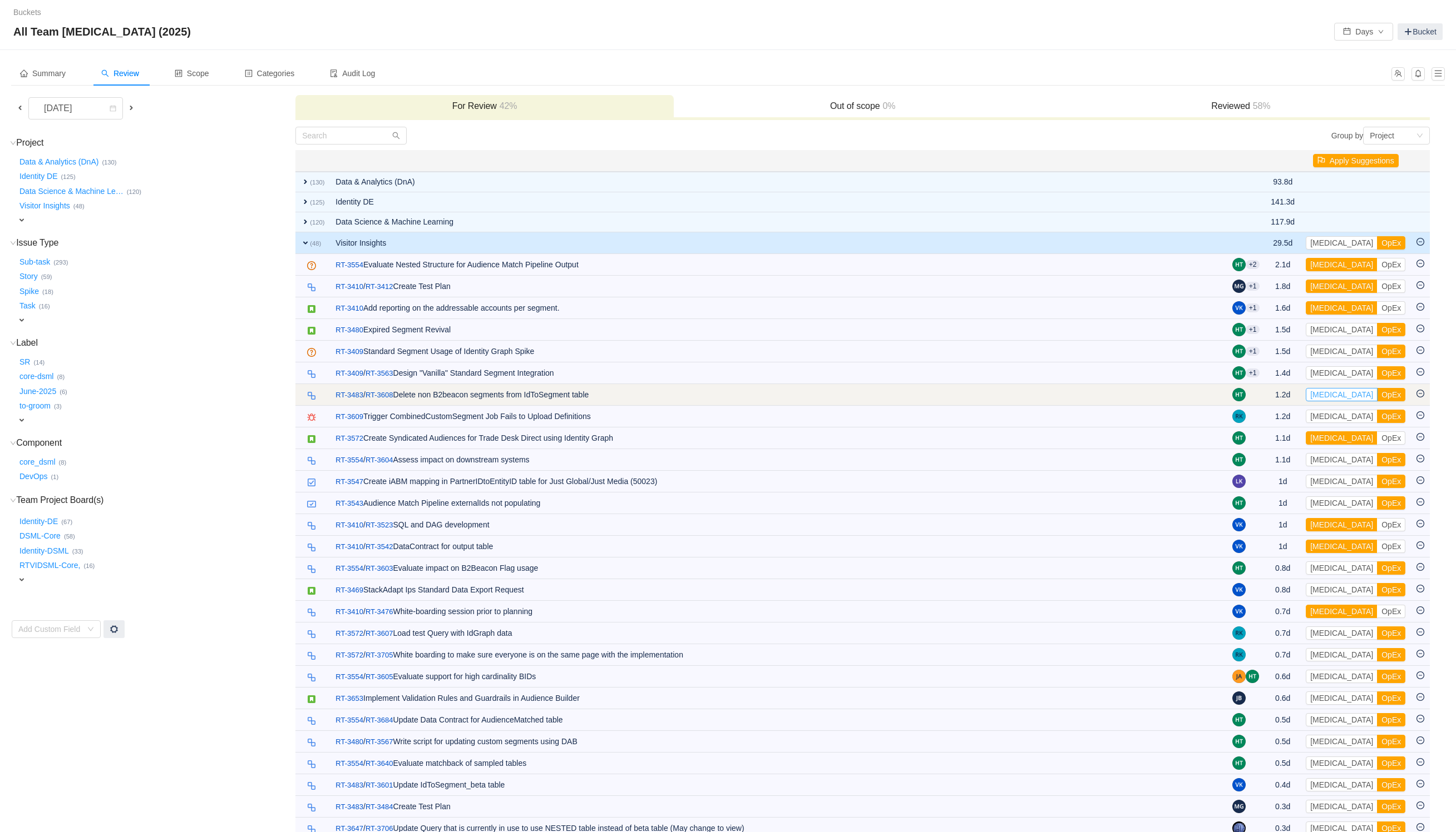
click at [1327, 400] on button "[MEDICAL_DATA]" at bounding box center [1341, 395] width 72 height 13
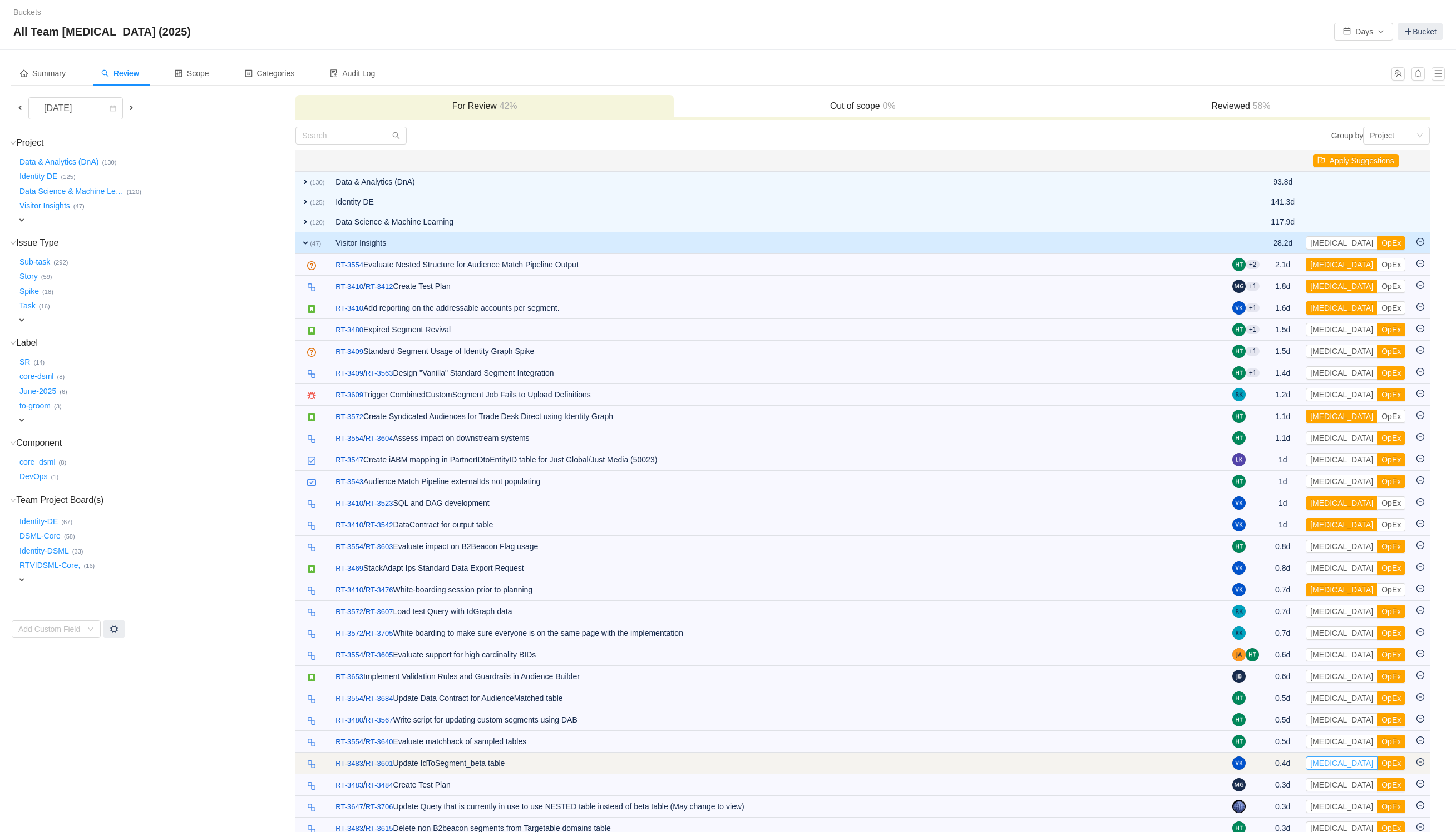
click at [1332, 770] on button "[MEDICAL_DATA]" at bounding box center [1341, 764] width 72 height 13
click at [1329, 770] on button "[MEDICAL_DATA]" at bounding box center [1341, 764] width 72 height 13
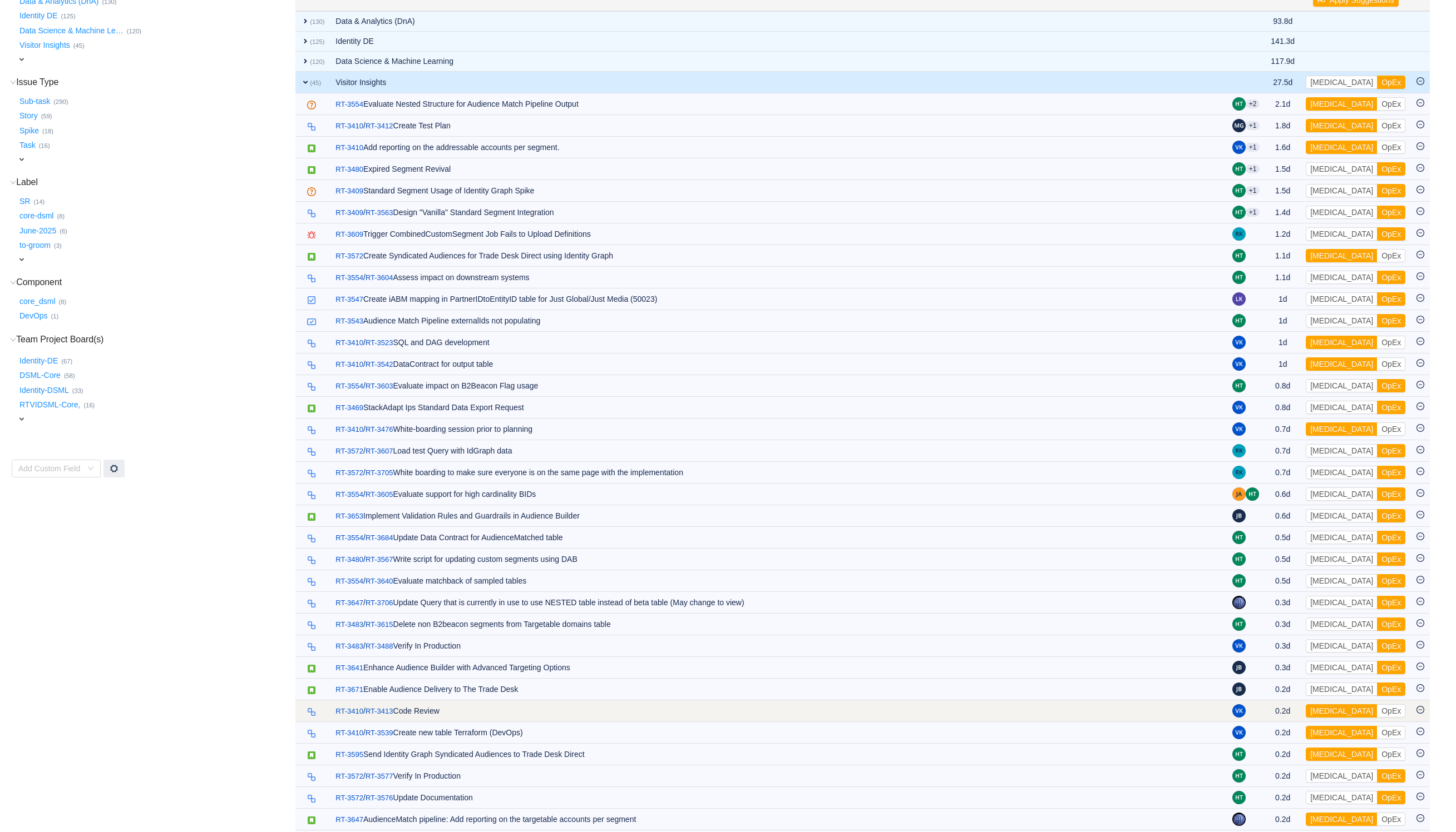
scroll to position [167, 0]
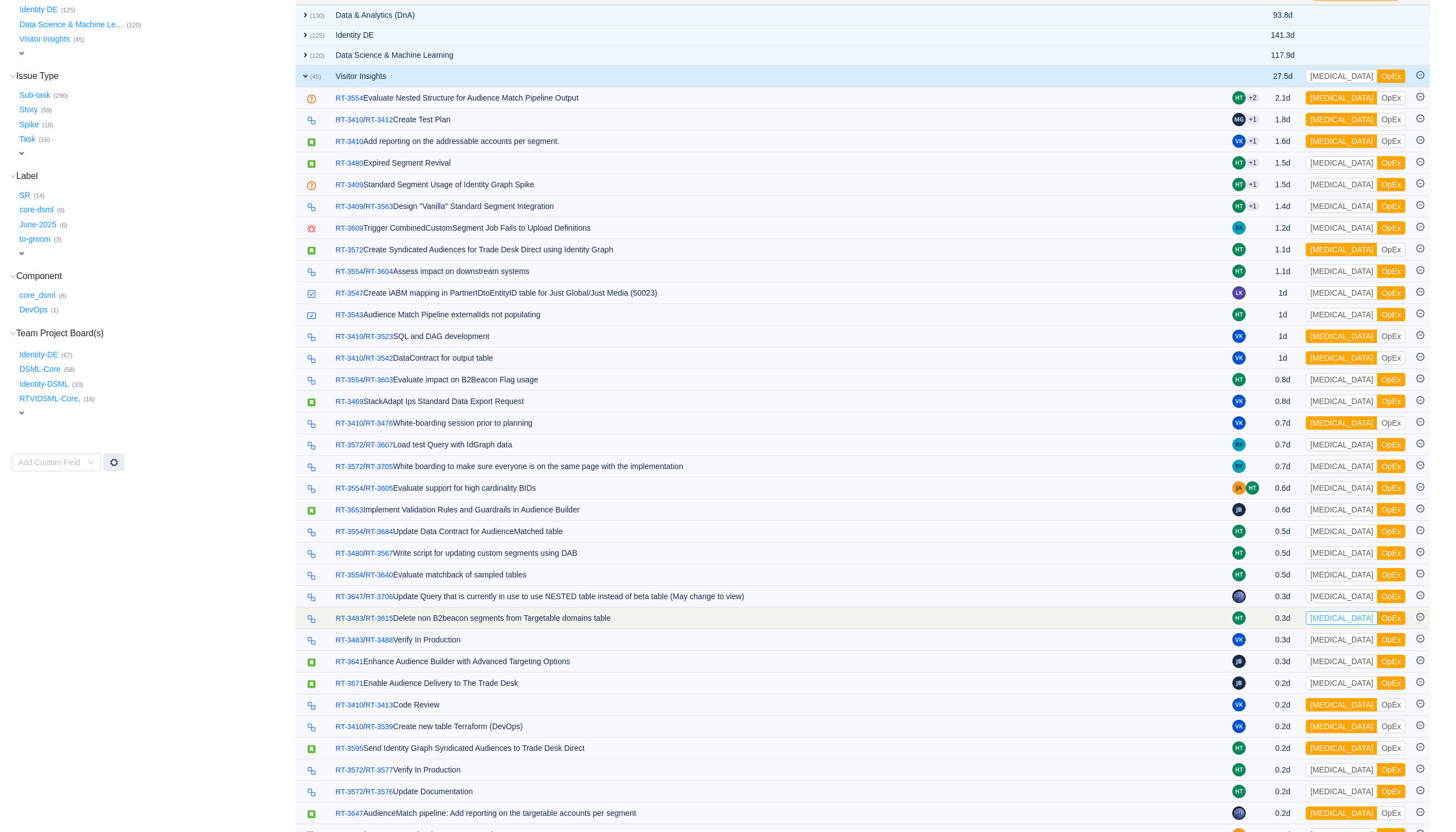
click at [1334, 625] on button "[MEDICAL_DATA]" at bounding box center [1341, 618] width 72 height 13
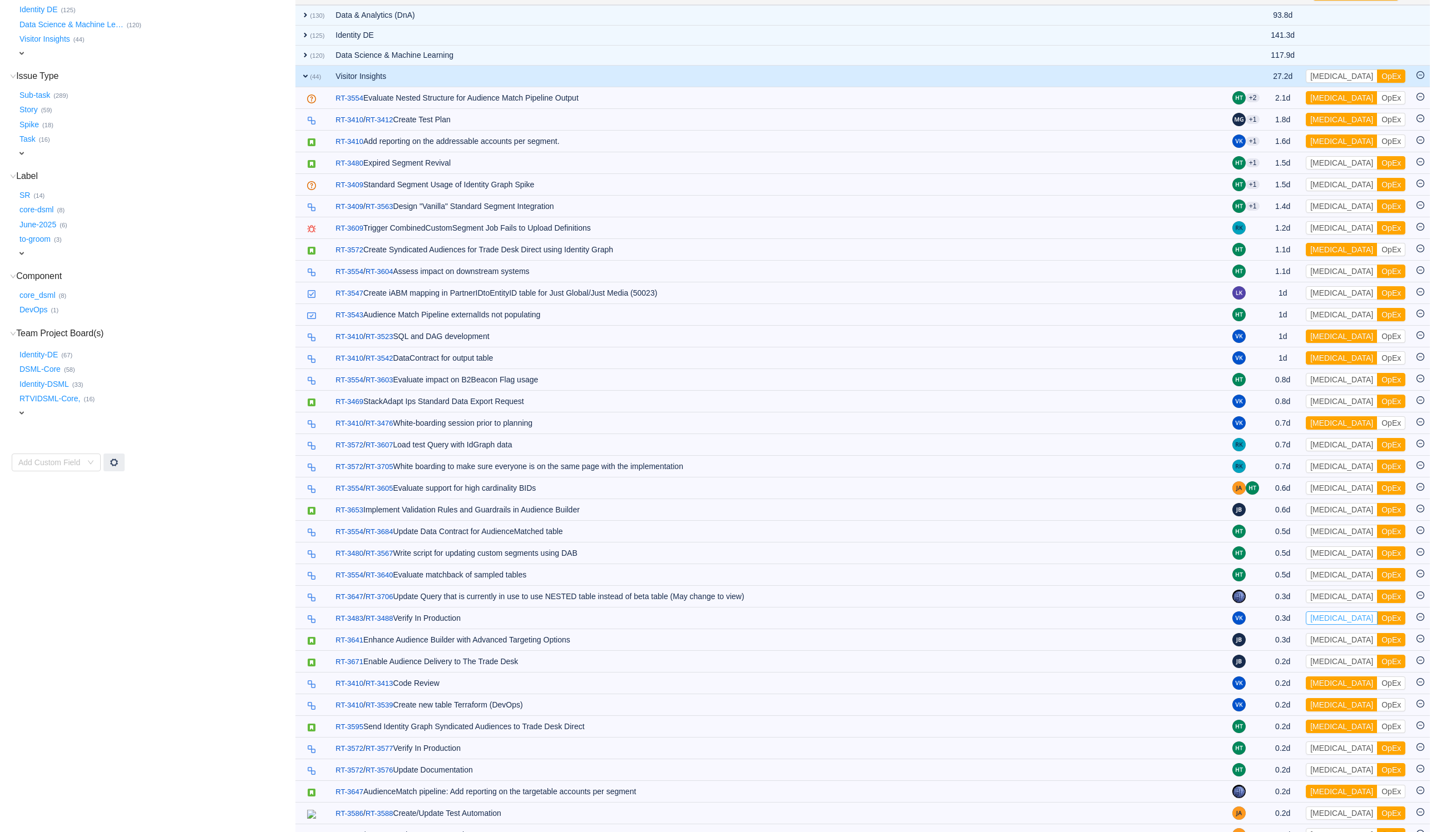
click at [1334, 625] on button "[MEDICAL_DATA]" at bounding box center [1341, 618] width 72 height 13
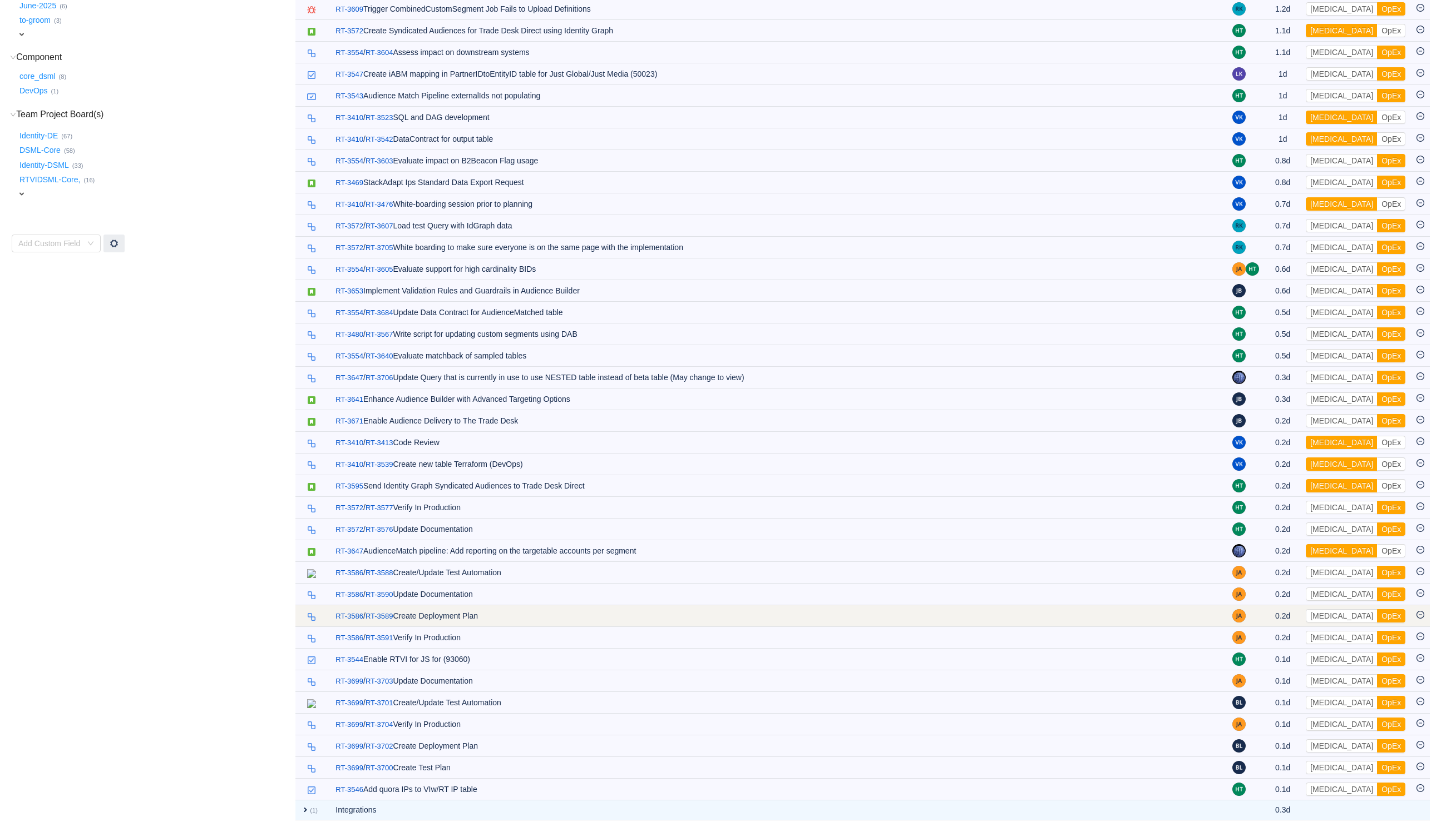
scroll to position [0, 0]
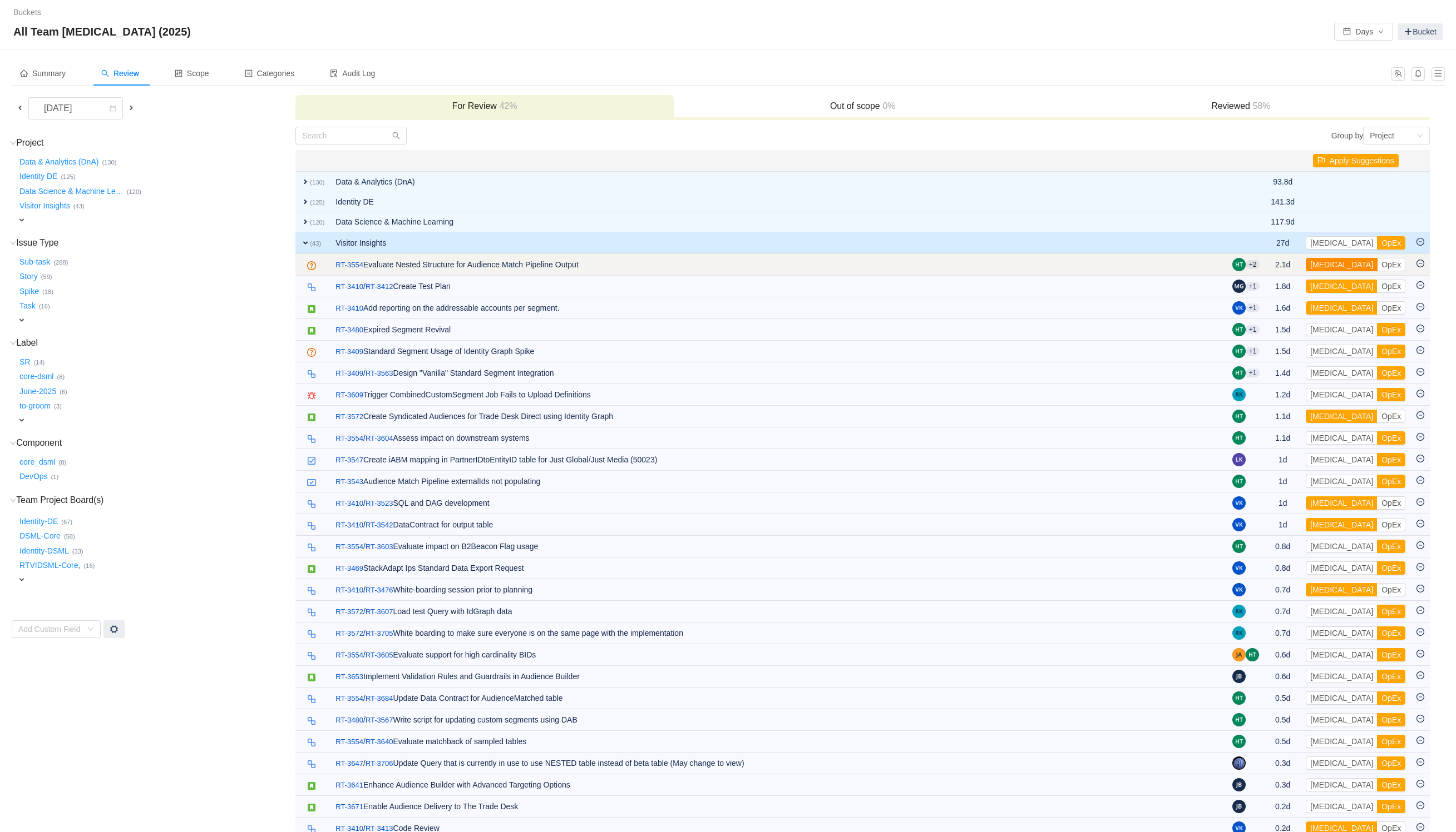
click at [1336, 265] on button "[MEDICAL_DATA]" at bounding box center [1341, 264] width 72 height 13
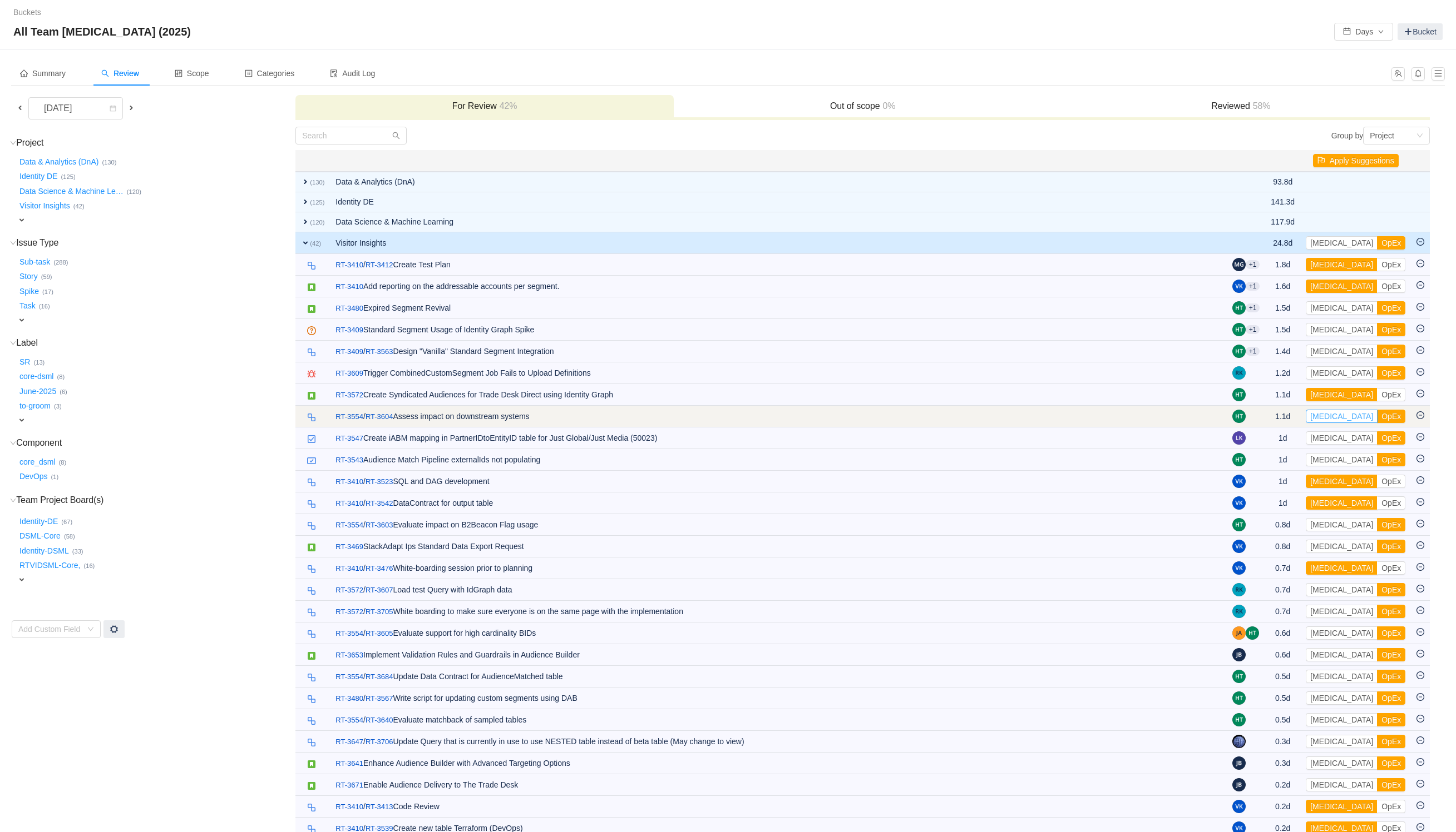
click at [1336, 416] on button "[MEDICAL_DATA]" at bounding box center [1341, 417] width 72 height 13
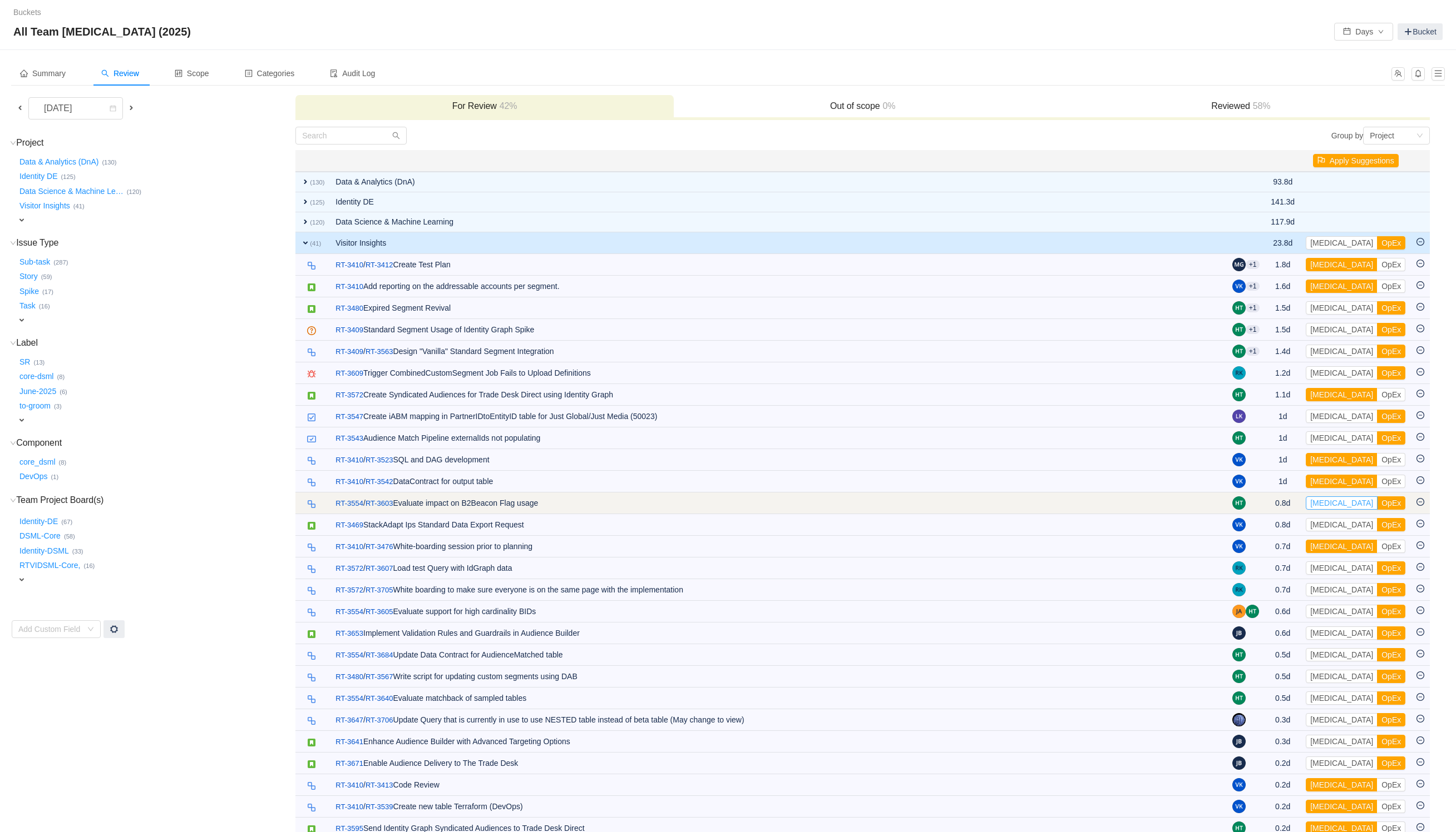
click at [1334, 506] on button "[MEDICAL_DATA]" at bounding box center [1341, 504] width 72 height 13
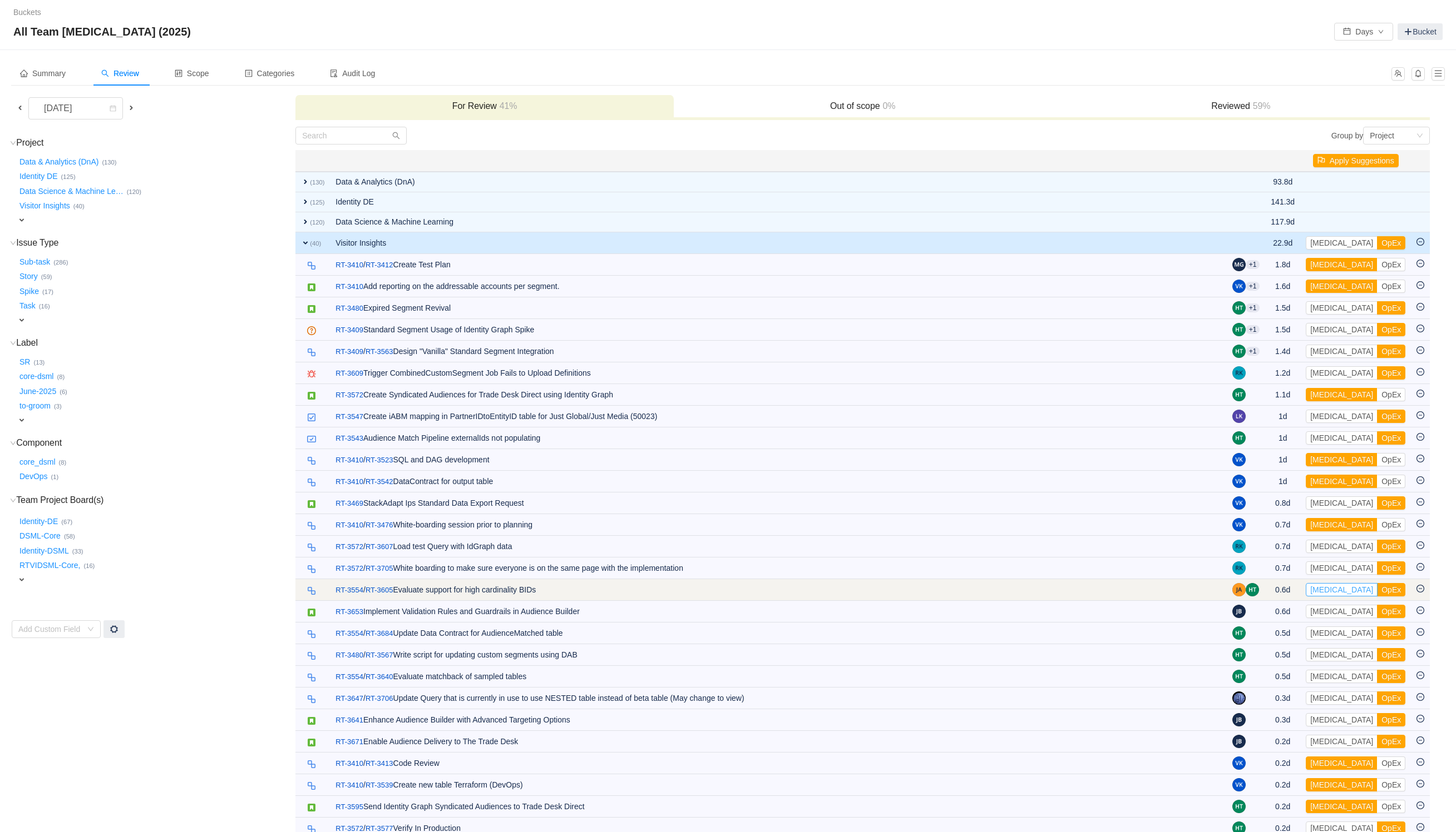
click at [1337, 596] on button "[MEDICAL_DATA]" at bounding box center [1341, 590] width 72 height 13
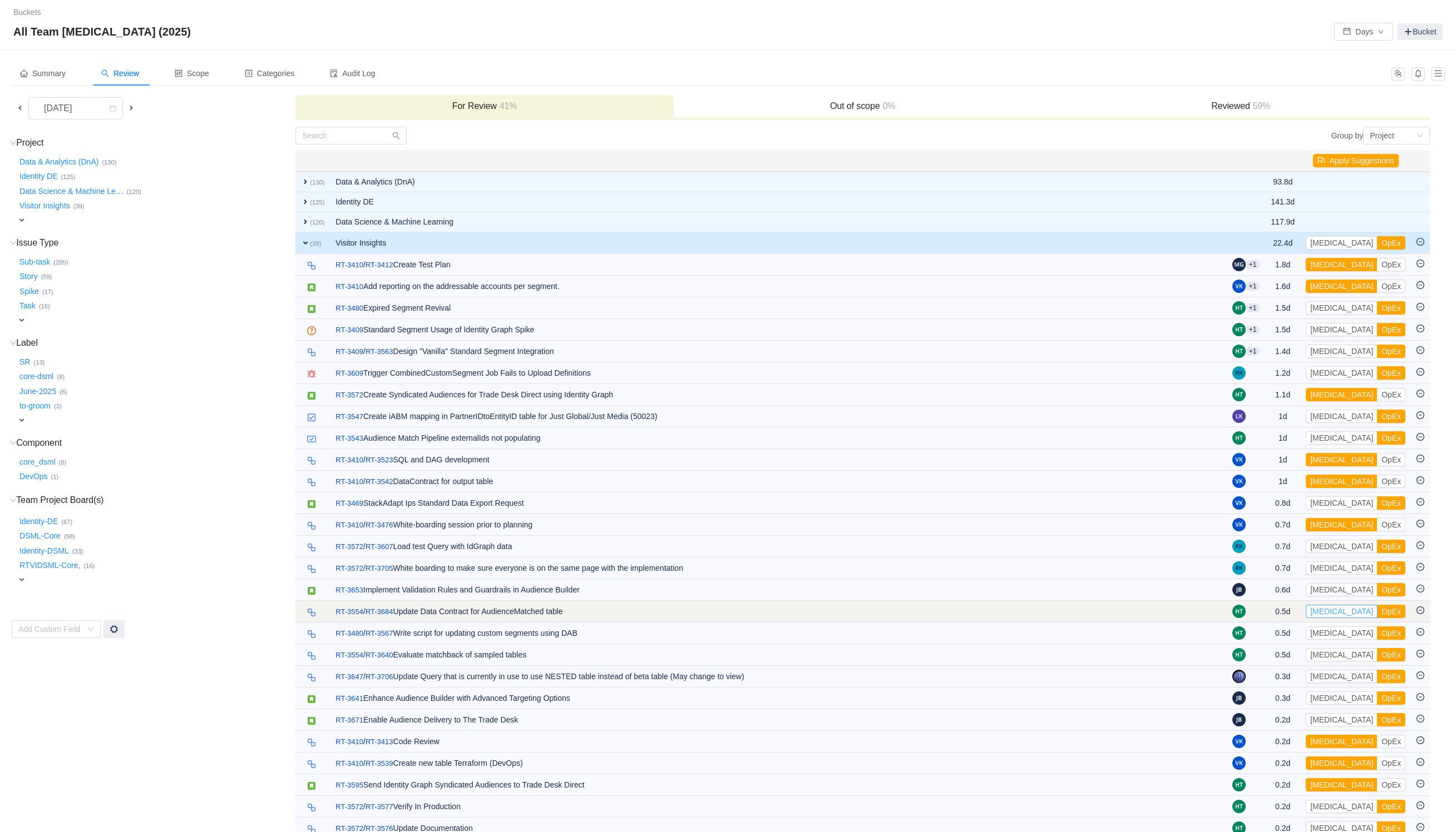
click at [1330, 611] on button "[MEDICAL_DATA]" at bounding box center [1341, 611] width 72 height 13
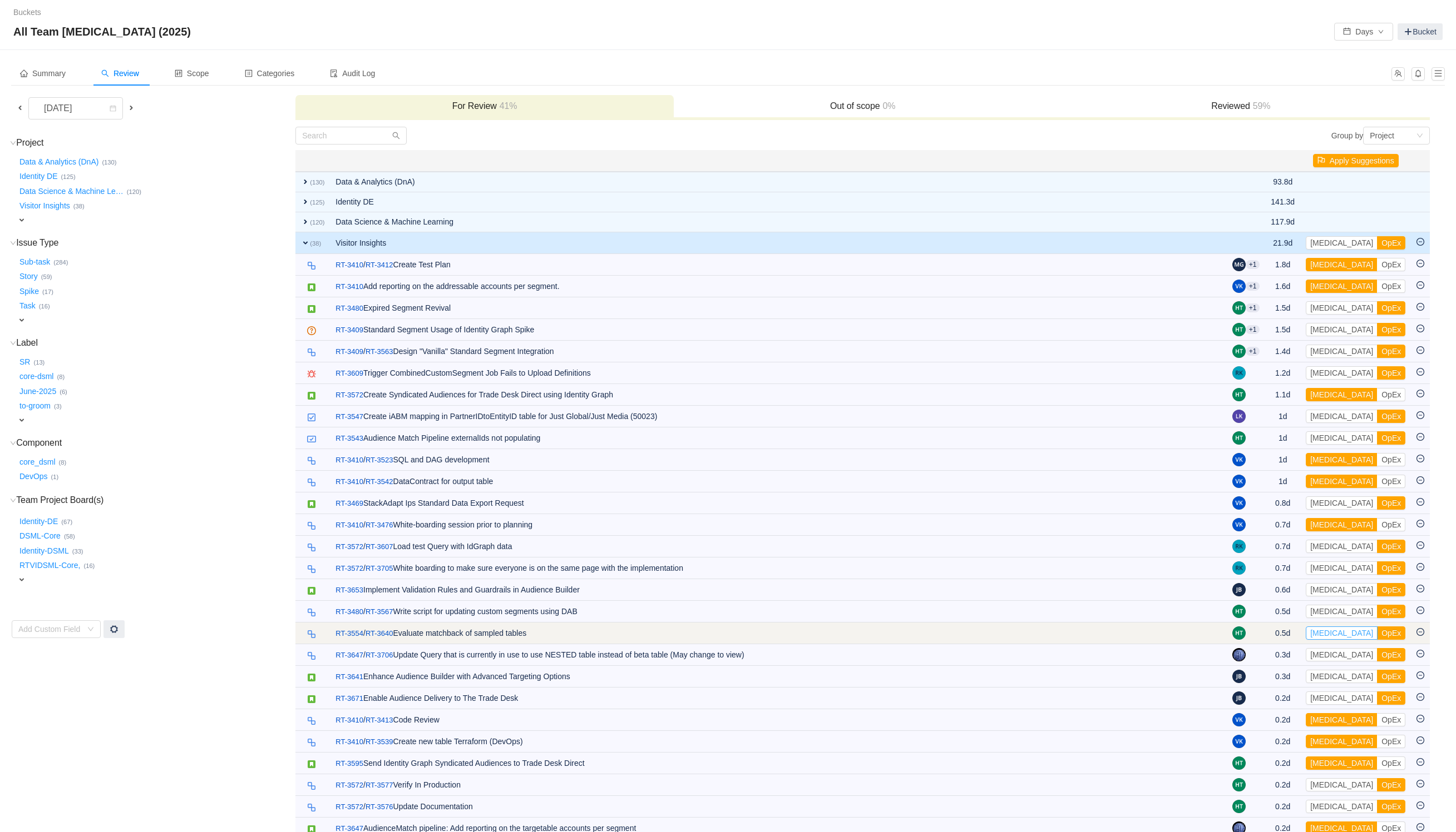
click at [1322, 640] on button "[MEDICAL_DATA]" at bounding box center [1341, 633] width 72 height 13
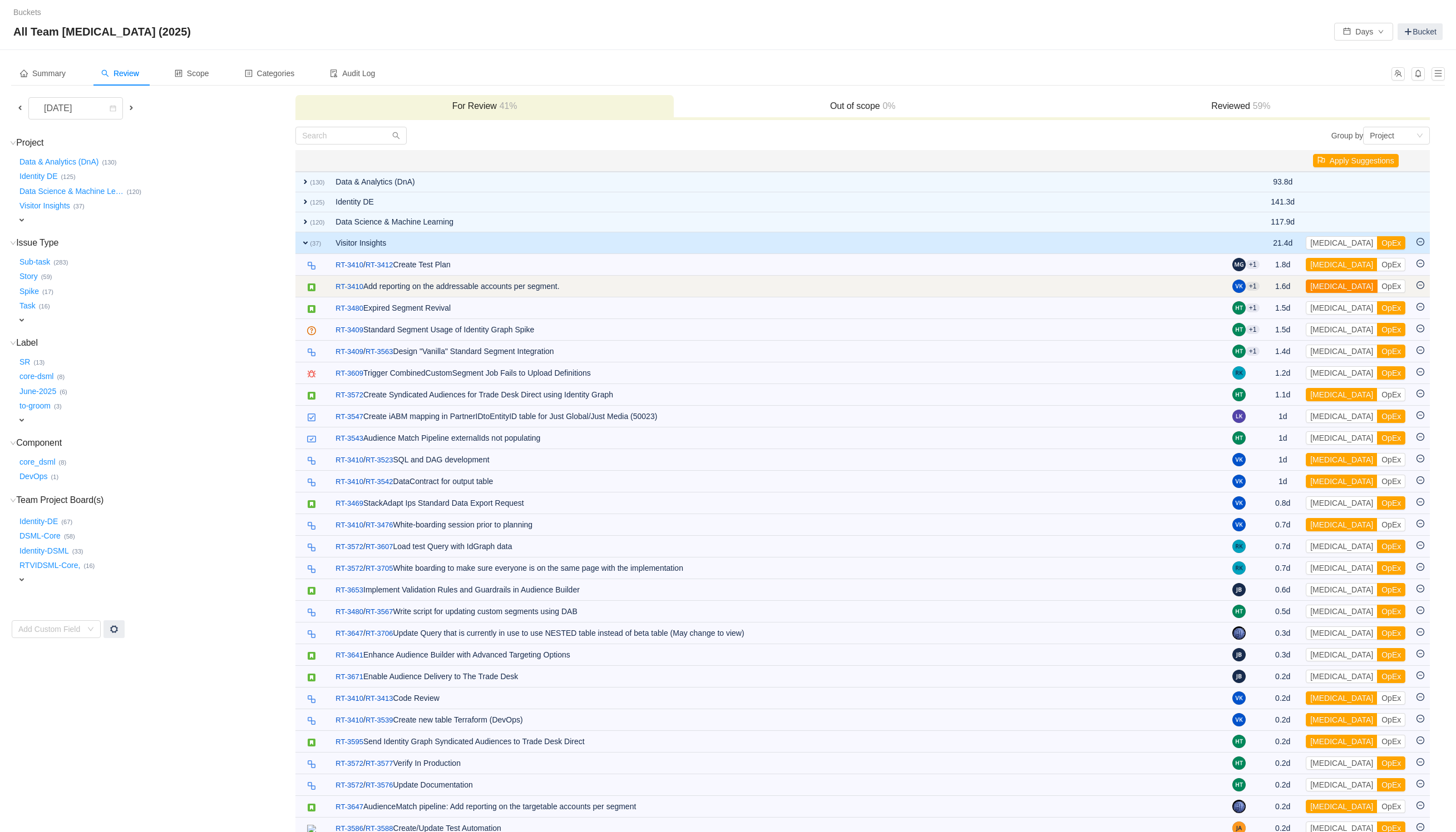
click at [1337, 284] on button "[MEDICAL_DATA]" at bounding box center [1341, 286] width 72 height 13
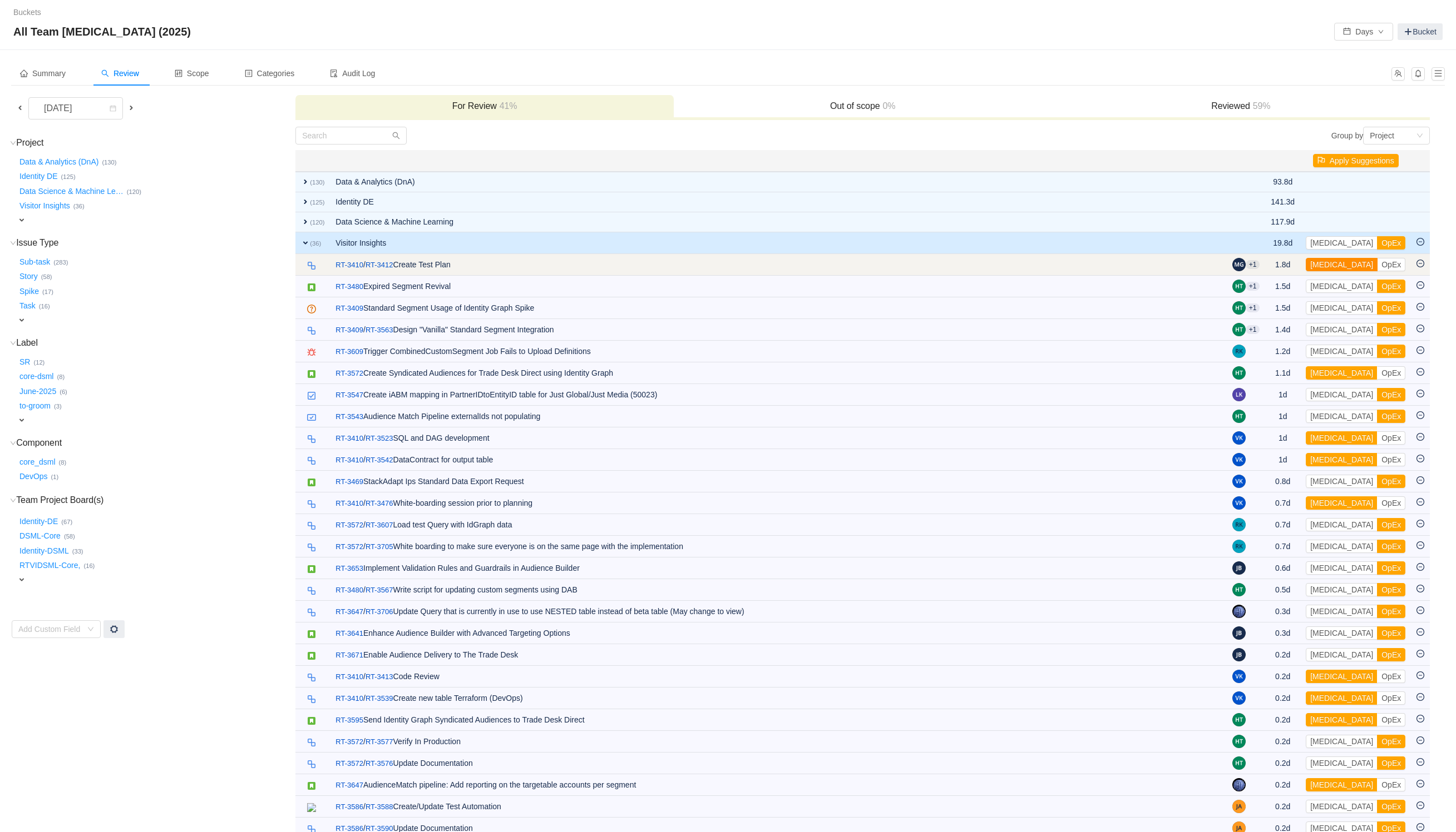
click at [1327, 271] on button "[MEDICAL_DATA]" at bounding box center [1341, 264] width 72 height 13
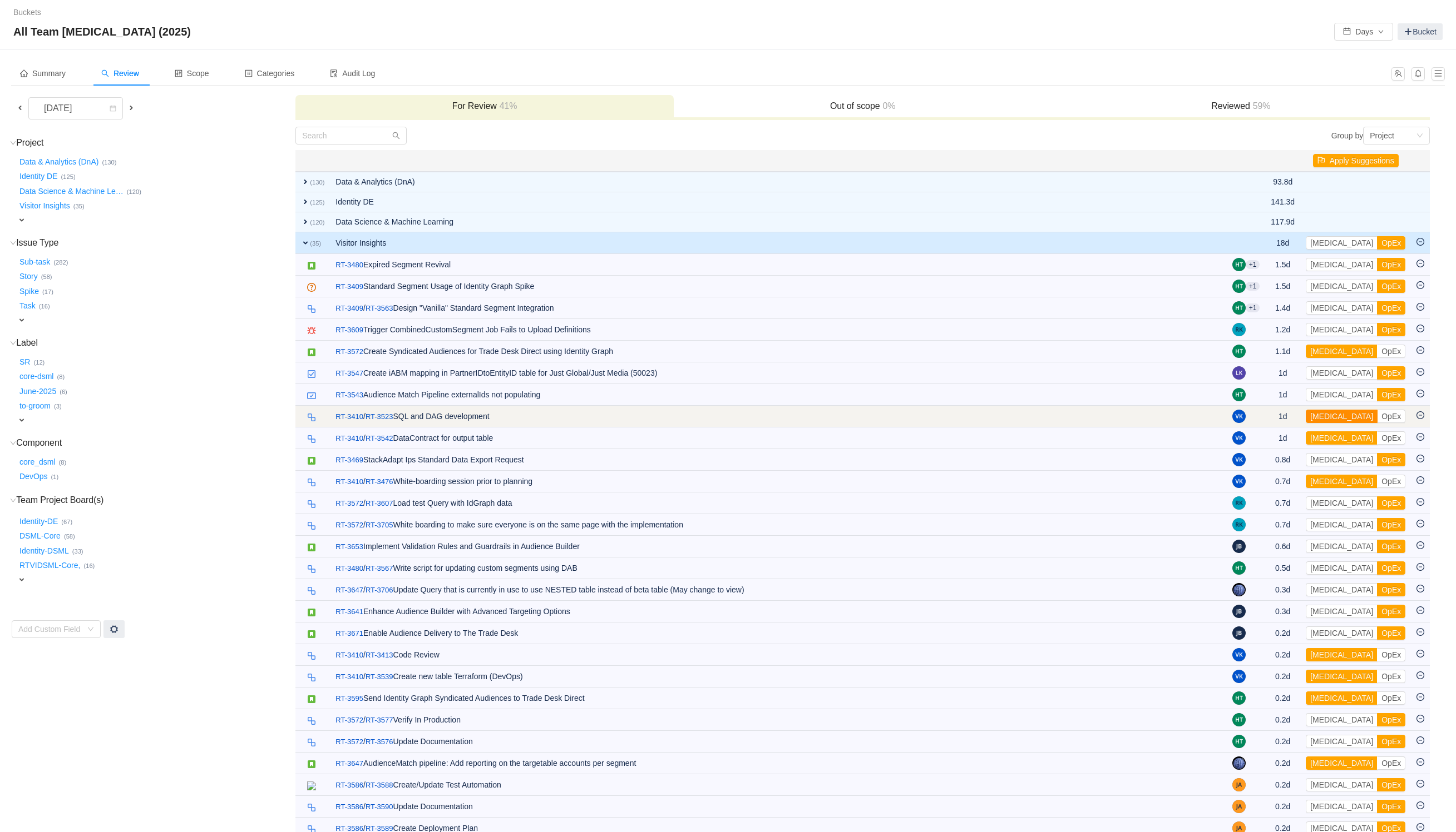
click at [1325, 422] on button "[MEDICAL_DATA]" at bounding box center [1341, 417] width 72 height 13
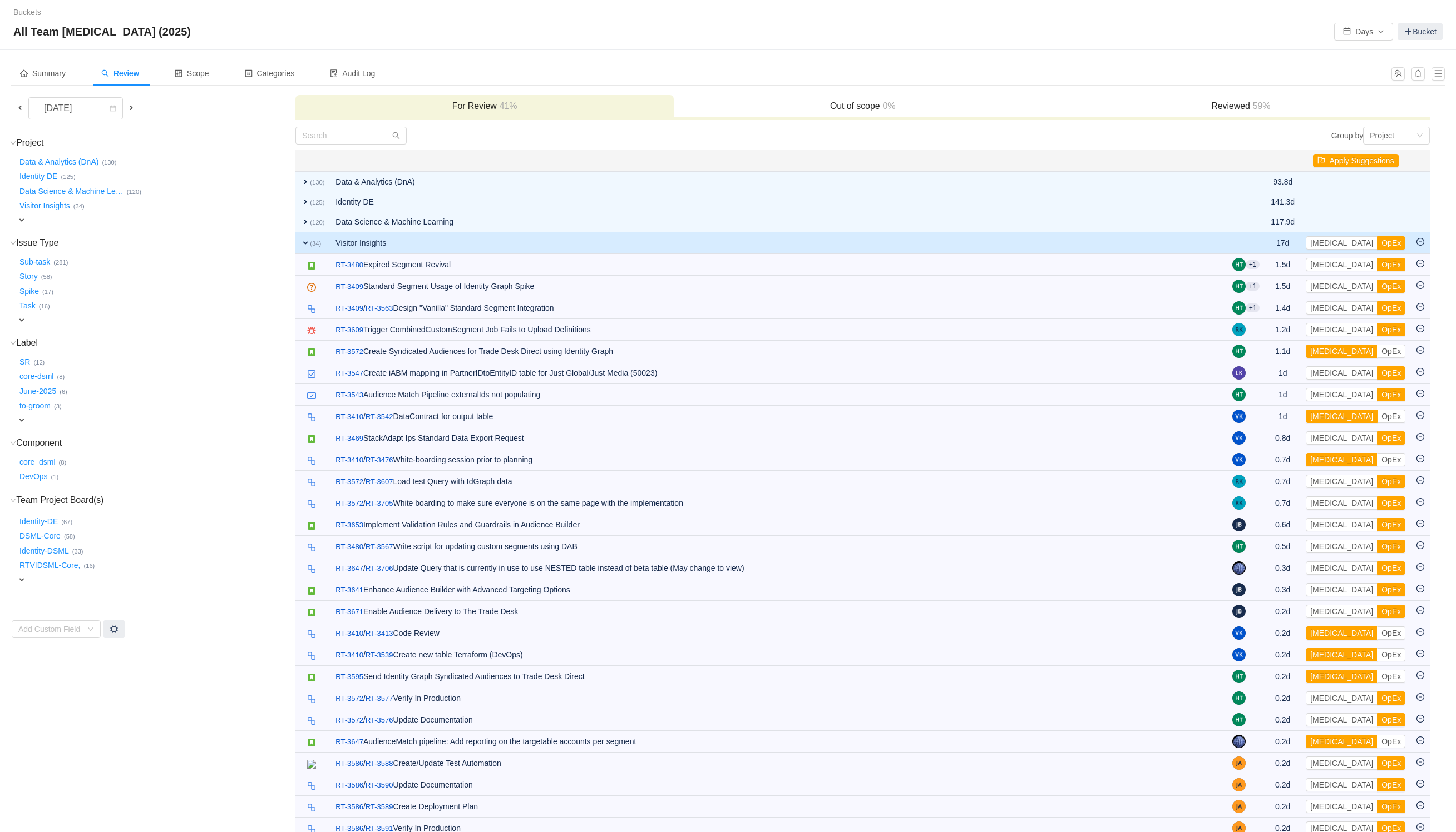
click at [1325, 422] on button "[MEDICAL_DATA]" at bounding box center [1341, 417] width 72 height 13
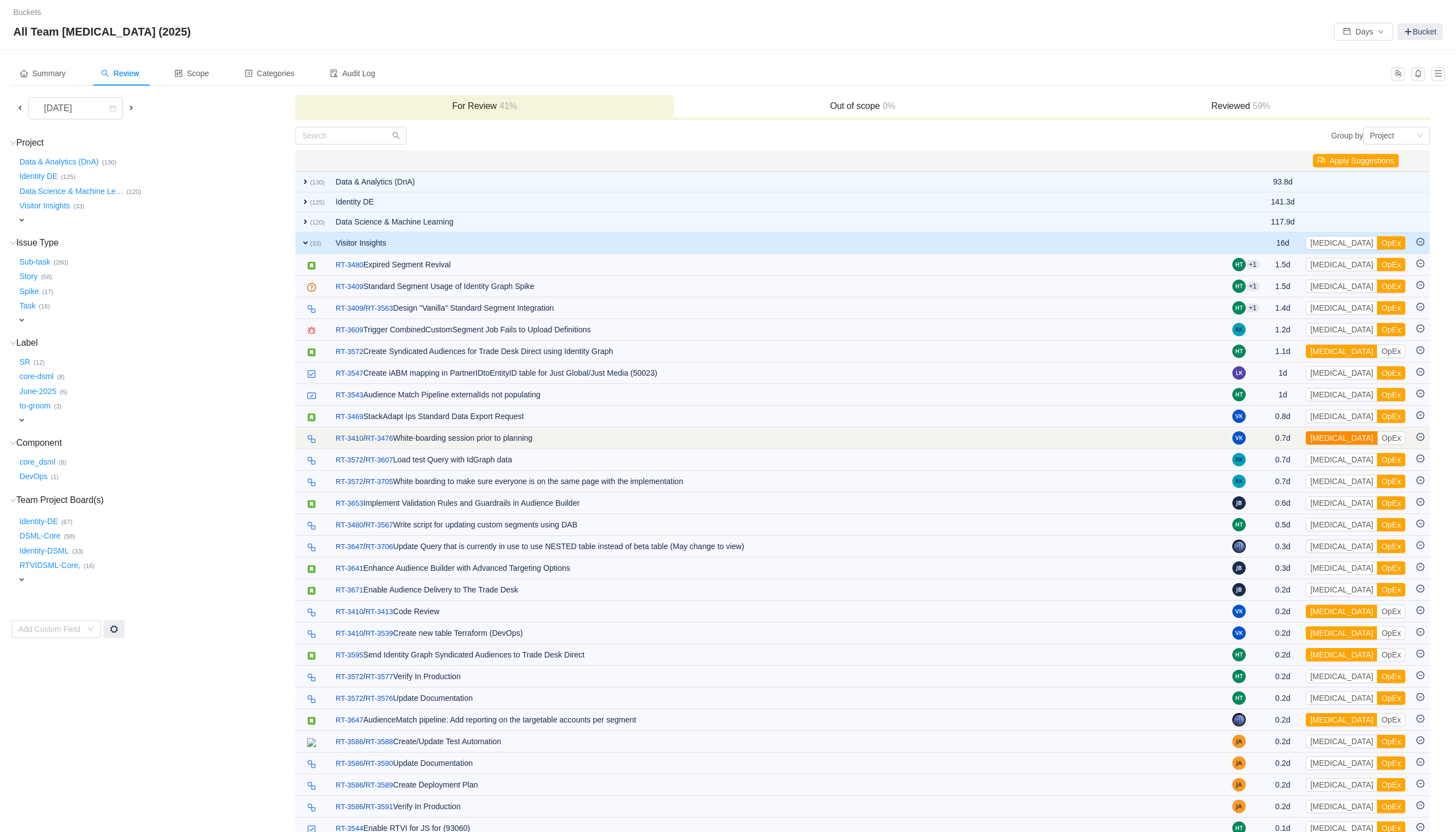
click at [1329, 435] on button "[MEDICAL_DATA]" at bounding box center [1341, 438] width 72 height 13
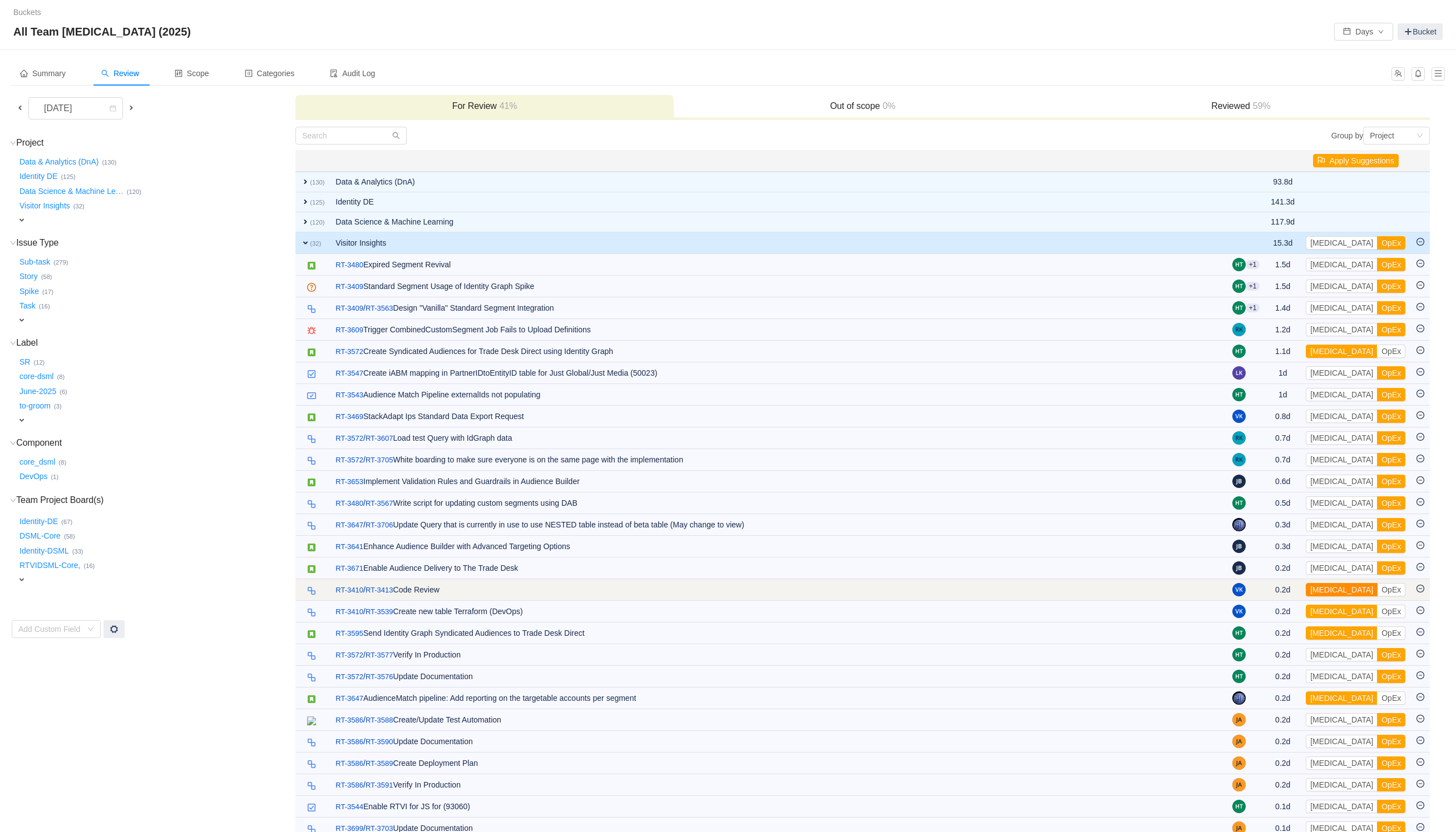
click at [1329, 596] on button "[MEDICAL_DATA]" at bounding box center [1341, 590] width 72 height 13
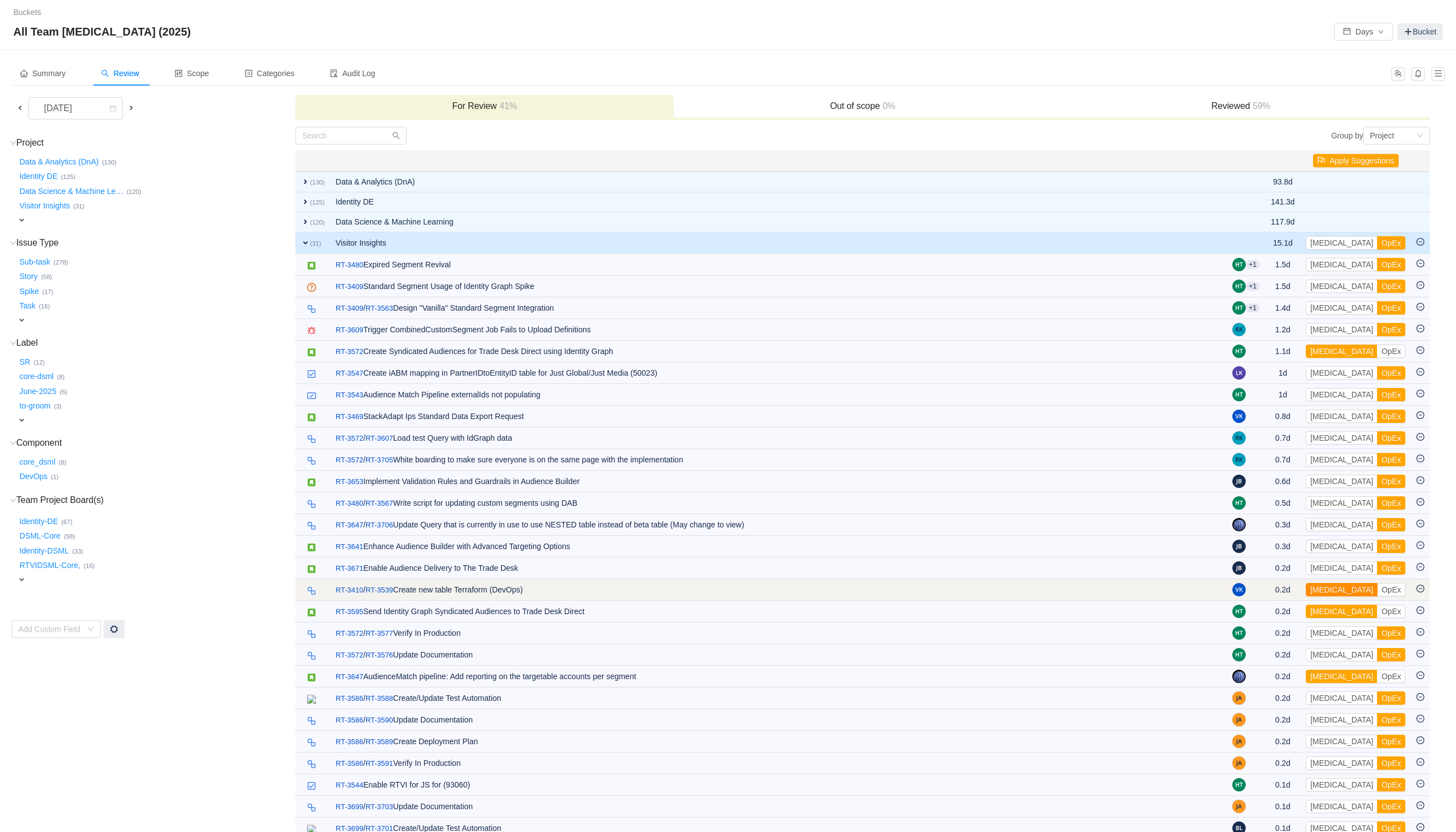
click at [1334, 591] on button "[MEDICAL_DATA]" at bounding box center [1341, 590] width 72 height 13
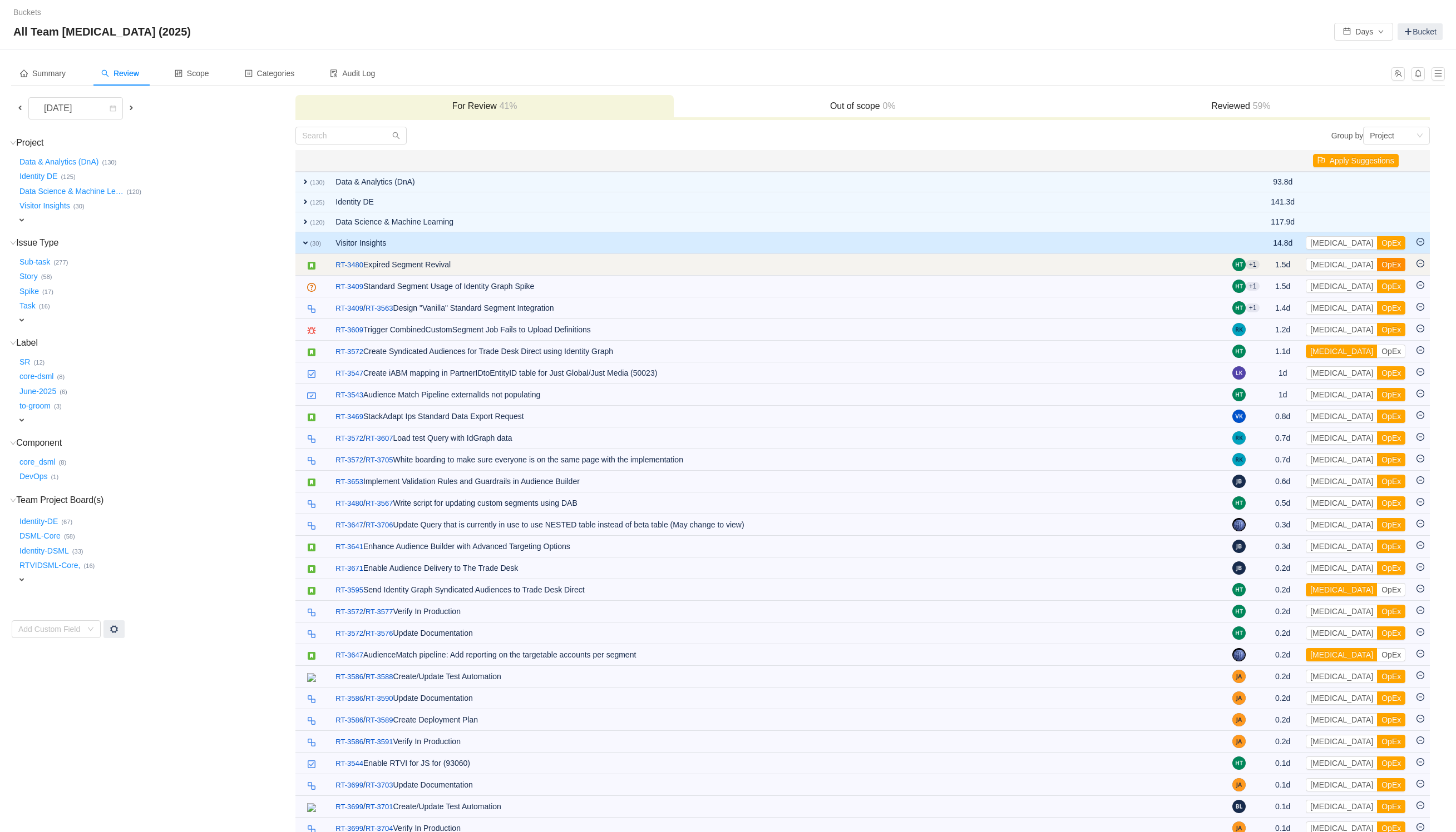
click at [1377, 259] on button "OpEx" at bounding box center [1391, 264] width 29 height 13
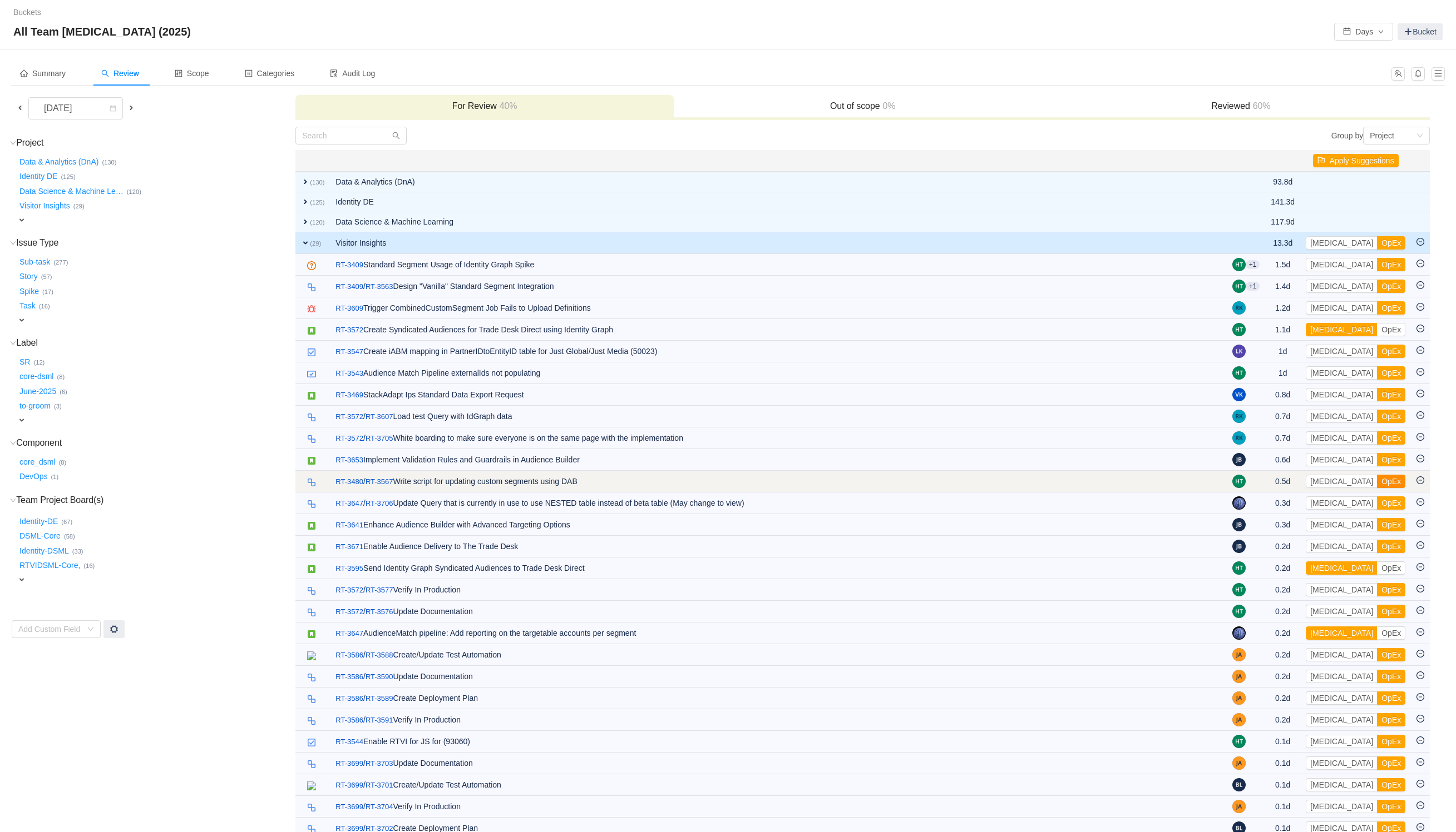
click at [1377, 487] on button "OpEx" at bounding box center [1391, 482] width 29 height 13
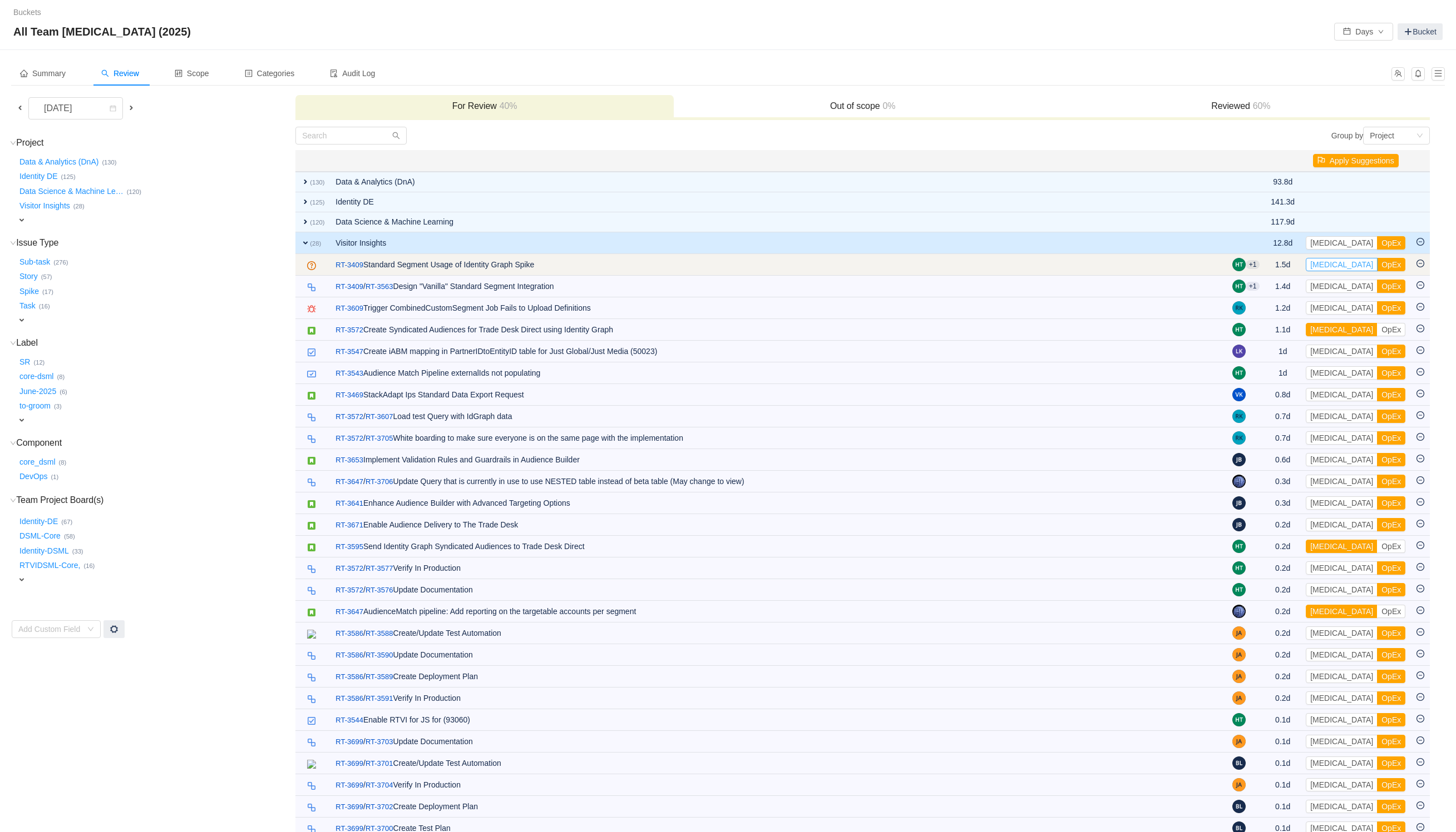
click at [1339, 266] on button "[MEDICAL_DATA]" at bounding box center [1341, 264] width 72 height 13
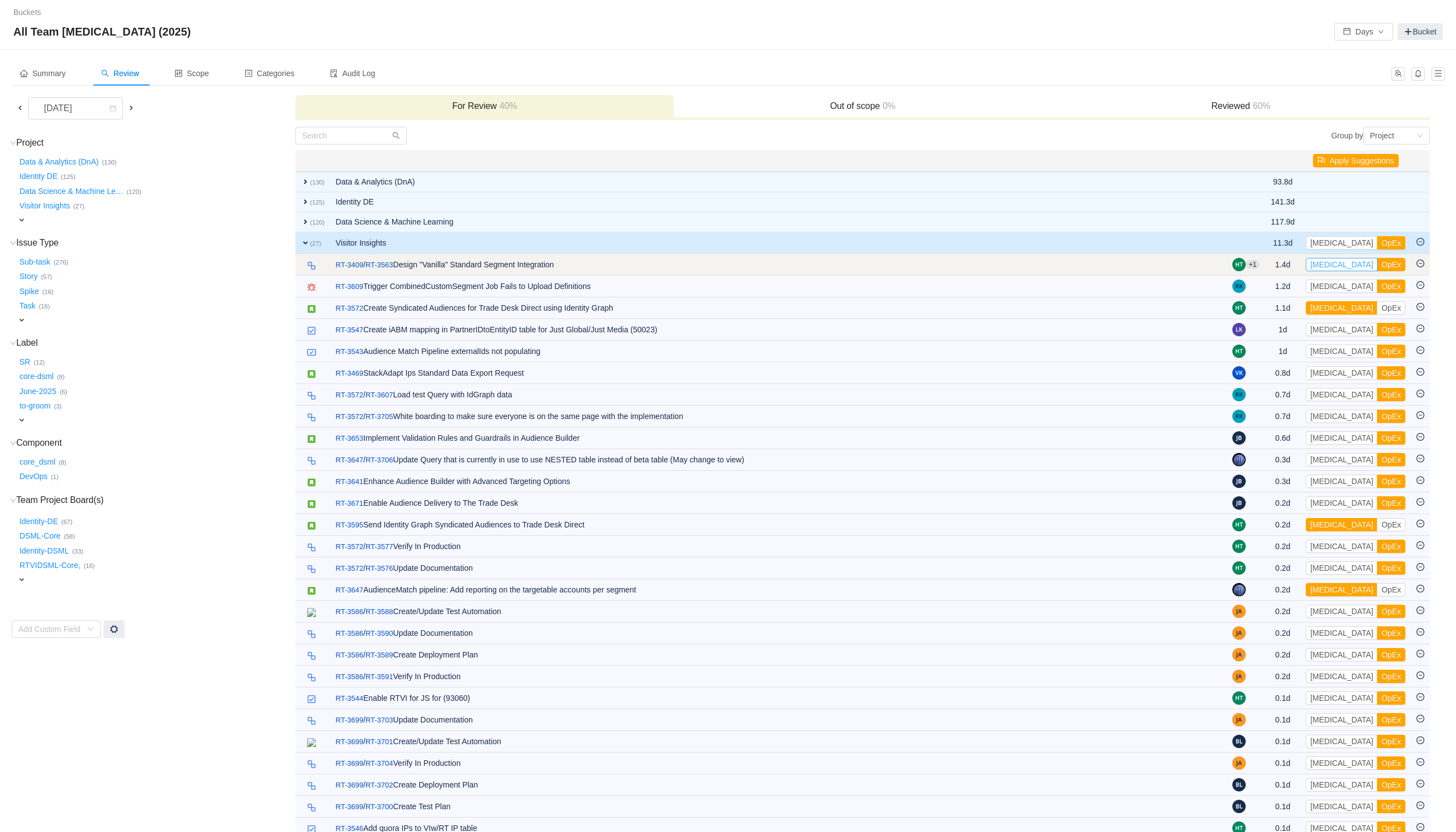
click at [1336, 260] on button "[MEDICAL_DATA]" at bounding box center [1341, 264] width 72 height 13
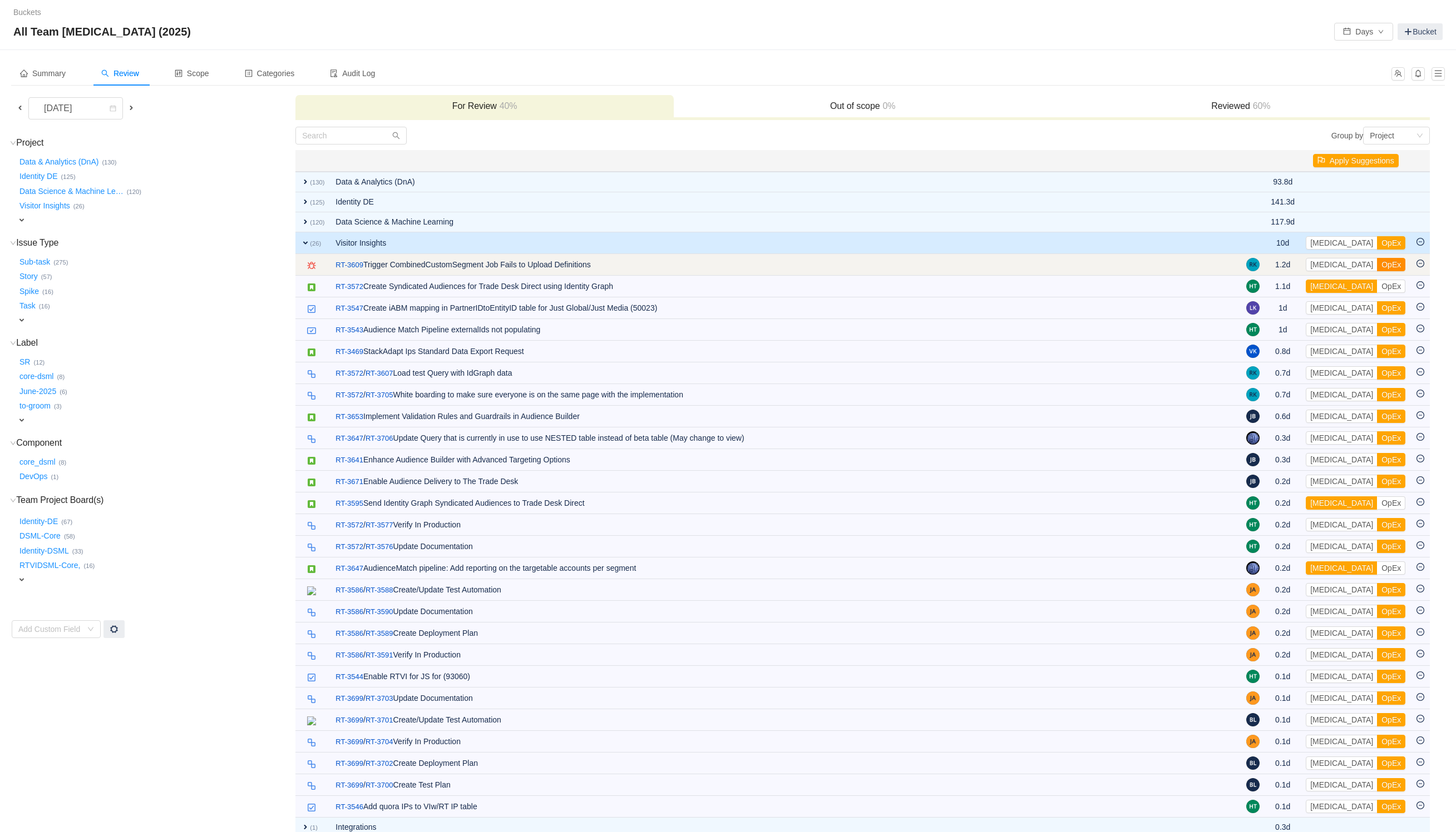
click at [1377, 269] on button "OpEx" at bounding box center [1391, 264] width 29 height 13
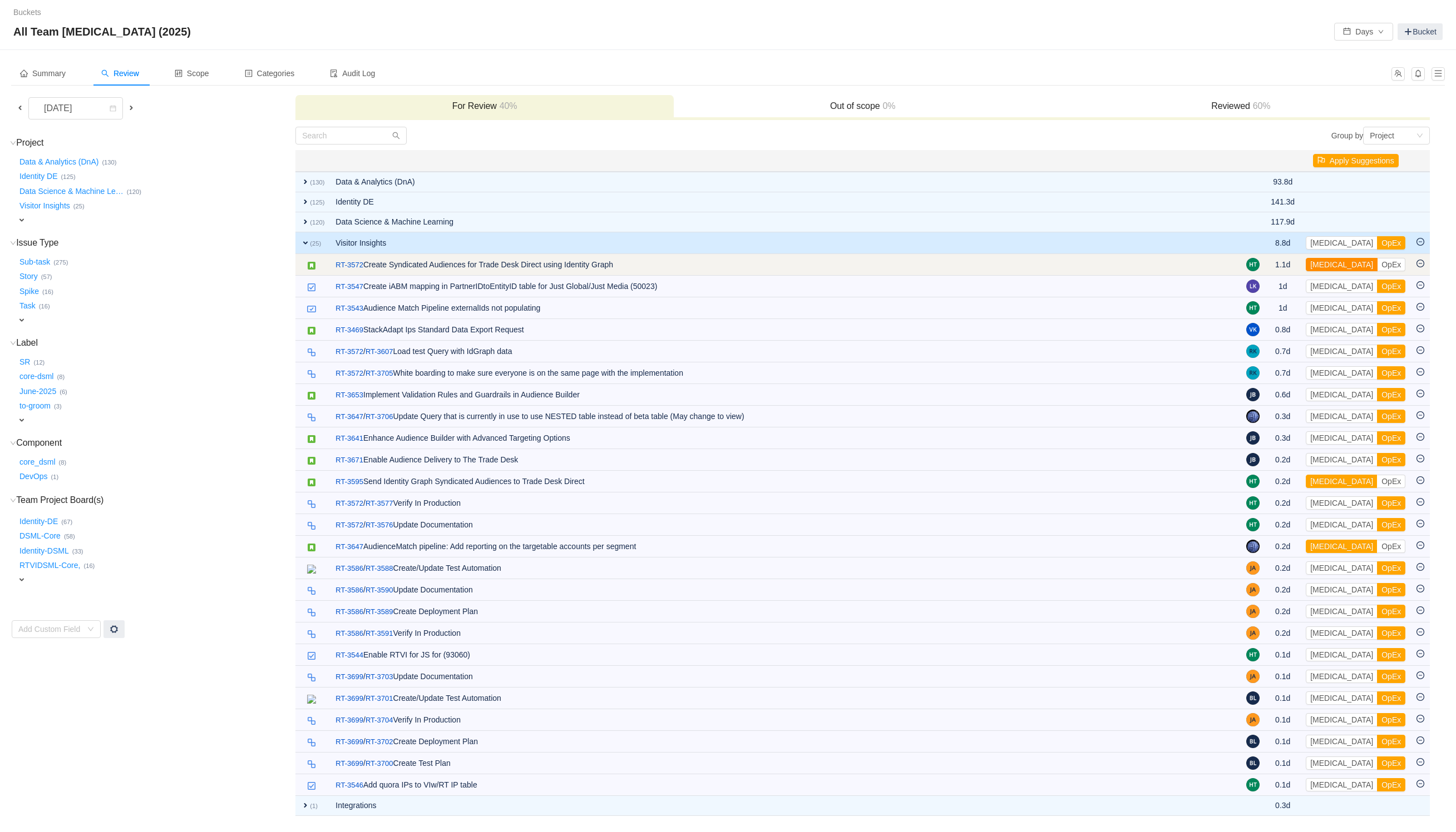
click at [1332, 267] on button "[MEDICAL_DATA]" at bounding box center [1341, 264] width 72 height 13
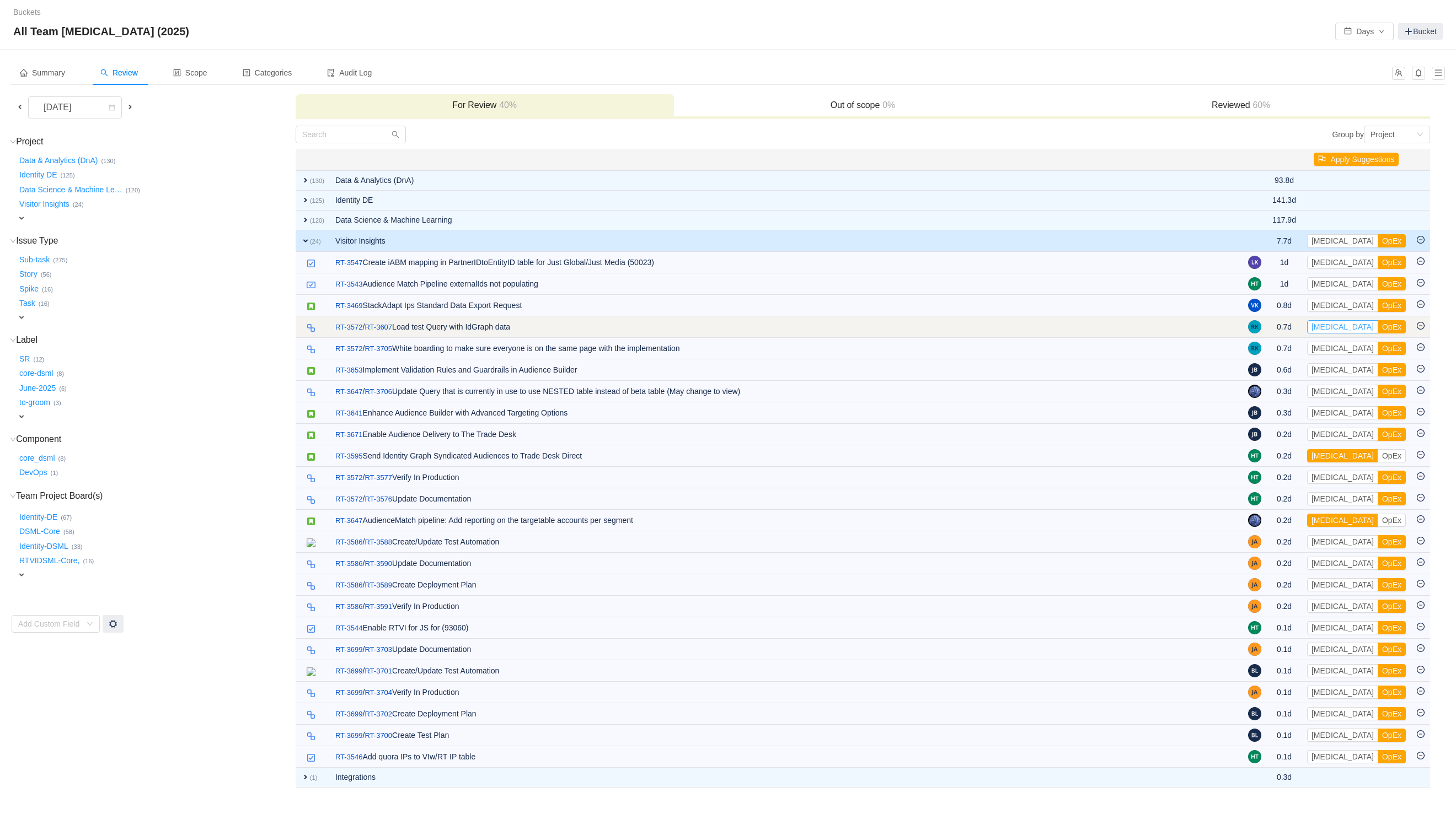
click at [1331, 326] on button "[MEDICAL_DATA]" at bounding box center [1342, 327] width 71 height 13
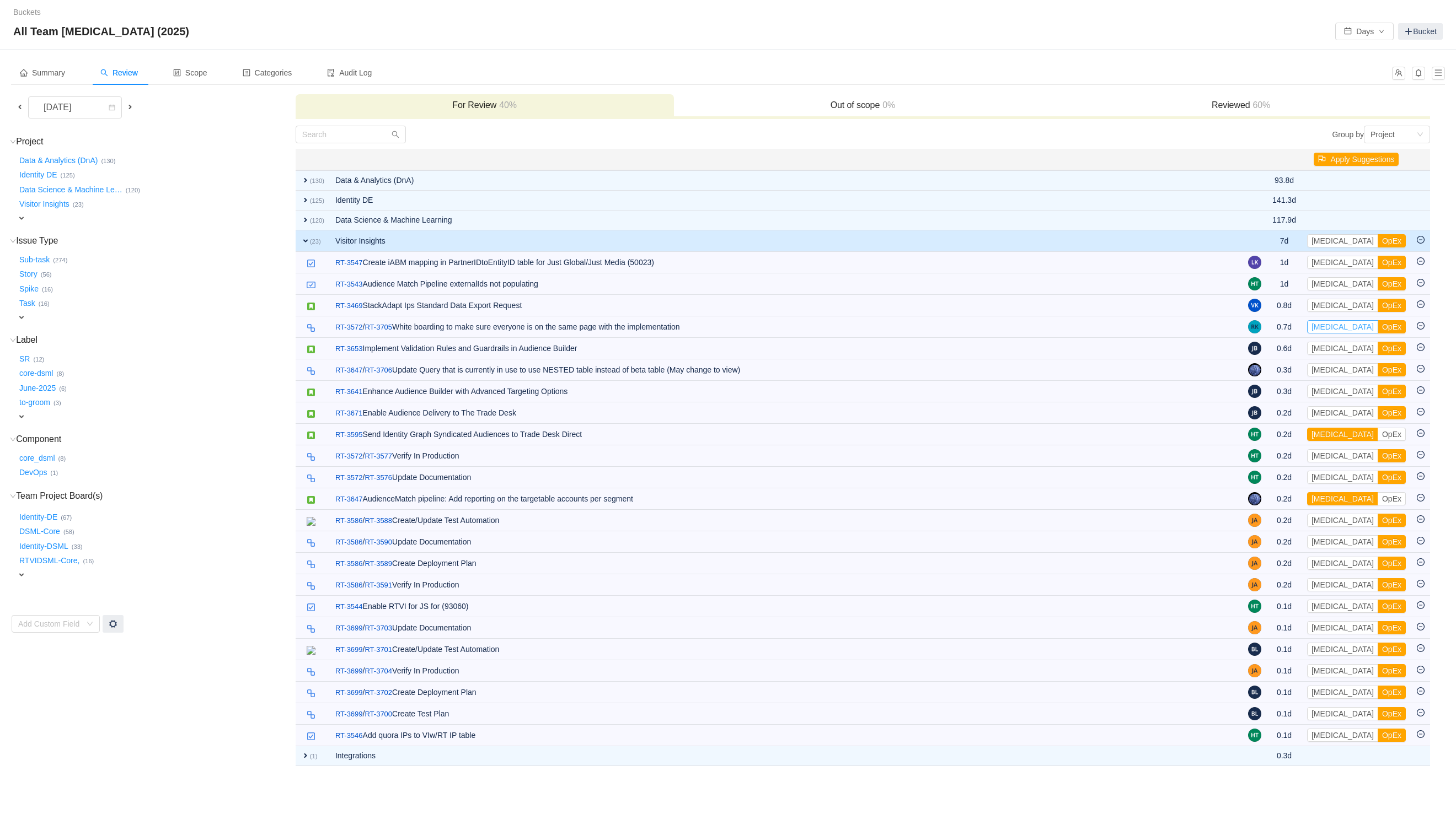
click at [1331, 326] on button "[MEDICAL_DATA]" at bounding box center [1342, 327] width 71 height 13
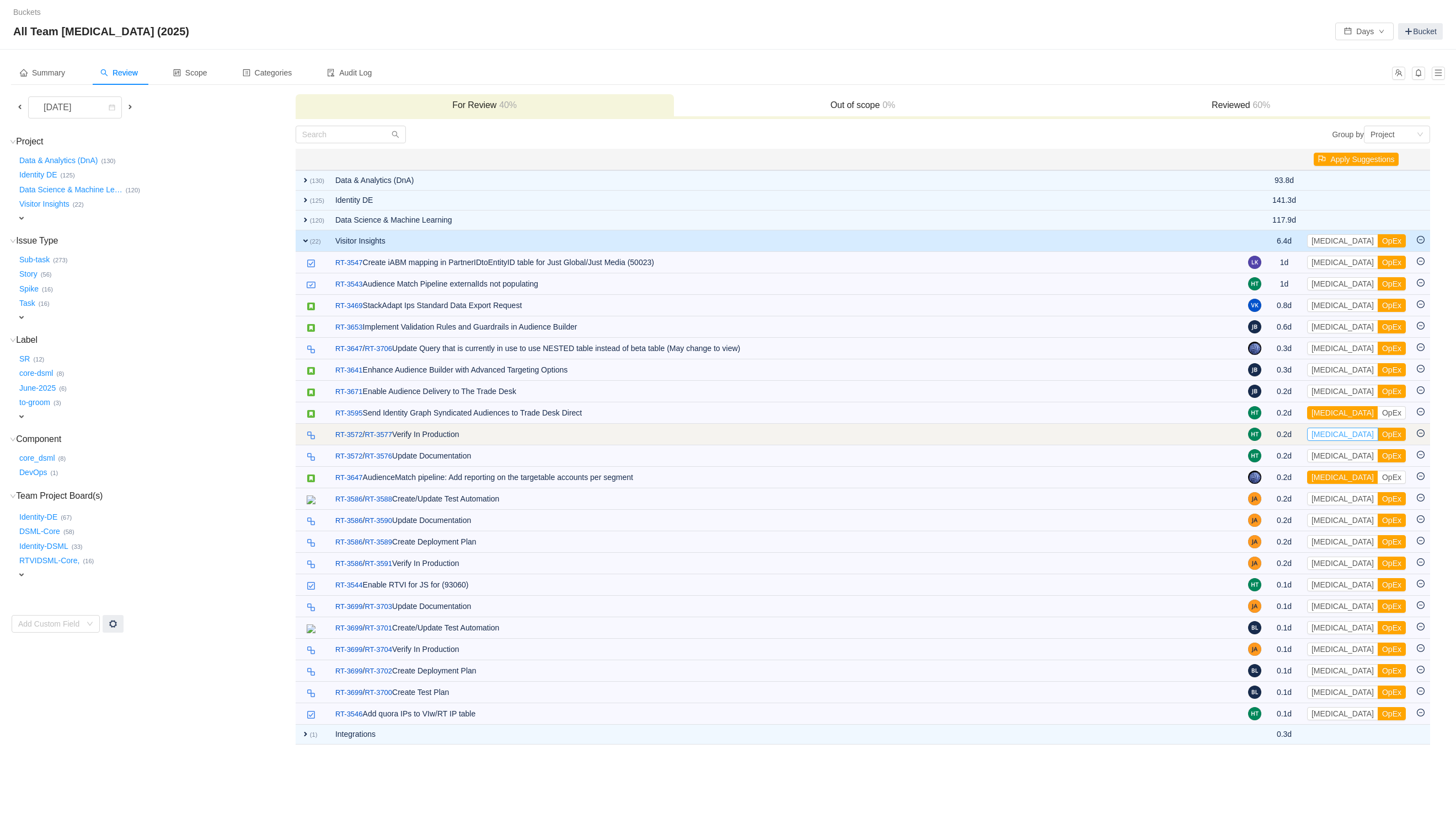
click at [1337, 437] on button "[MEDICAL_DATA]" at bounding box center [1342, 434] width 71 height 13
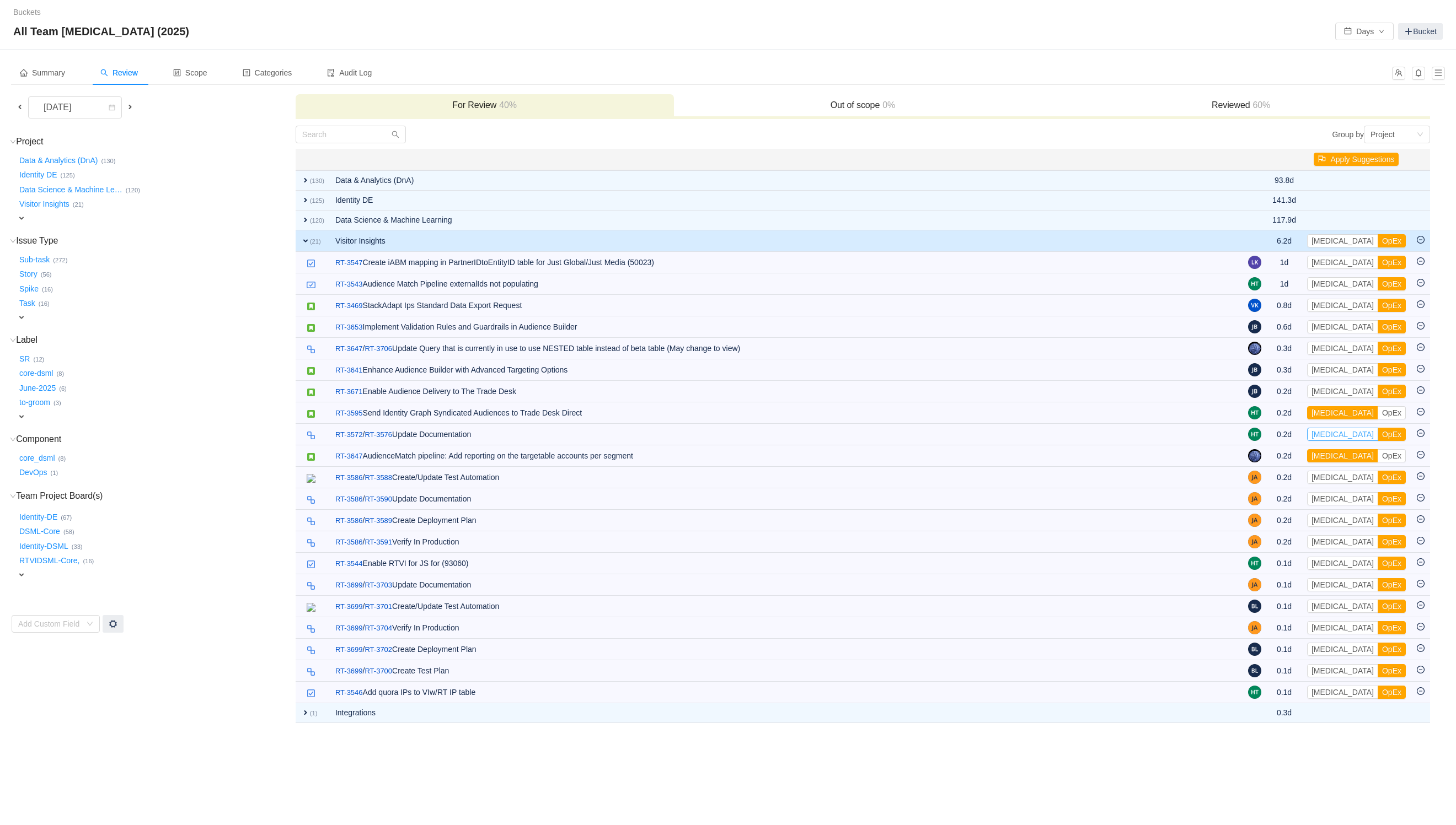
click at [1337, 437] on button "[MEDICAL_DATA]" at bounding box center [1342, 434] width 71 height 13
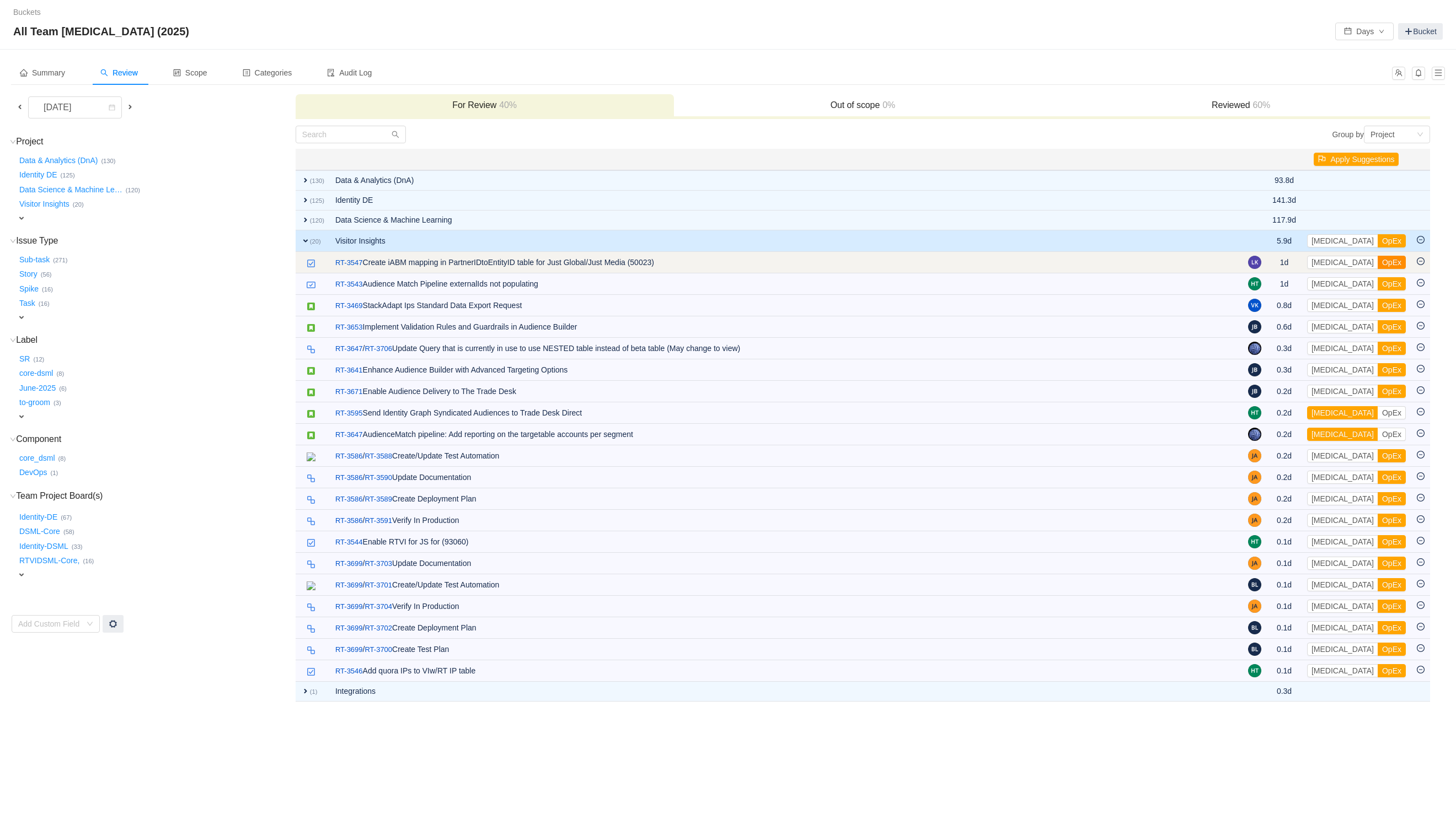
click at [1377, 266] on button "OpEx" at bounding box center [1392, 262] width 28 height 13
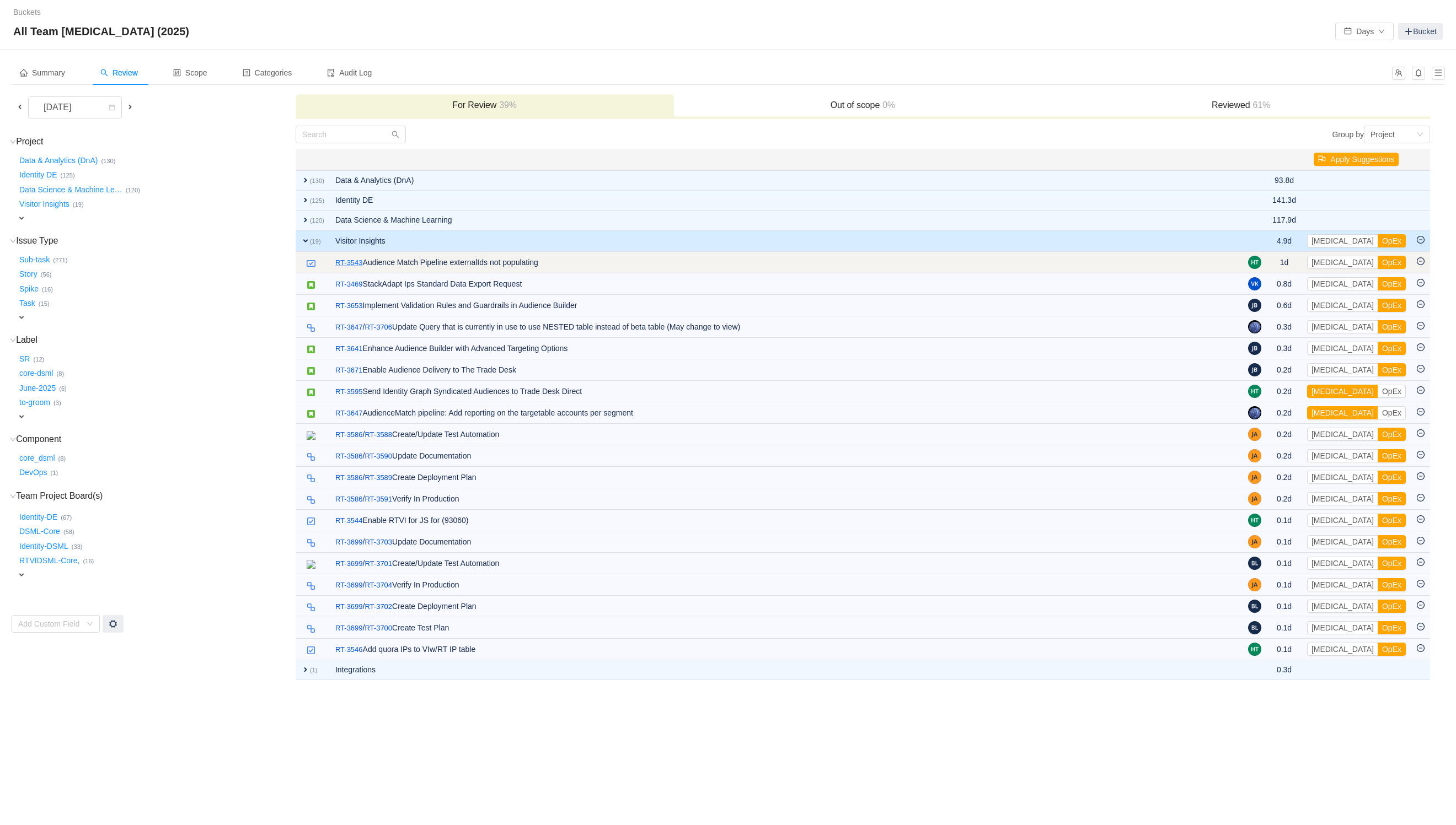
click at [345, 264] on link "RT-3543" at bounding box center [348, 262] width 28 height 11
click at [1377, 266] on button "OpEx" at bounding box center [1392, 262] width 28 height 13
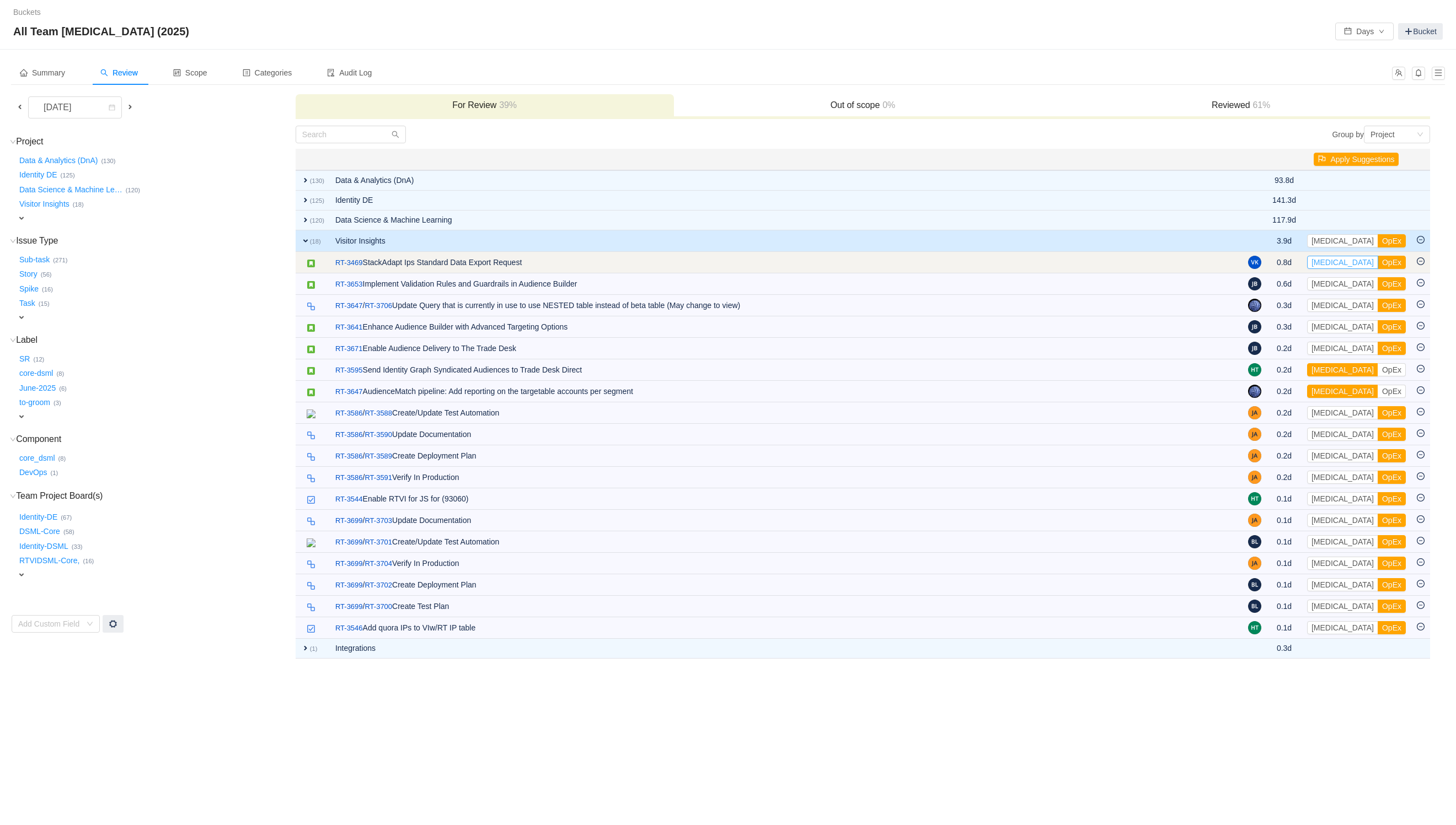
click at [1331, 263] on button "[MEDICAL_DATA]" at bounding box center [1342, 262] width 71 height 13
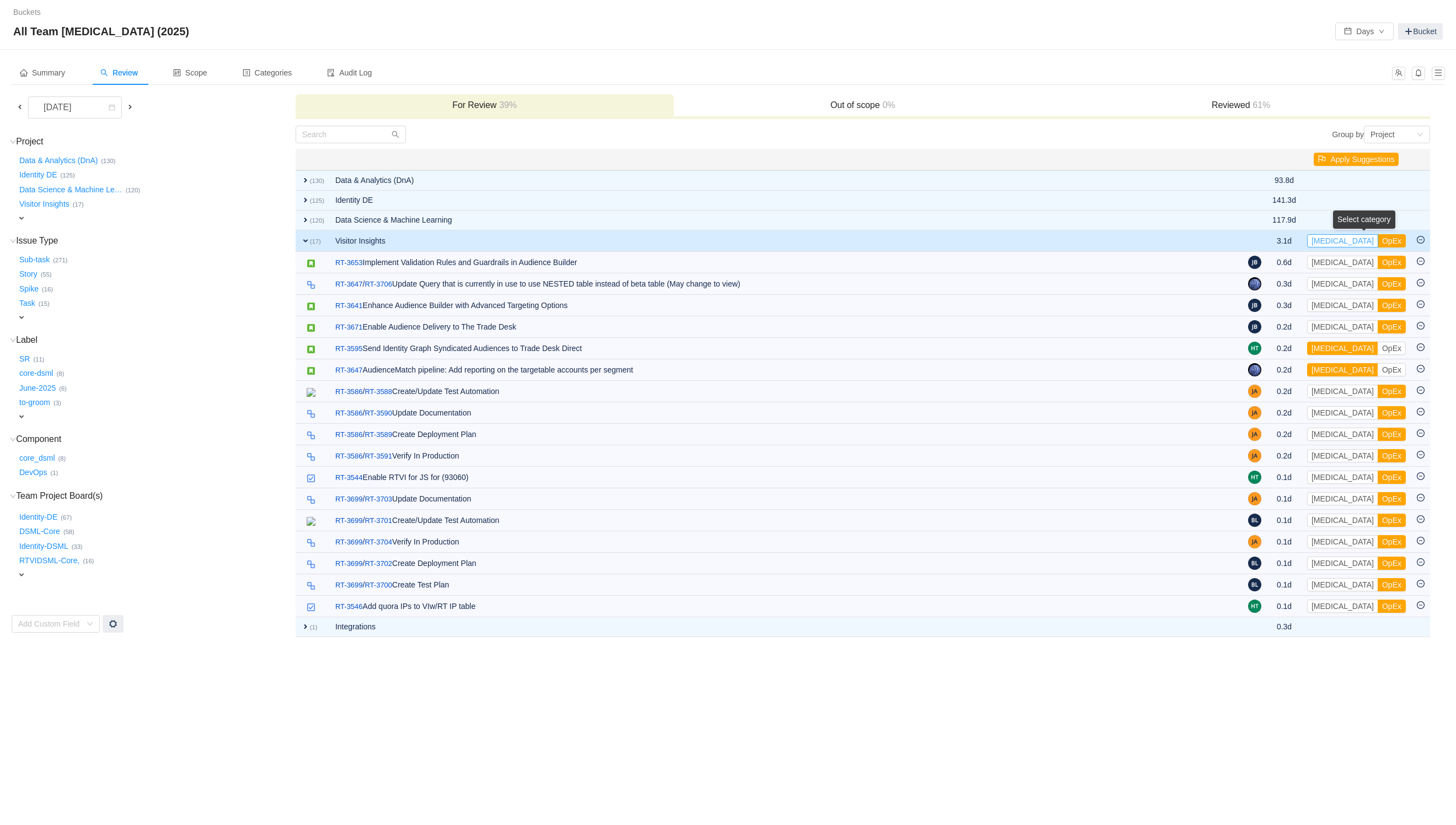
click at [1335, 243] on button "[MEDICAL_DATA]" at bounding box center [1342, 241] width 71 height 13
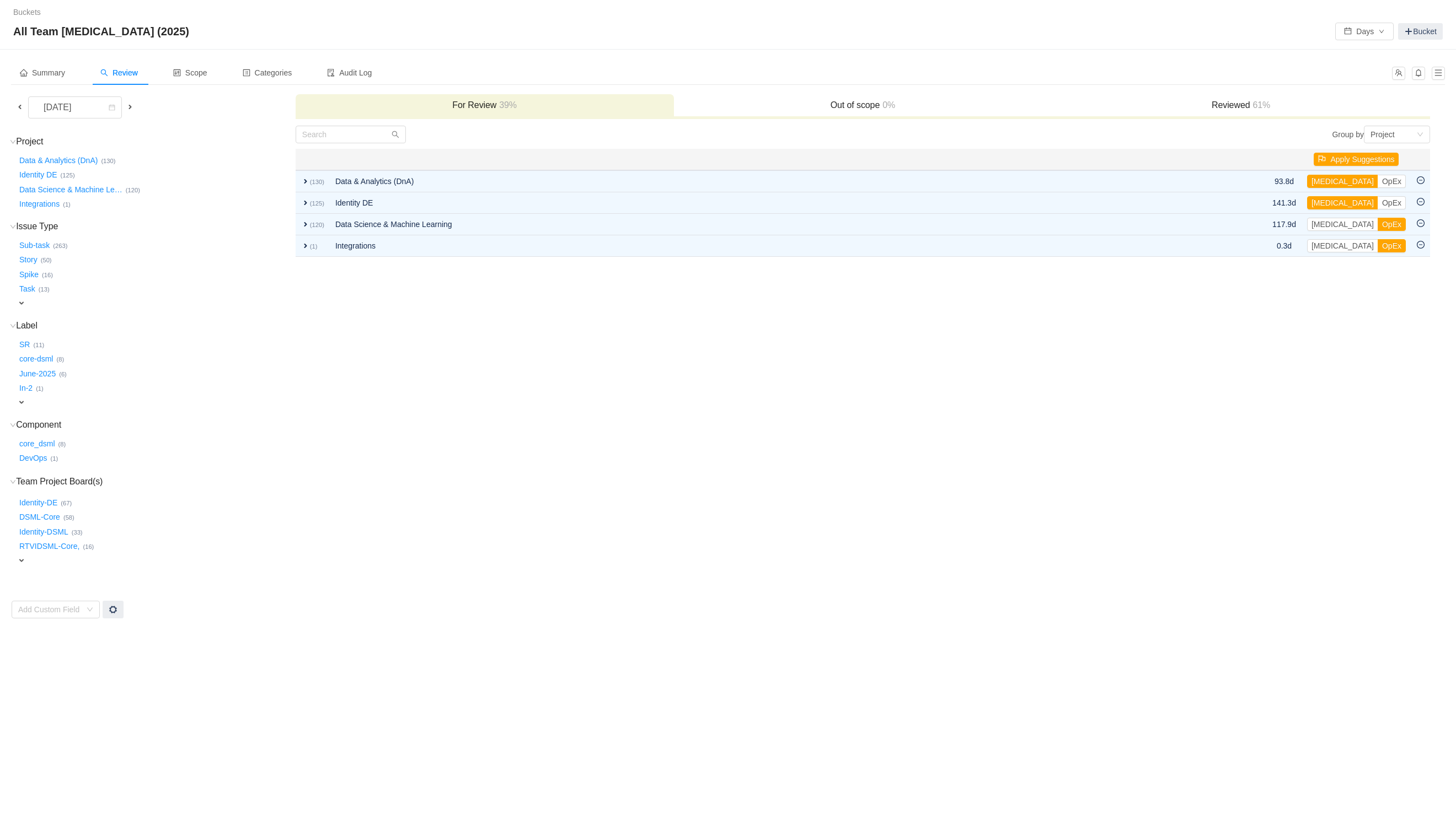
click at [22, 556] on span "expand" at bounding box center [21, 560] width 9 height 9
click at [338, 64] on div "Audit Log" at bounding box center [349, 73] width 63 height 25
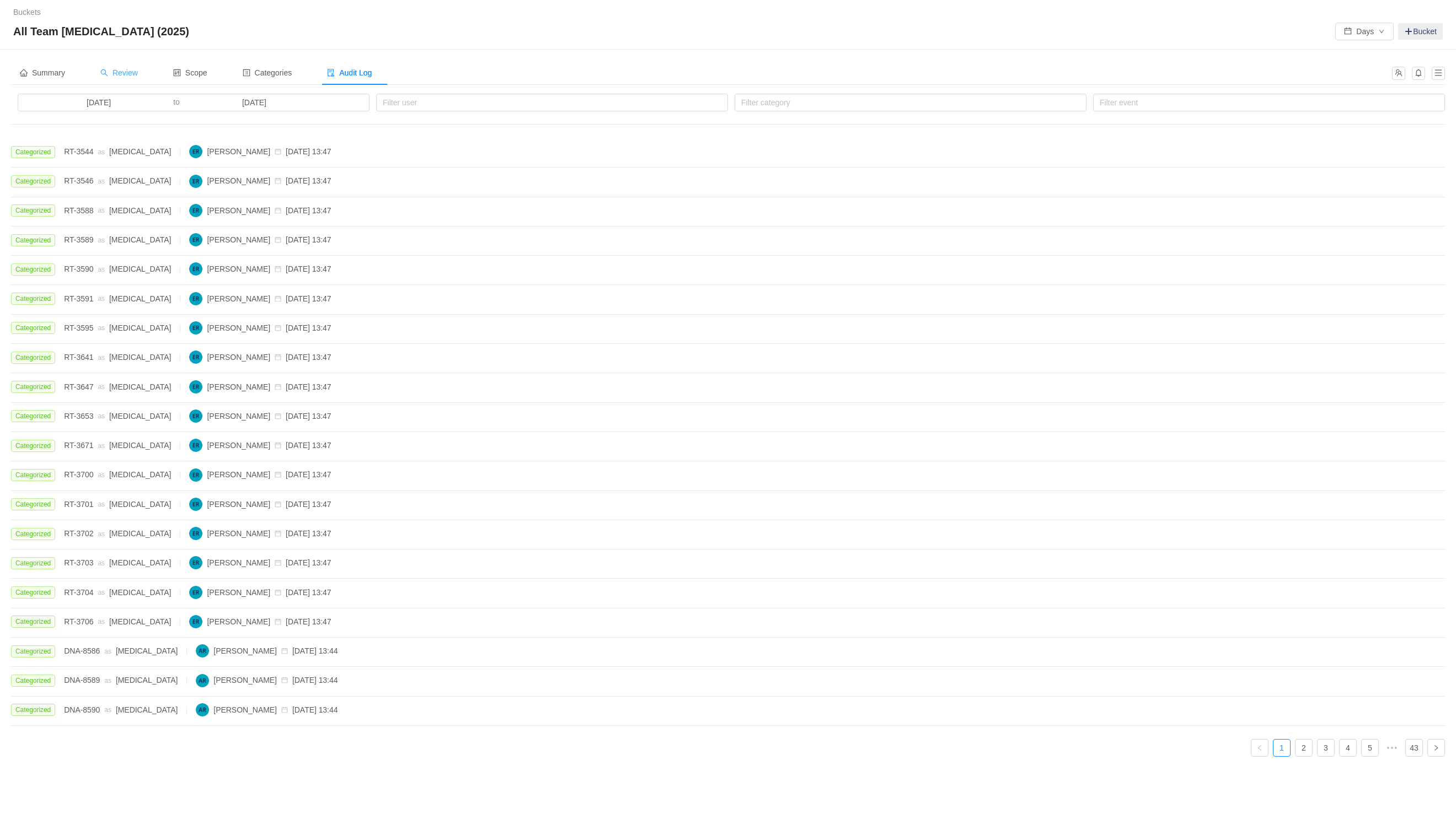
click at [124, 78] on div "Review" at bounding box center [119, 73] width 55 height 25
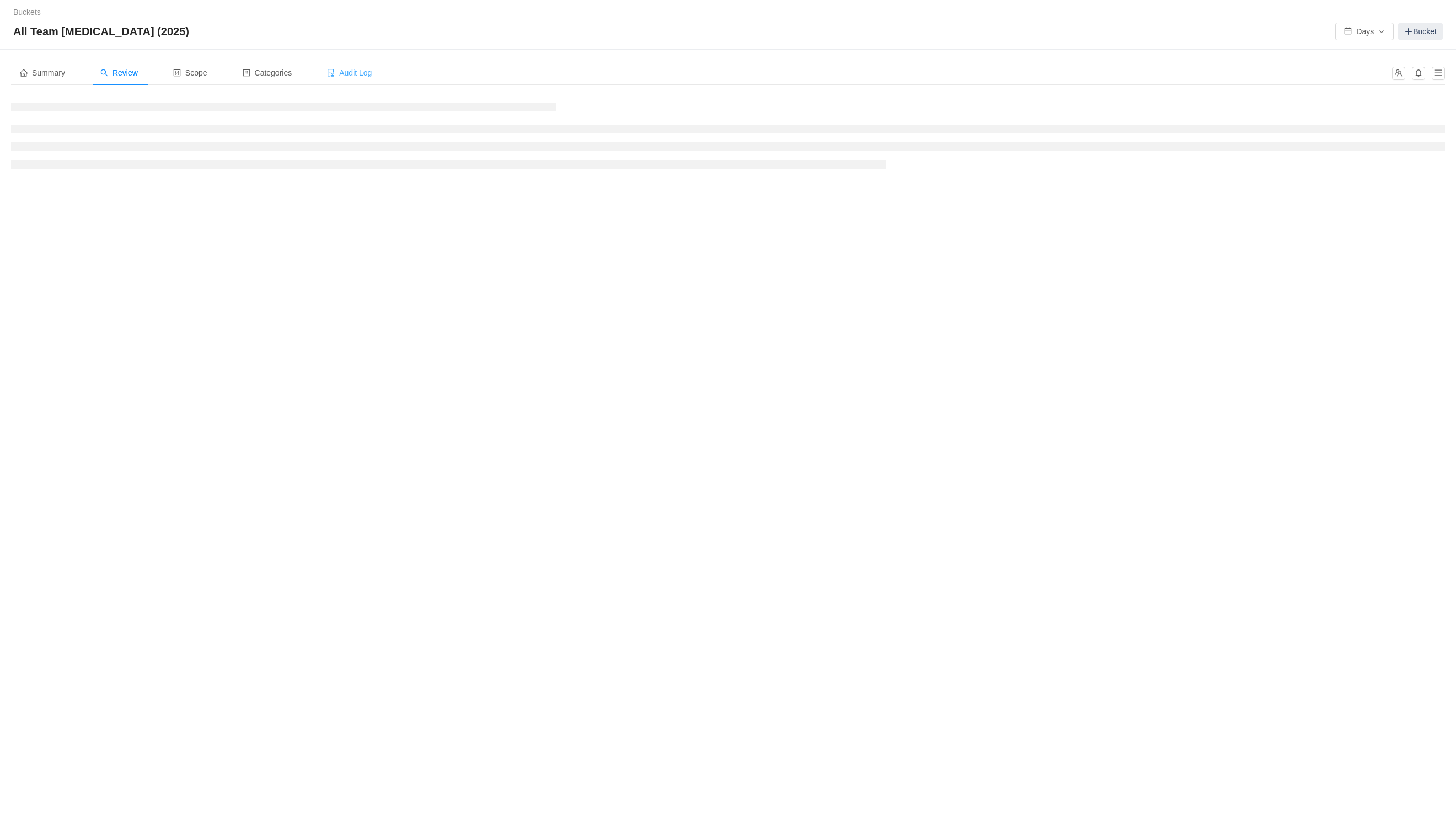
click at [357, 80] on div "Audit Log" at bounding box center [349, 73] width 63 height 25
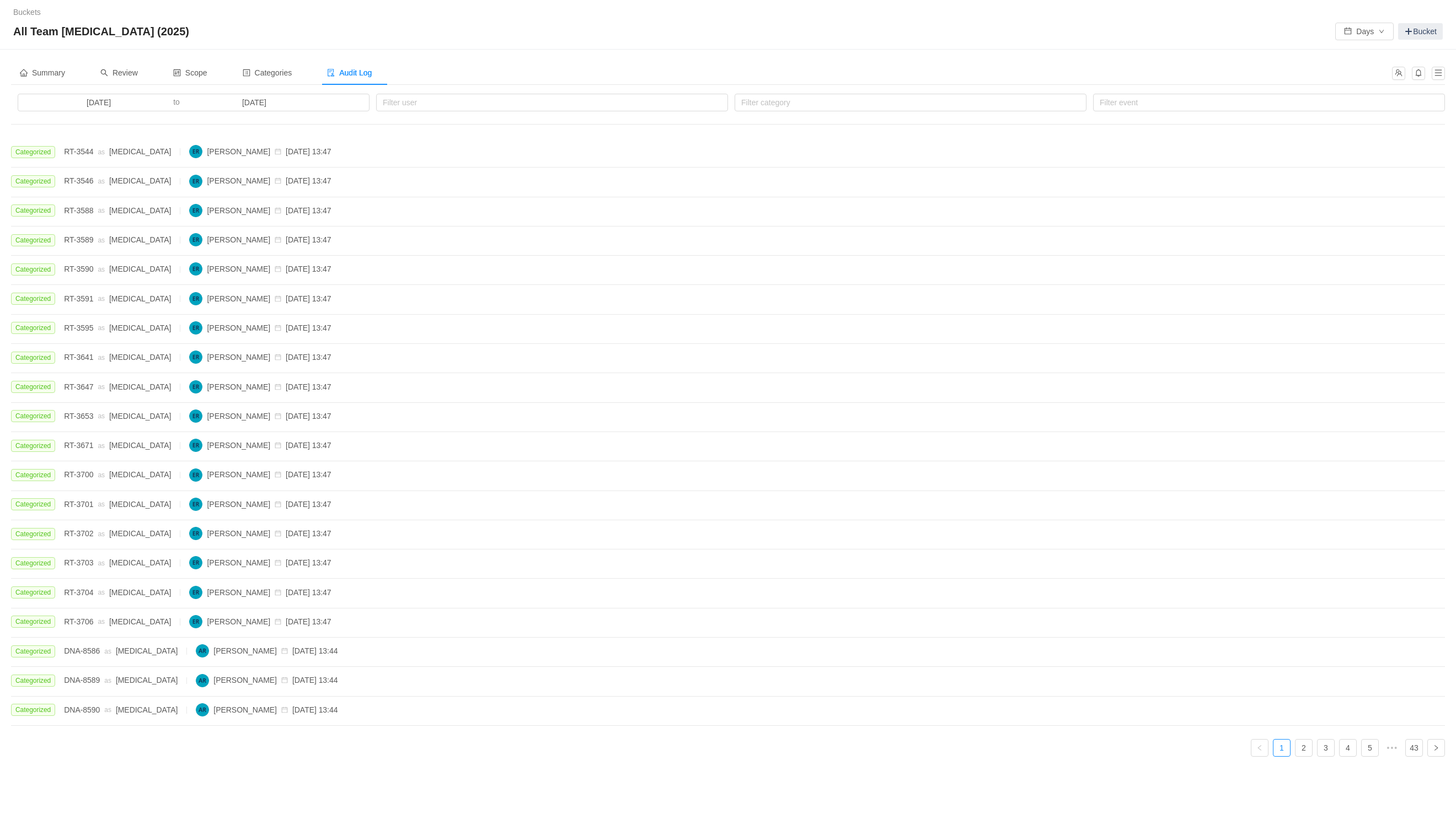
click at [76, 626] on span "RT-3706" at bounding box center [79, 621] width 29 height 9
click at [94, 629] on div "Categorized RT-3706 as [MEDICAL_DATA] [PERSON_NAME] [DATE] 13:47" at bounding box center [171, 622] width 321 height 13
click at [129, 77] on span "Review" at bounding box center [119, 73] width 38 height 9
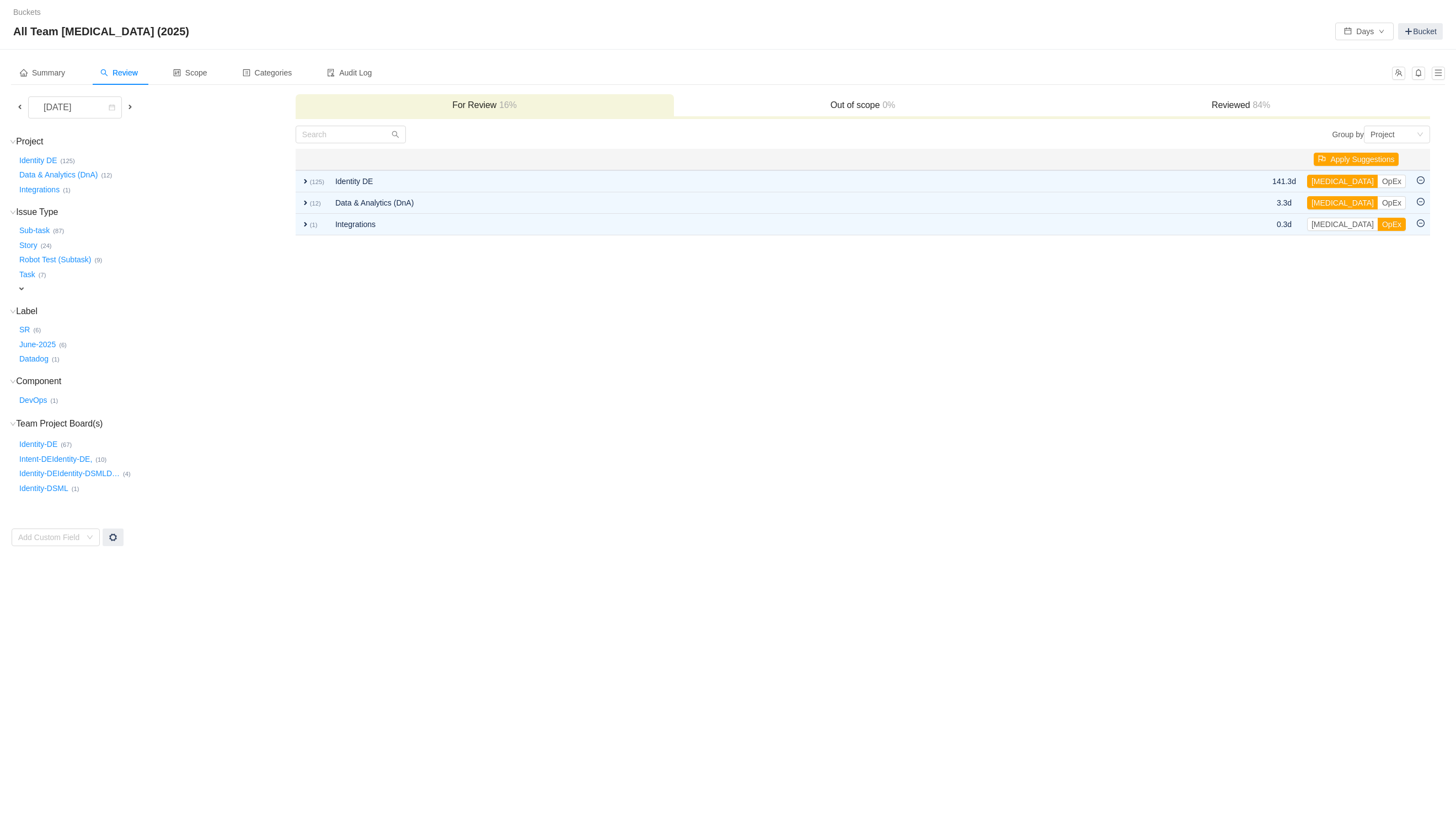
click at [1281, 103] on h3 "Reviewed 84%" at bounding box center [1241, 105] width 368 height 11
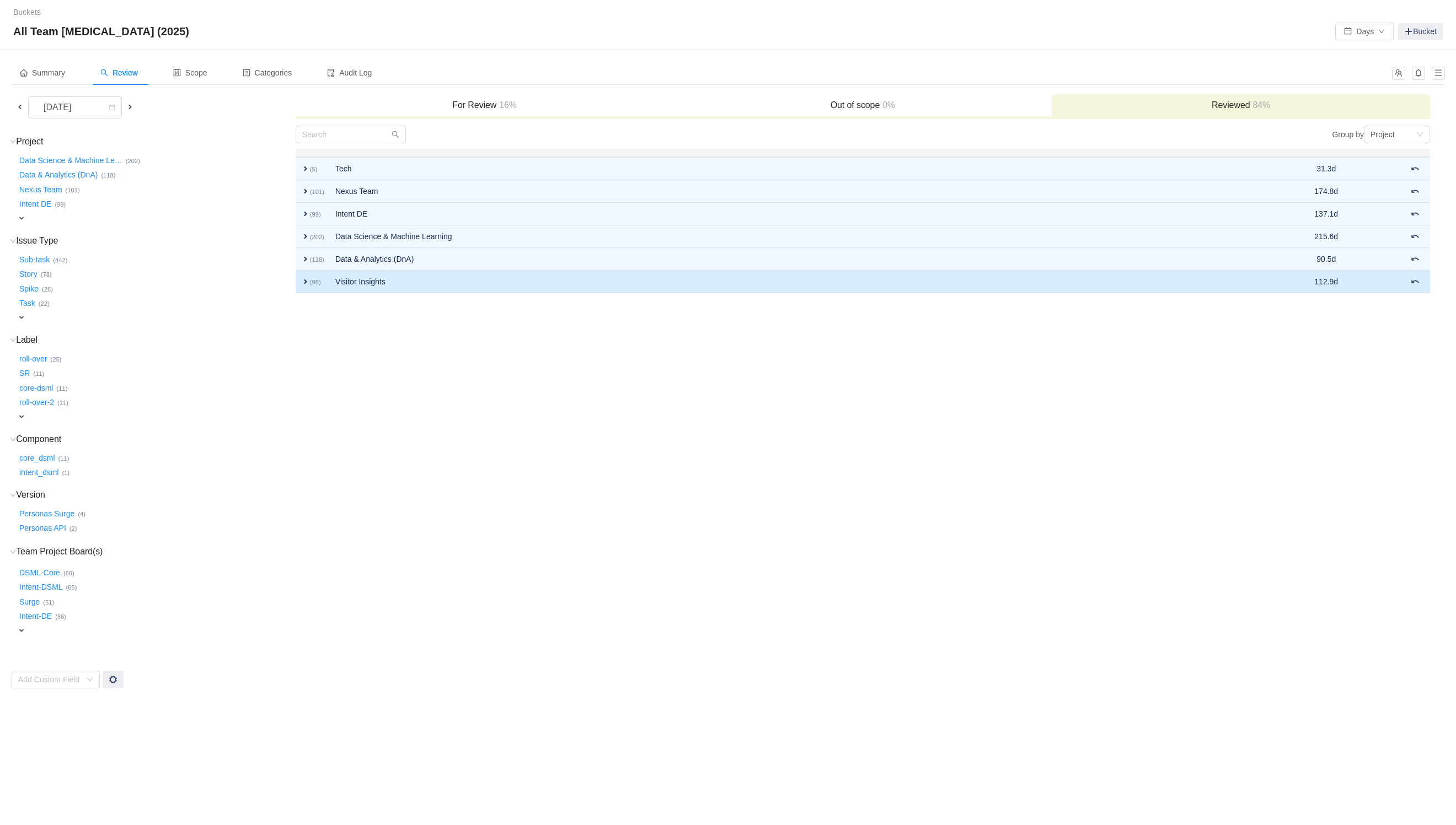
click at [303, 277] on span "expand" at bounding box center [305, 281] width 9 height 9
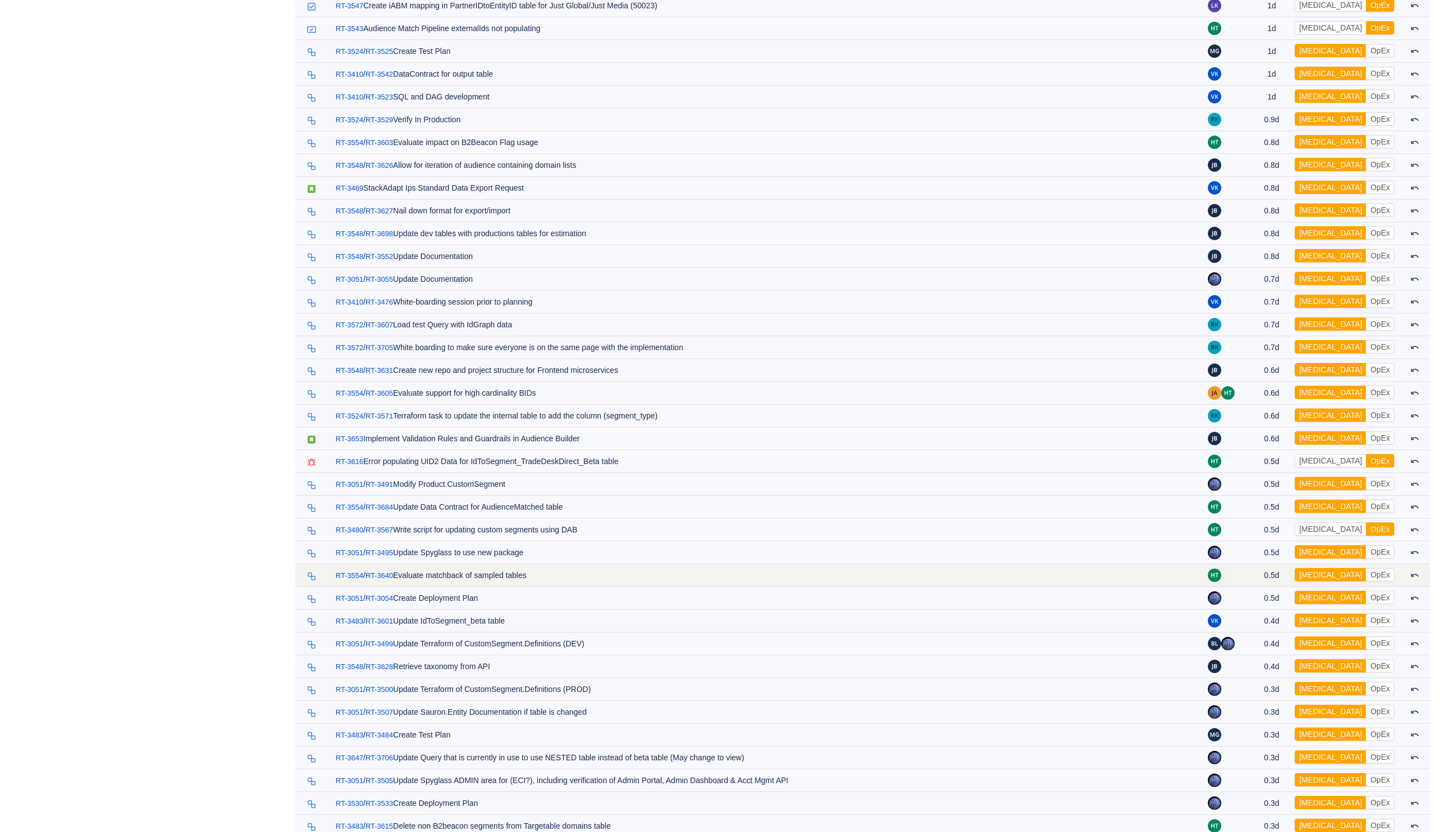
scroll to position [1736, 0]
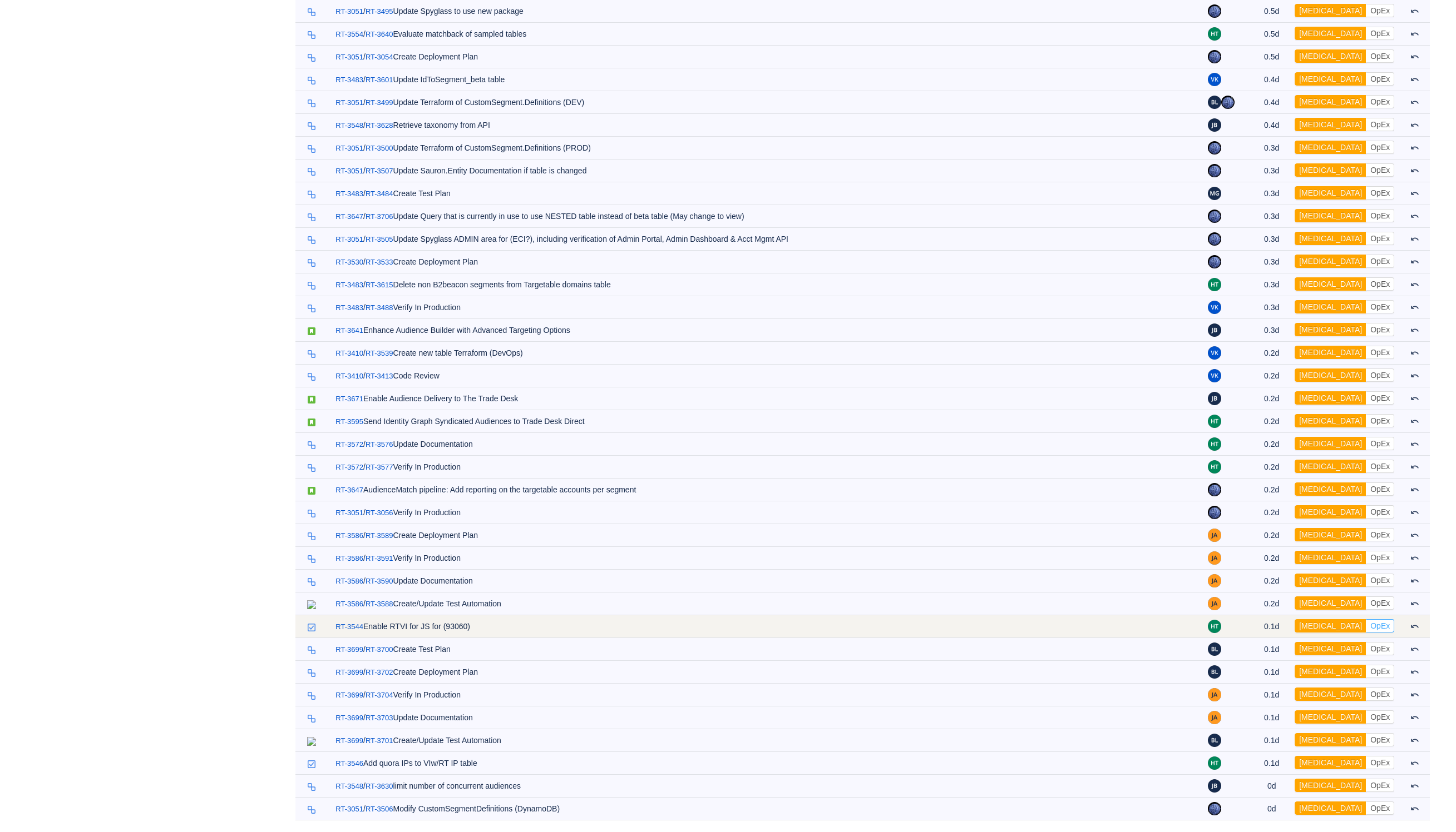
click at [1382, 622] on button "OpEx" at bounding box center [1380, 627] width 29 height 13
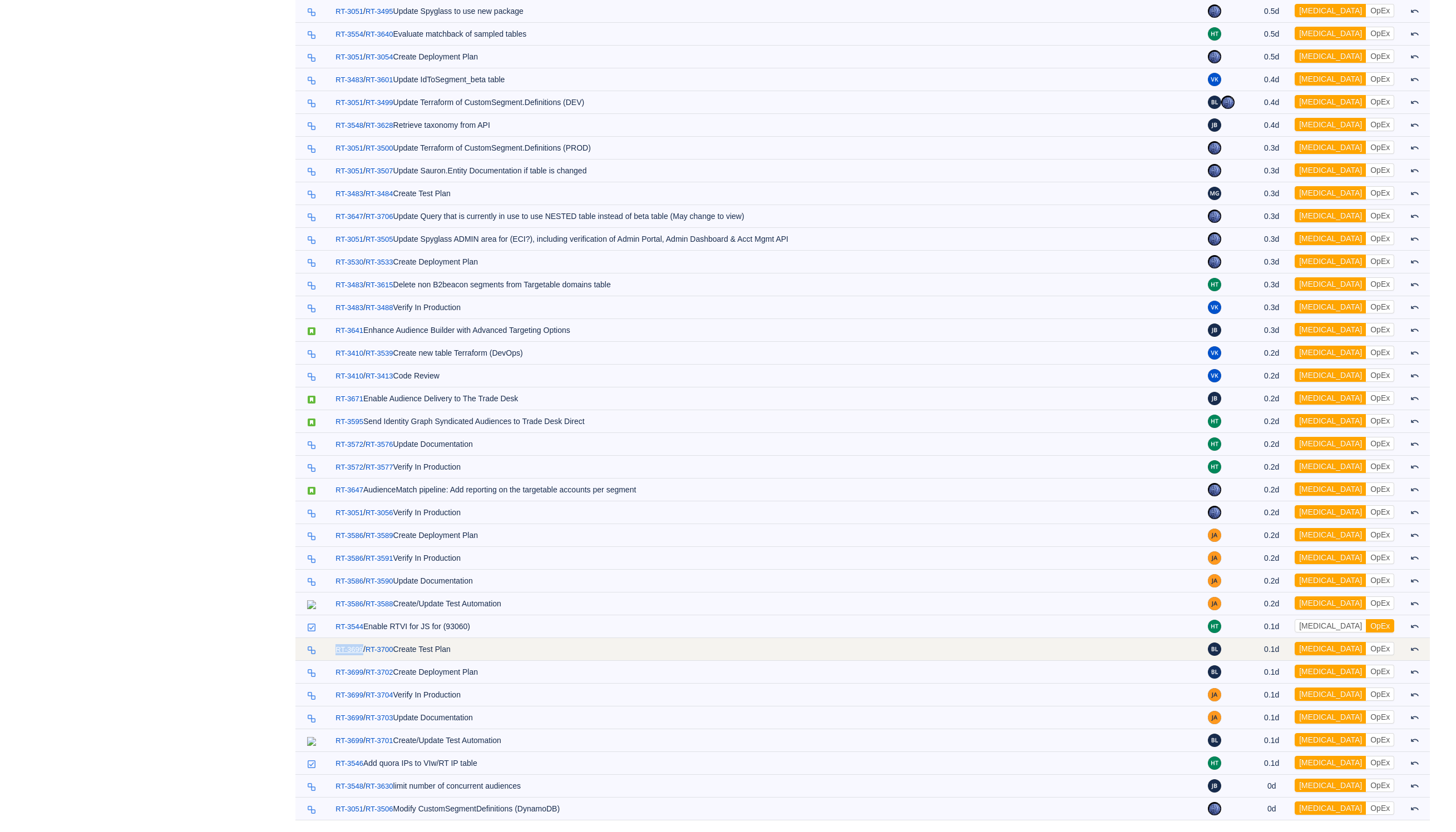
drag, startPoint x: 362, startPoint y: 641, endPoint x: 349, endPoint y: 641, distance: 13.0
click at [349, 645] on span "RT-3699 /" at bounding box center [351, 649] width 30 height 9
click at [350, 644] on link "RT-3699" at bounding box center [349, 649] width 28 height 11
click at [1378, 646] on button "OpEx" at bounding box center [1380, 649] width 29 height 13
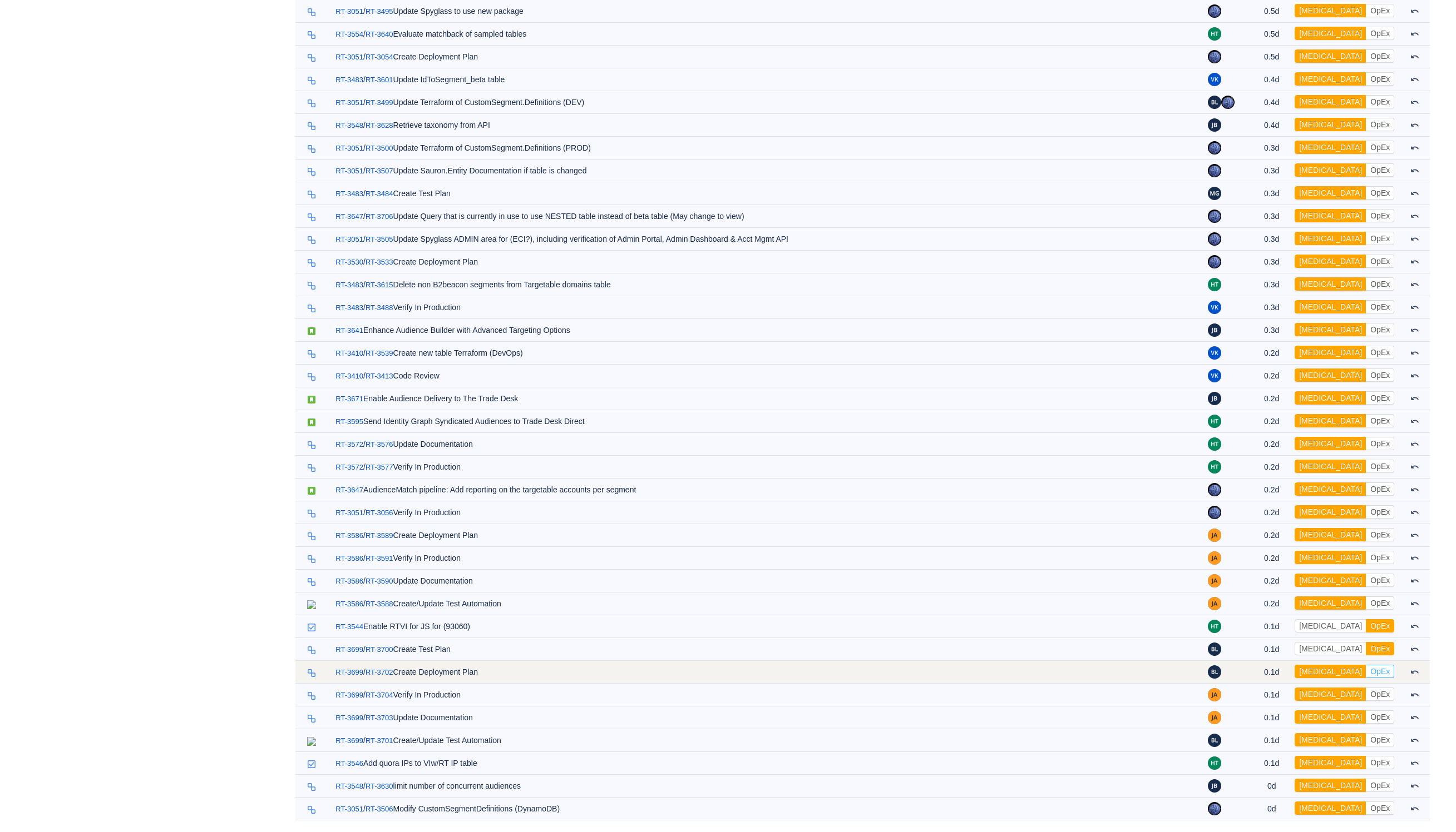
click at [1380, 666] on button "OpEx" at bounding box center [1380, 672] width 29 height 13
click at [1383, 675] on button "OpEx" at bounding box center [1380, 672] width 29 height 13
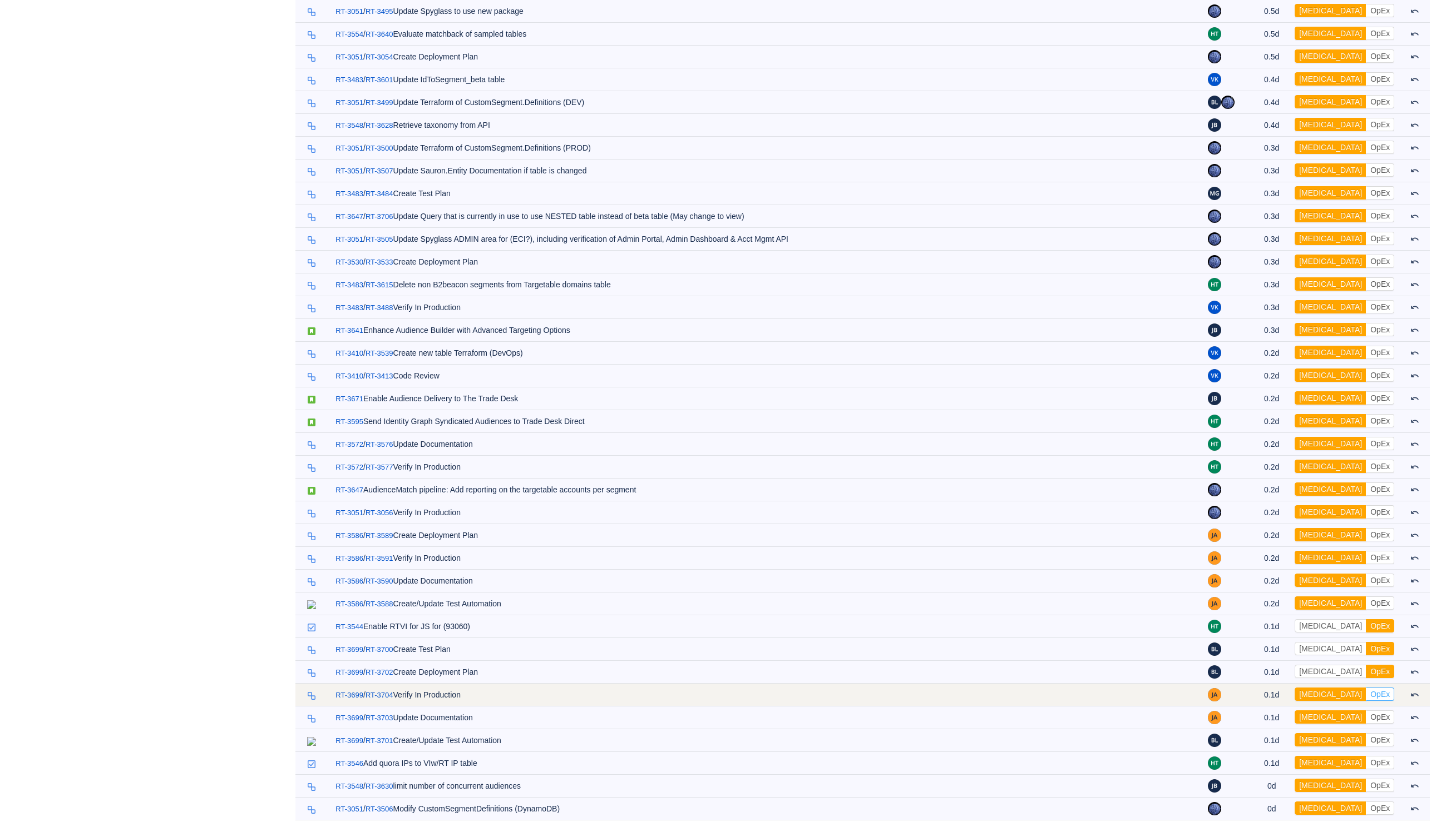
click at [1381, 691] on button "OpEx" at bounding box center [1380, 695] width 29 height 13
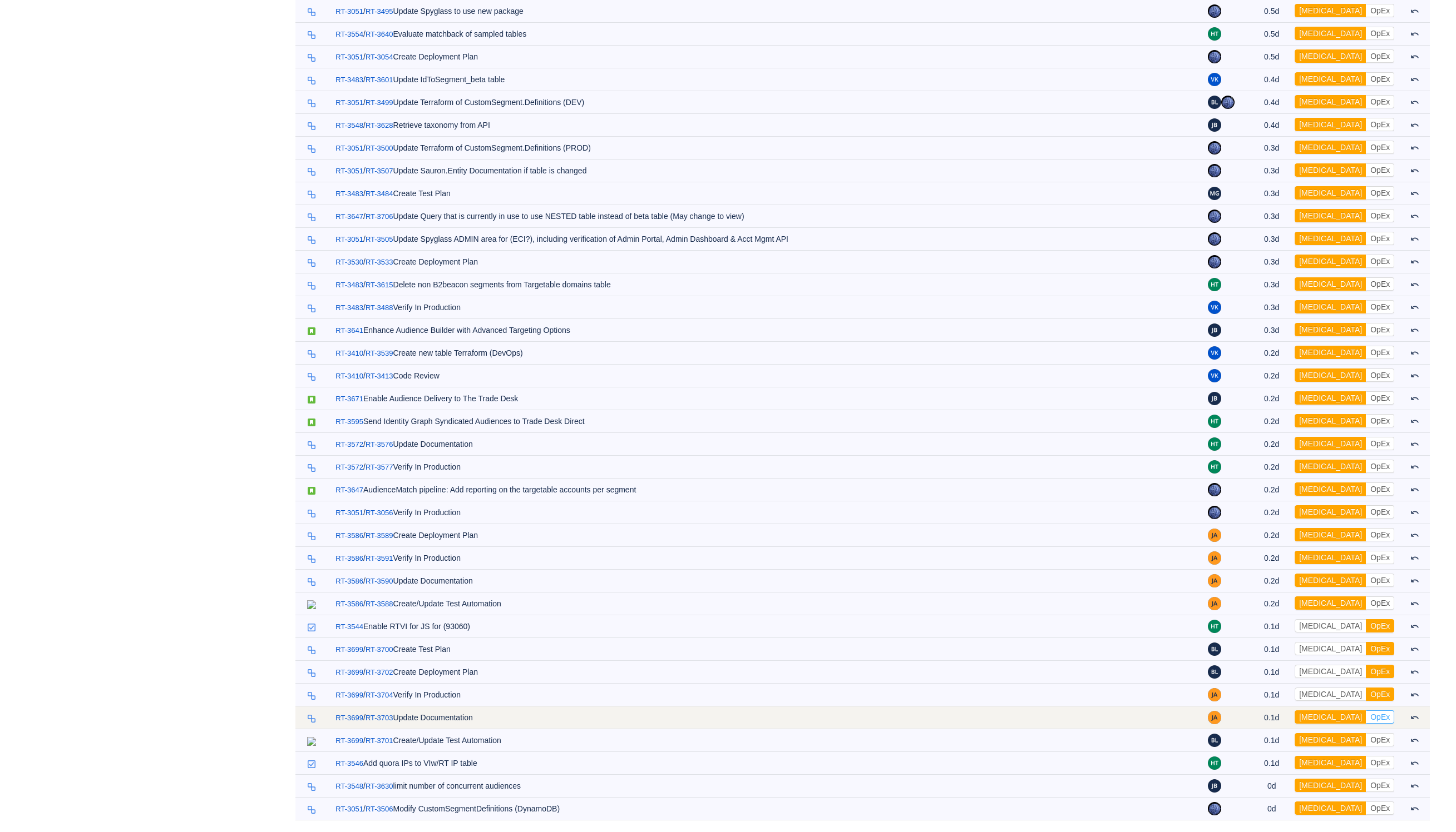
click at [1380, 712] on button "OpEx" at bounding box center [1380, 717] width 29 height 13
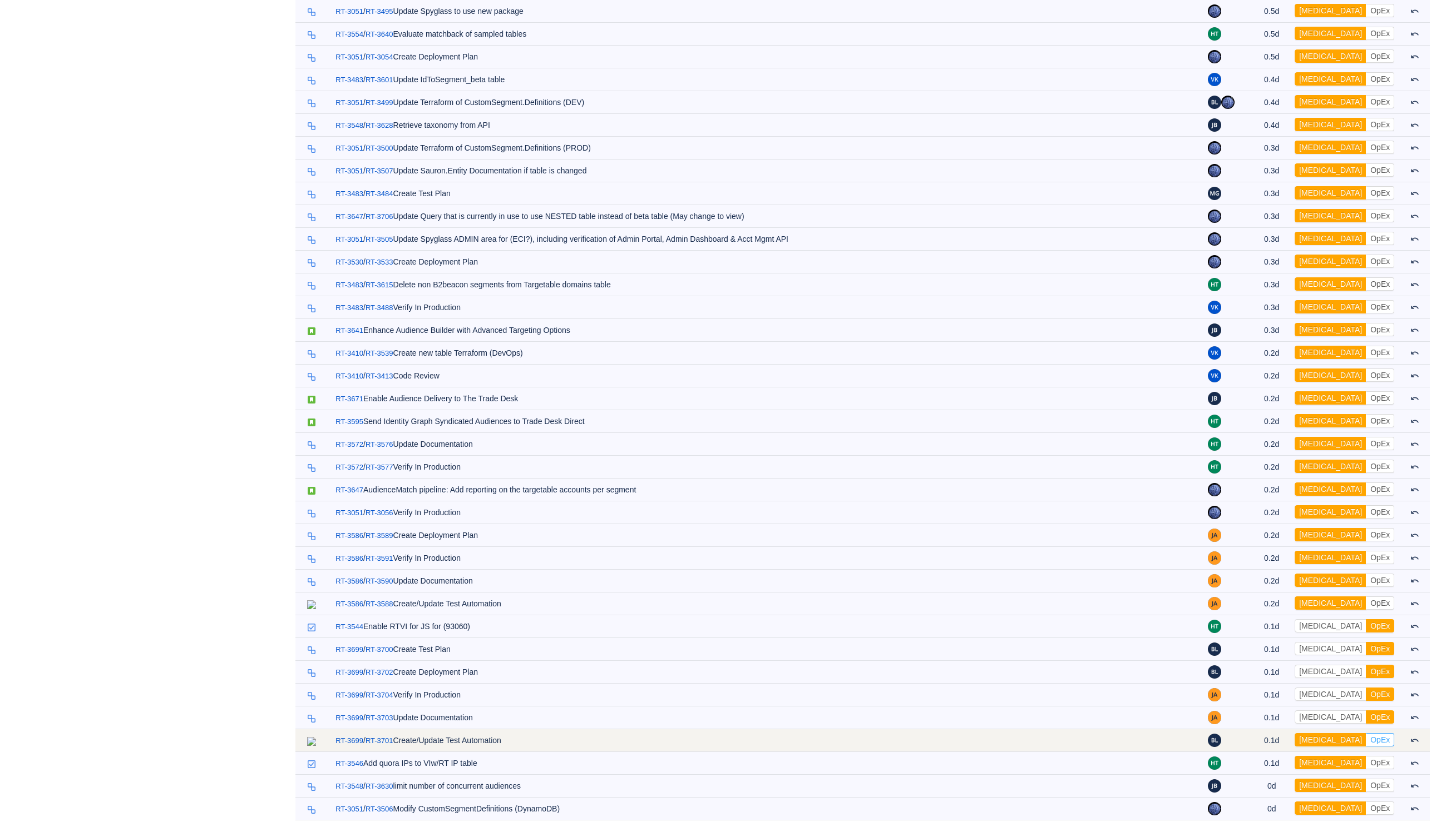
click at [1384, 734] on button "OpEx" at bounding box center [1380, 740] width 29 height 13
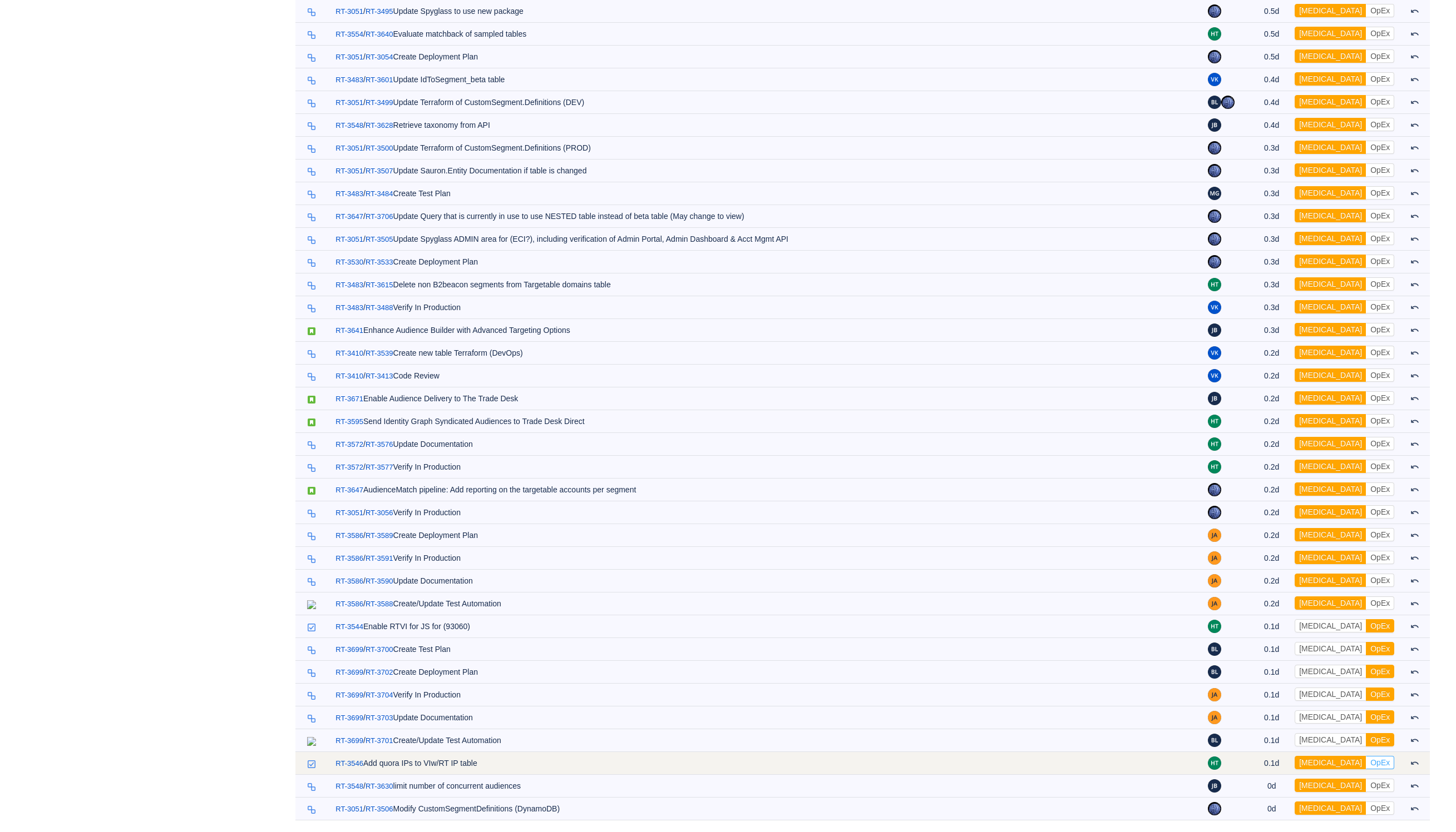
click at [1378, 760] on button "OpEx" at bounding box center [1380, 763] width 29 height 13
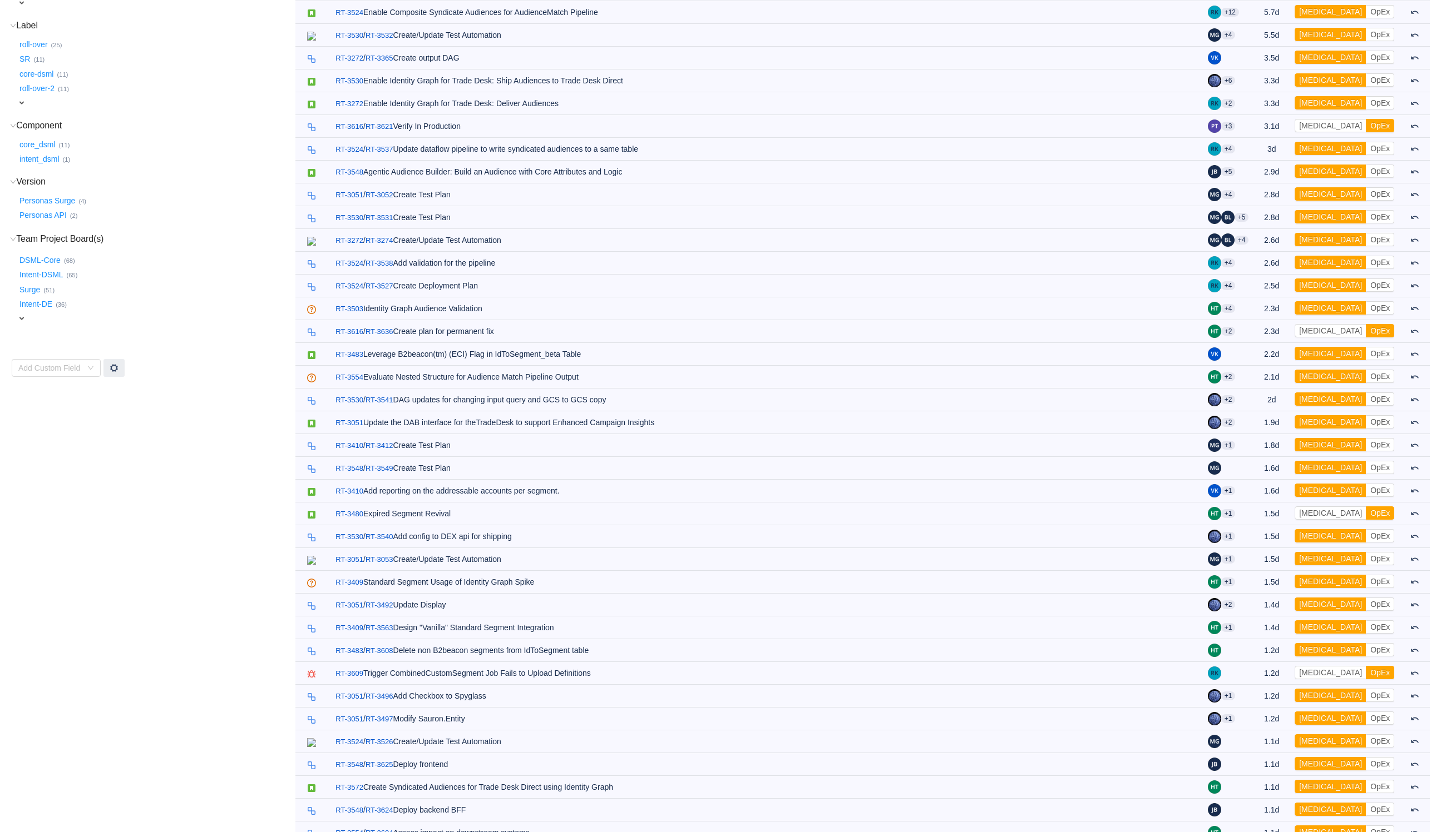
scroll to position [234, 0]
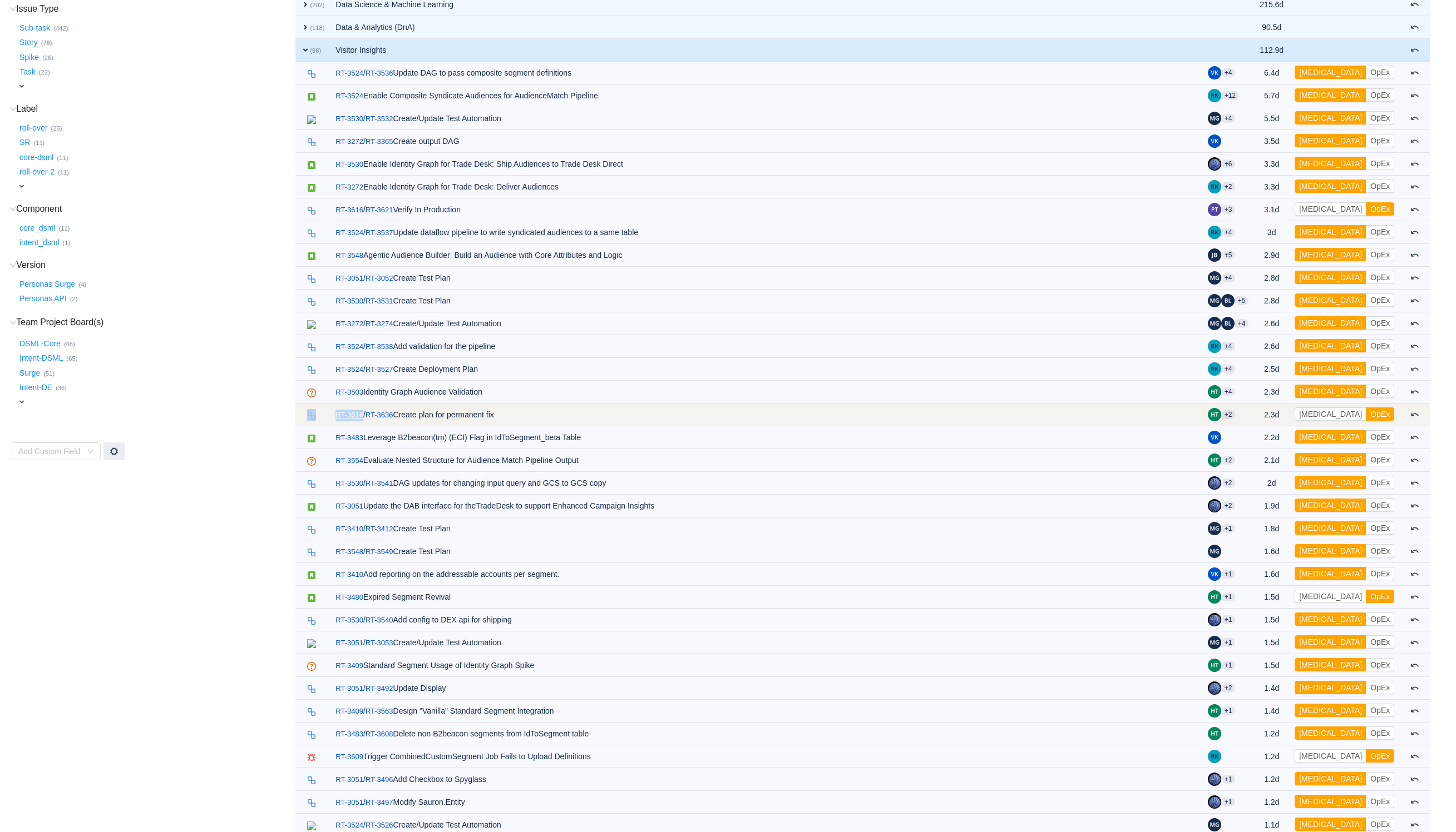
drag, startPoint x: 324, startPoint y: 419, endPoint x: 361, endPoint y: 423, distance: 37.2
click at [361, 423] on tr "RT-3616 / RT-3636 Create plan for permanent fix +2 2.3d [MEDICAL_DATA] OpEx Out…" at bounding box center [863, 414] width 1134 height 23
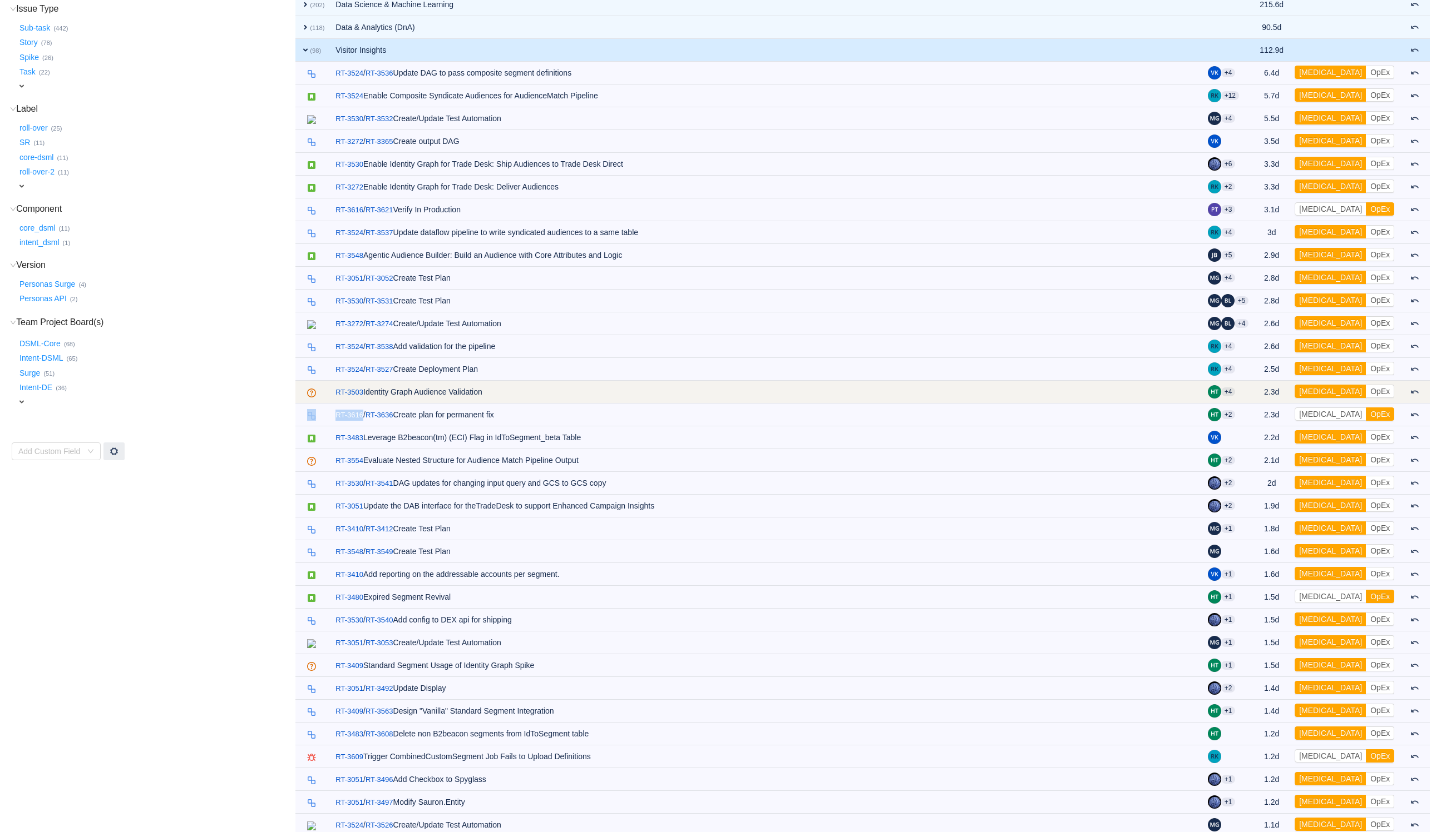
copy tr "RT-3616"
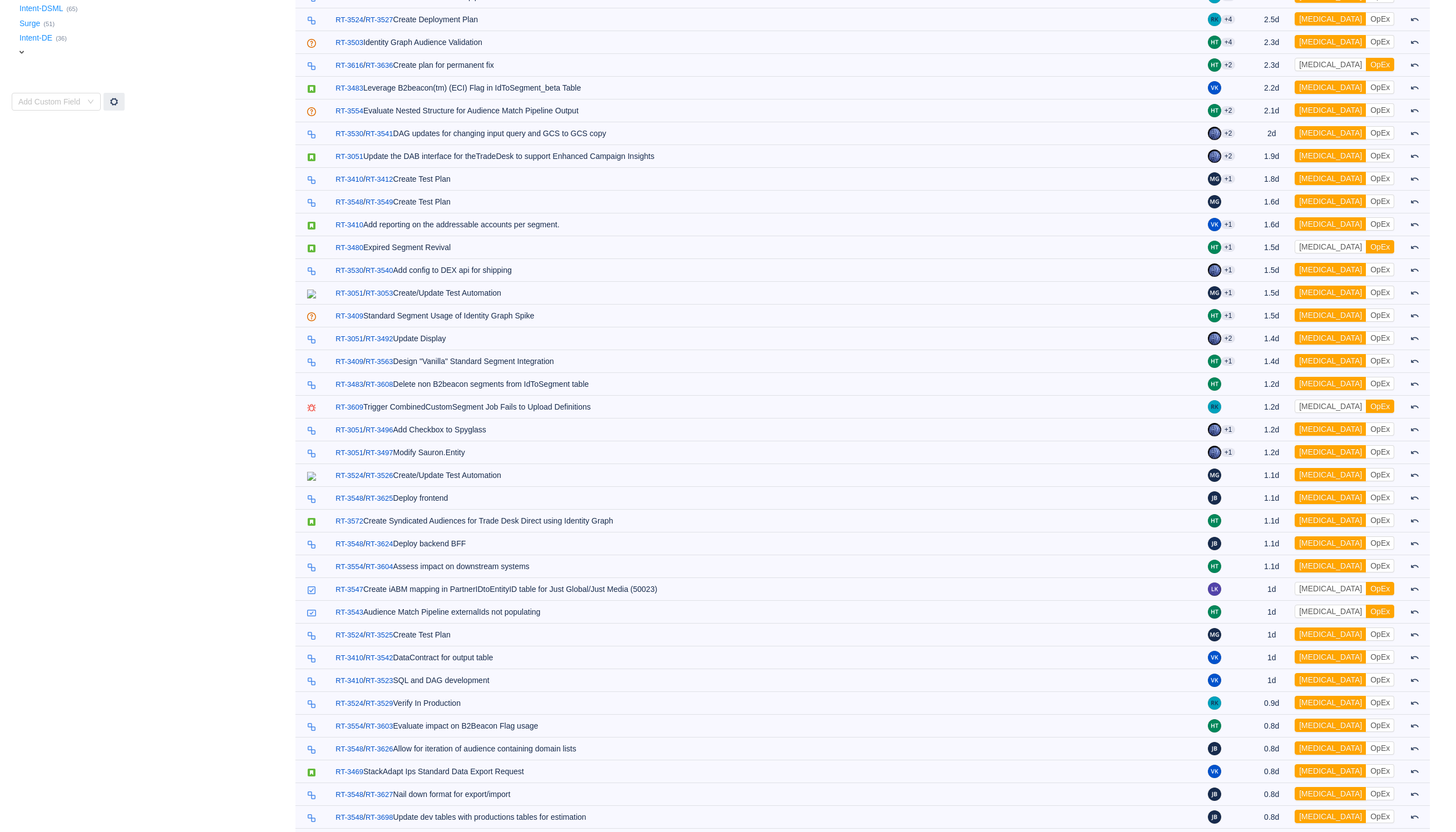
scroll to position [0, 0]
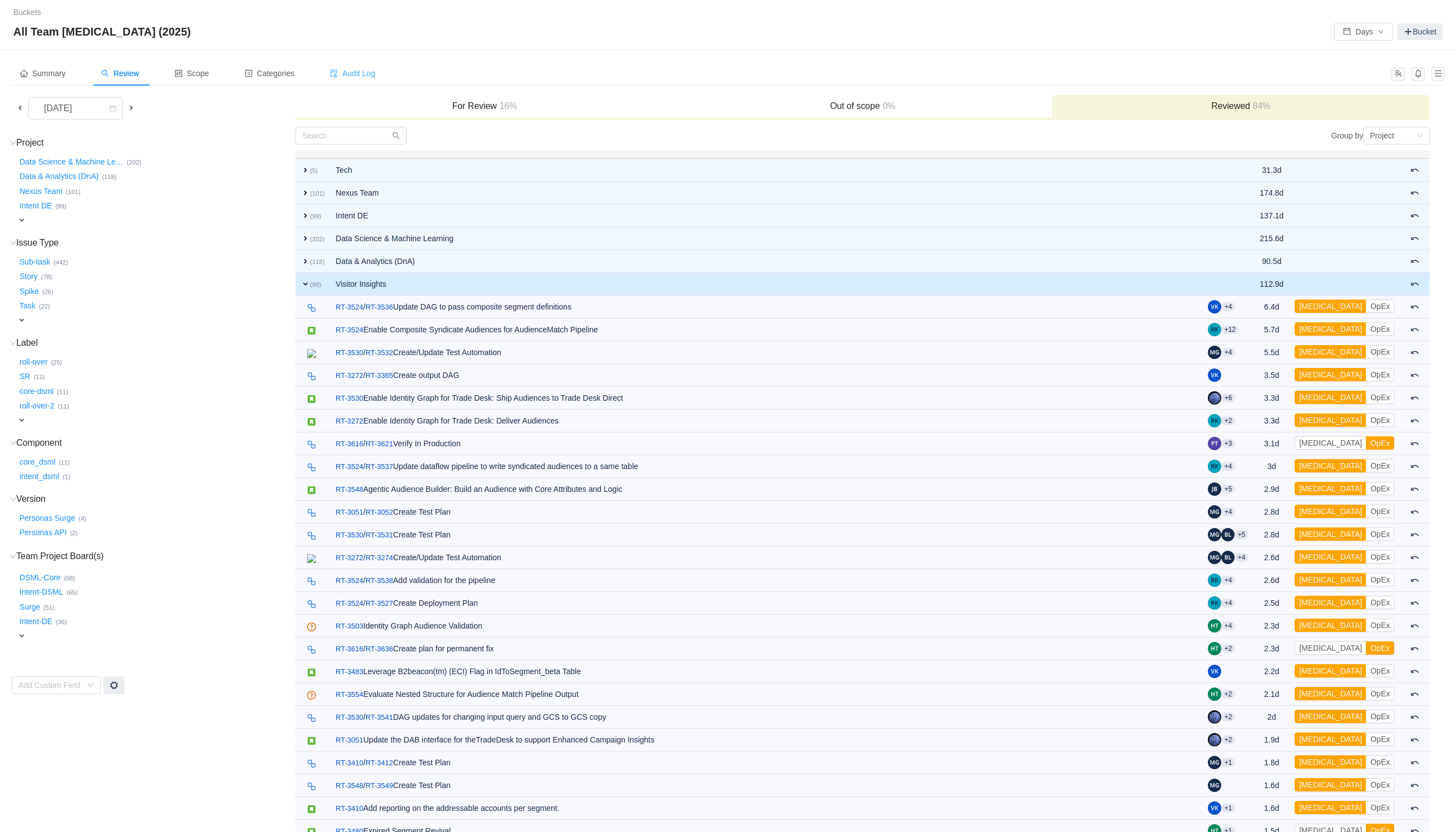
click at [375, 77] on span "Audit Log" at bounding box center [352, 73] width 45 height 9
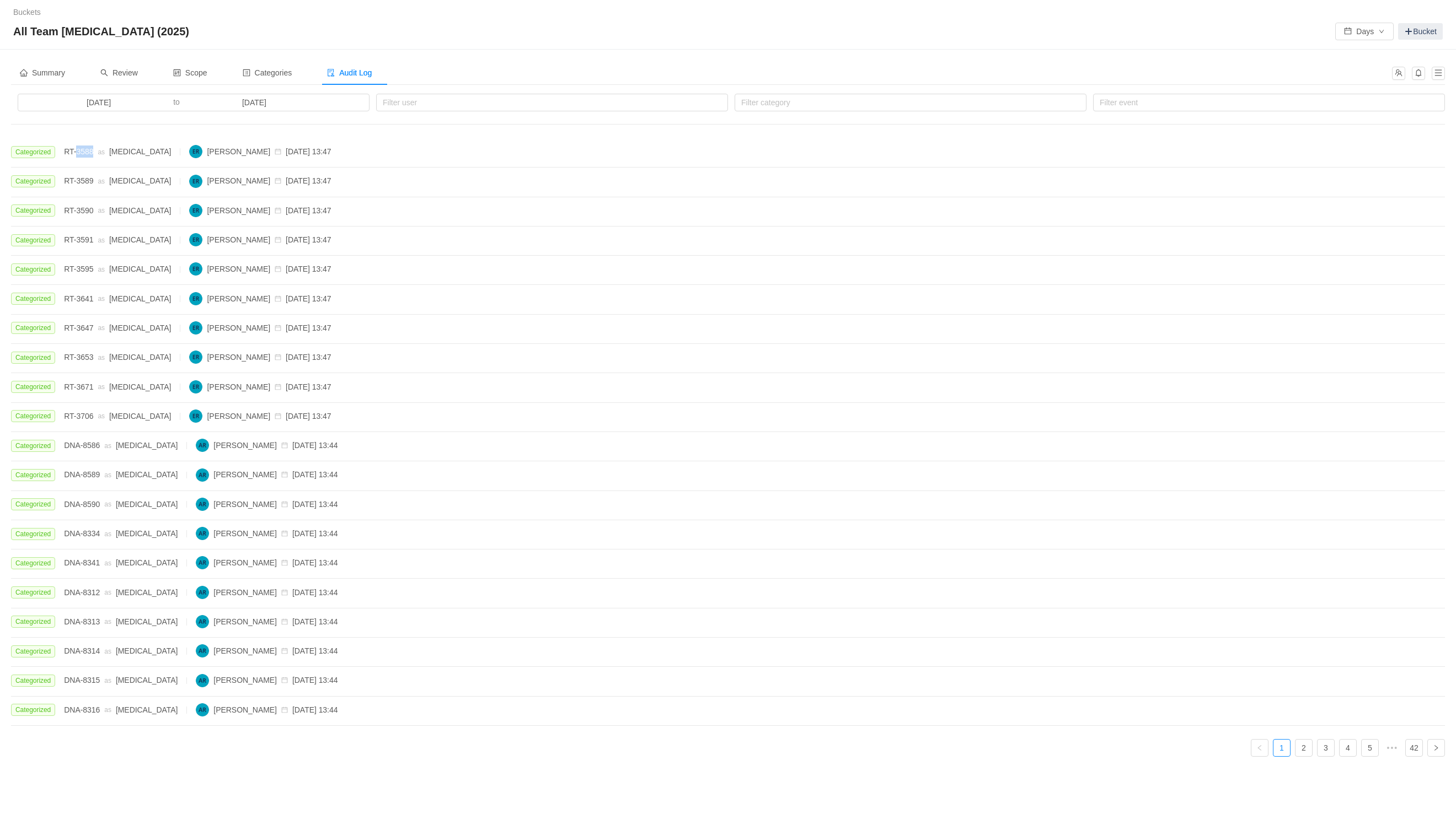
drag, startPoint x: 95, startPoint y: 151, endPoint x: 78, endPoint y: 151, distance: 17.0
click at [78, 151] on div "Categorized RT-3588 as [MEDICAL_DATA] [PERSON_NAME] [DATE] 13:47" at bounding box center [171, 152] width 321 height 13
copy span "3588"
drag, startPoint x: 129, startPoint y: 66, endPoint x: 283, endPoint y: 33, distance: 157.5
click at [283, 33] on div "All Team [MEDICAL_DATA] (2025) Days Bucket" at bounding box center [728, 31] width 1429 height 18
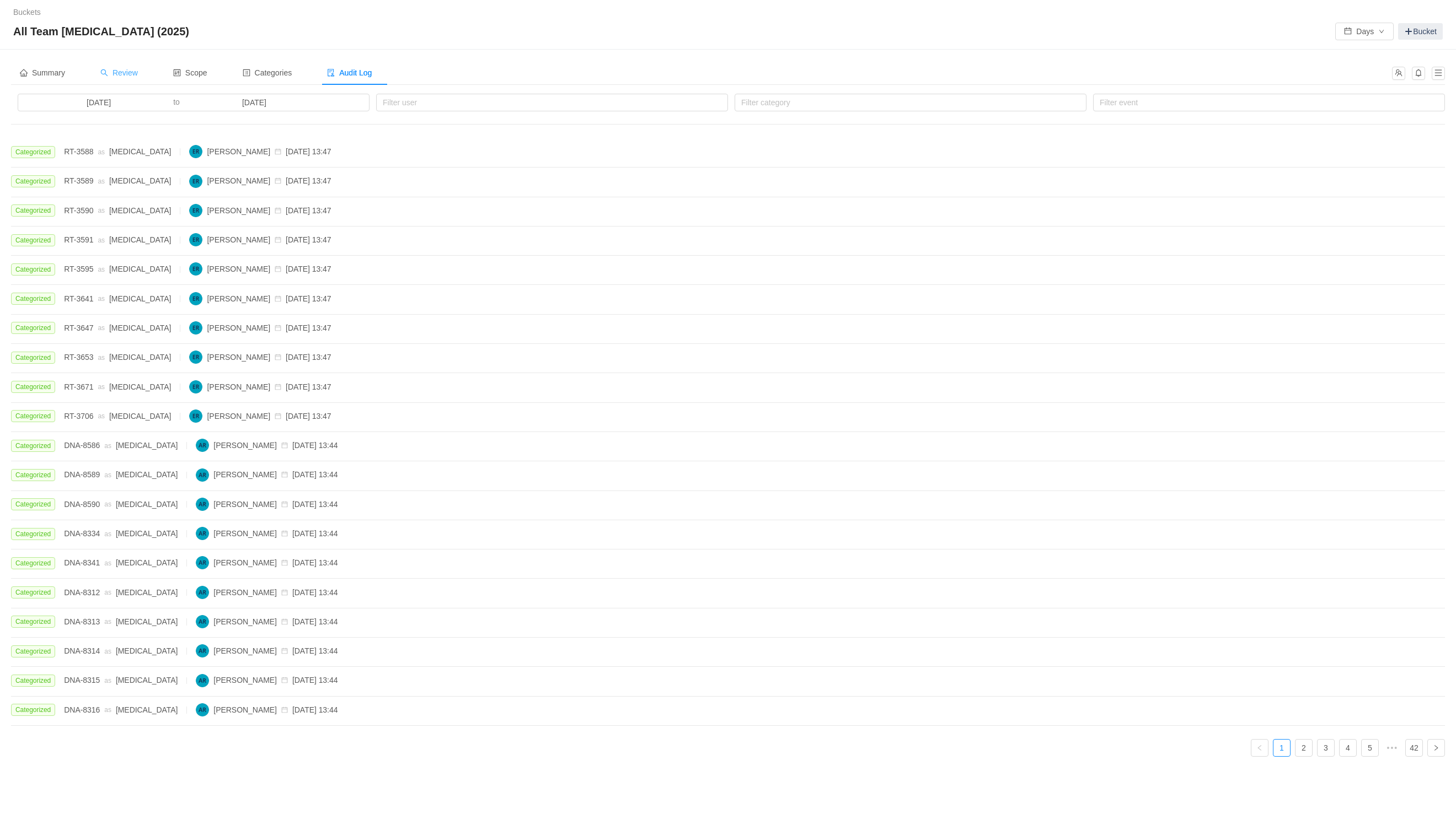
click at [121, 74] on span "Review" at bounding box center [119, 73] width 38 height 9
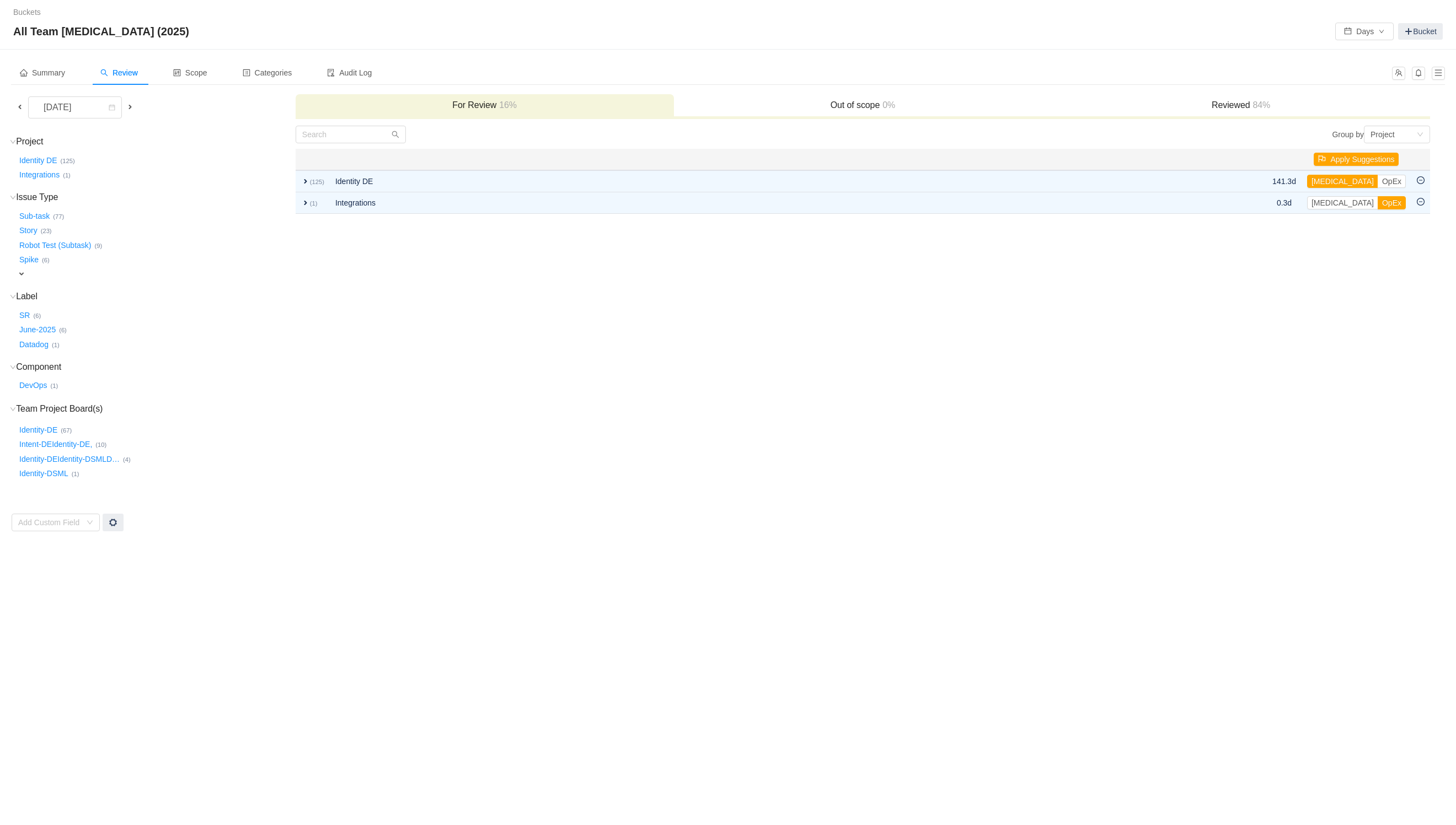
click at [1236, 109] on h3 "Reviewed 84%" at bounding box center [1241, 105] width 368 height 11
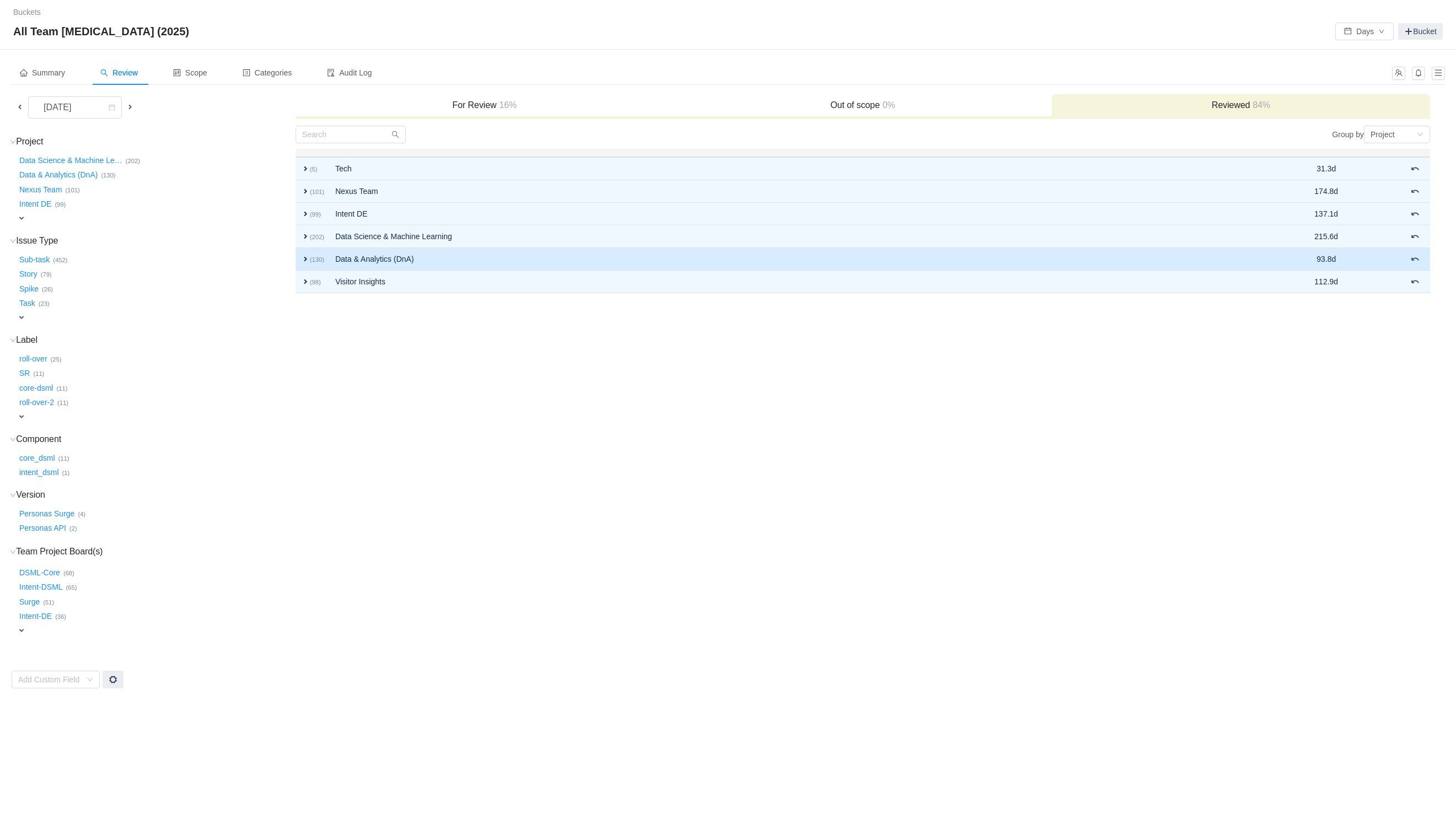
click at [310, 269] on td "expand (130)" at bounding box center [312, 259] width 34 height 23
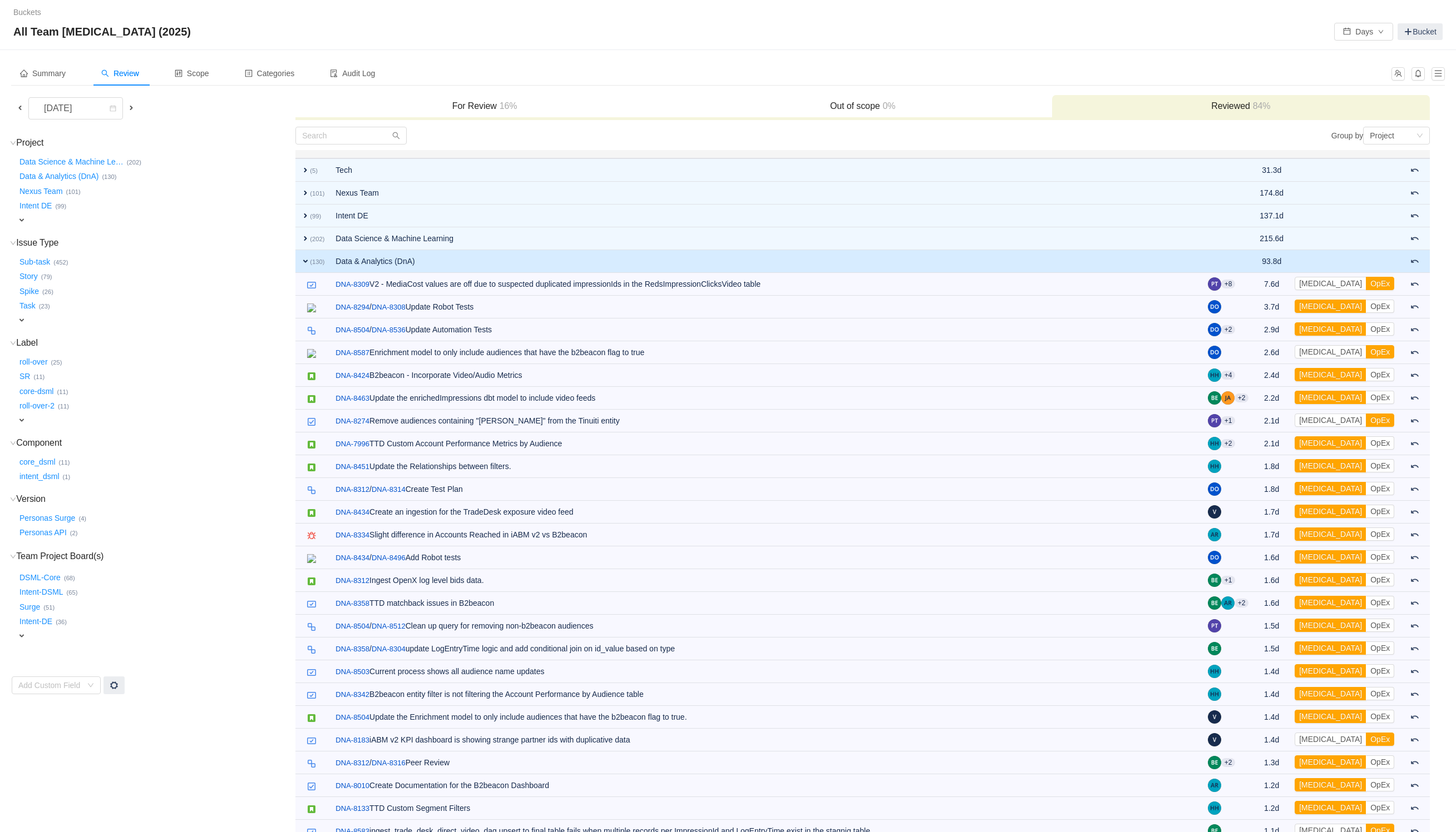
click at [302, 259] on span "expand" at bounding box center [305, 261] width 9 height 9
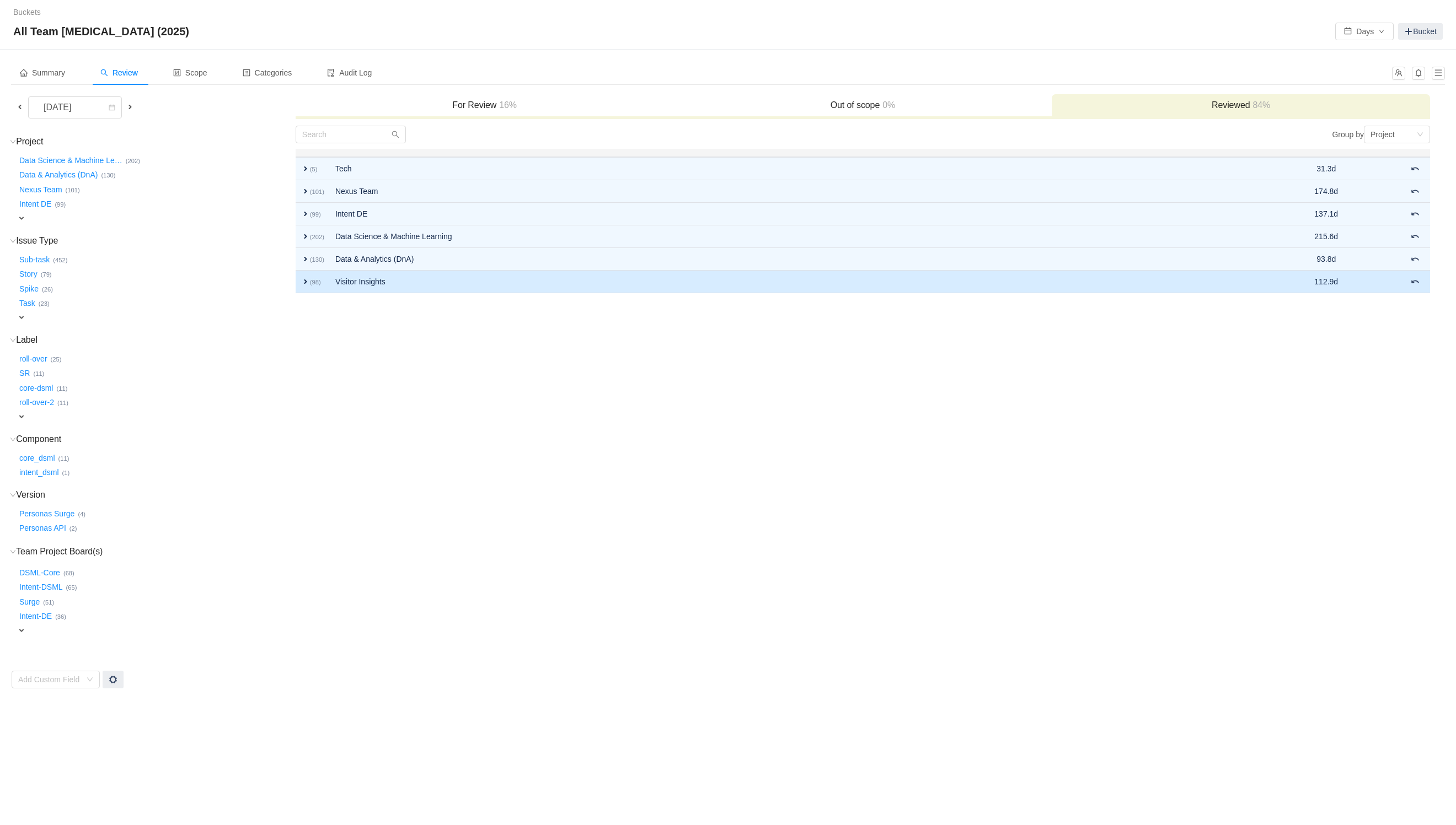
click at [303, 278] on span "expand" at bounding box center [305, 281] width 9 height 9
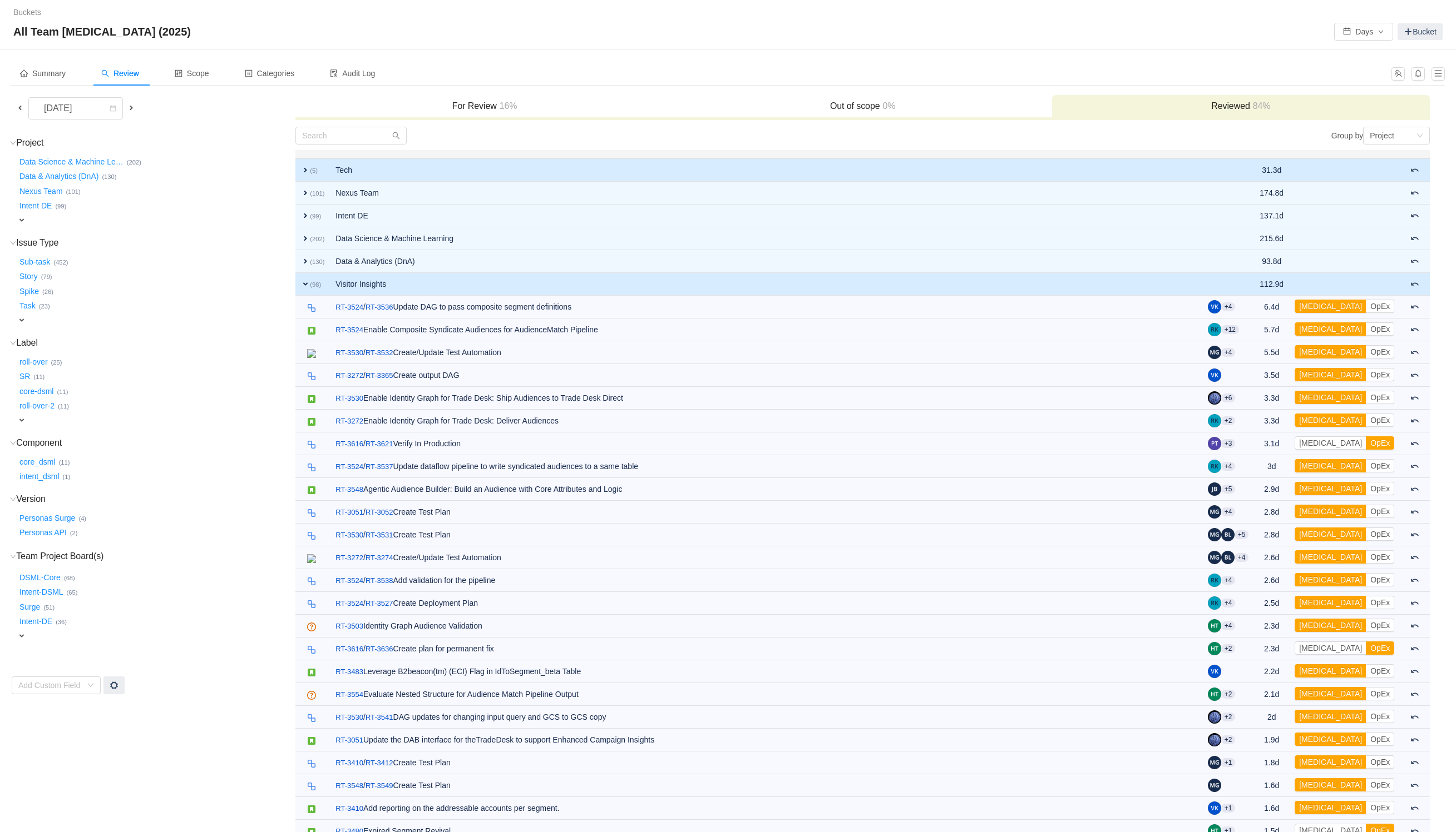
scroll to position [1736, 0]
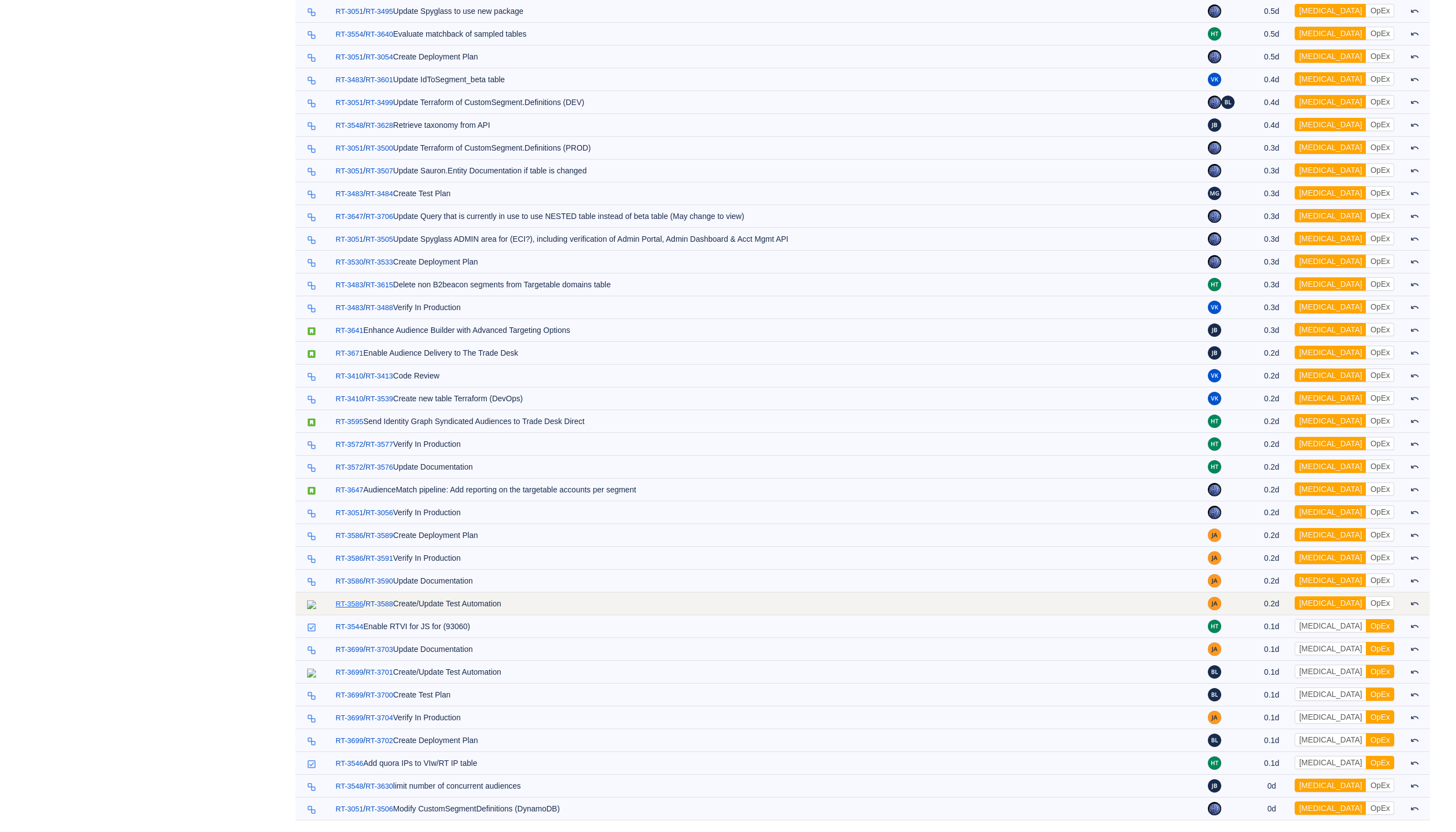
click at [353, 600] on link "RT-3586" at bounding box center [349, 604] width 28 height 11
drag, startPoint x: 332, startPoint y: 603, endPoint x: 361, endPoint y: 602, distance: 29.0
click at [361, 602] on td "RT-3586 / RT-3588 Create/Update Test Automation" at bounding box center [766, 604] width 872 height 23
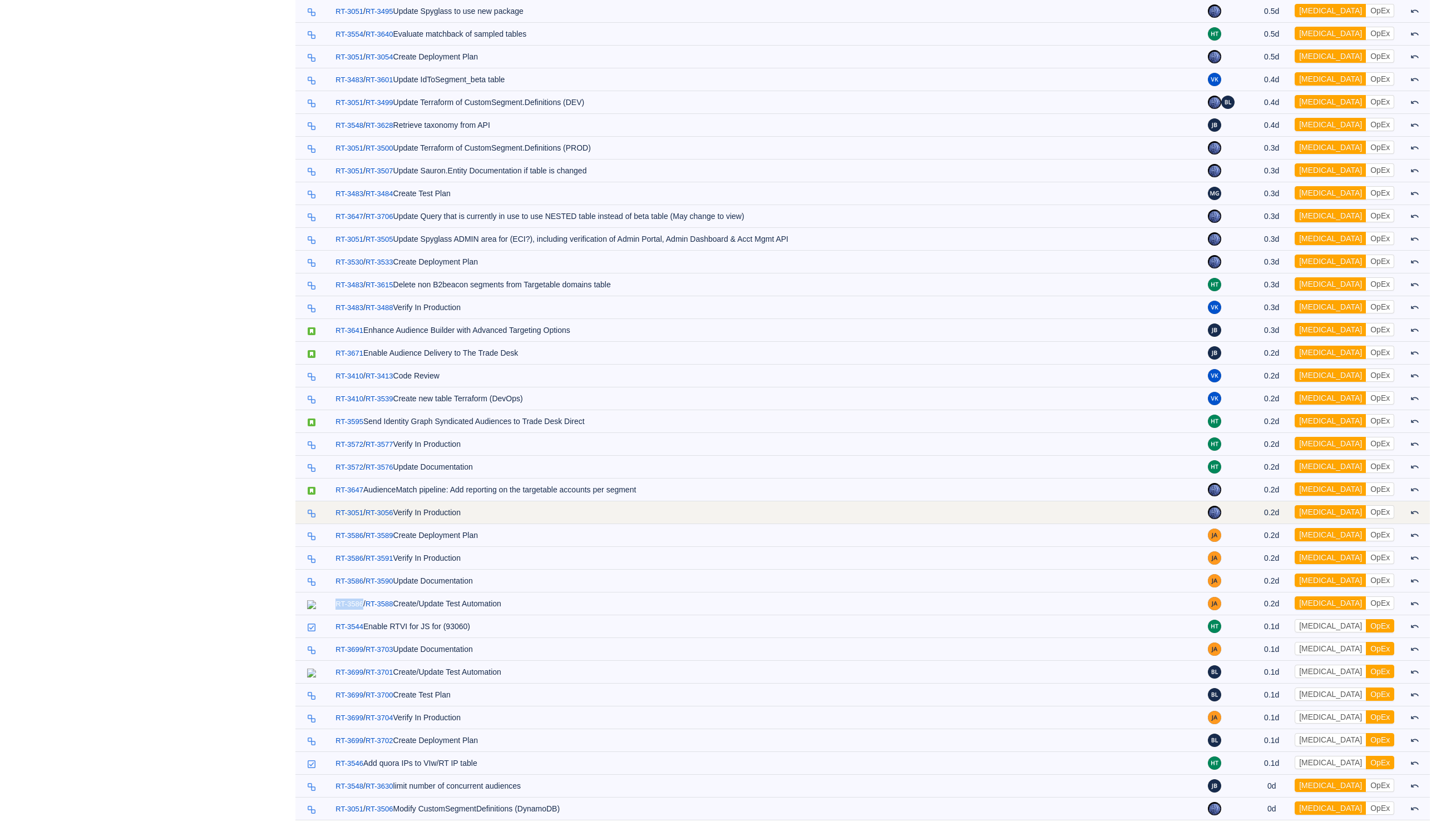
copy link "RT-3586"
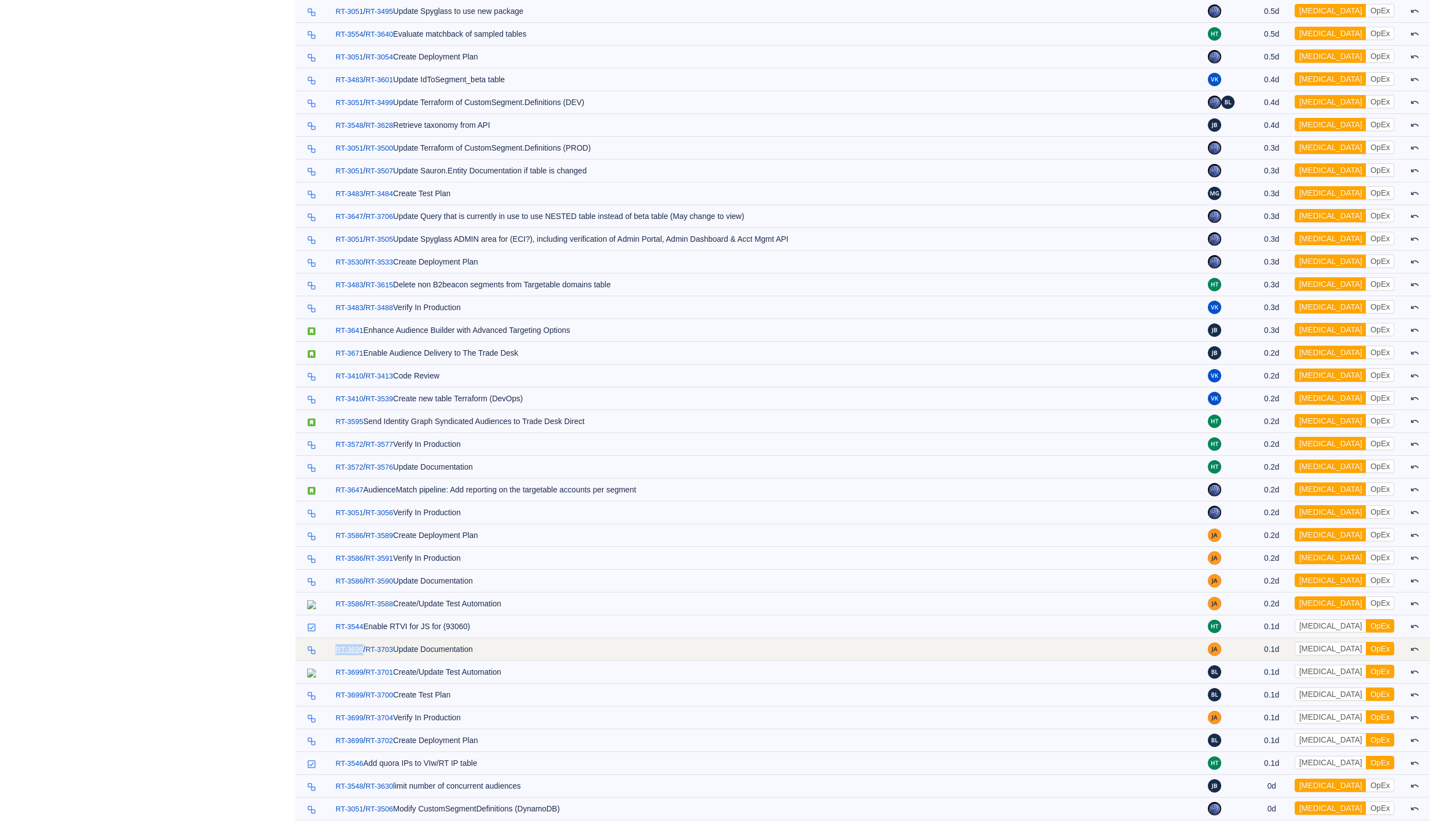
drag, startPoint x: 361, startPoint y: 644, endPoint x: 336, endPoint y: 643, distance: 25.0
click at [336, 645] on span "RT-3699 /" at bounding box center [351, 649] width 30 height 9
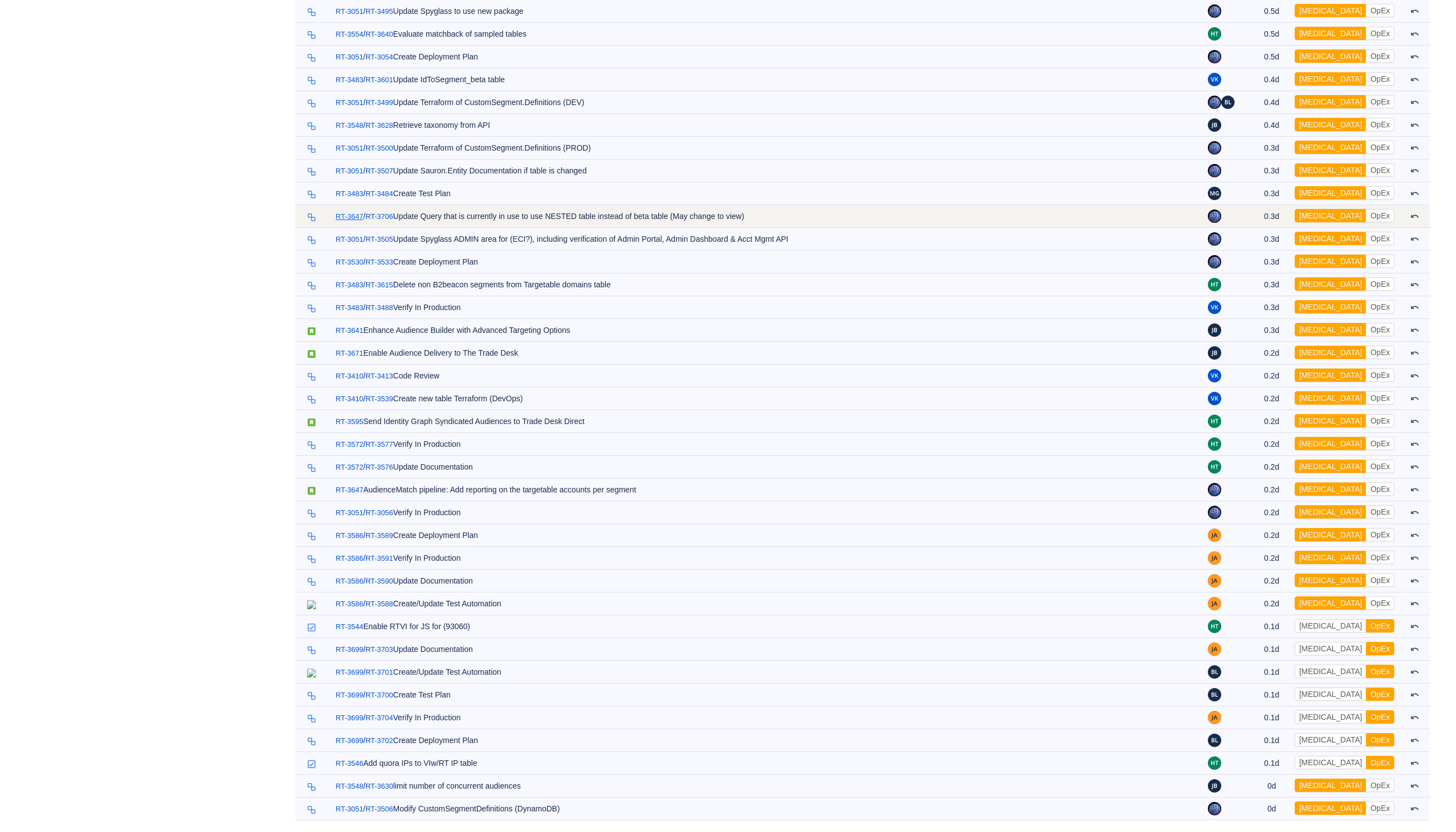
click at [351, 211] on link "RT-3647" at bounding box center [349, 216] width 28 height 11
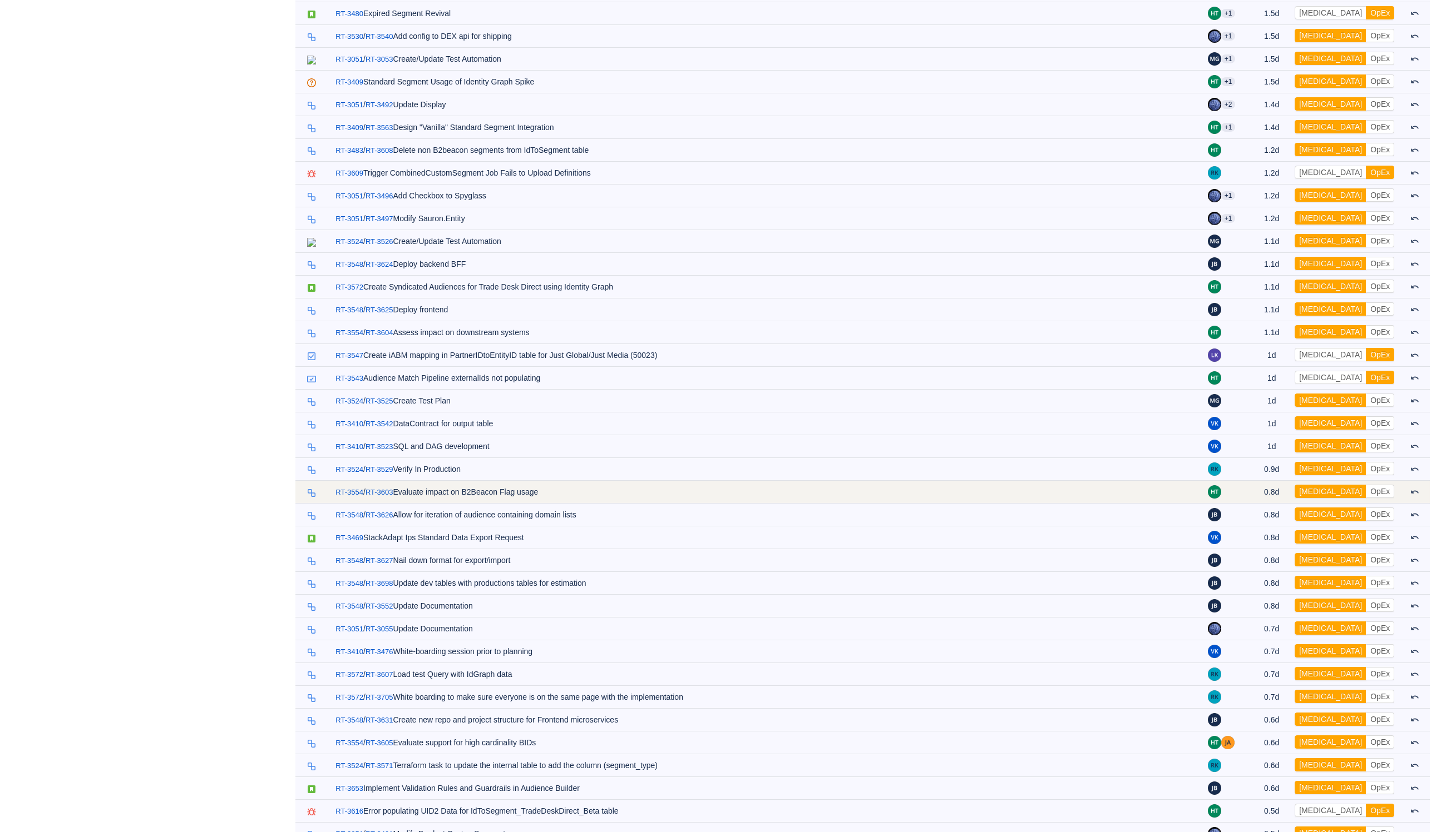
scroll to position [0, 0]
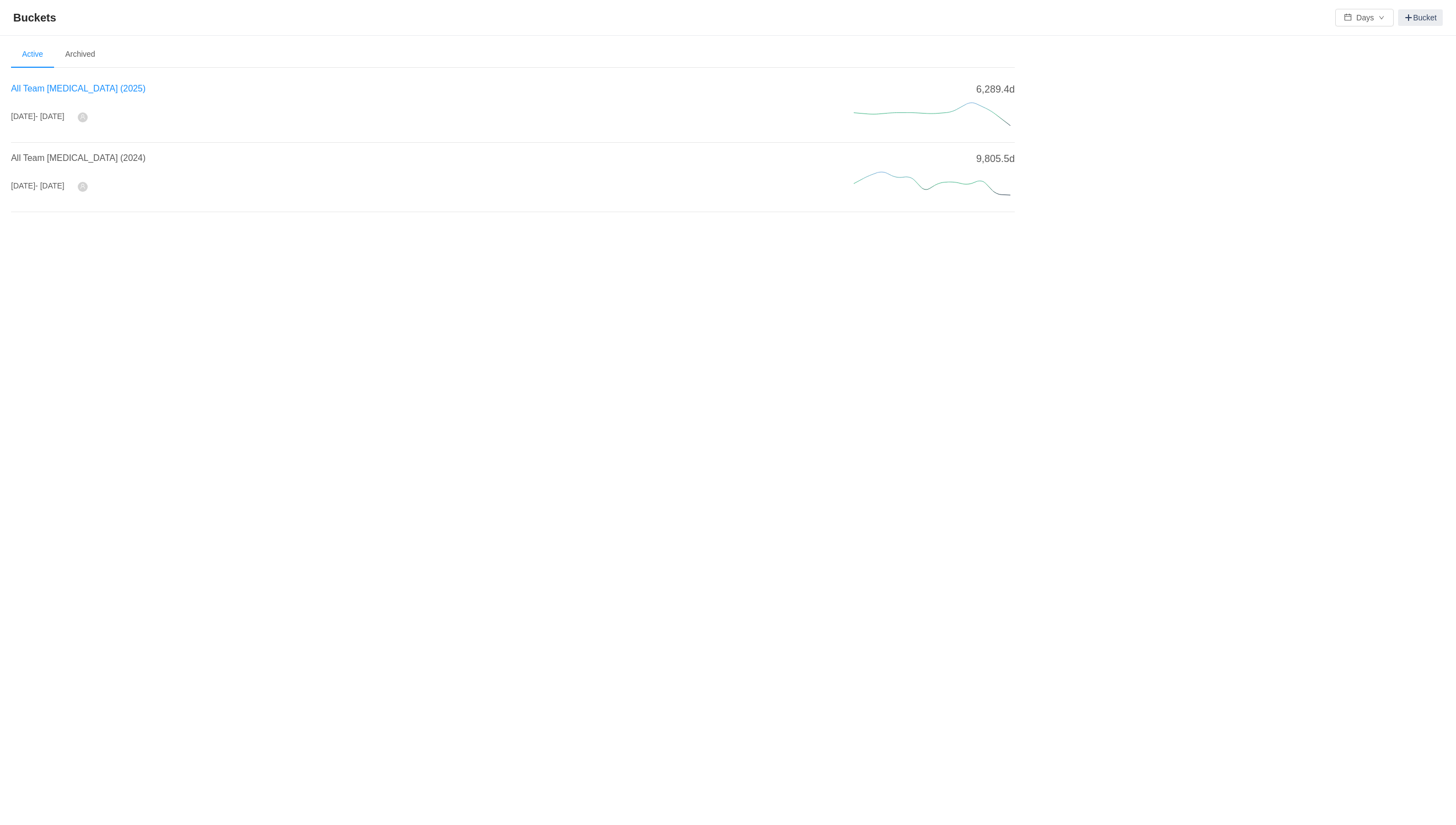
click at [54, 90] on span "All Team [MEDICAL_DATA] (2025)" at bounding box center [78, 88] width 134 height 9
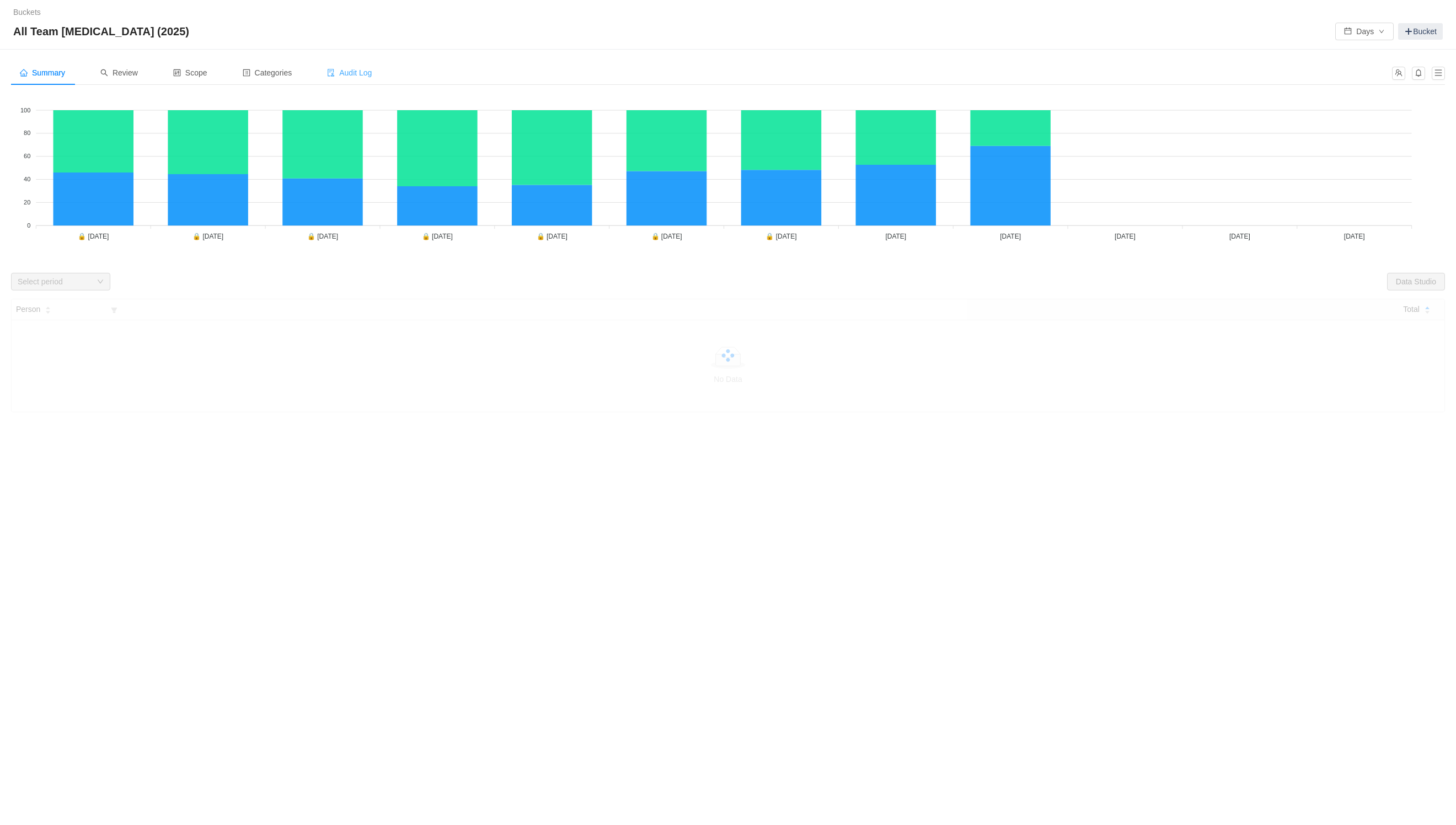
click at [353, 73] on span "Audit Log" at bounding box center [349, 73] width 44 height 9
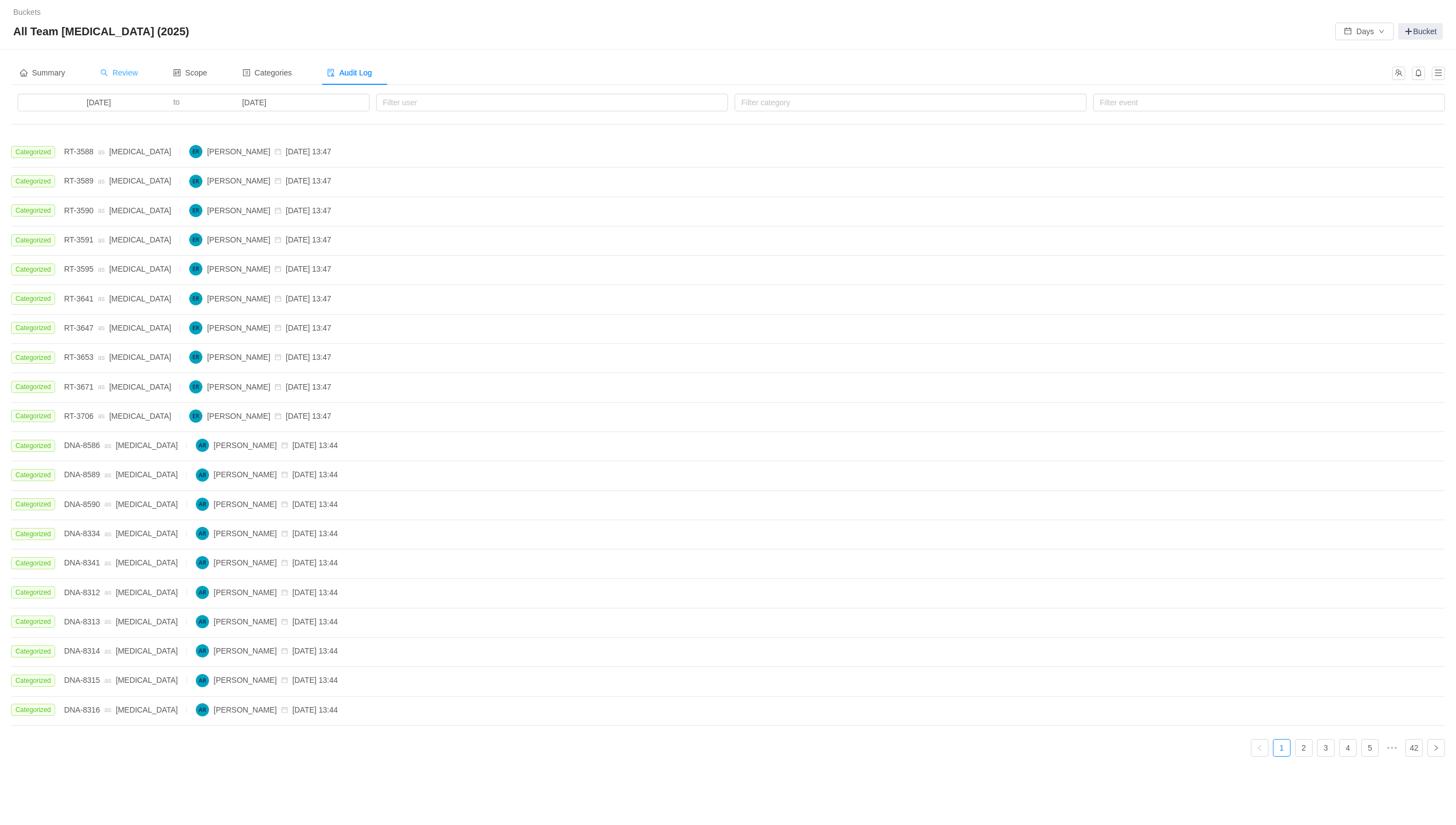
click at [121, 76] on span "Review" at bounding box center [119, 73] width 38 height 9
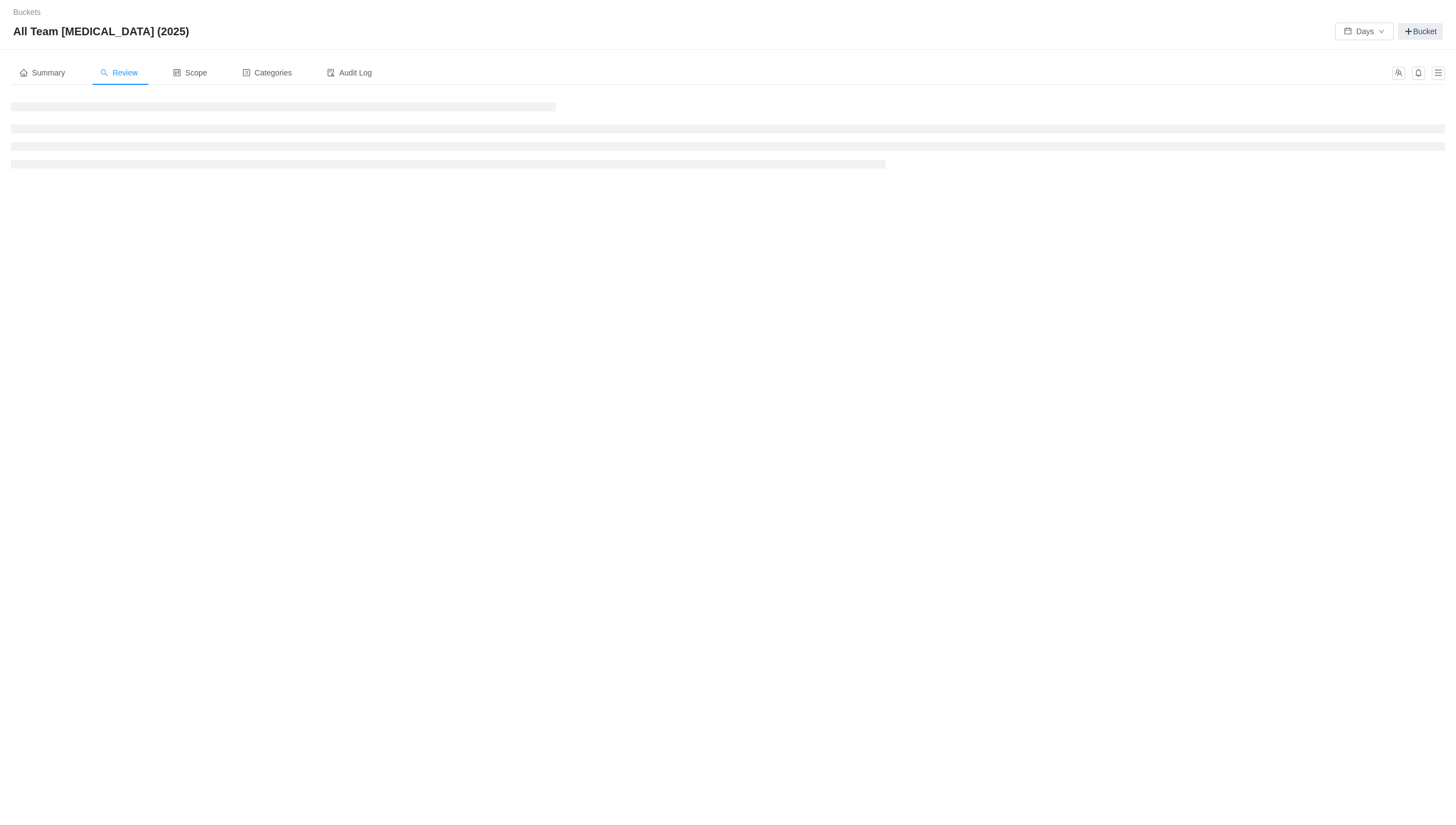
click at [123, 75] on span "Review" at bounding box center [119, 73] width 38 height 9
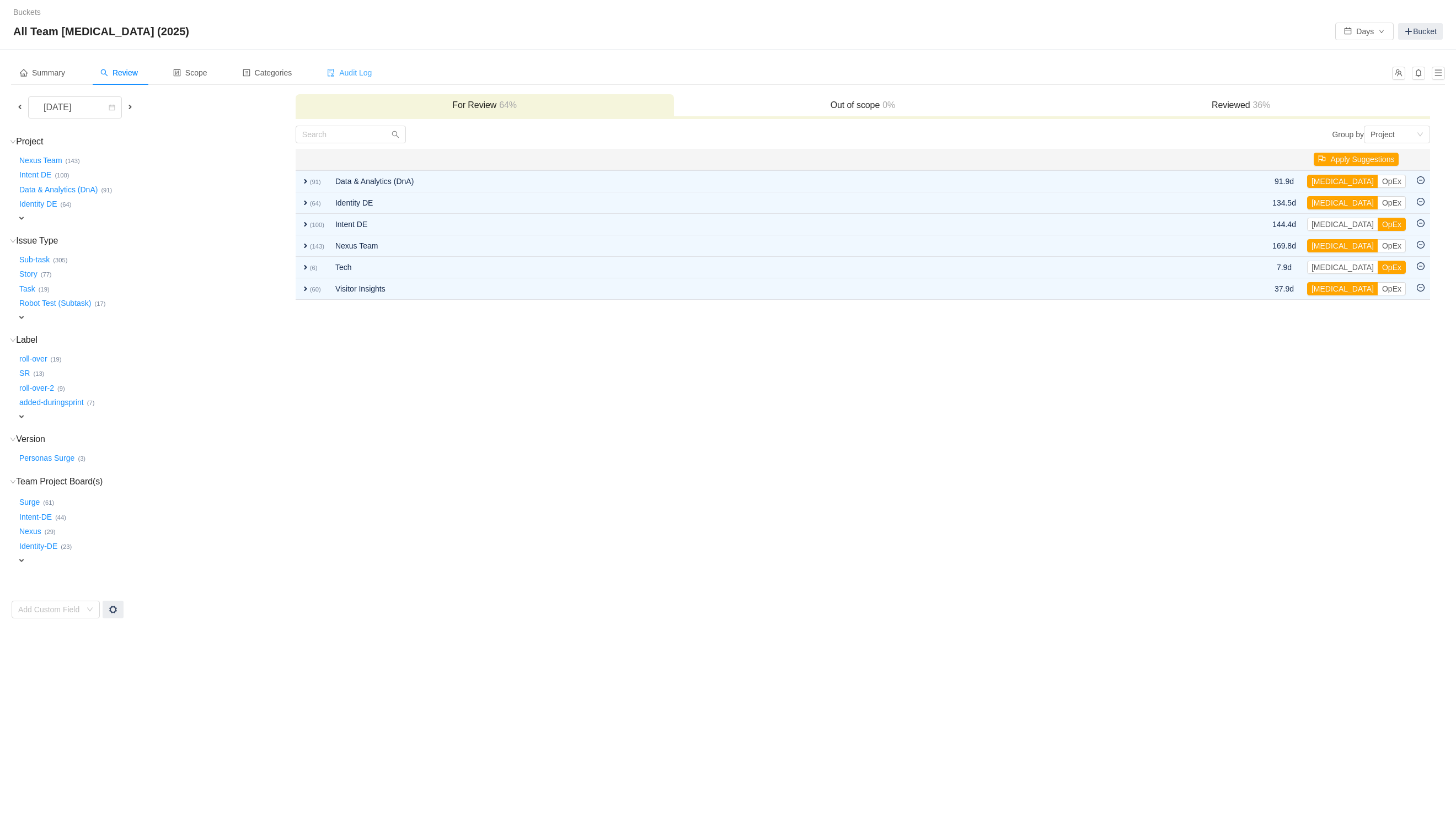
click at [368, 68] on span "Audit Log" at bounding box center [349, 73] width 44 height 9
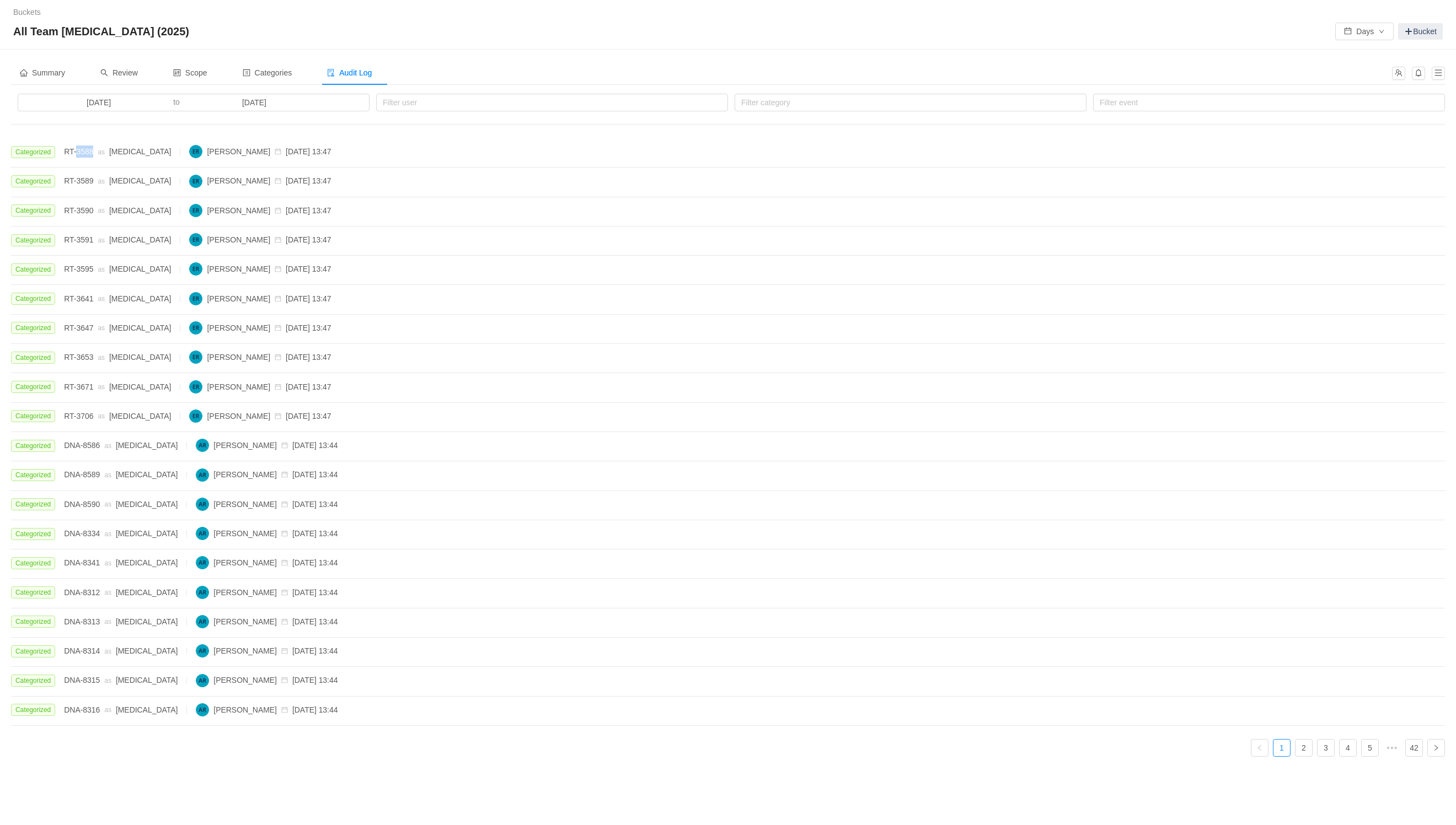
drag, startPoint x: 96, startPoint y: 155, endPoint x: 156, endPoint y: 197, distance: 73.2
click at [86, 152] on div "Categorized RT-3588 as [MEDICAL_DATA] [PERSON_NAME] [DATE] 13:47" at bounding box center [171, 152] width 321 height 13
copy span "88"
click at [93, 156] on span "RT-3588" at bounding box center [79, 151] width 29 height 9
drag, startPoint x: 94, startPoint y: 151, endPoint x: 78, endPoint y: 151, distance: 16.0
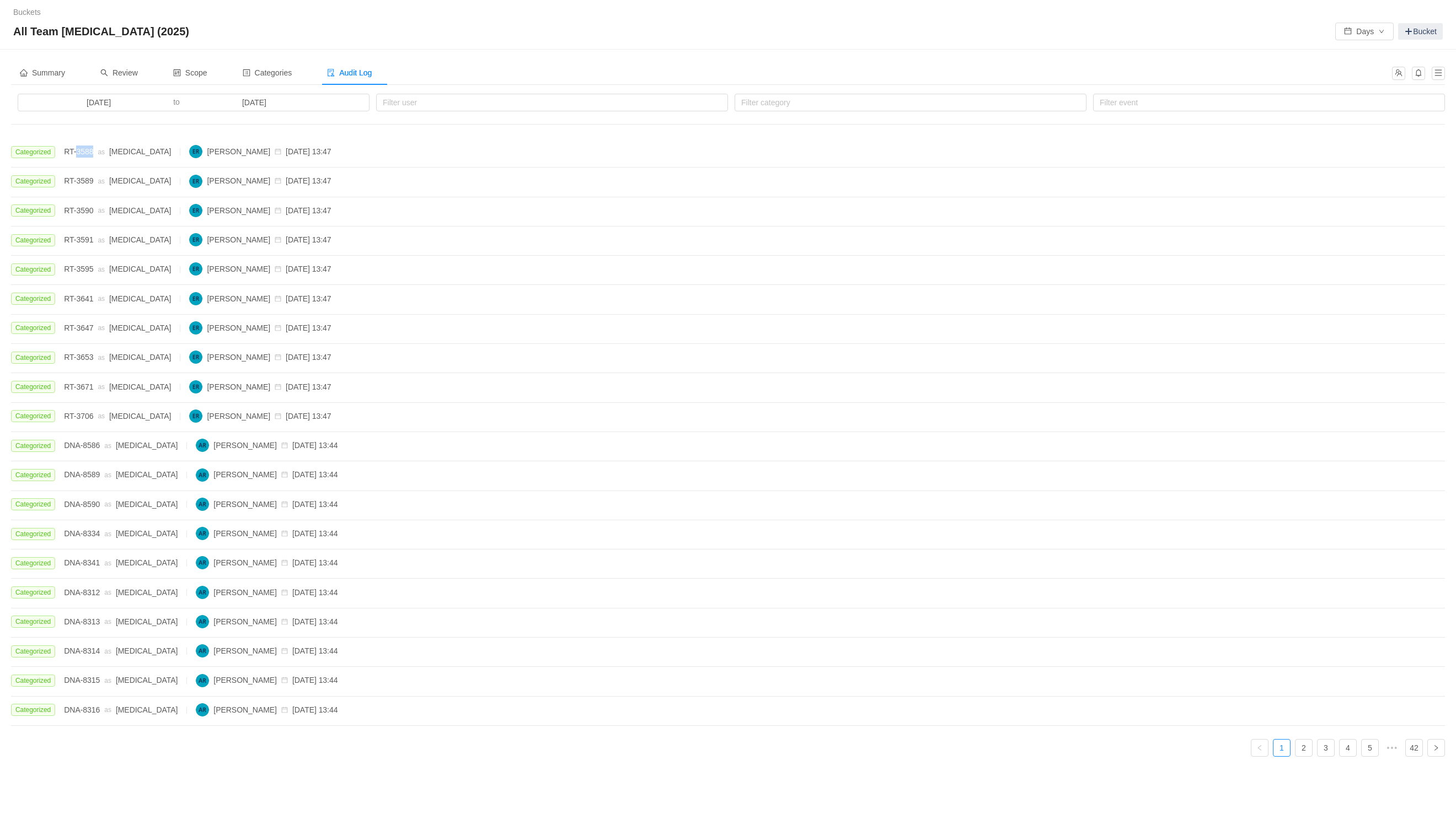
click at [78, 151] on div "Categorized RT-3588 as [MEDICAL_DATA] [PERSON_NAME] [DATE] 13:47" at bounding box center [171, 152] width 321 height 13
copy span "3588"
drag, startPoint x: 94, startPoint y: 185, endPoint x: 75, endPoint y: 179, distance: 19.9
click at [75, 179] on div "Categorized RT-3589 as CapEx Ellie Richardson 2025-09-26 13:47" at bounding box center [171, 181] width 321 height 13
drag, startPoint x: 93, startPoint y: 298, endPoint x: 78, endPoint y: 301, distance: 15.3
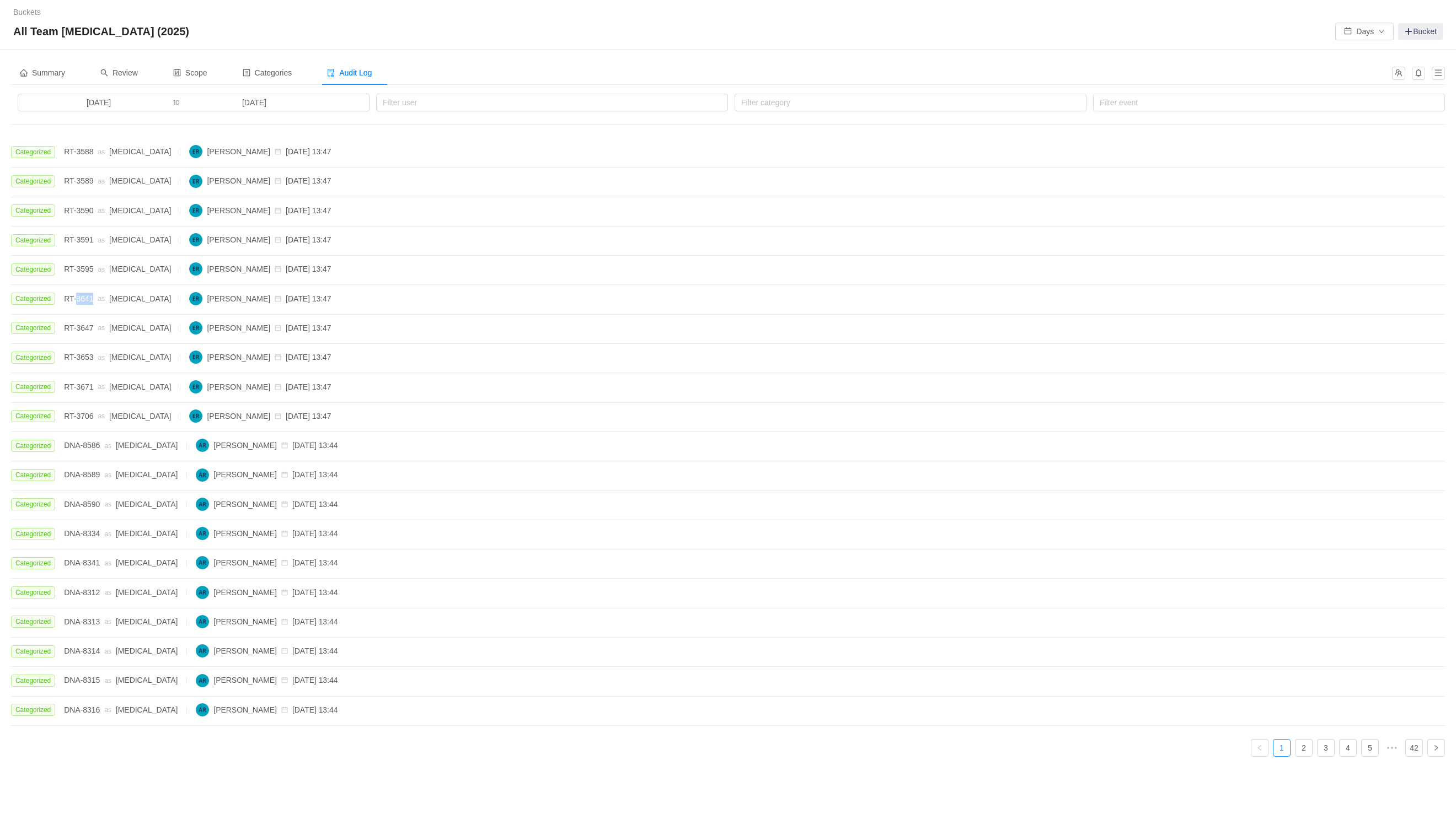
click at [78, 301] on span "RT-3641" at bounding box center [79, 299] width 29 height 9
copy span "3641"
drag, startPoint x: 94, startPoint y: 424, endPoint x: 77, endPoint y: 426, distance: 17.1
click at [77, 423] on div "Categorized RT-3706 as [MEDICAL_DATA] [PERSON_NAME] [DATE] 13:47" at bounding box center [171, 417] width 321 height 13
copy span "3706"
